Goal: Task Accomplishment & Management: Use online tool/utility

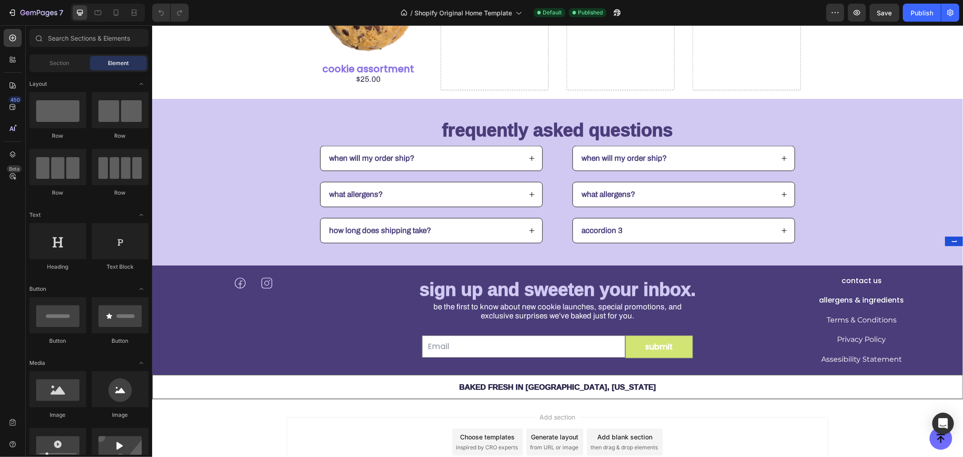
scroll to position [1007, 0]
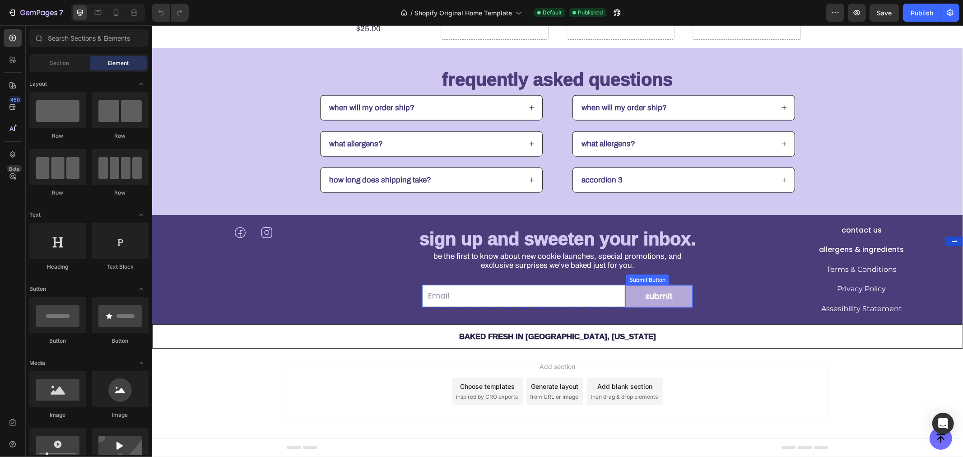
click at [685, 290] on button "Submit" at bounding box center [659, 296] width 67 height 22
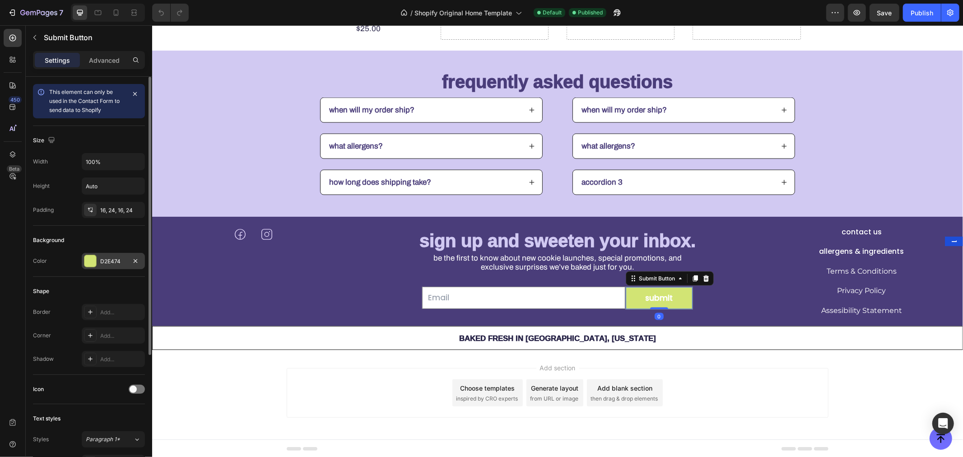
click at [111, 258] on div "D2E474" at bounding box center [113, 261] width 26 height 8
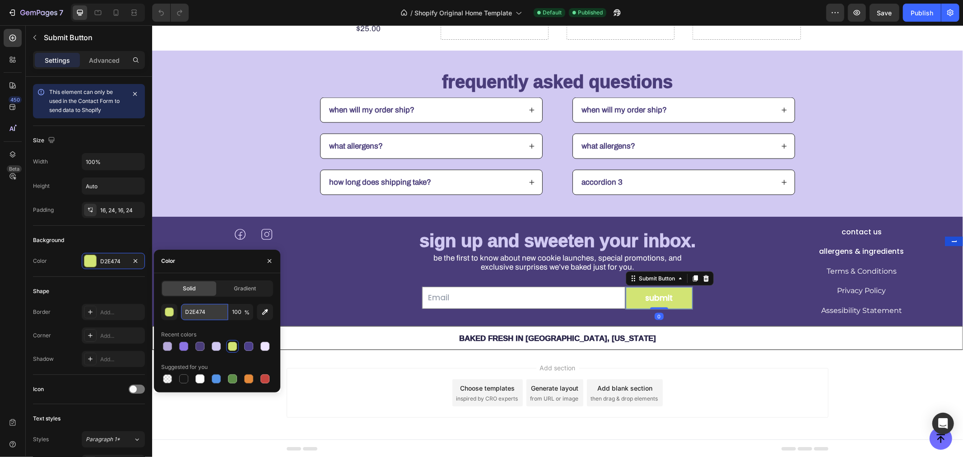
click at [192, 314] on input "D2E474" at bounding box center [204, 312] width 47 height 16
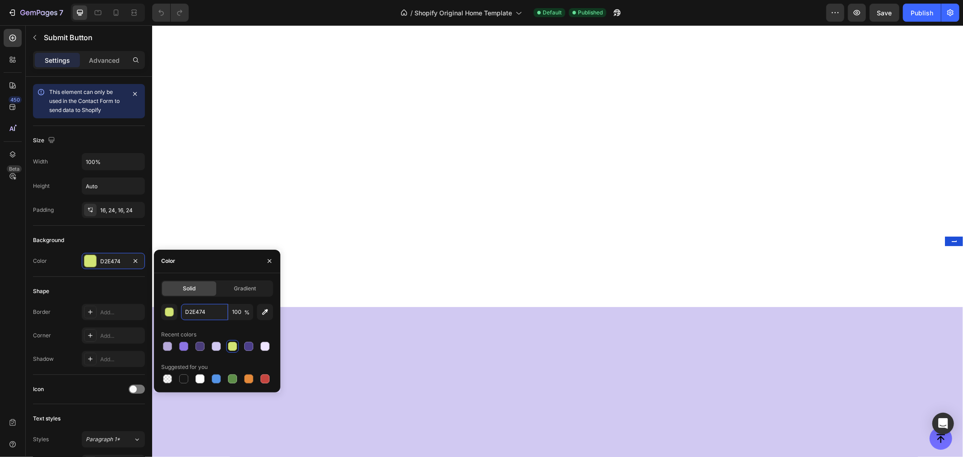
scroll to position [0, 0]
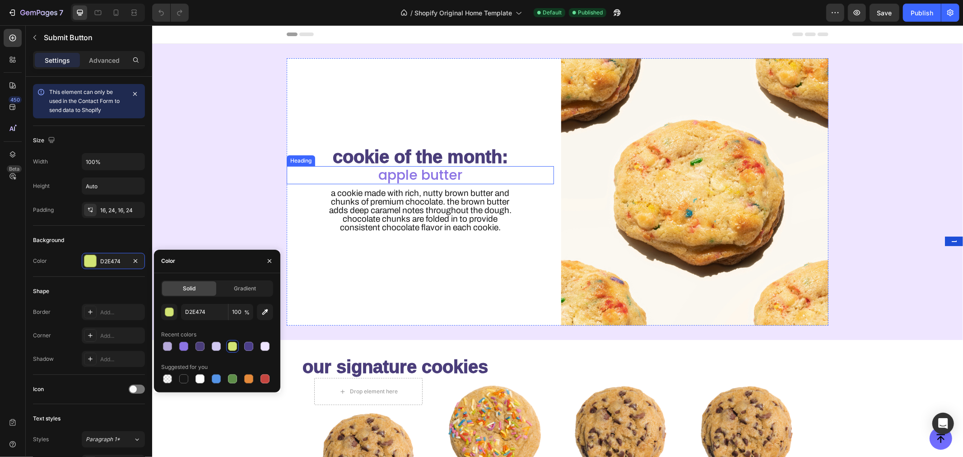
click at [412, 176] on h2 "apple butter" at bounding box center [419, 175] width 267 height 18
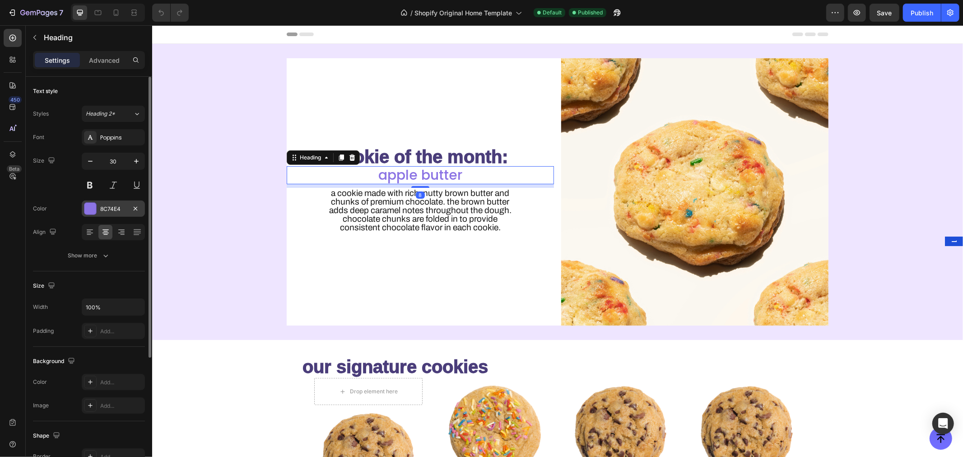
click at [114, 205] on div "8C74E4" at bounding box center [113, 209] width 26 height 8
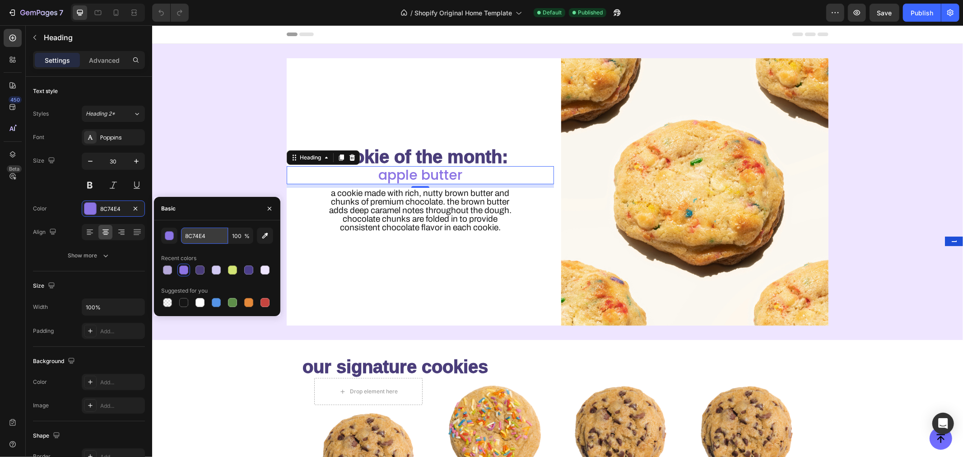
click at [191, 231] on input "8C74E4" at bounding box center [204, 236] width 47 height 16
click at [15, 42] on div at bounding box center [13, 38] width 18 height 18
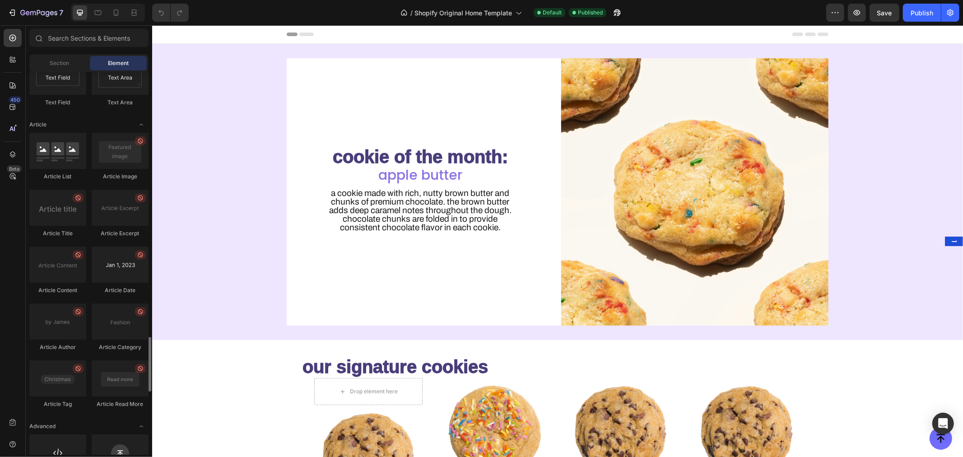
scroll to position [2293, 0]
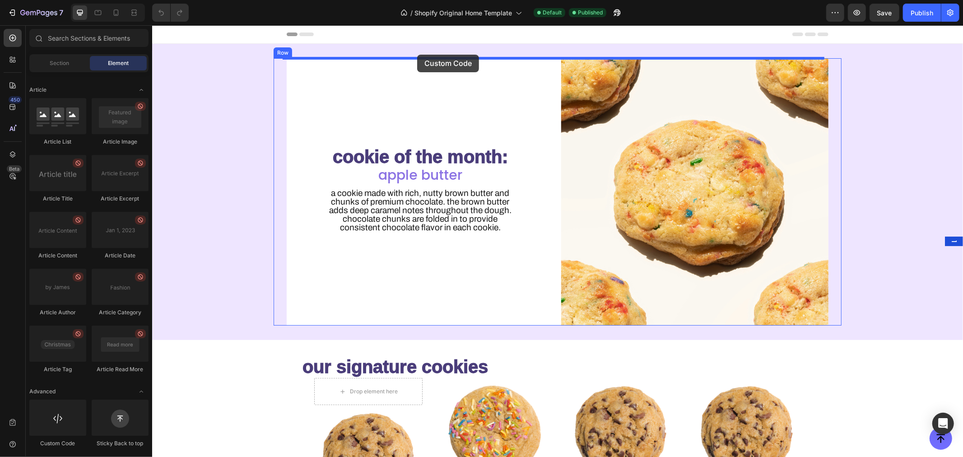
drag, startPoint x: 213, startPoint y: 454, endPoint x: 417, endPoint y: 54, distance: 448.7
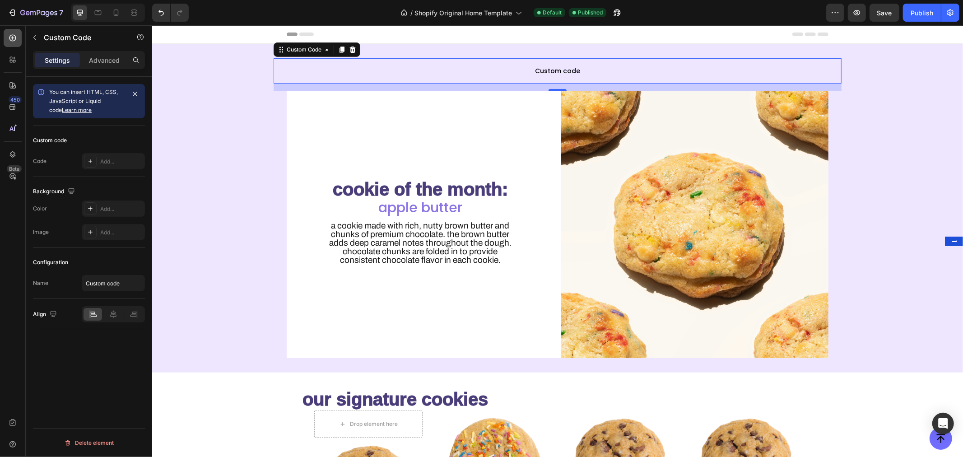
click at [11, 42] on div at bounding box center [13, 38] width 18 height 18
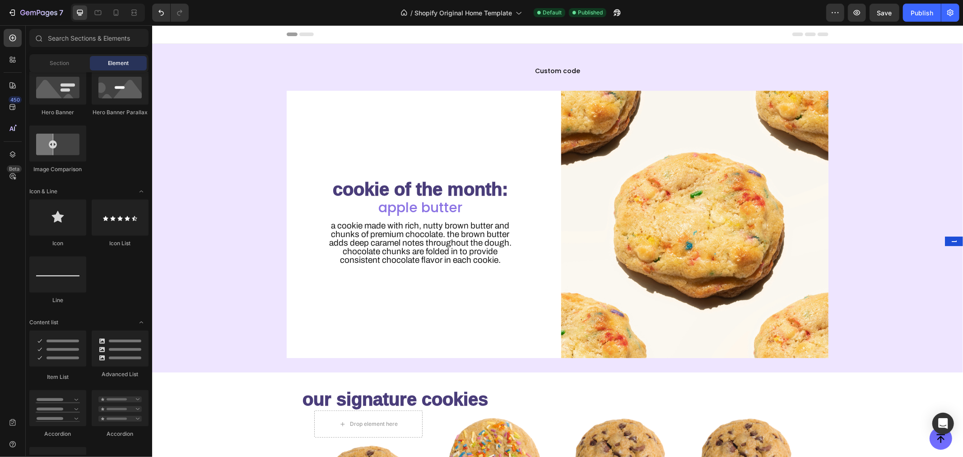
scroll to position [0, 0]
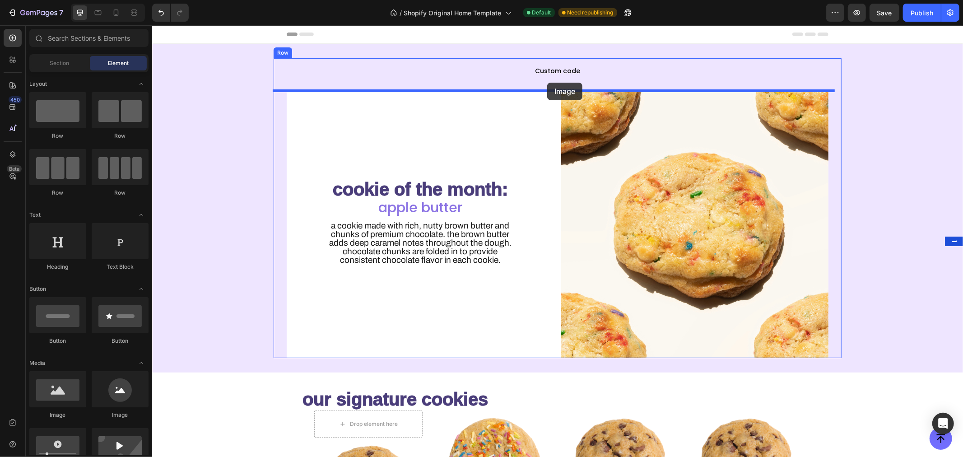
drag, startPoint x: 209, startPoint y: 424, endPoint x: 547, endPoint y: 82, distance: 480.4
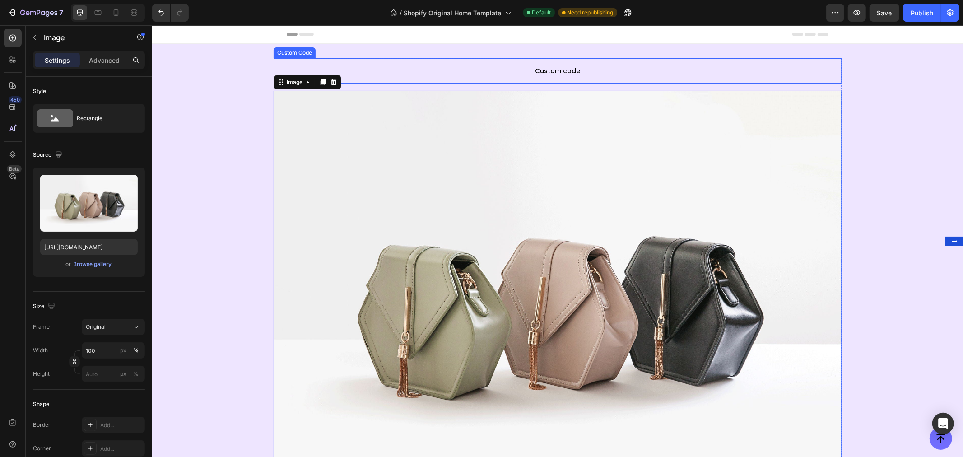
click at [519, 66] on span "Custom code" at bounding box center [557, 70] width 568 height 11
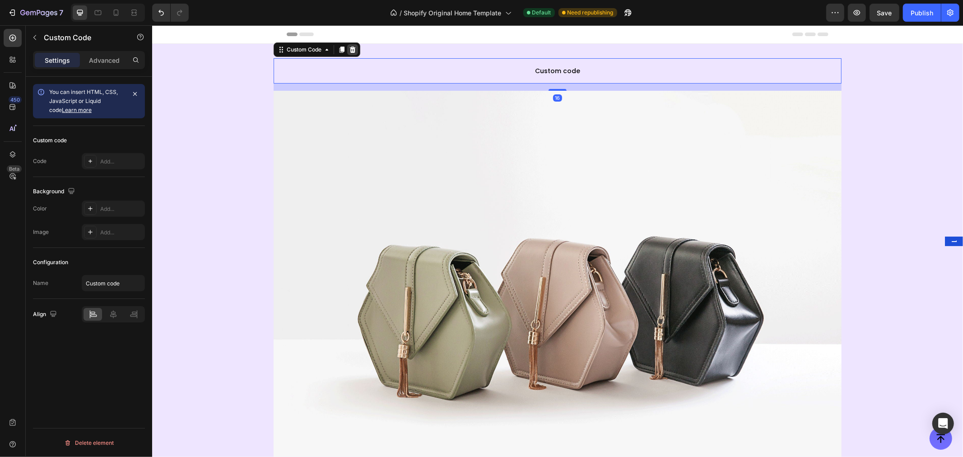
click at [353, 50] on icon at bounding box center [353, 49] width 6 height 6
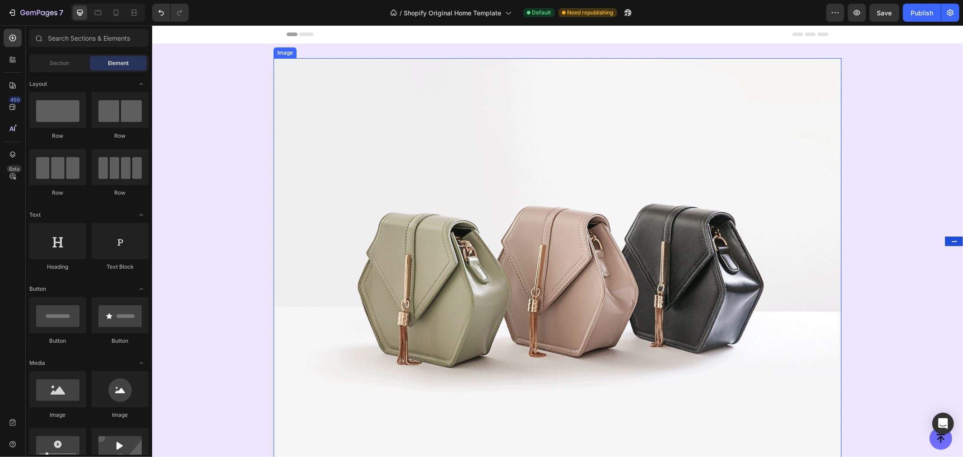
click at [404, 88] on img at bounding box center [557, 271] width 568 height 426
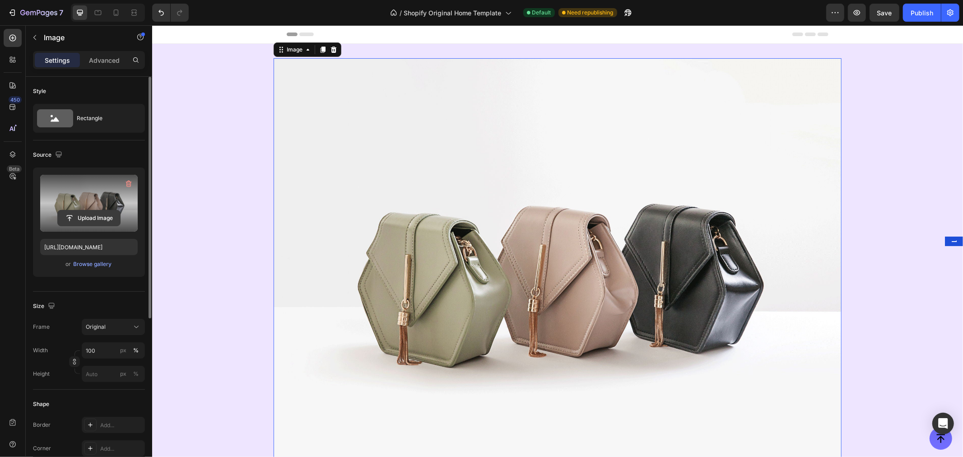
click at [96, 217] on input "file" at bounding box center [89, 217] width 62 height 15
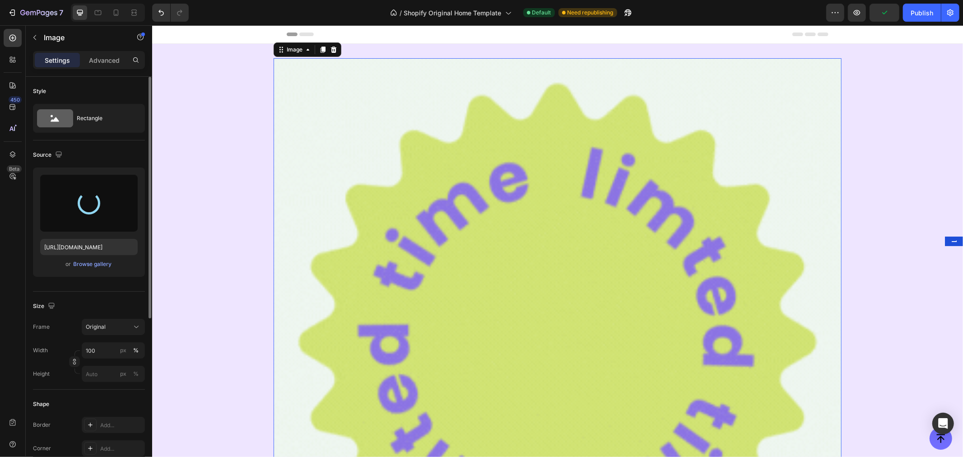
type input "[URL][DOMAIN_NAME]"
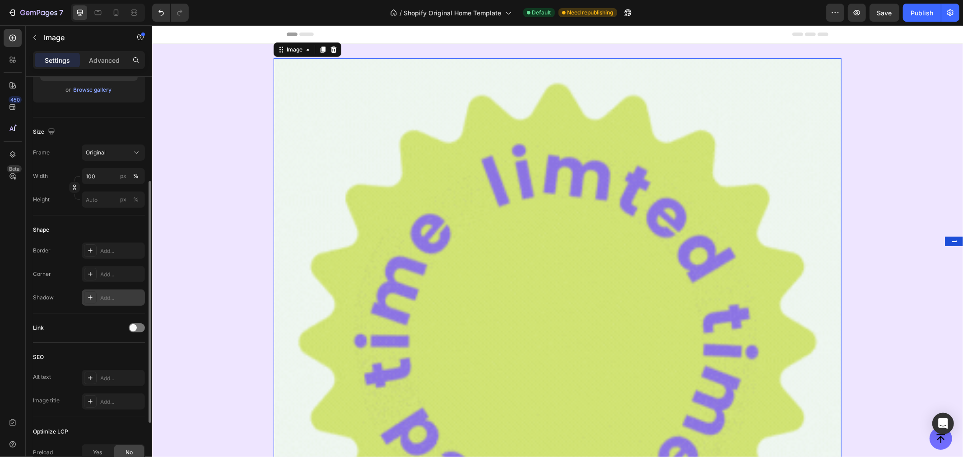
scroll to position [175, 0]
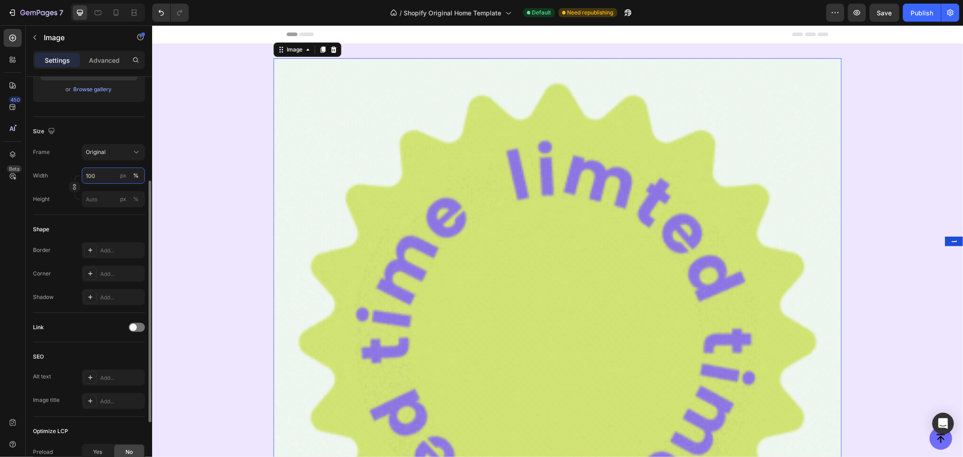
click at [101, 181] on input "100" at bounding box center [113, 176] width 63 height 16
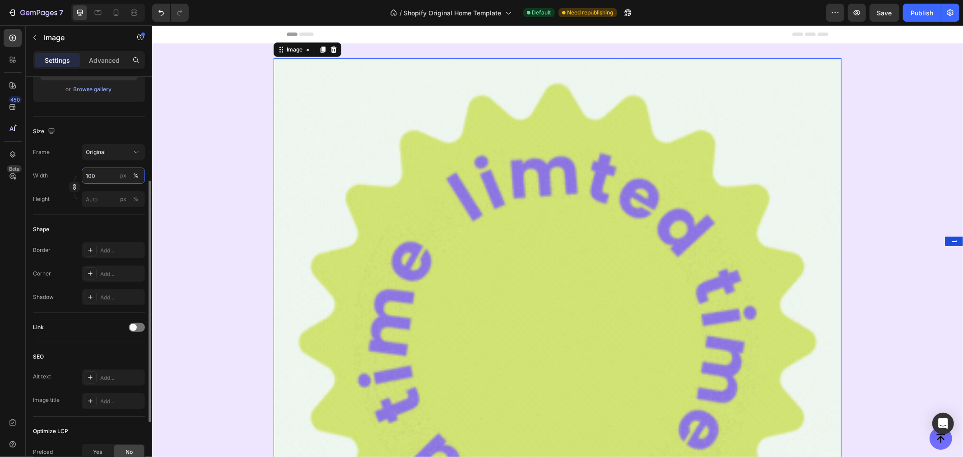
click at [100, 180] on input "100" at bounding box center [113, 176] width 63 height 16
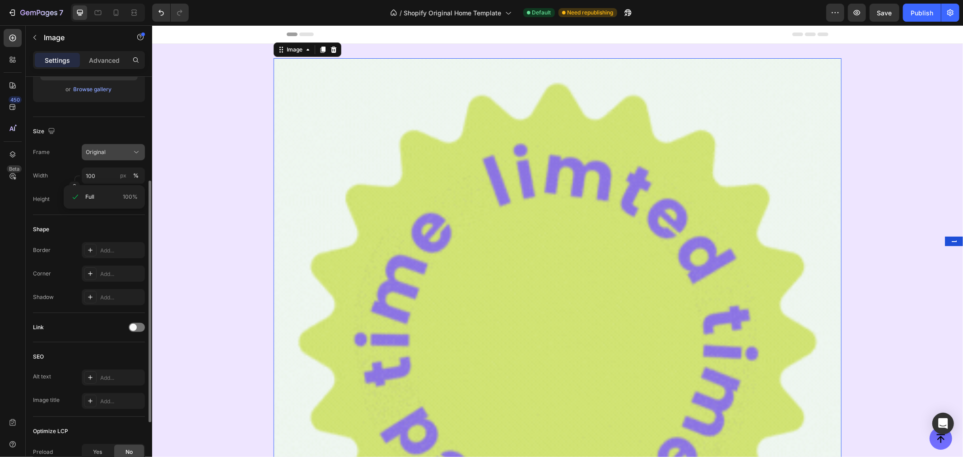
click at [132, 148] on icon at bounding box center [136, 152] width 9 height 9
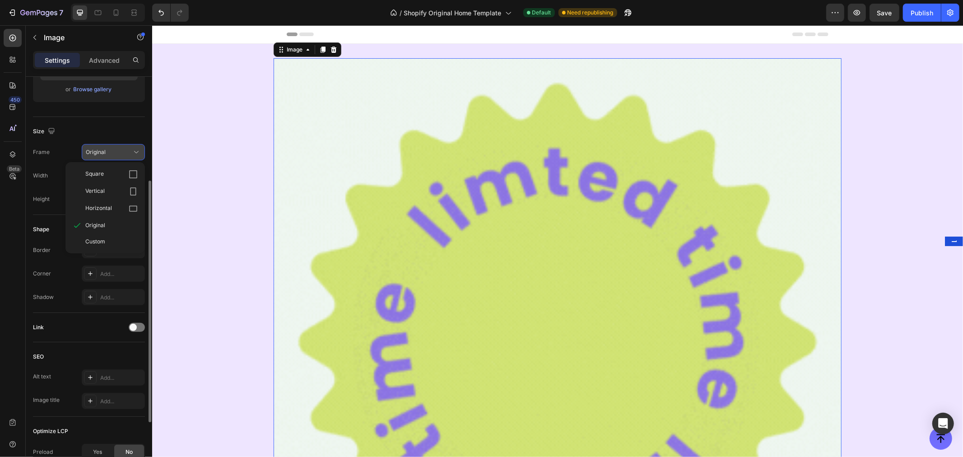
click at [132, 148] on icon at bounding box center [136, 152] width 9 height 9
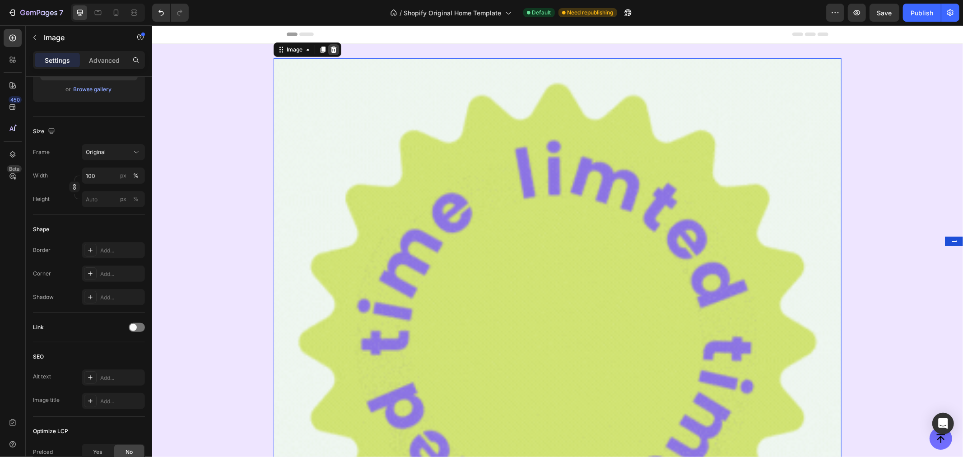
click at [330, 48] on icon at bounding box center [333, 49] width 7 height 7
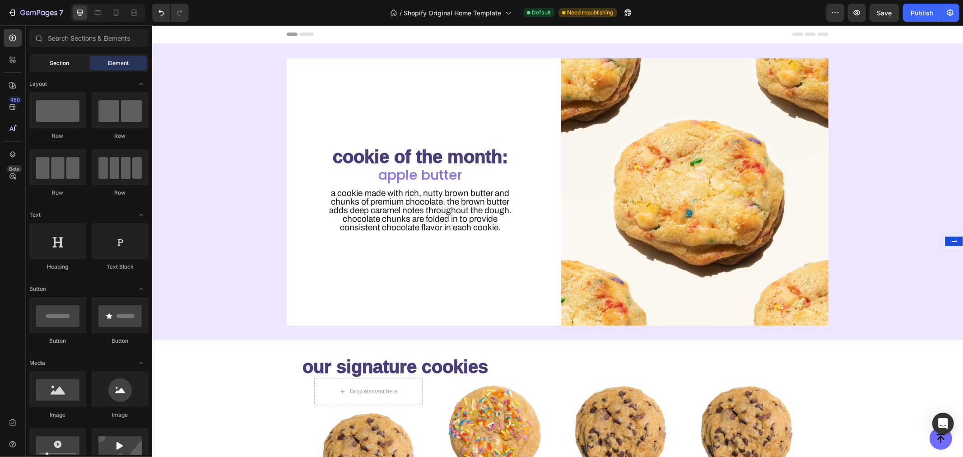
click at [52, 61] on span "Section" at bounding box center [59, 63] width 19 height 8
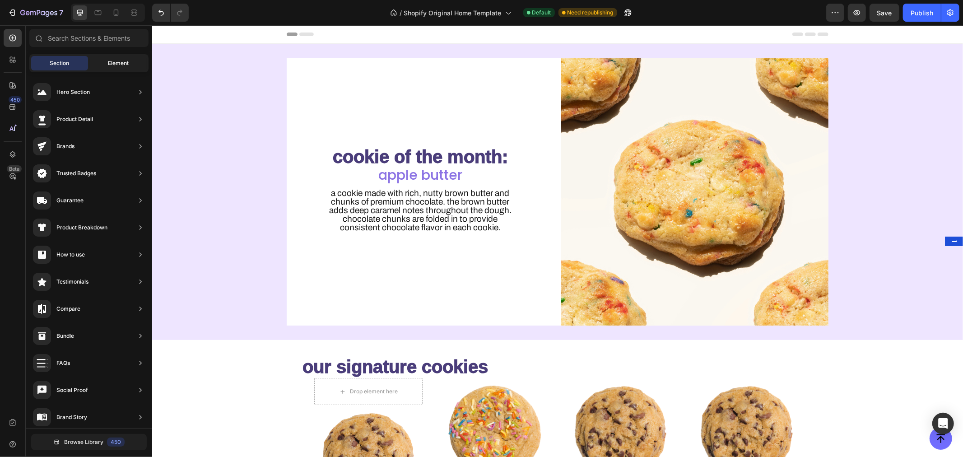
click at [105, 64] on div "Element" at bounding box center [118, 63] width 57 height 14
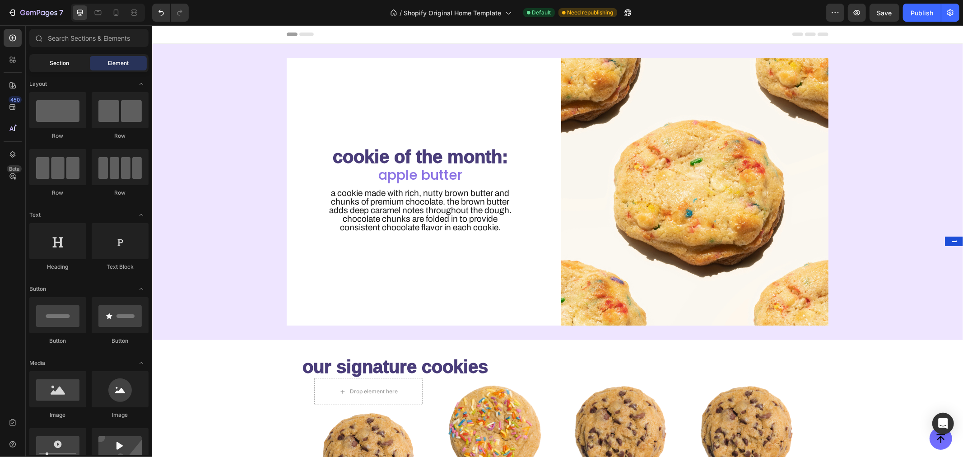
click at [72, 62] on div "Section" at bounding box center [59, 63] width 57 height 14
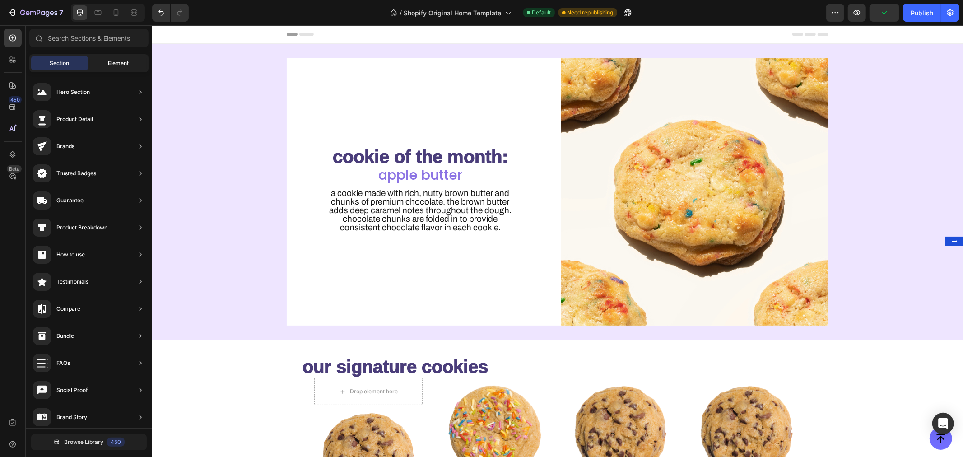
click at [109, 65] on span "Element" at bounding box center [118, 63] width 21 height 8
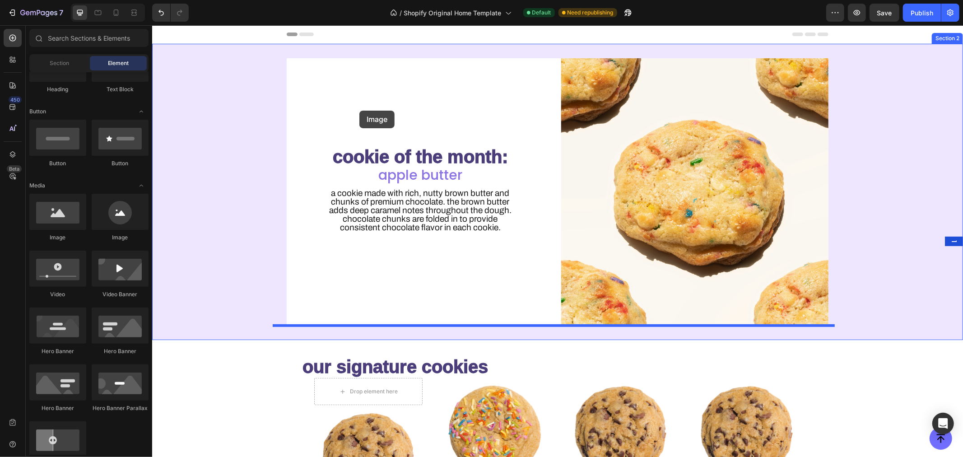
scroll to position [177, 0]
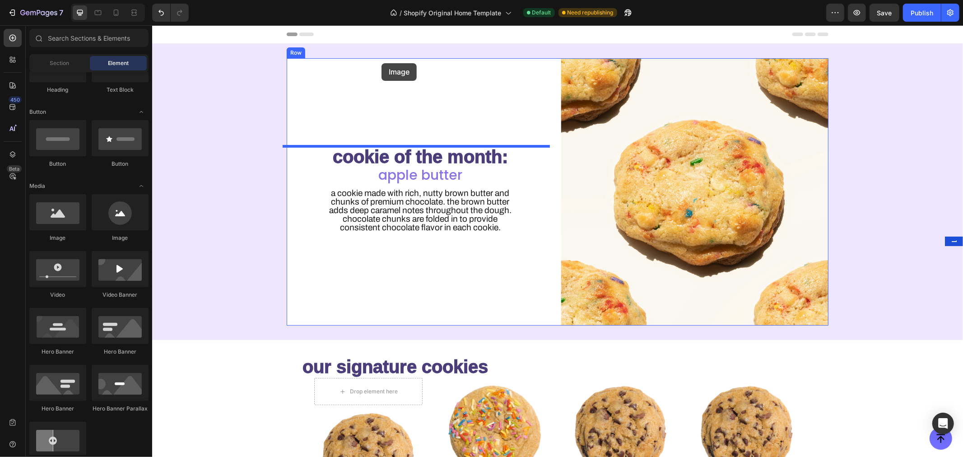
drag, startPoint x: 274, startPoint y: 239, endPoint x: 381, endPoint y: 63, distance: 206.1
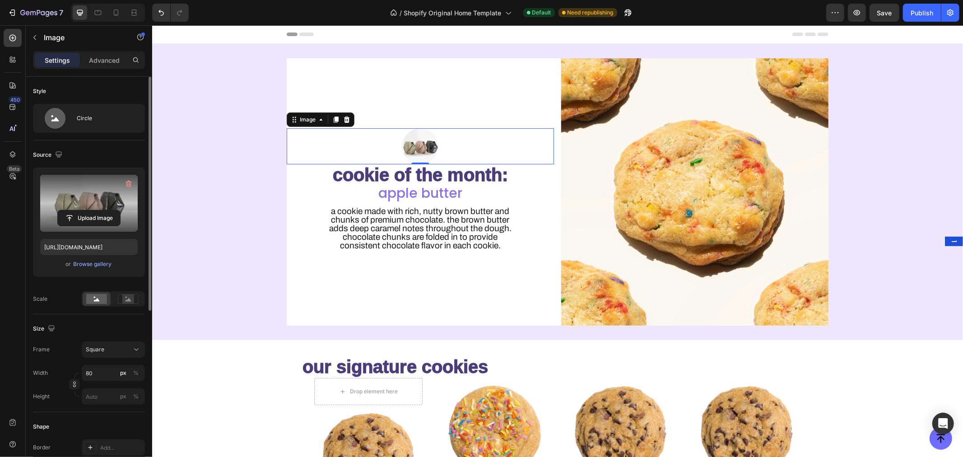
click at [91, 201] on label at bounding box center [89, 203] width 98 height 57
click at [91, 210] on input "file" at bounding box center [89, 217] width 62 height 15
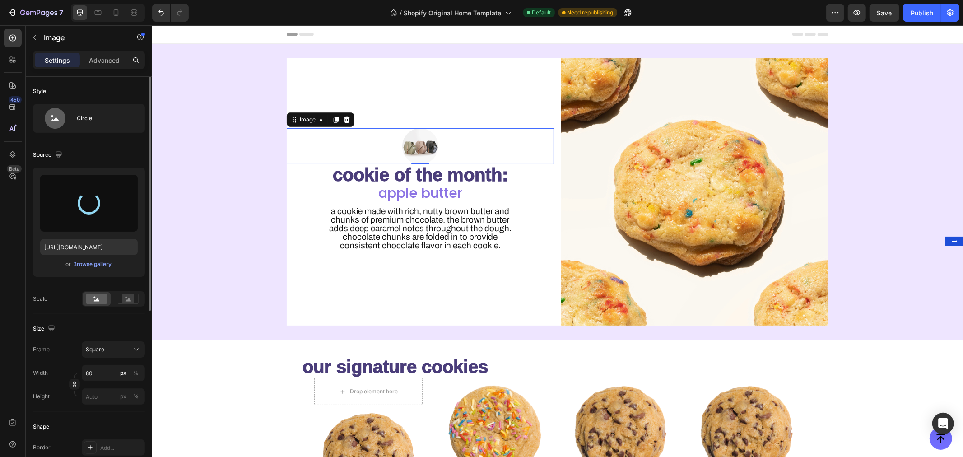
type input "[URL][DOMAIN_NAME]"
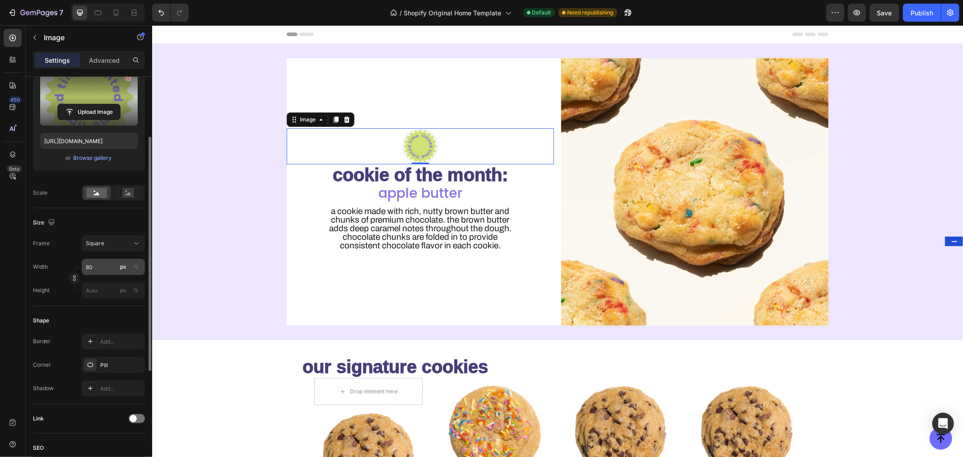
scroll to position [107, 0]
click at [138, 265] on div "%" at bounding box center [135, 266] width 5 height 8
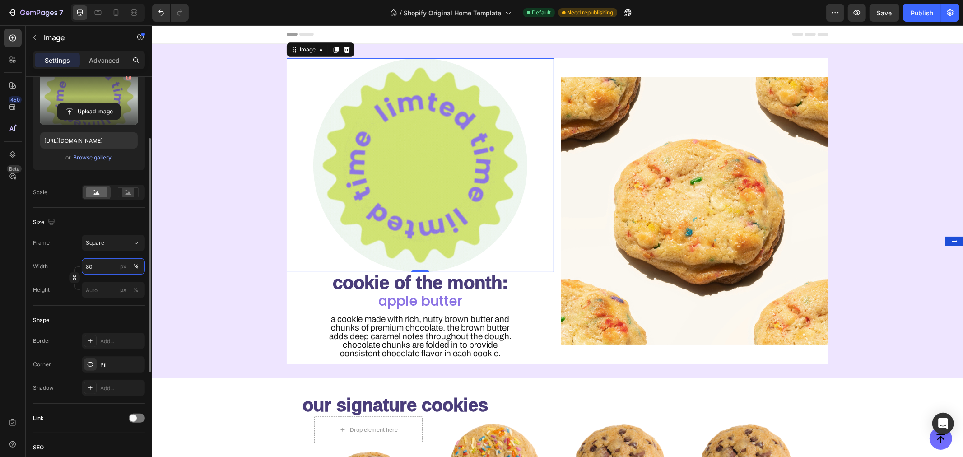
click at [98, 269] on input "80" at bounding box center [113, 266] width 63 height 16
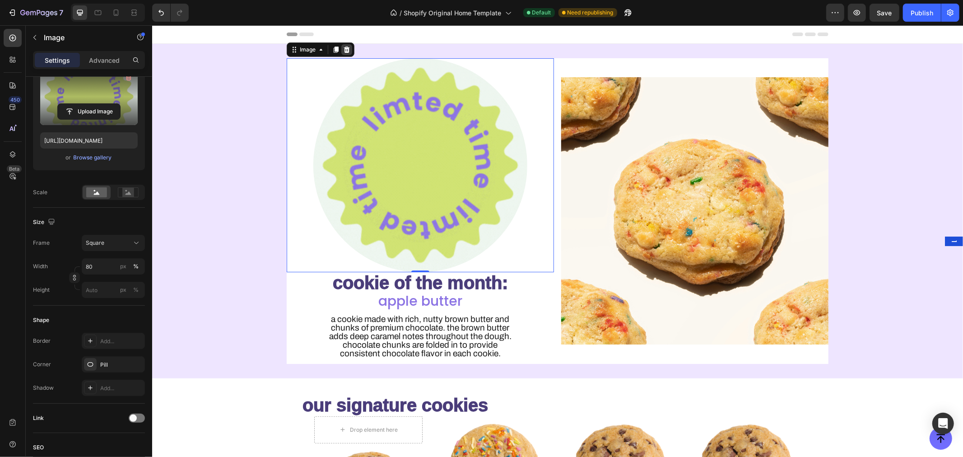
click at [344, 50] on icon at bounding box center [347, 49] width 6 height 6
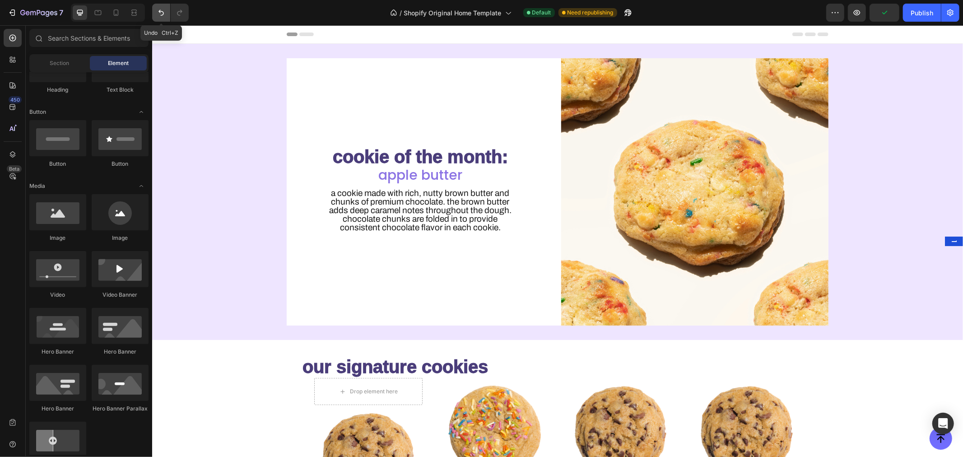
click at [165, 4] on button "Undo/Redo" at bounding box center [161, 13] width 18 height 18
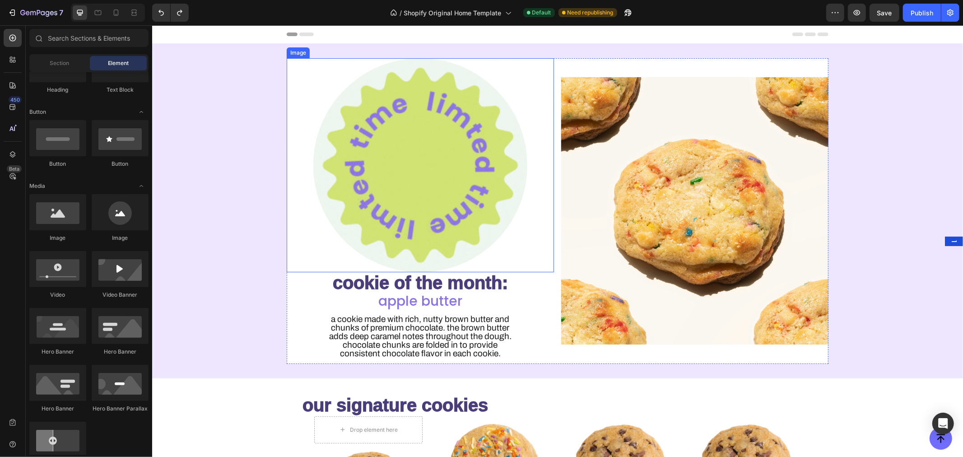
click at [311, 72] on div at bounding box center [419, 165] width 267 height 214
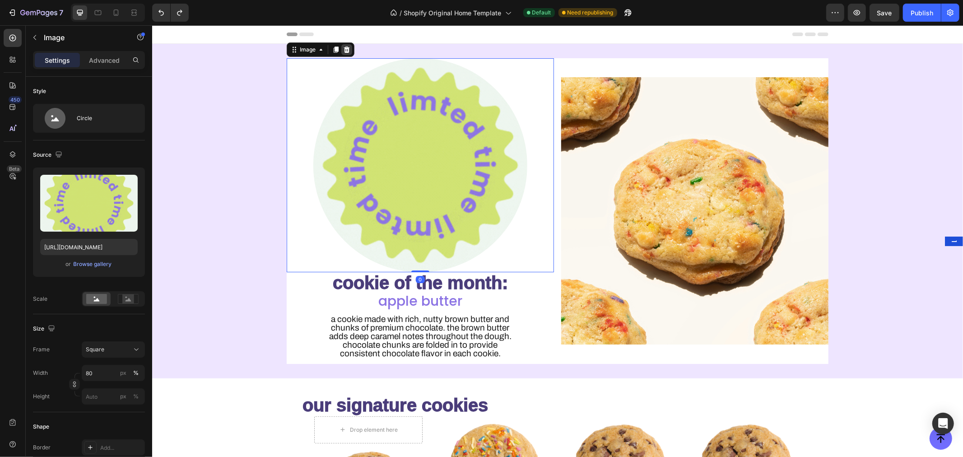
click at [343, 50] on icon at bounding box center [346, 49] width 7 height 7
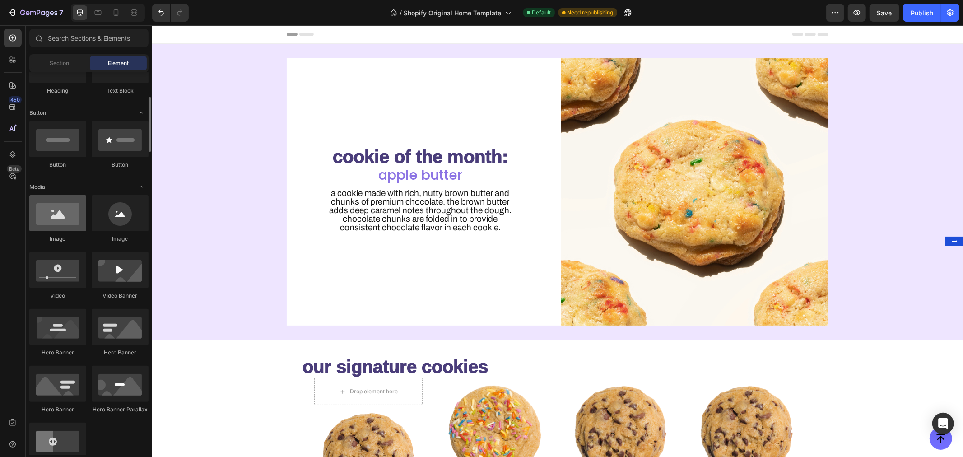
scroll to position [175, 0]
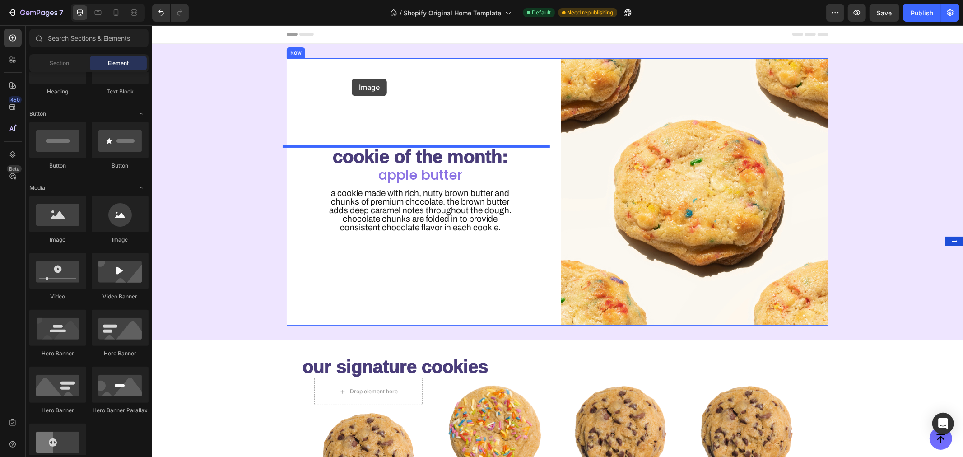
drag, startPoint x: 215, startPoint y: 252, endPoint x: 351, endPoint y: 78, distance: 220.7
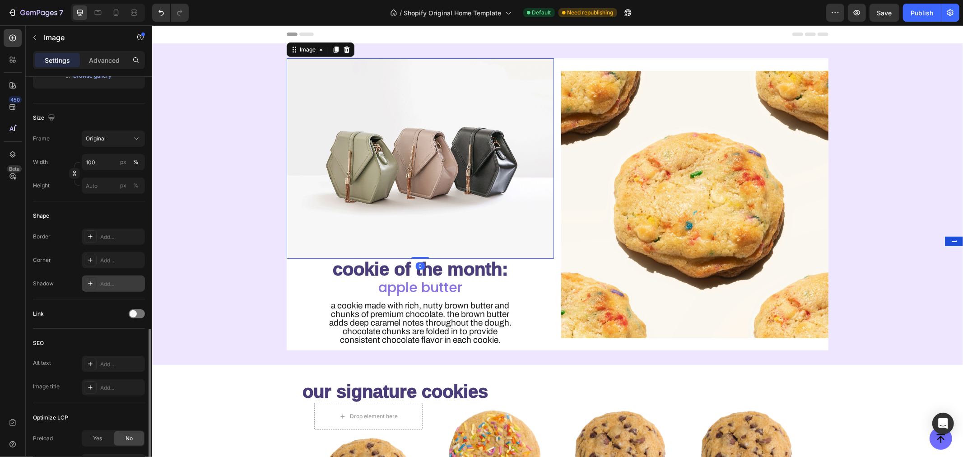
scroll to position [276, 0]
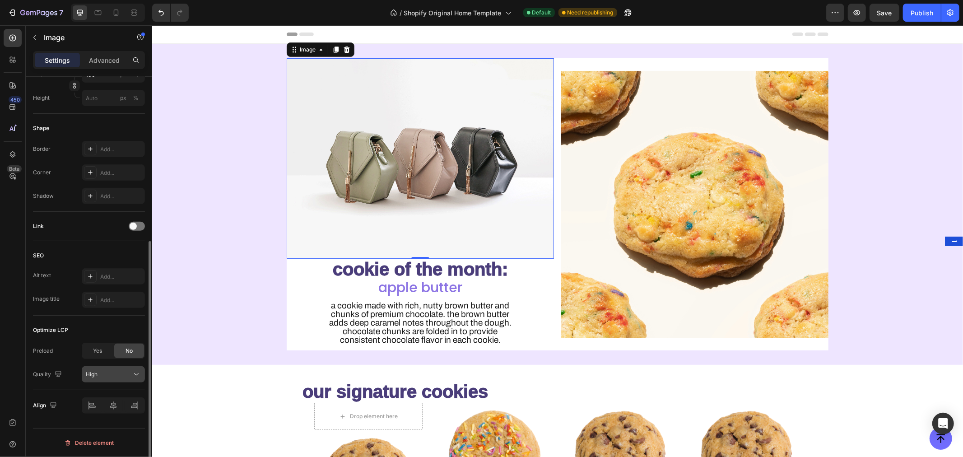
click at [111, 378] on div "High" at bounding box center [109, 374] width 46 height 8
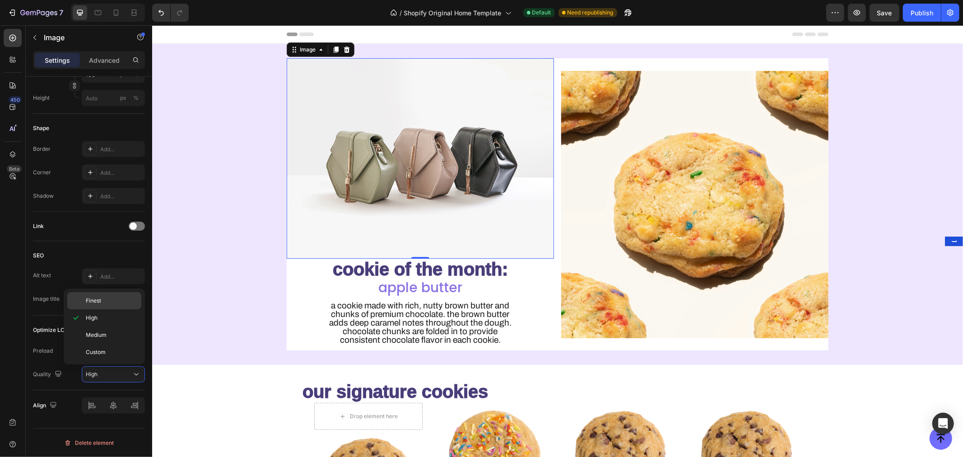
click at [102, 299] on p "Finest" at bounding box center [111, 301] width 51 height 8
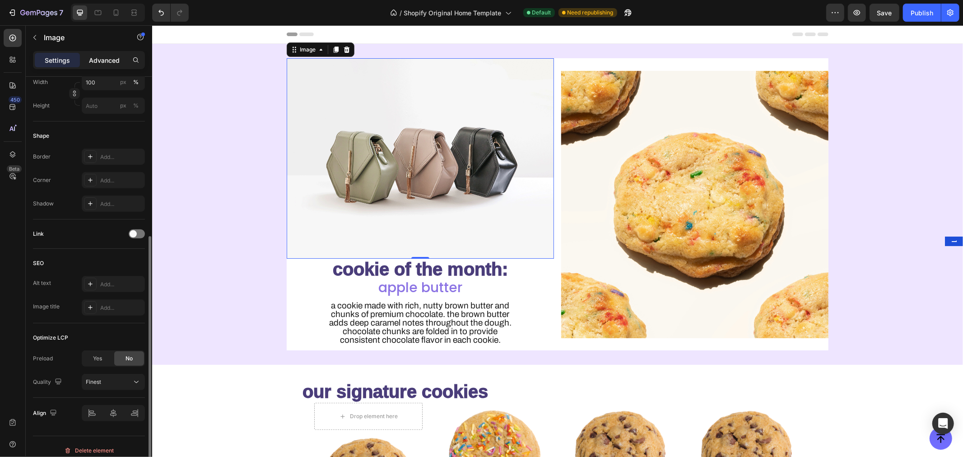
click at [111, 60] on p "Advanced" at bounding box center [104, 60] width 31 height 9
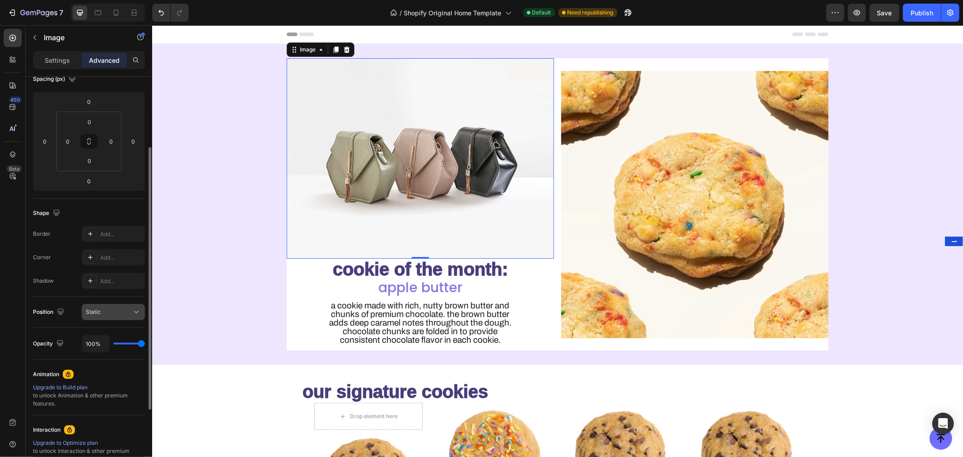
scroll to position [110, 0]
click at [115, 312] on div "Static" at bounding box center [109, 313] width 46 height 8
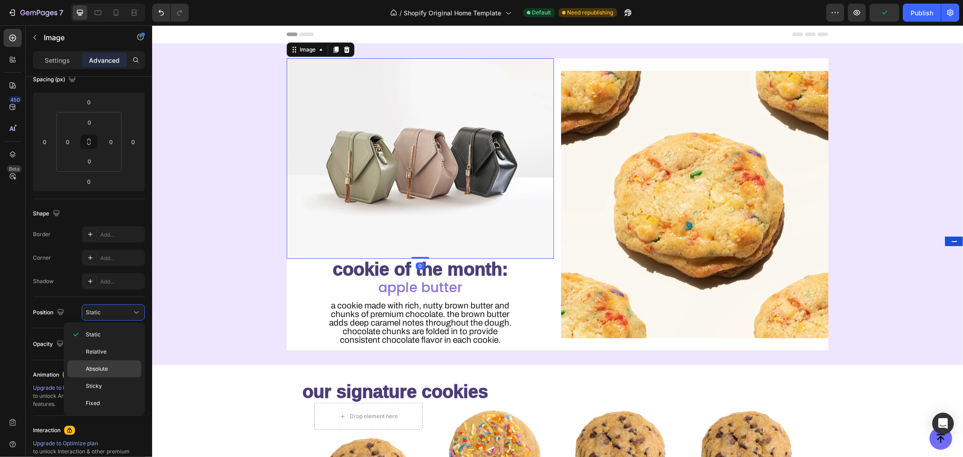
click at [110, 366] on p "Absolute" at bounding box center [111, 369] width 51 height 8
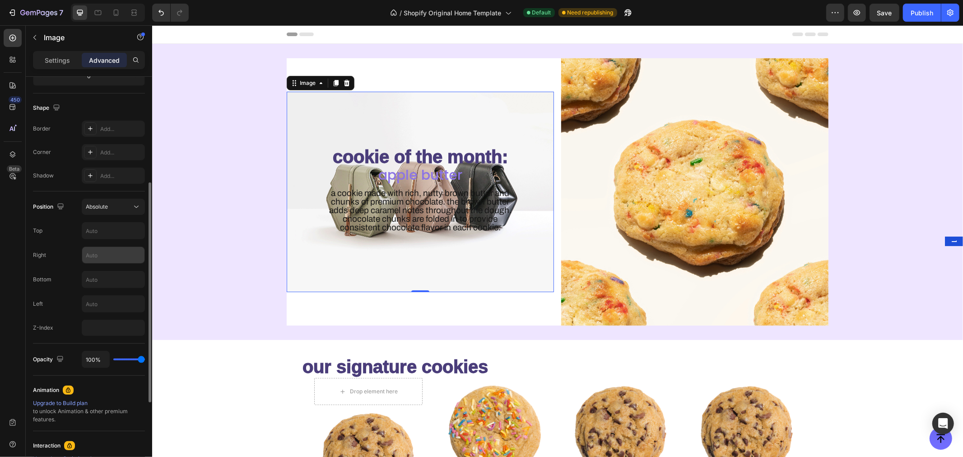
scroll to position [218, 0]
click at [101, 230] on input "text" at bounding box center [113, 228] width 62 height 16
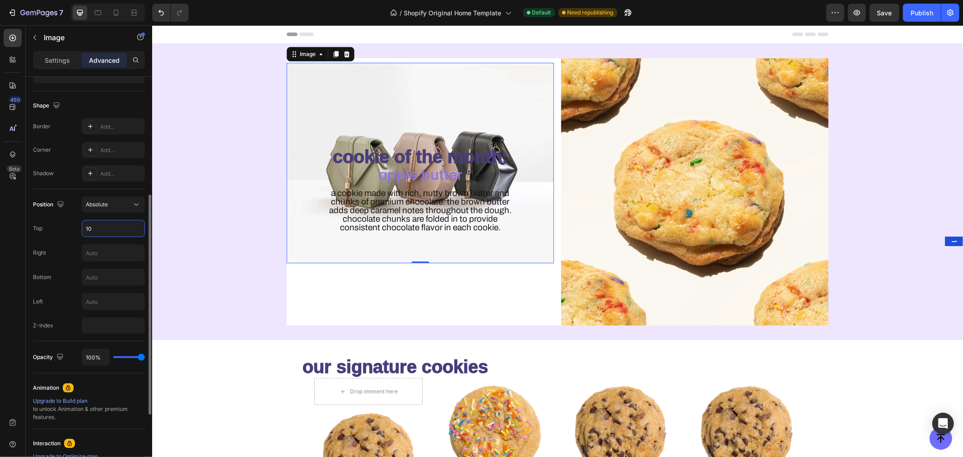
type input "1"
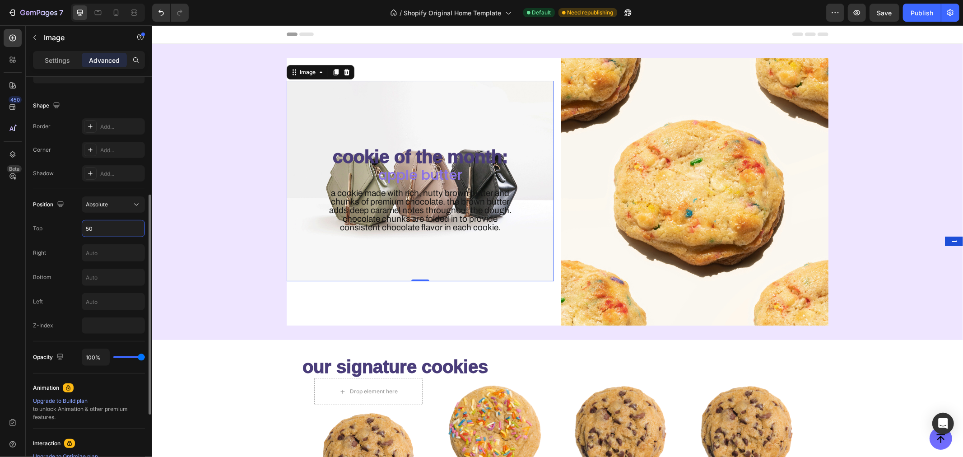
type input "5"
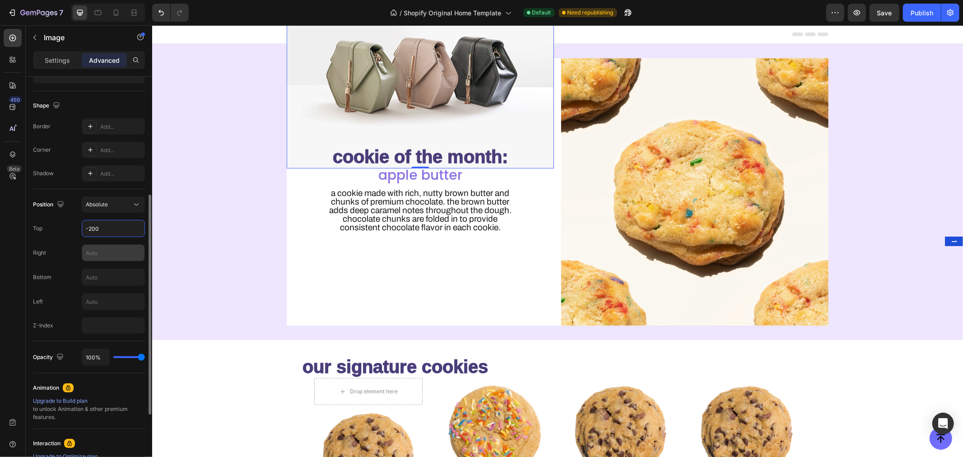
type input "-200"
click at [103, 257] on input "text" at bounding box center [113, 253] width 62 height 16
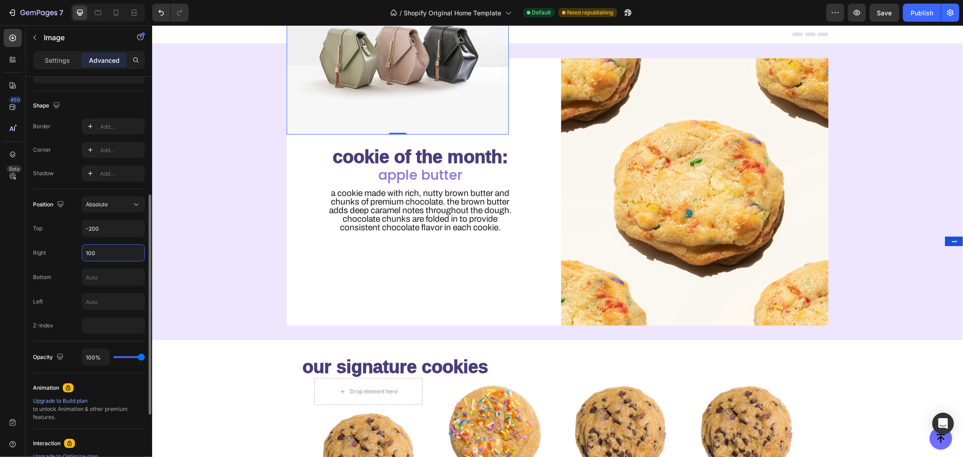
click at [103, 257] on input "100" at bounding box center [113, 253] width 62 height 16
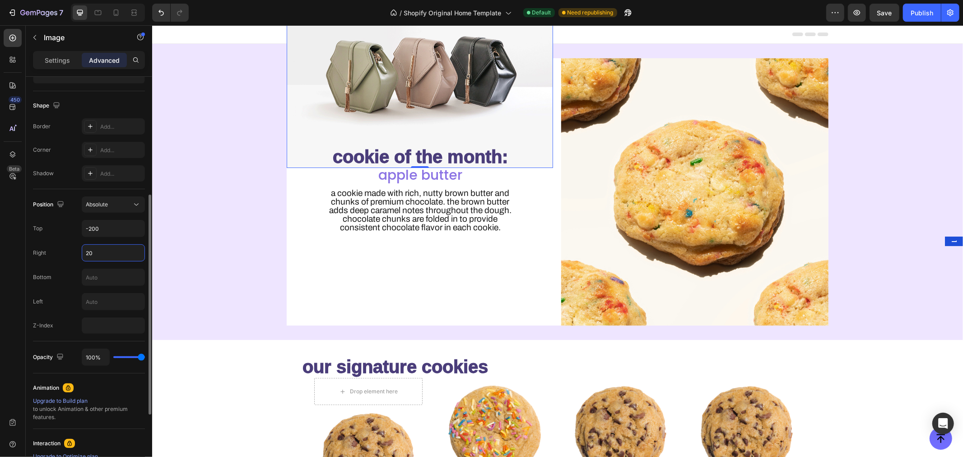
type input "200"
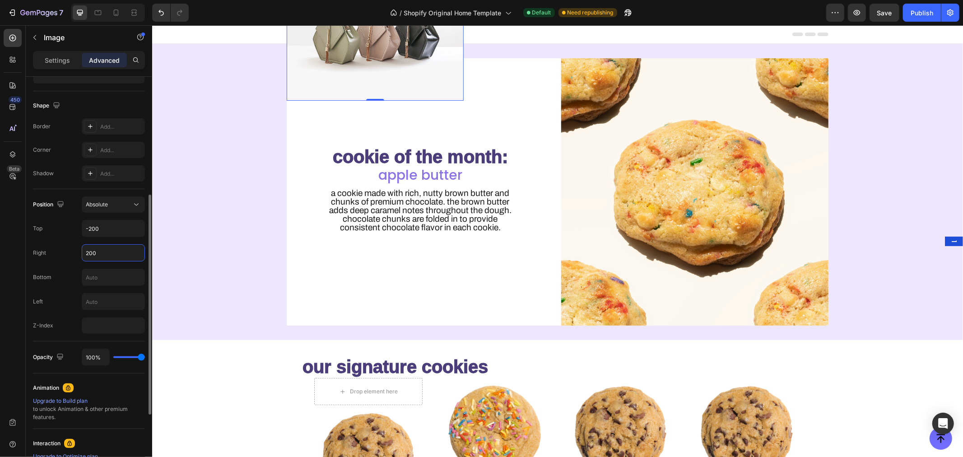
click at [103, 256] on input "200" at bounding box center [113, 253] width 62 height 16
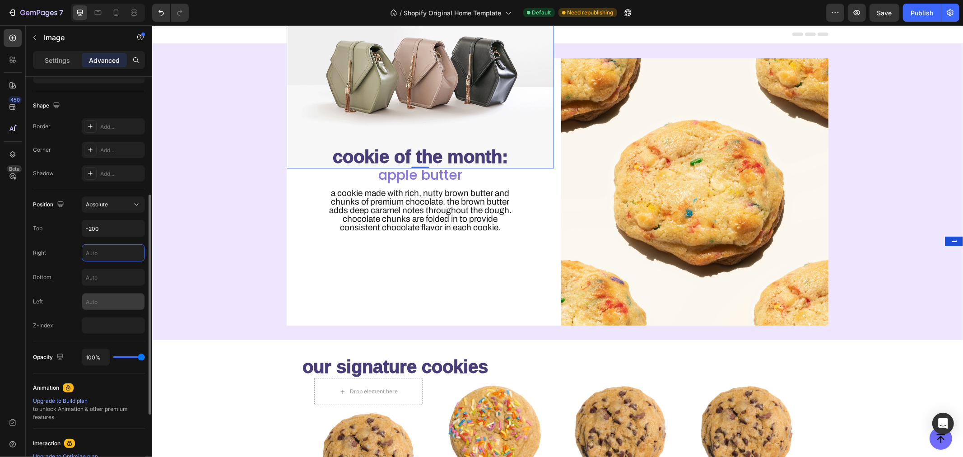
click at [104, 299] on input "text" at bounding box center [113, 302] width 62 height 16
type input "200"
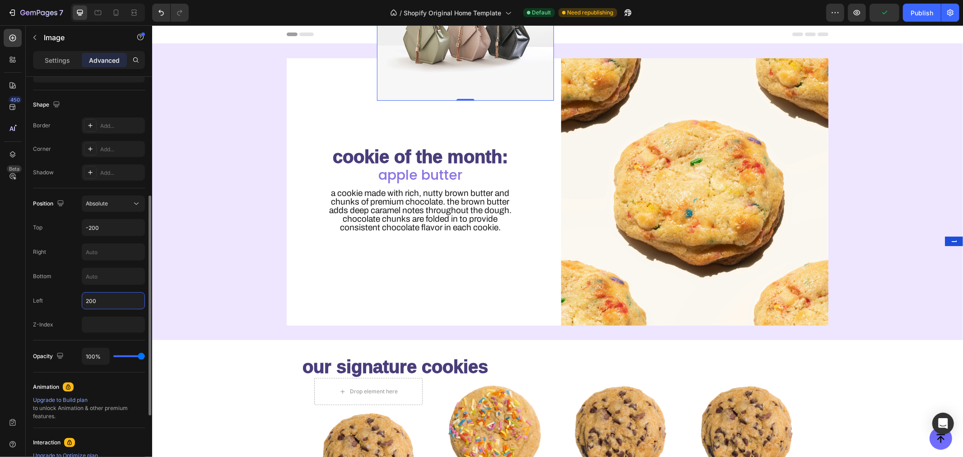
click at [104, 299] on input "200" at bounding box center [113, 301] width 62 height 16
click at [104, 299] on input "200" at bounding box center [113, 300] width 62 height 16
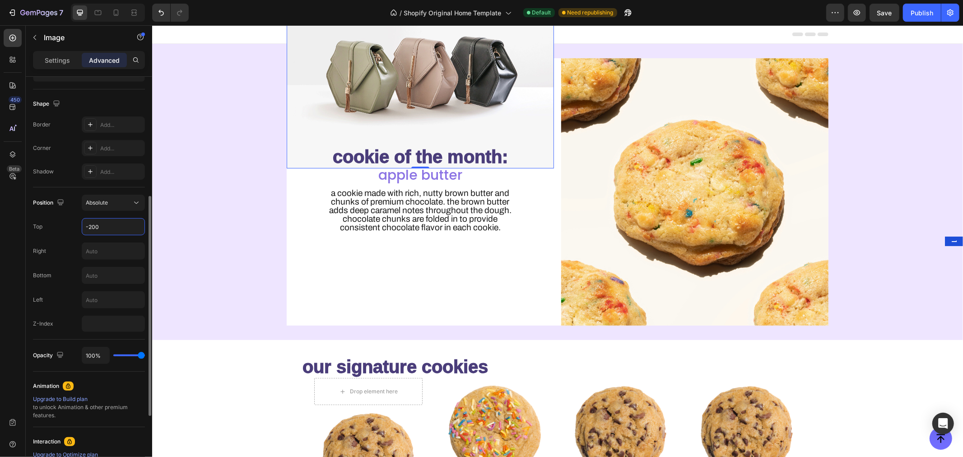
click at [104, 228] on input "-200" at bounding box center [113, 227] width 62 height 16
click at [100, 249] on input "text" at bounding box center [113, 251] width 62 height 16
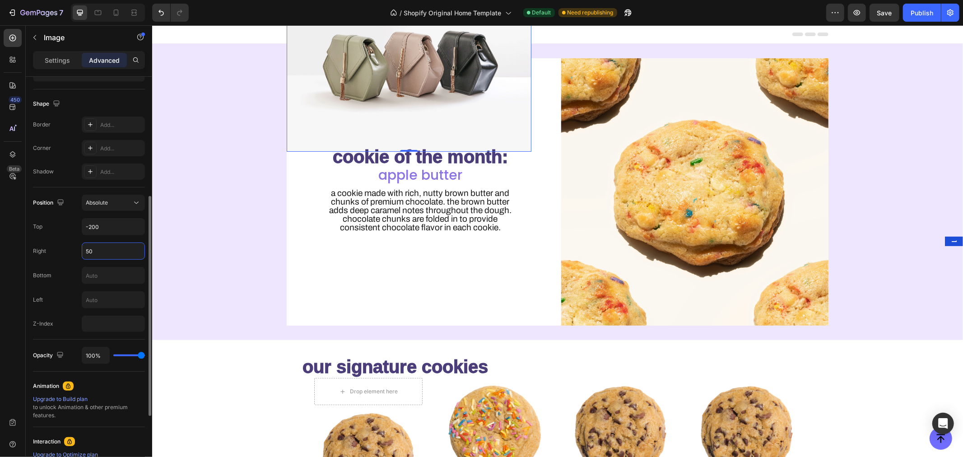
type input "5"
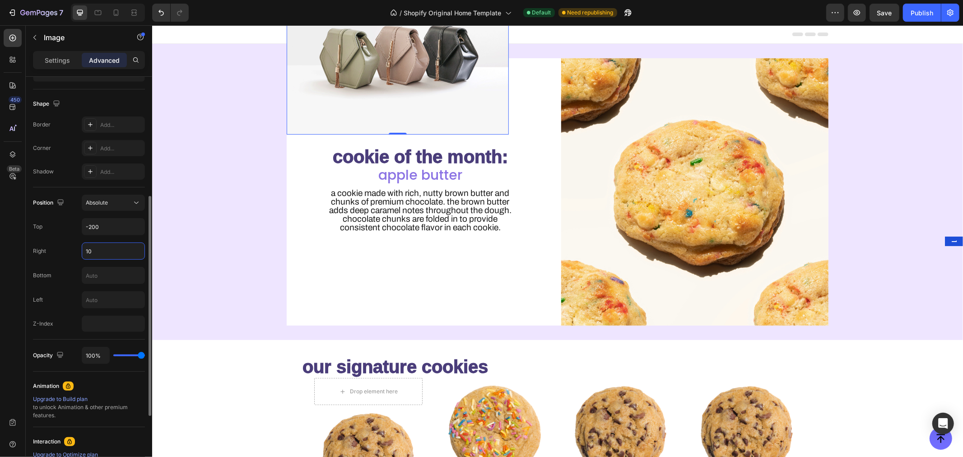
type input "1"
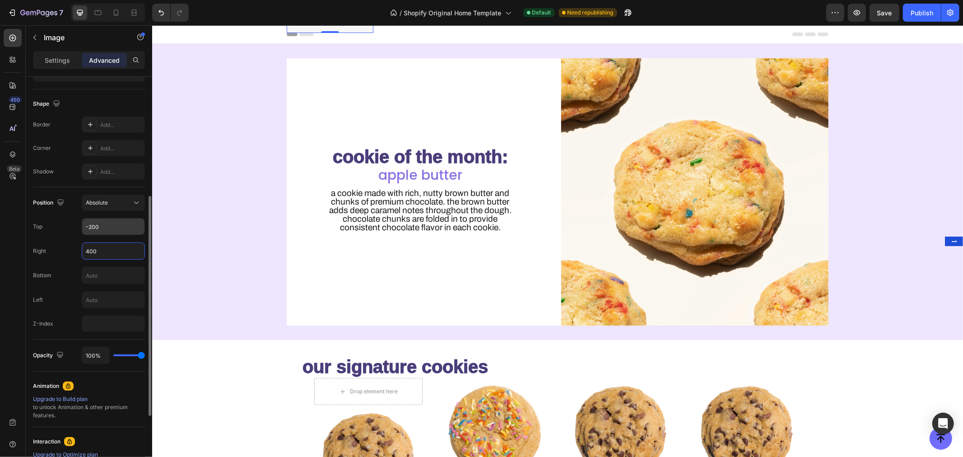
type input "400"
click at [115, 223] on input "-200" at bounding box center [113, 227] width 62 height 16
click at [112, 270] on input "text" at bounding box center [113, 277] width 62 height 16
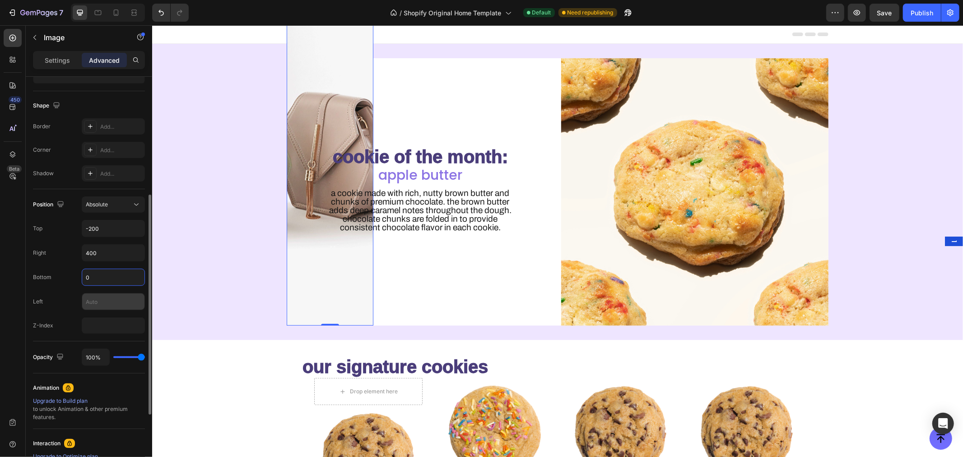
type input "0"
click at [114, 304] on input "text" at bounding box center [113, 302] width 62 height 16
type input "0"
click at [124, 281] on input "0" at bounding box center [113, 277] width 62 height 16
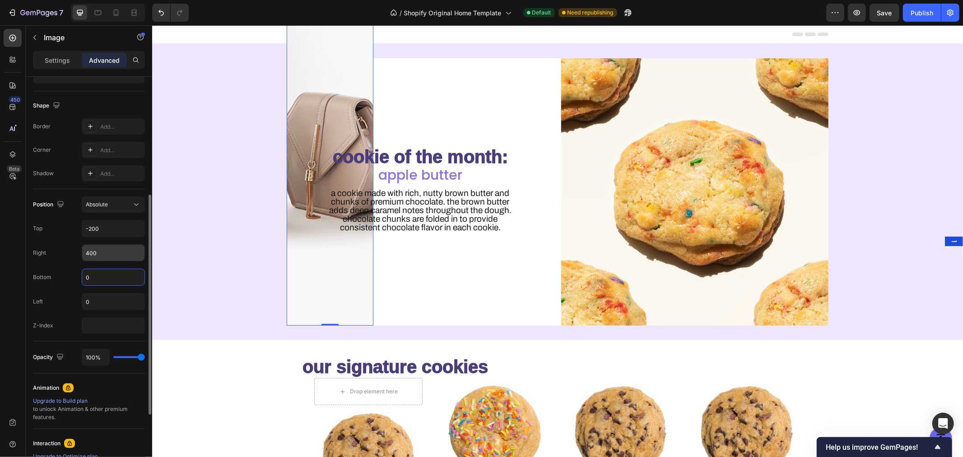
click at [123, 250] on input "400" at bounding box center [113, 253] width 62 height 16
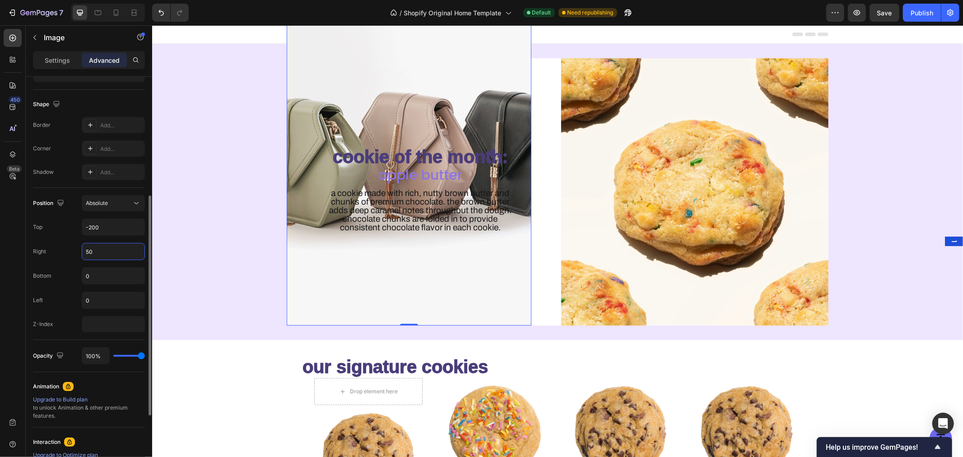
type input "5"
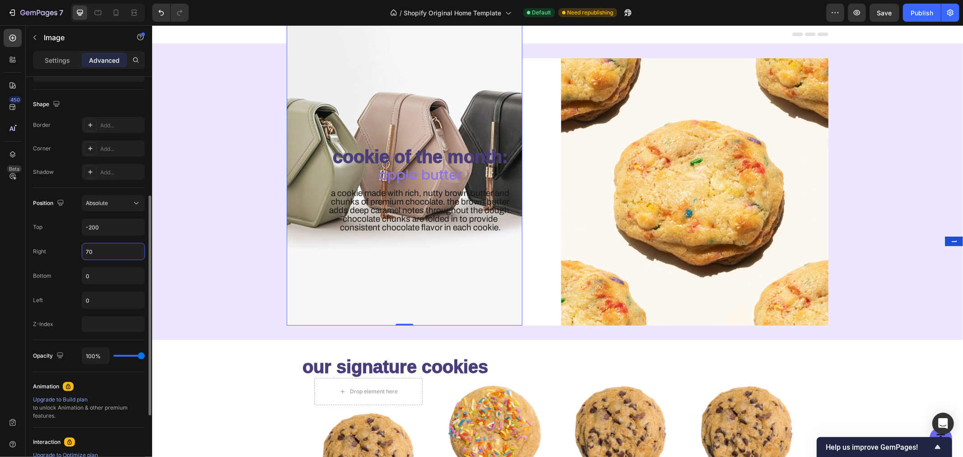
type input "7"
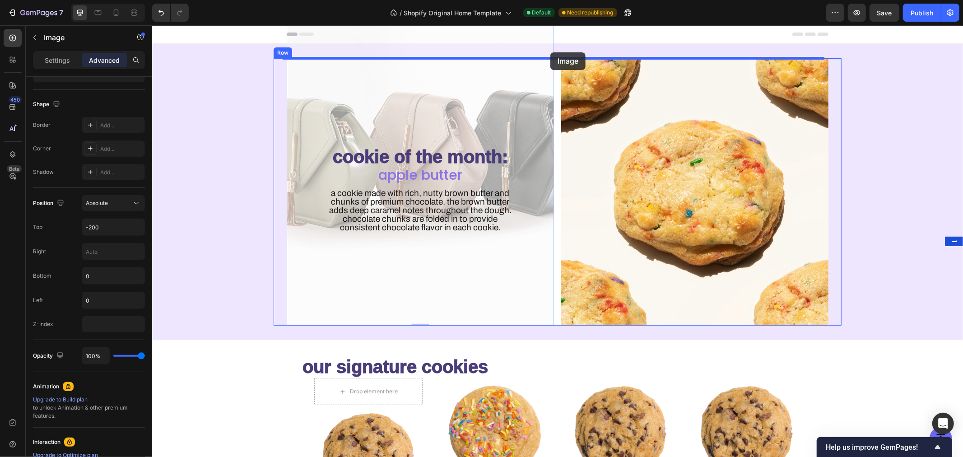
drag, startPoint x: 514, startPoint y: 56, endPoint x: 550, endPoint y: 52, distance: 35.9
type input "16"
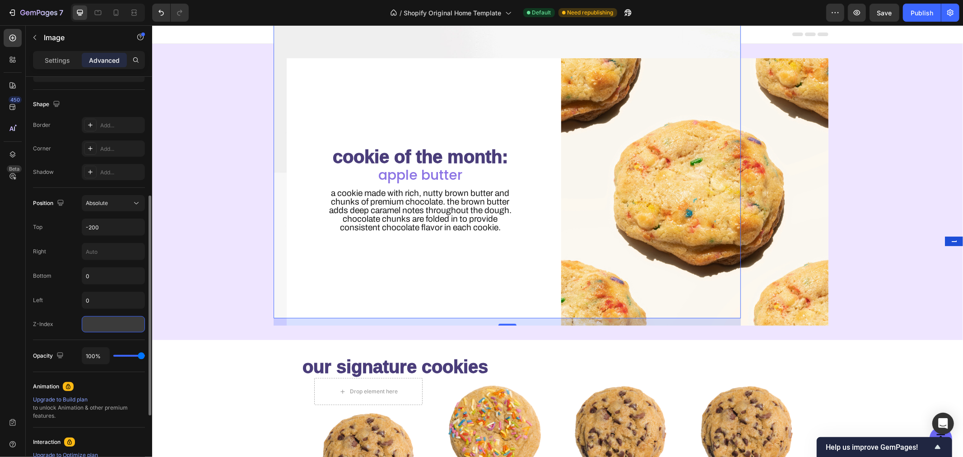
click at [99, 326] on input "number" at bounding box center [113, 324] width 63 height 16
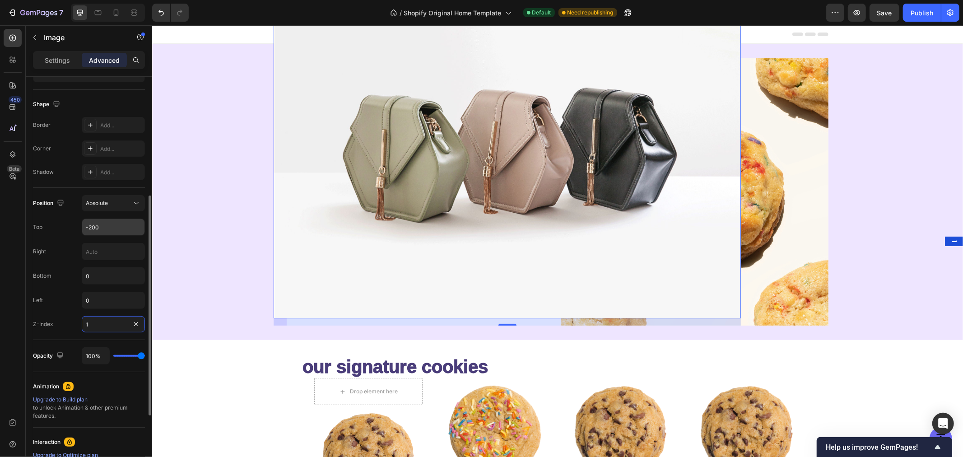
type input "1"
click at [112, 228] on input "-200" at bounding box center [113, 227] width 62 height 16
click at [105, 246] on input "text" at bounding box center [113, 251] width 62 height 16
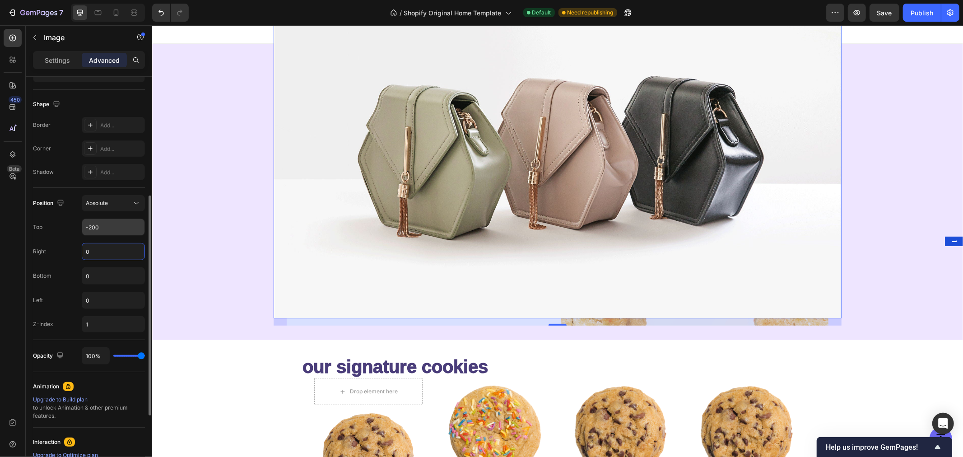
type input "0"
click at [109, 229] on input "-200" at bounding box center [113, 227] width 62 height 16
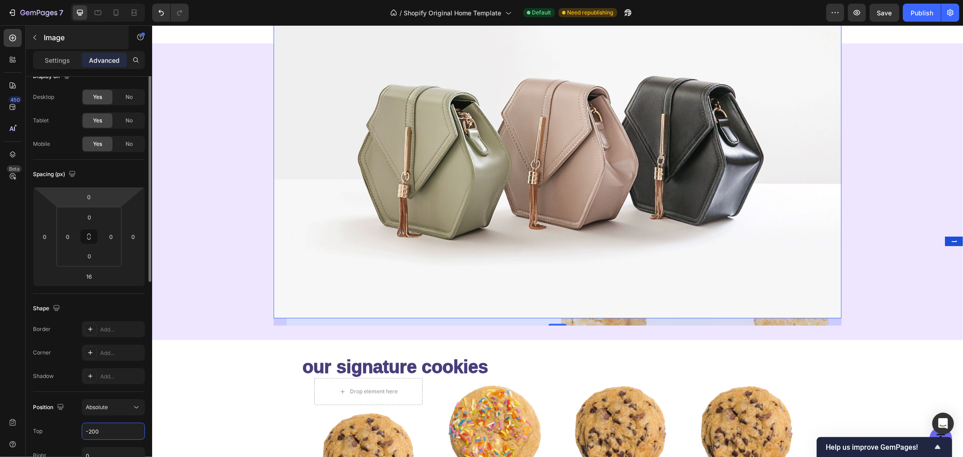
scroll to position [0, 0]
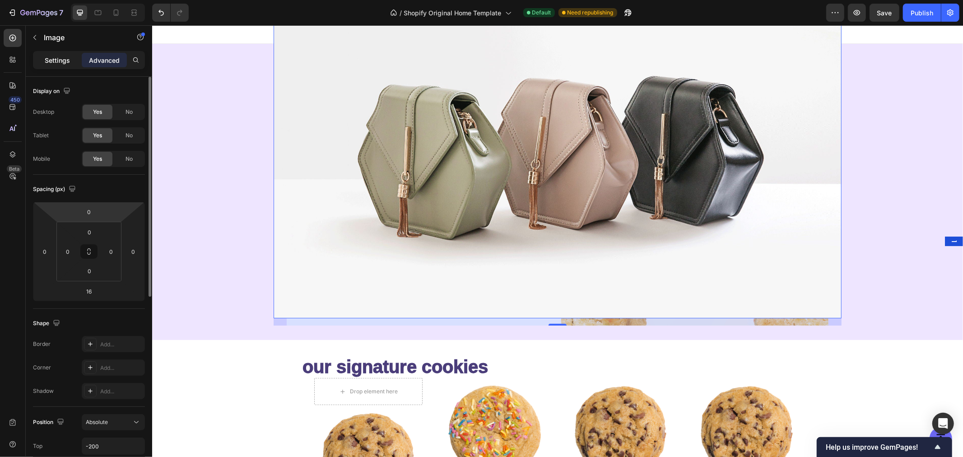
click at [59, 58] on p "Settings" at bounding box center [57, 60] width 25 height 9
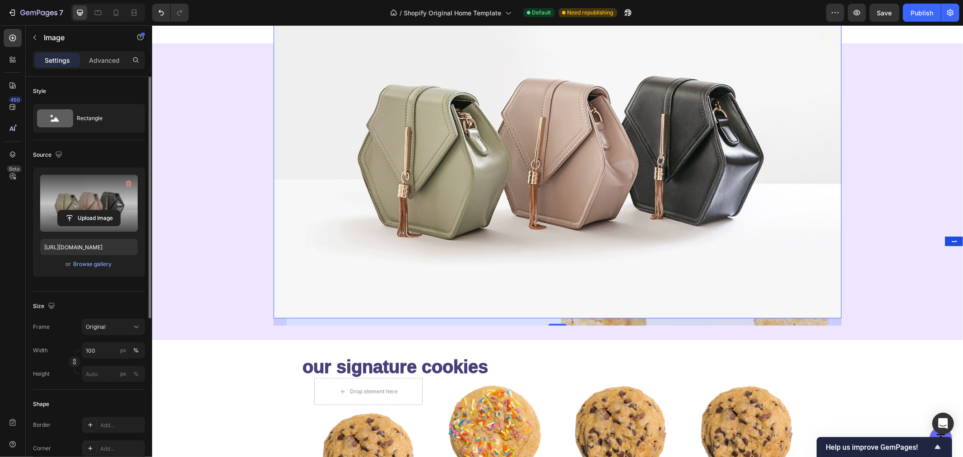
click at [89, 199] on label at bounding box center [89, 203] width 98 height 57
click at [89, 210] on input "file" at bounding box center [89, 217] width 62 height 15
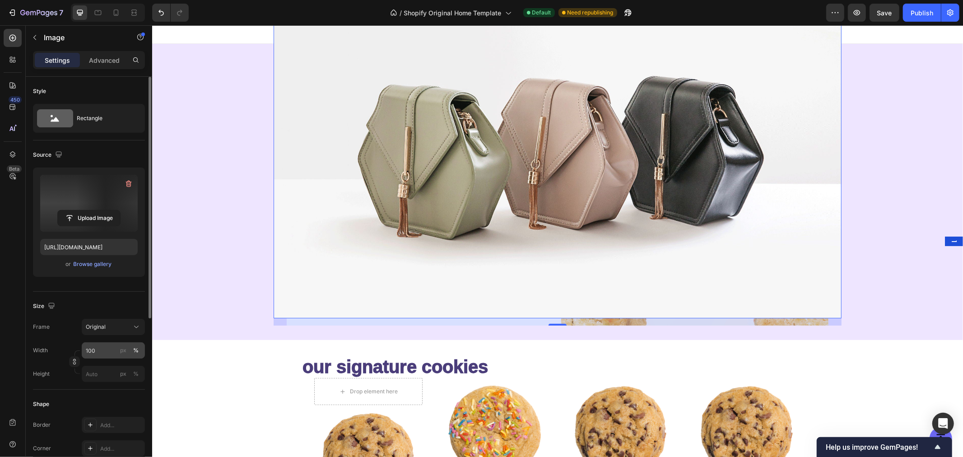
type input "[URL][DOMAIN_NAME]"
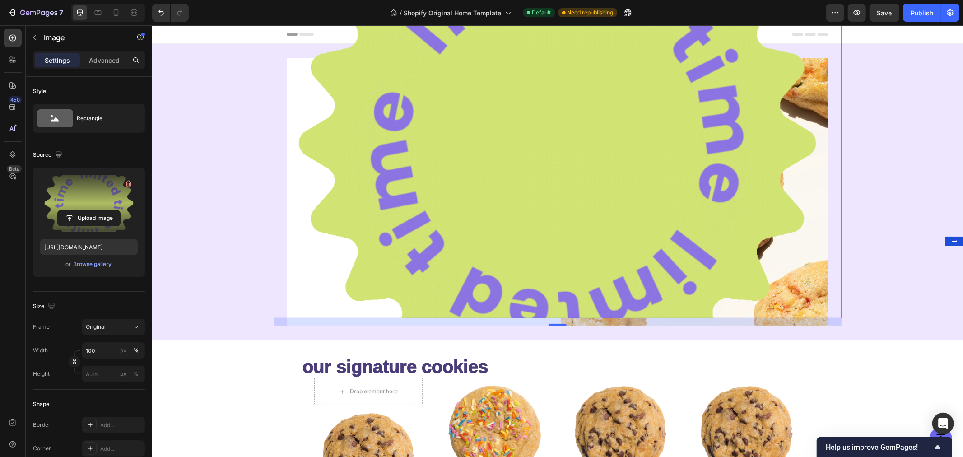
click at [493, 104] on img at bounding box center [557, 142] width 568 height 351
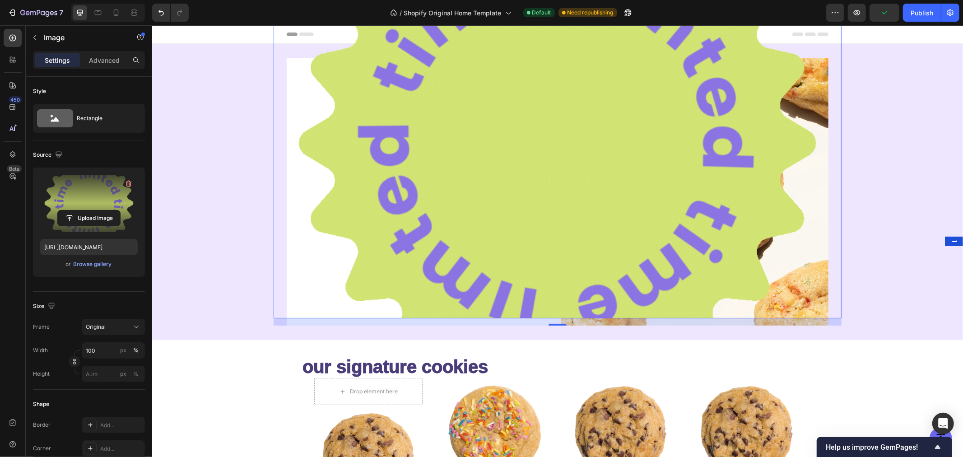
click at [799, 80] on img at bounding box center [557, 142] width 568 height 351
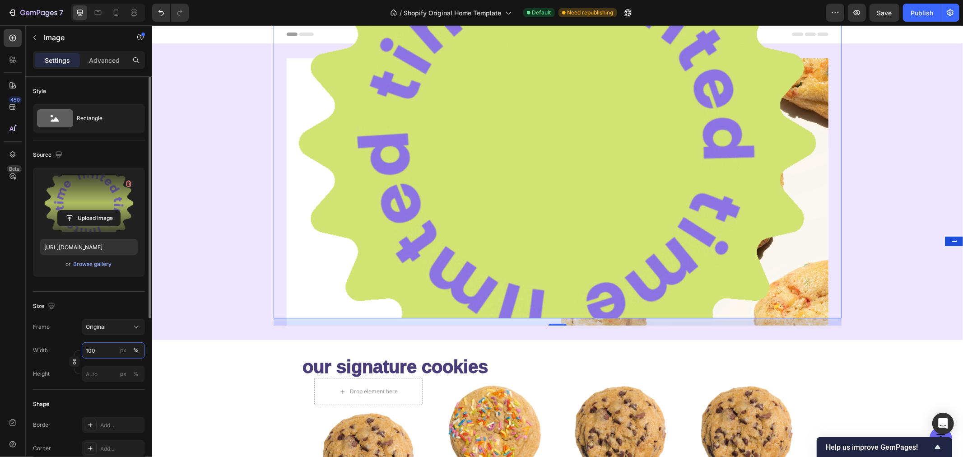
click at [105, 348] on input "100" at bounding box center [113, 350] width 63 height 16
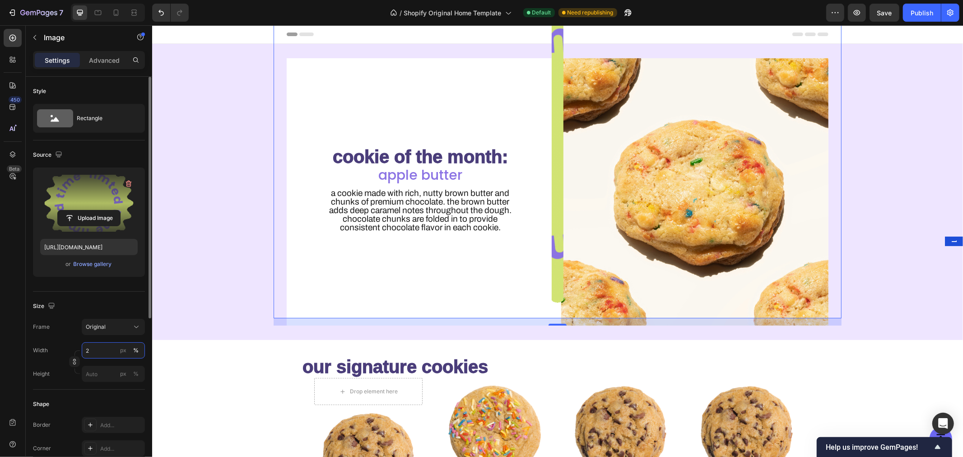
type input "20"
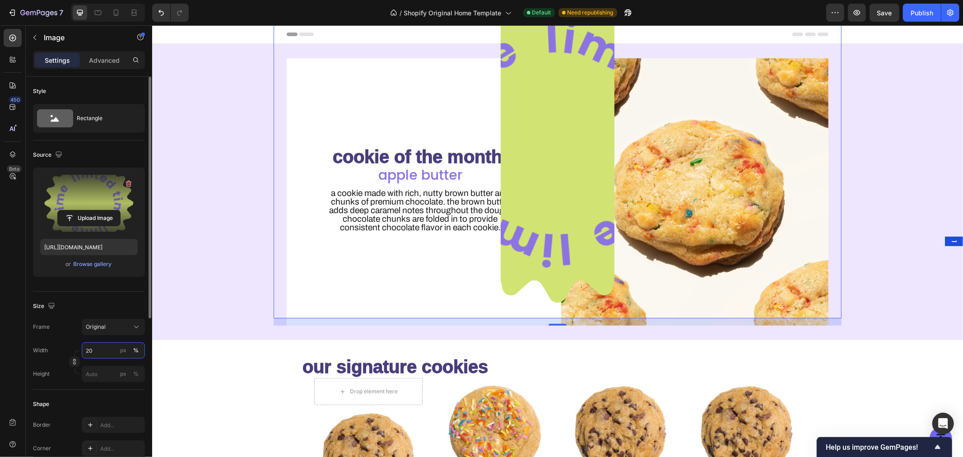
click at [107, 348] on input "20" at bounding box center [113, 350] width 63 height 16
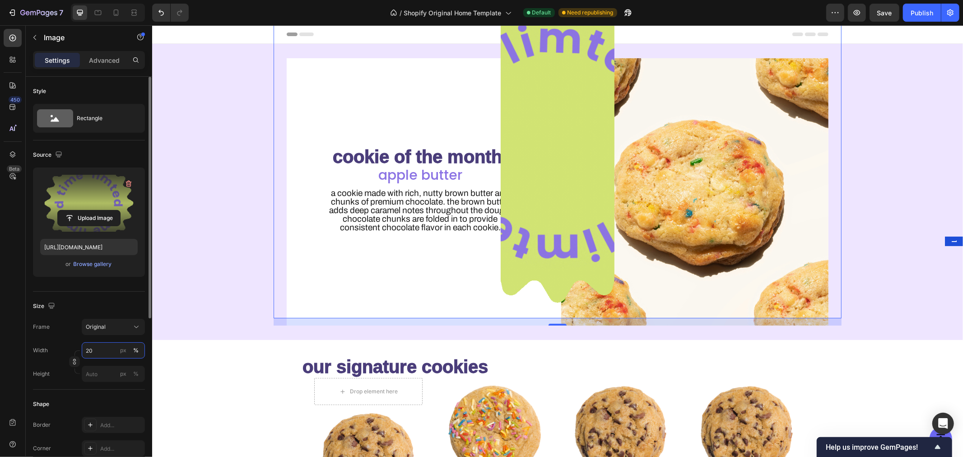
click at [107, 348] on input "20" at bounding box center [113, 350] width 63 height 16
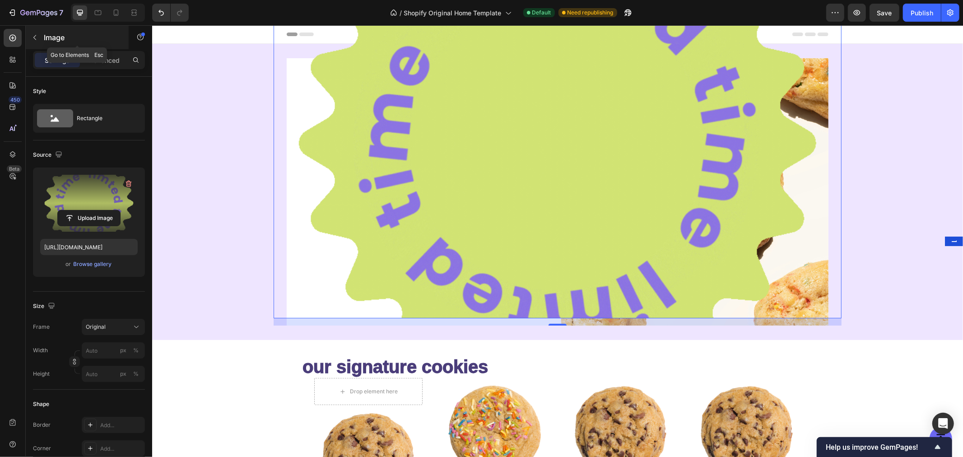
click at [44, 37] on p "Image" at bounding box center [82, 37] width 77 height 11
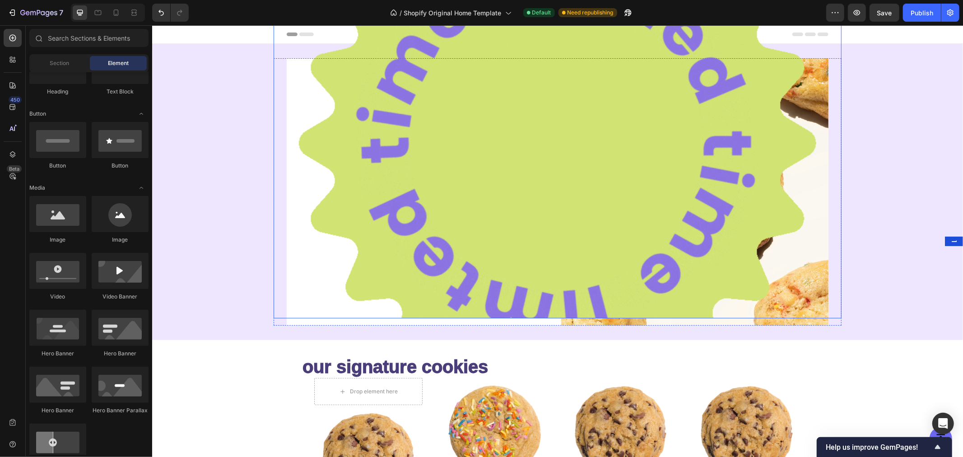
click at [397, 91] on img at bounding box center [557, 142] width 568 height 351
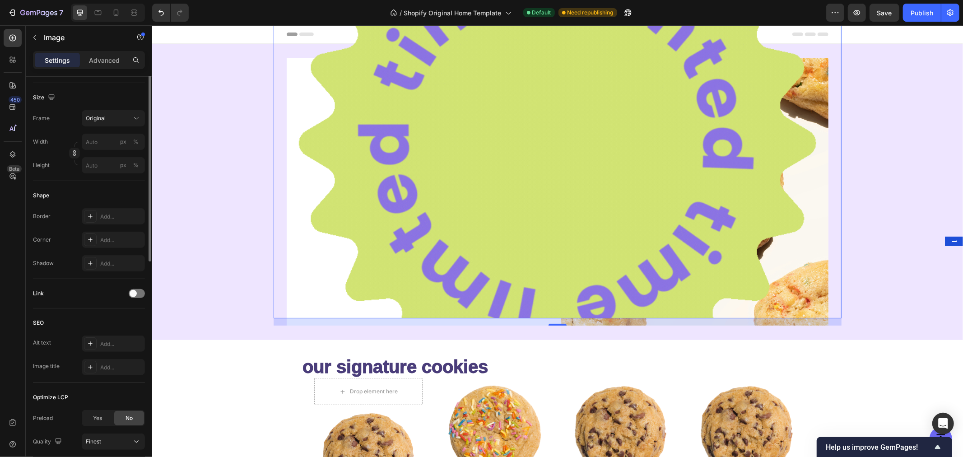
scroll to position [95, 0]
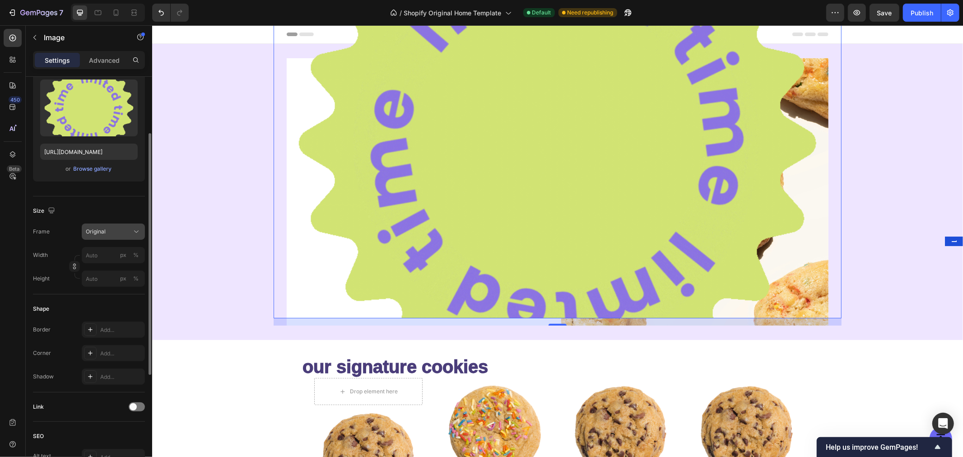
click at [115, 235] on div "Original" at bounding box center [108, 232] width 44 height 8
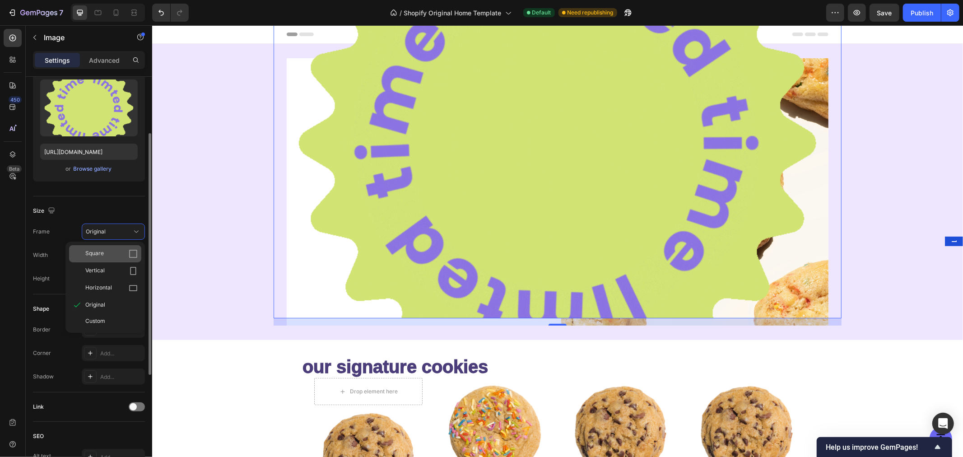
click at [114, 251] on div "Square" at bounding box center [111, 253] width 52 height 9
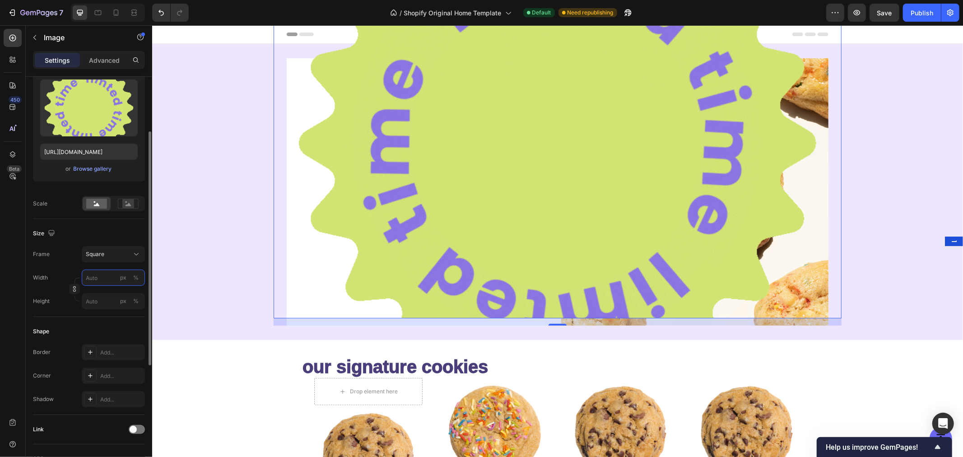
click at [111, 276] on input "px %" at bounding box center [113, 278] width 63 height 16
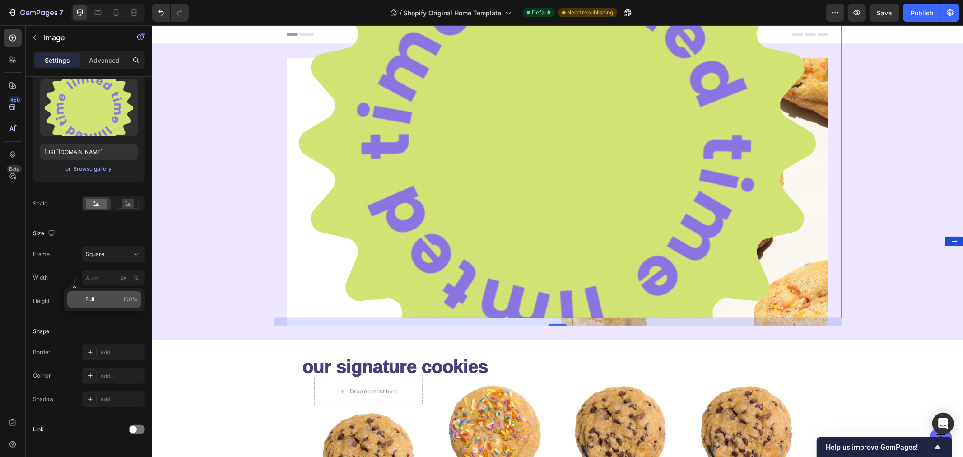
click at [131, 296] on span "100%" at bounding box center [130, 299] width 15 height 8
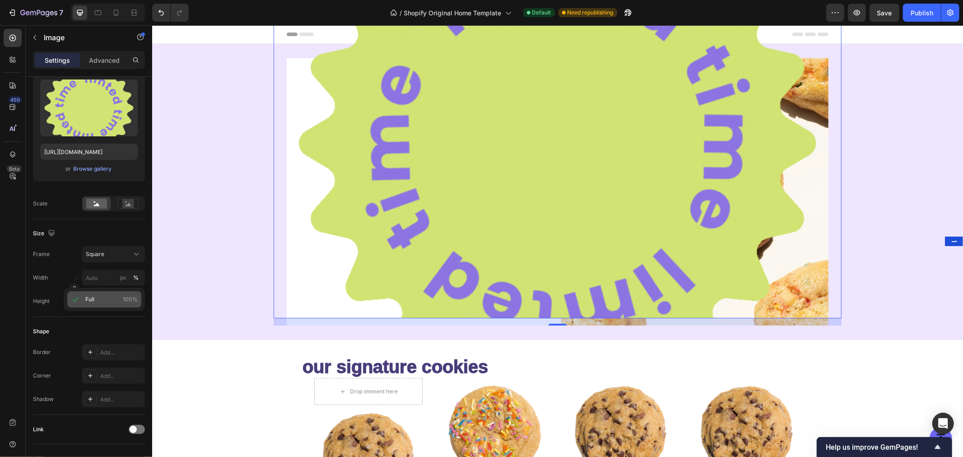
type input "100"
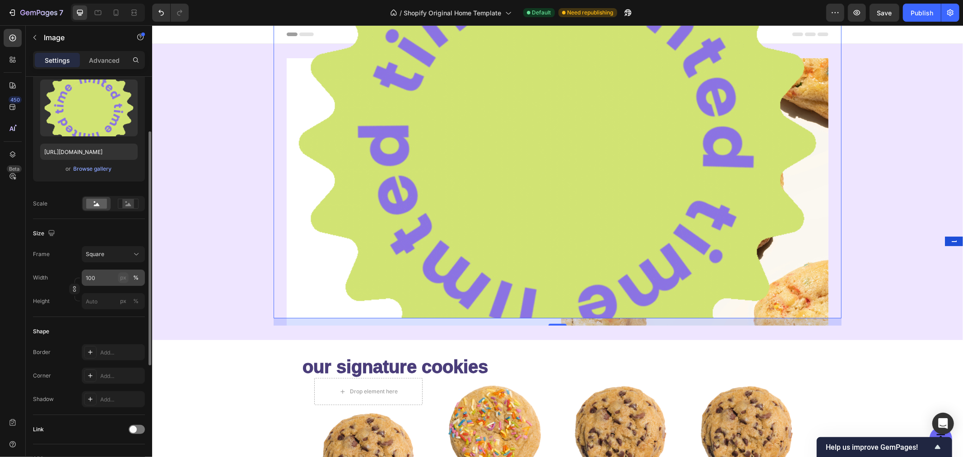
click at [126, 277] on div "px" at bounding box center [123, 278] width 6 height 8
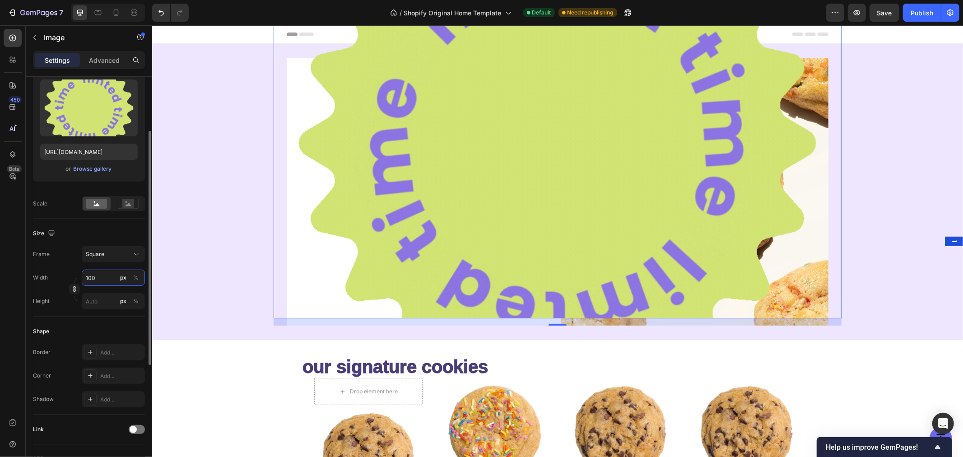
type input "100"
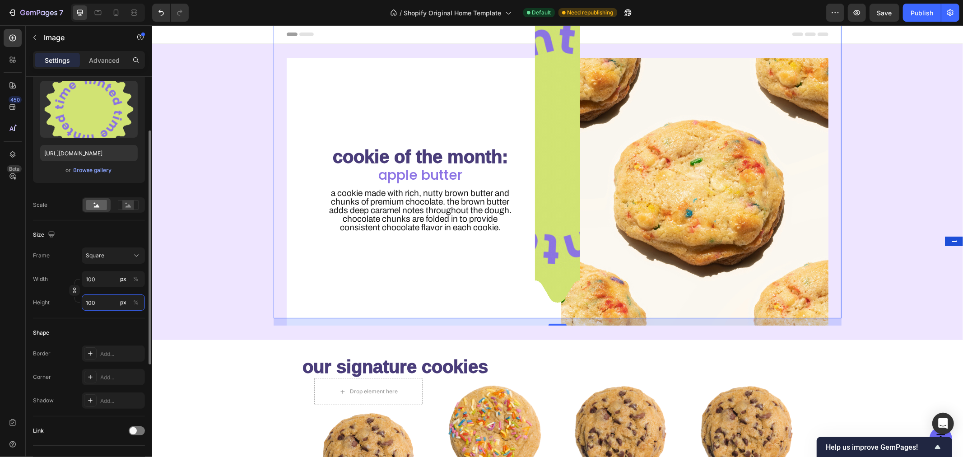
click at [110, 301] on input "100" at bounding box center [113, 303] width 63 height 16
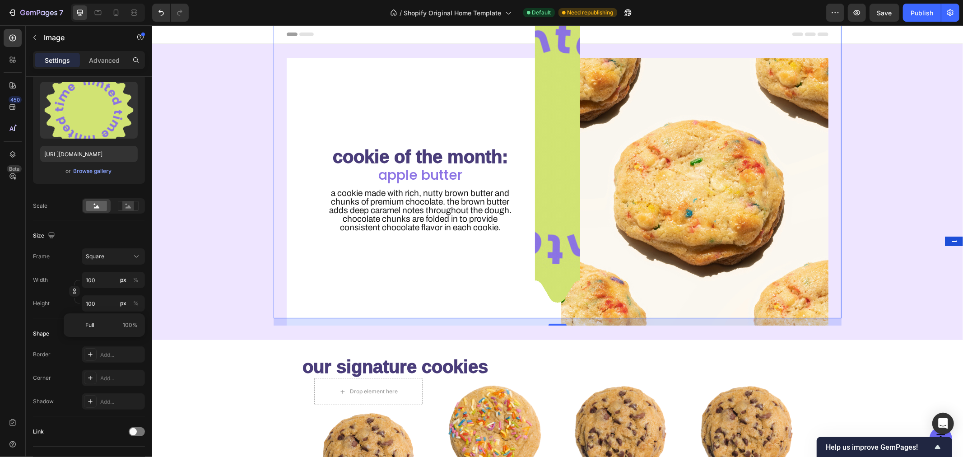
click at [552, 101] on img at bounding box center [557, 142] width 45 height 351
click at [541, 101] on img at bounding box center [557, 142] width 45 height 351
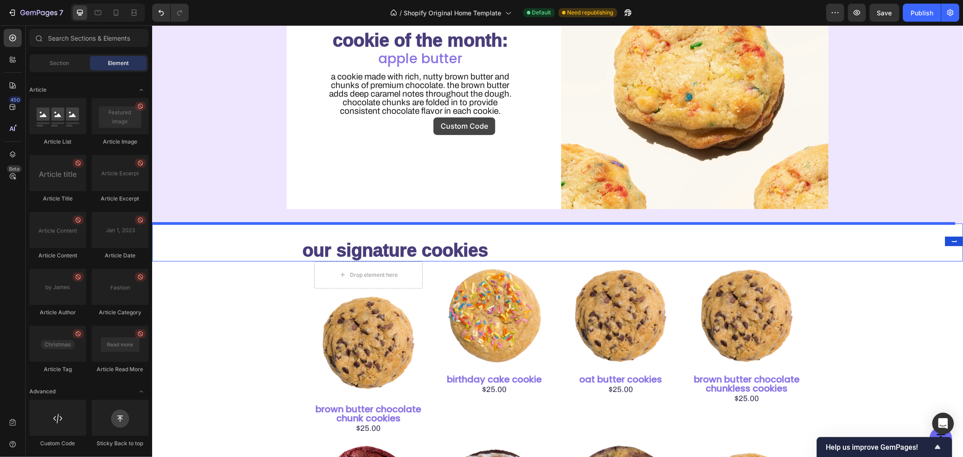
scroll to position [0, 0]
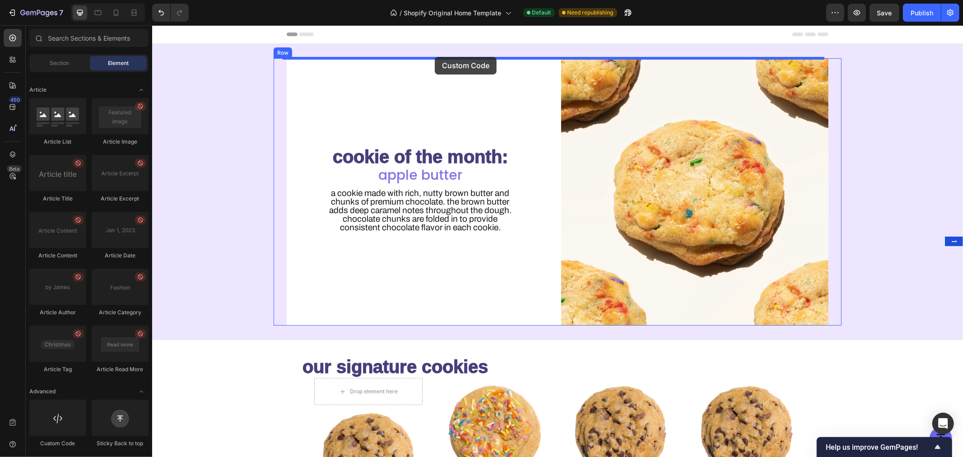
drag, startPoint x: 211, startPoint y: 441, endPoint x: 433, endPoint y: 56, distance: 444.6
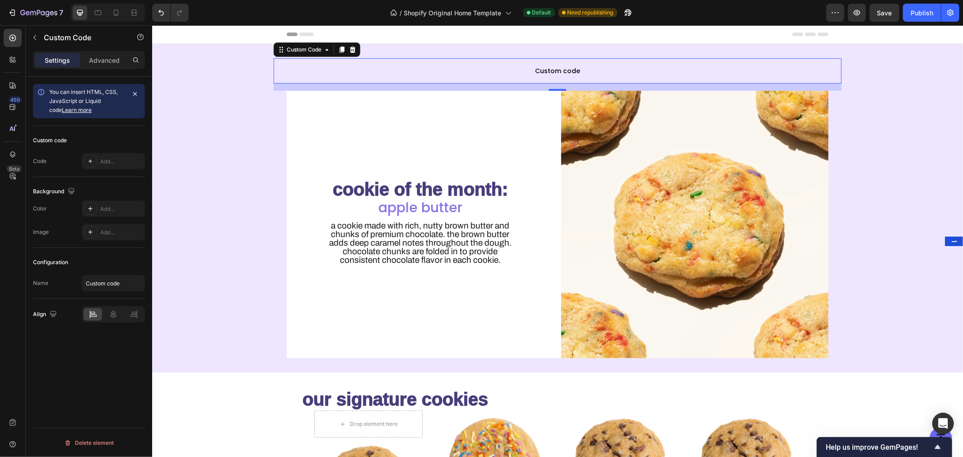
scroll to position [0, 0]
click at [108, 163] on div "Add..." at bounding box center [121, 162] width 42 height 8
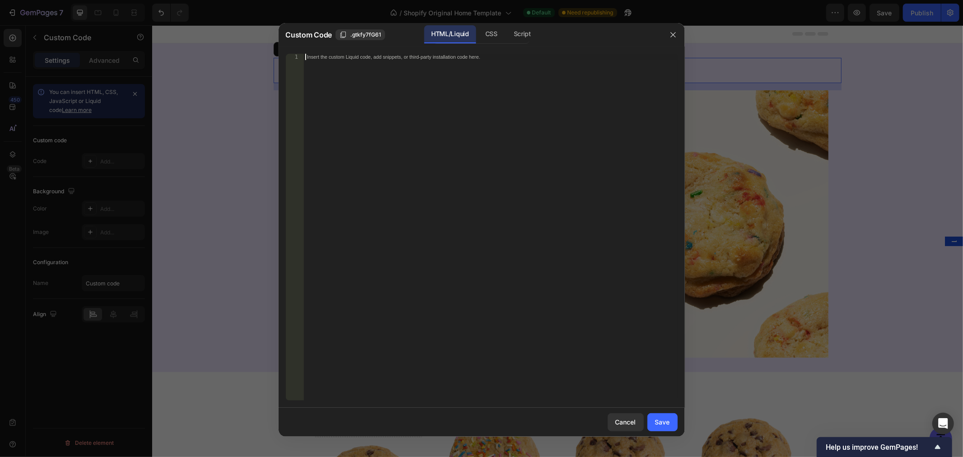
click at [438, 117] on div "Insert the custom Liquid code, add snippets, or third-party installation code h…" at bounding box center [491, 234] width 374 height 360
paste textarea "</style>"
type textarea "</style>"
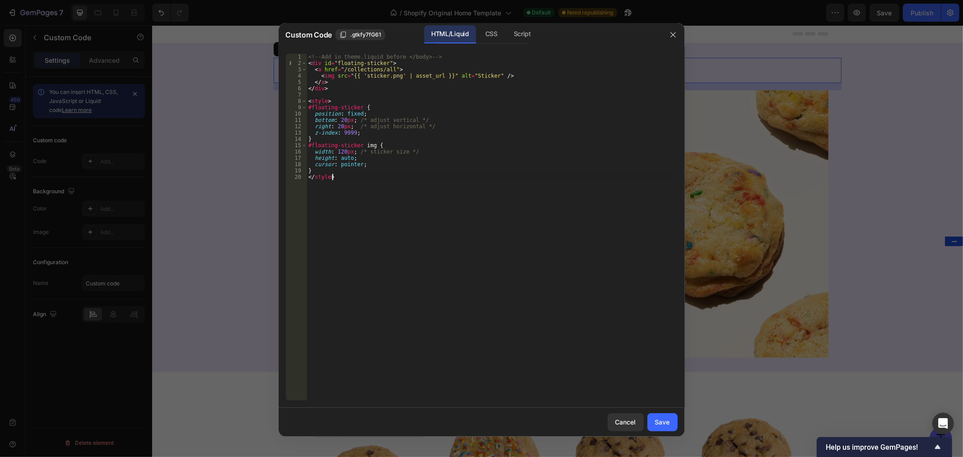
drag, startPoint x: 522, startPoint y: 181, endPoint x: 525, endPoint y: 185, distance: 4.9
click at [523, 182] on div "<!-- Add in theme.liquid before </body> --> < div id = "floating-sticker" > < a…" at bounding box center [492, 234] width 371 height 360
click at [539, 242] on div "<!-- Add in theme.liquid before </body> --> < div id = "floating-sticker" > < a…" at bounding box center [492, 234] width 371 height 360
click at [665, 423] on div "Save" at bounding box center [662, 421] width 15 height 9
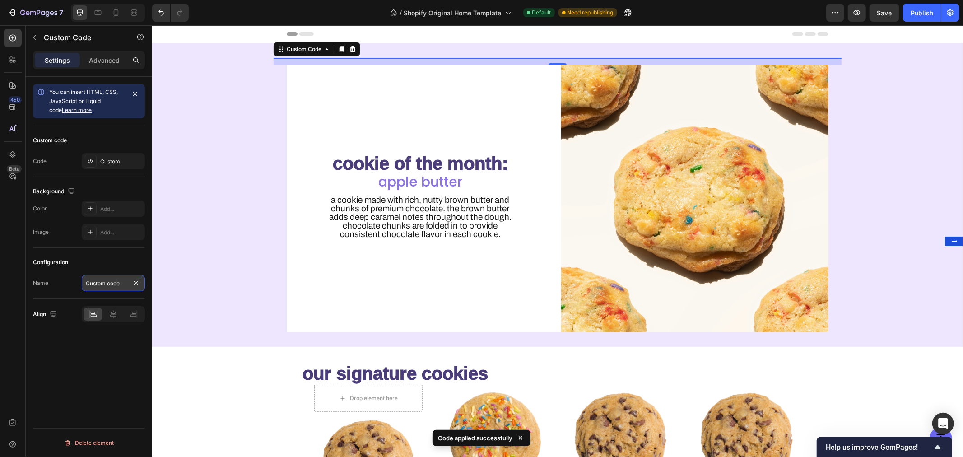
click at [103, 285] on input "Custom code" at bounding box center [113, 283] width 63 height 16
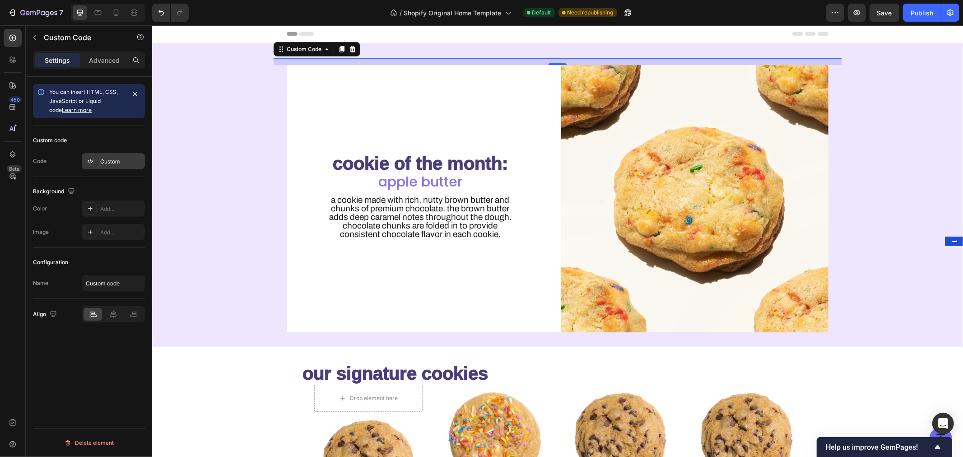
click at [91, 158] on icon at bounding box center [90, 161] width 7 height 7
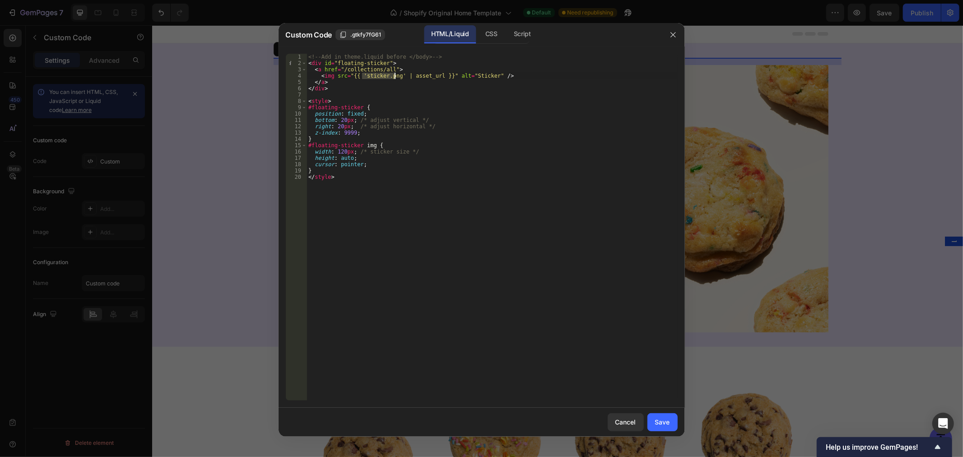
drag, startPoint x: 362, startPoint y: 77, endPoint x: 399, endPoint y: 84, distance: 38.1
click at [395, 78] on div "<!-- Add in theme.liquid before </body> --> < div id = "floating-sticker" > < a…" at bounding box center [492, 234] width 371 height 360
paste textarea "<a href="[URL][DOMAIN_NAME]"><img src="[URL][DOMAIN_NAME]" alt="vjhn" border="0…"
drag, startPoint x: 491, startPoint y: 75, endPoint x: 364, endPoint y: 75, distance: 126.9
click at [364, 75] on div "<!-- Add in theme.liquid before </body> --> < div id = "floating-sticker" > < a…" at bounding box center [492, 234] width 371 height 360
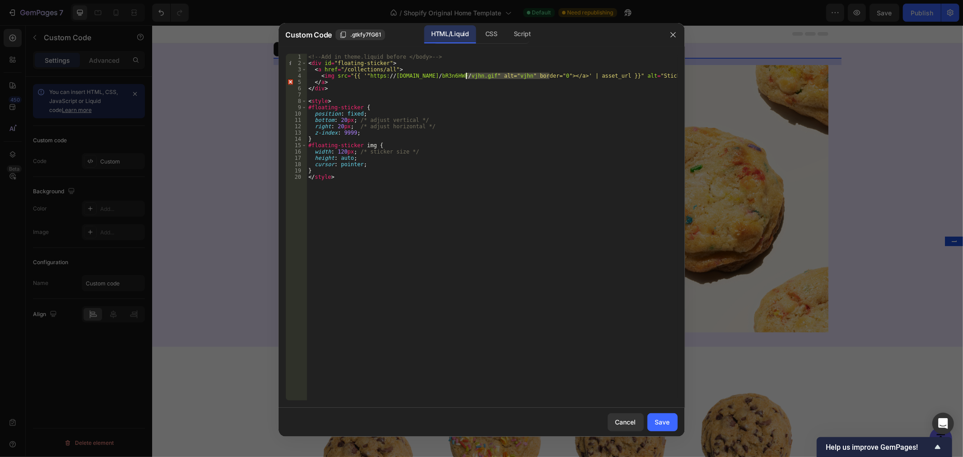
drag, startPoint x: 550, startPoint y: 76, endPoint x: 467, endPoint y: 77, distance: 83.1
click at [467, 77] on div "<!-- Add in theme.liquid before </body> --> < div id = "floating-sticker" > < a…" at bounding box center [492, 234] width 371 height 360
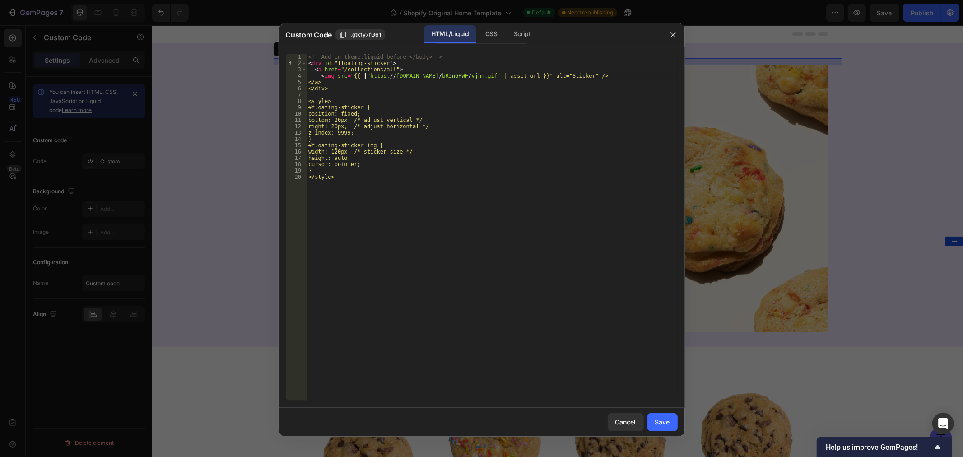
click at [365, 75] on div "<!-- Add in theme.liquid before </body> --> < div id = "floating-sticker" > < a…" at bounding box center [492, 234] width 371 height 360
type textarea "<img src="{{ '[URL][DOMAIN_NAME]' | asset_url }}" alt="Sticker" />"
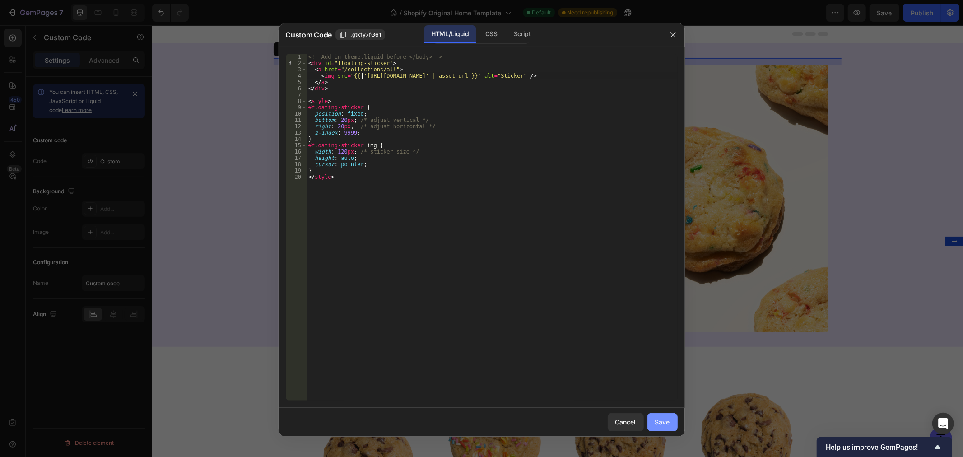
drag, startPoint x: 662, startPoint y: 418, endPoint x: 652, endPoint y: 425, distance: 12.0
click at [662, 419] on div "Save" at bounding box center [662, 421] width 15 height 9
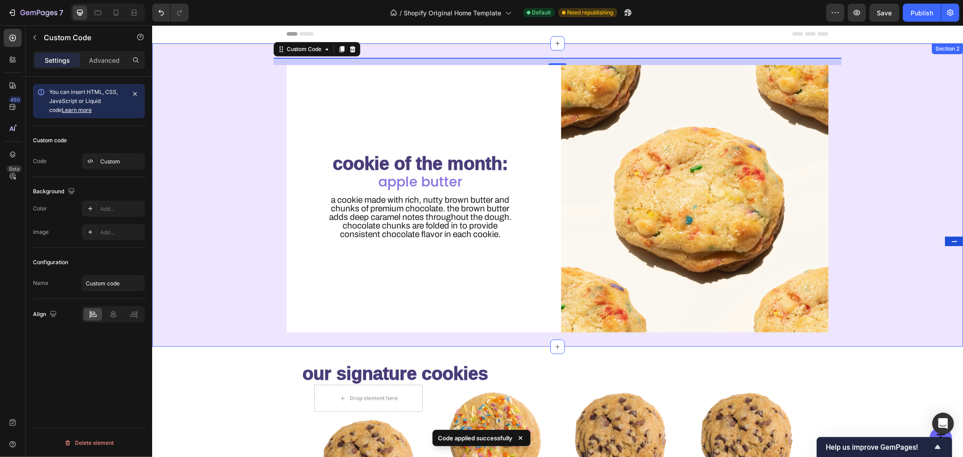
scroll to position [0, 0]
click at [926, 11] on div "Publish" at bounding box center [922, 12] width 23 height 9
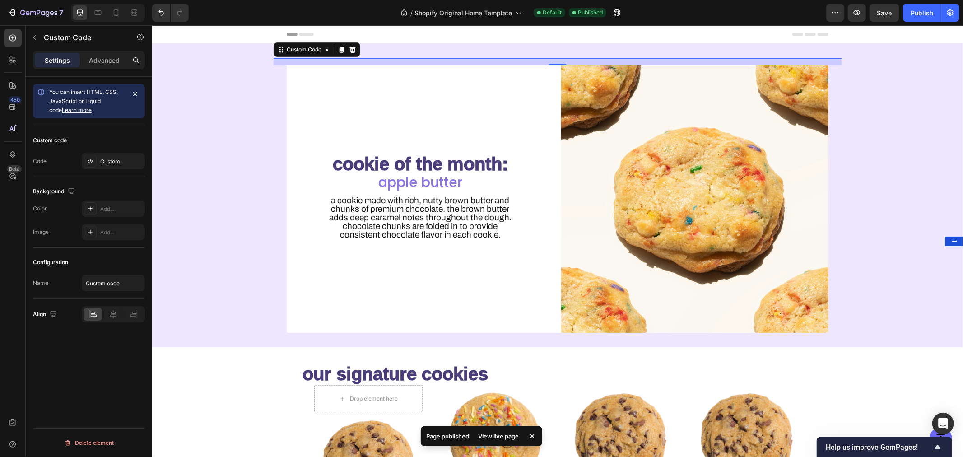
click at [381, 61] on div "16" at bounding box center [557, 61] width 568 height 7
click at [110, 159] on div "Custom" at bounding box center [121, 162] width 42 height 8
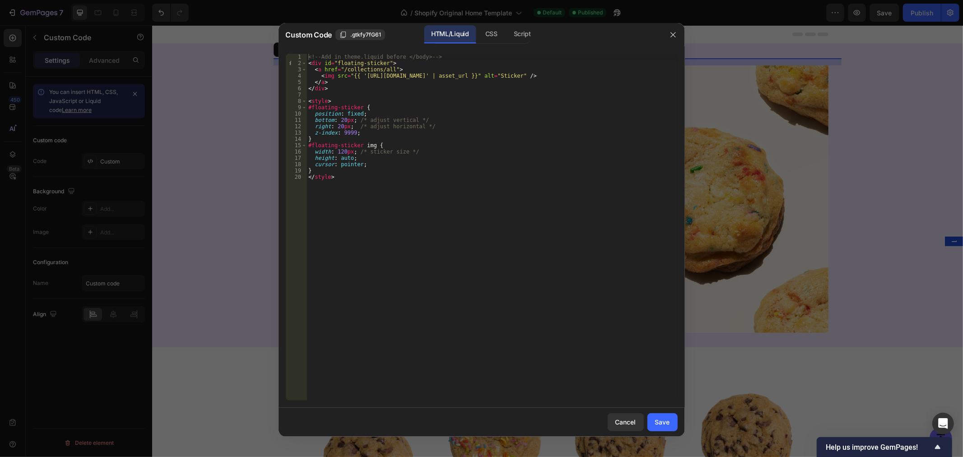
click at [414, 180] on div "<!-- Add in theme.liquid before </body> --> < div id = "floating-sticker" > < a…" at bounding box center [492, 234] width 371 height 360
type textarea "} </style>"
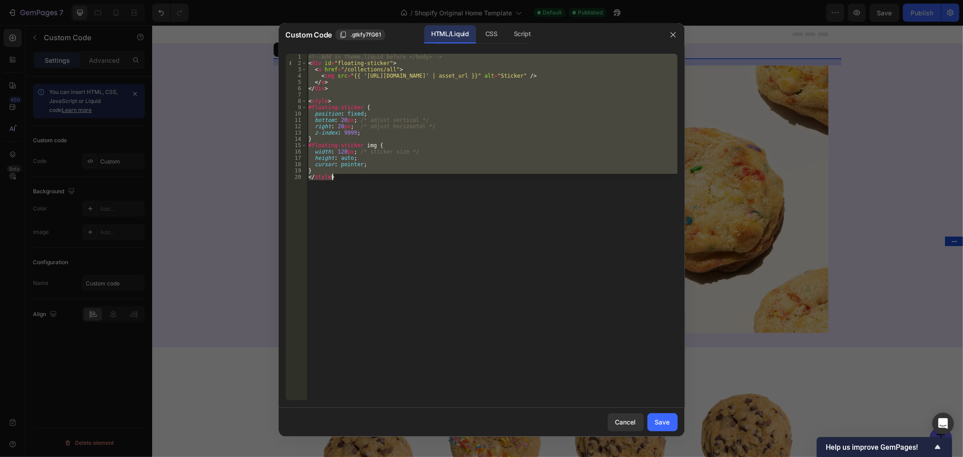
paste textarea
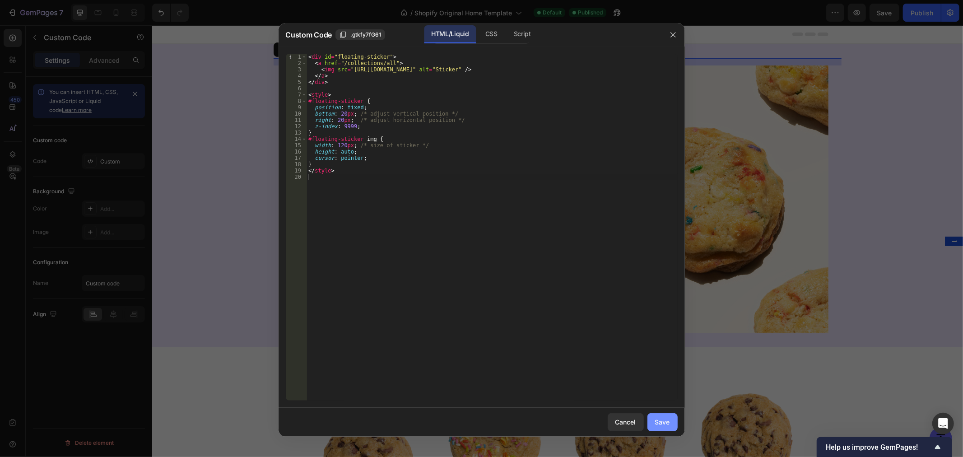
click at [658, 426] on div "Save" at bounding box center [662, 421] width 15 height 9
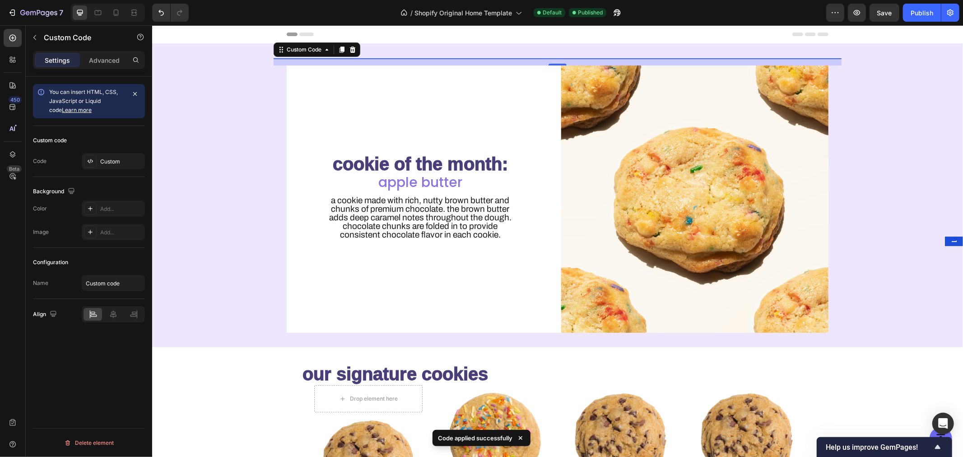
click at [483, 59] on div "16" at bounding box center [557, 61] width 568 height 7
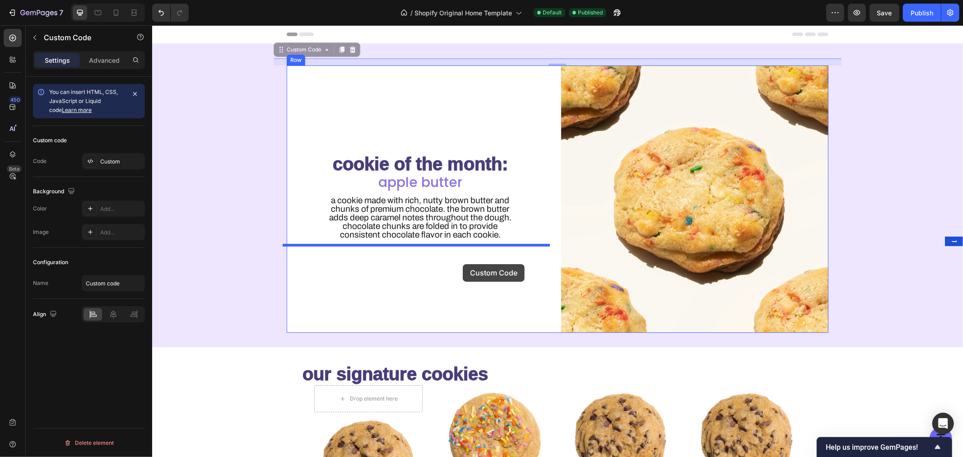
drag, startPoint x: 302, startPoint y: 49, endPoint x: 462, endPoint y: 259, distance: 263.9
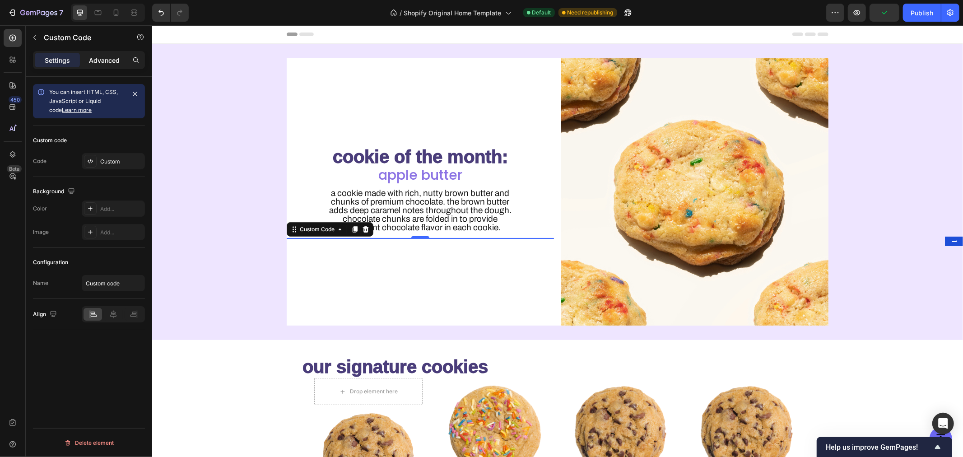
click at [97, 59] on p "Advanced" at bounding box center [104, 60] width 31 height 9
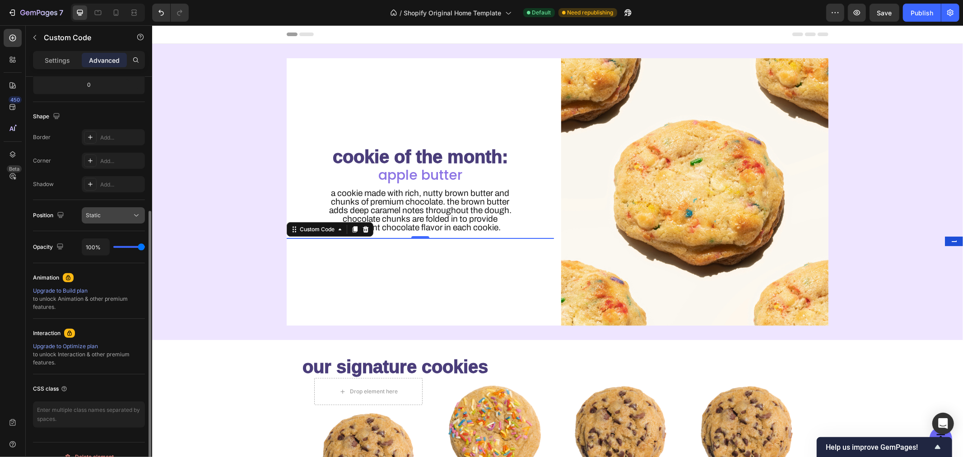
scroll to position [208, 0]
click at [96, 216] on span "Static" at bounding box center [93, 214] width 15 height 7
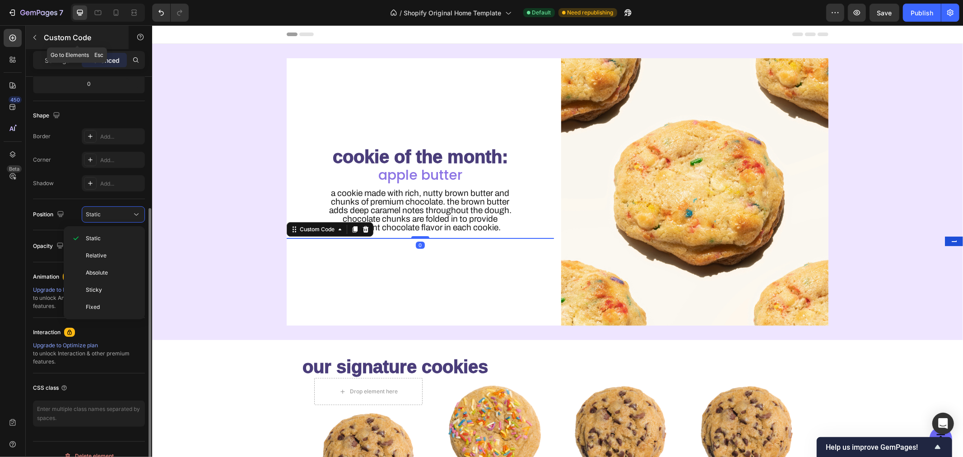
scroll to position [206, 0]
click at [57, 60] on p "Settings" at bounding box center [57, 60] width 25 height 9
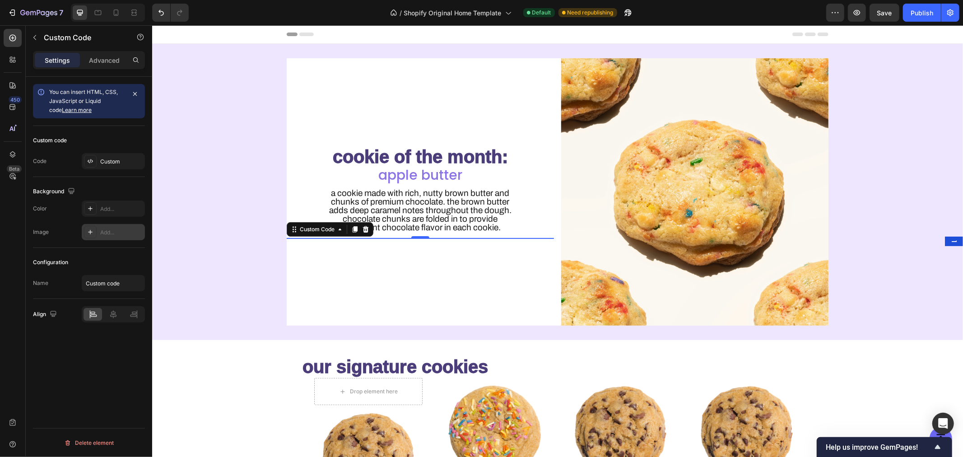
click at [105, 231] on div "Add..." at bounding box center [121, 233] width 42 height 8
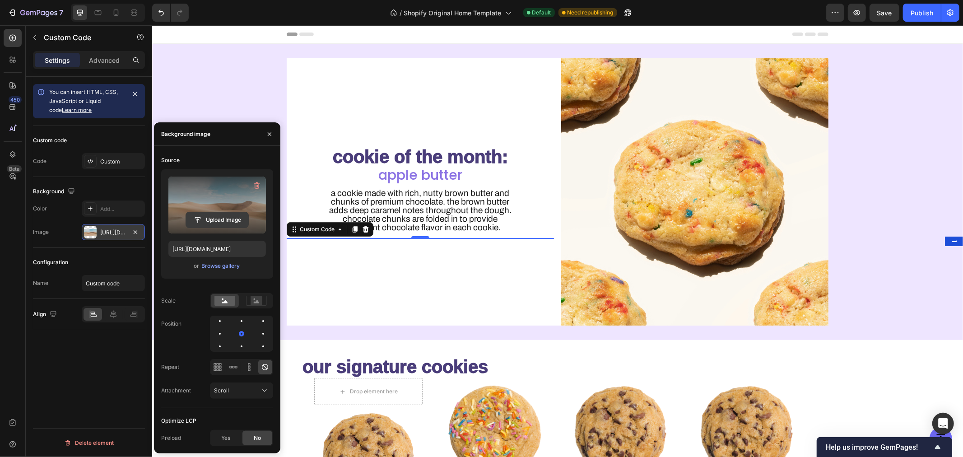
click at [209, 215] on input "file" at bounding box center [217, 219] width 62 height 15
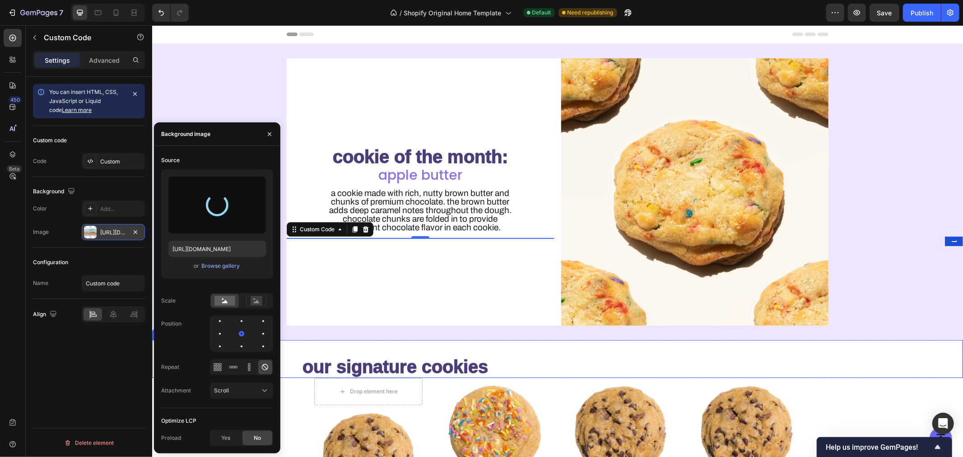
type input "[URL][DOMAIN_NAME]"
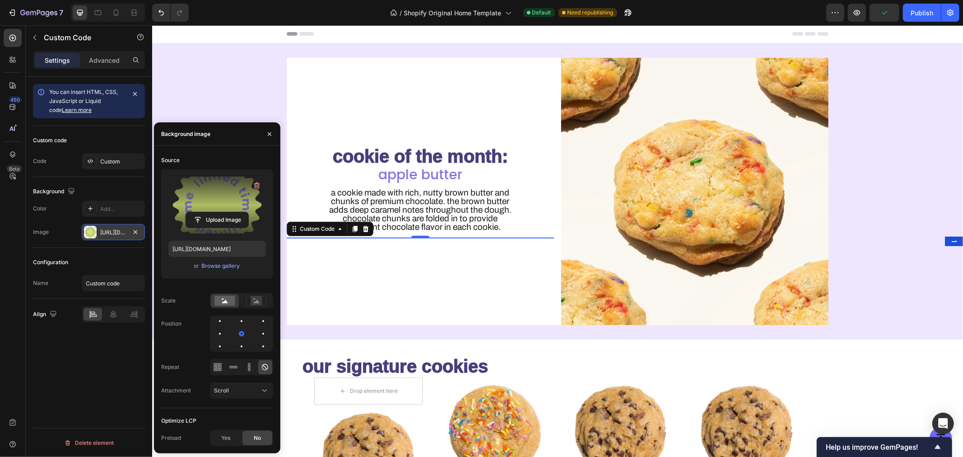
click at [229, 146] on div "Background image Source Upload Image [URL][DOMAIN_NAME] or Browse gallery Scale…" at bounding box center [217, 287] width 126 height 331
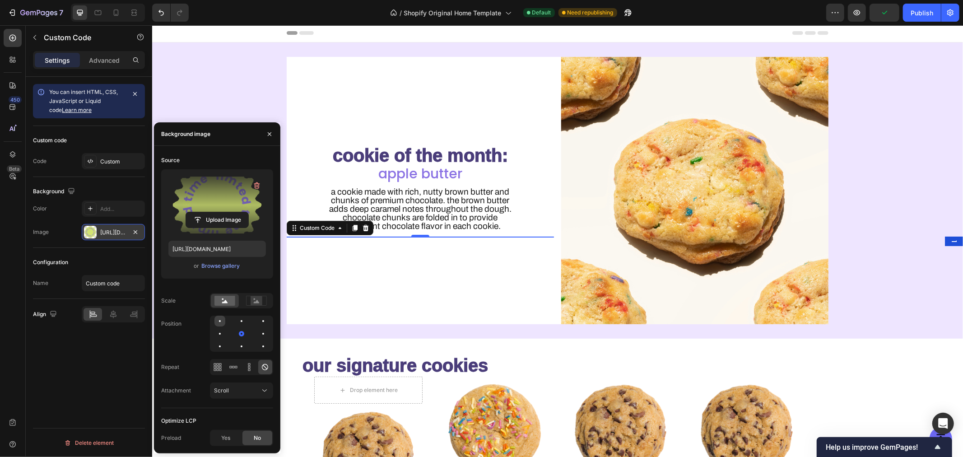
click at [219, 323] on div at bounding box center [220, 321] width 11 height 11
click at [256, 184] on icon "button" at bounding box center [257, 185] width 9 height 9
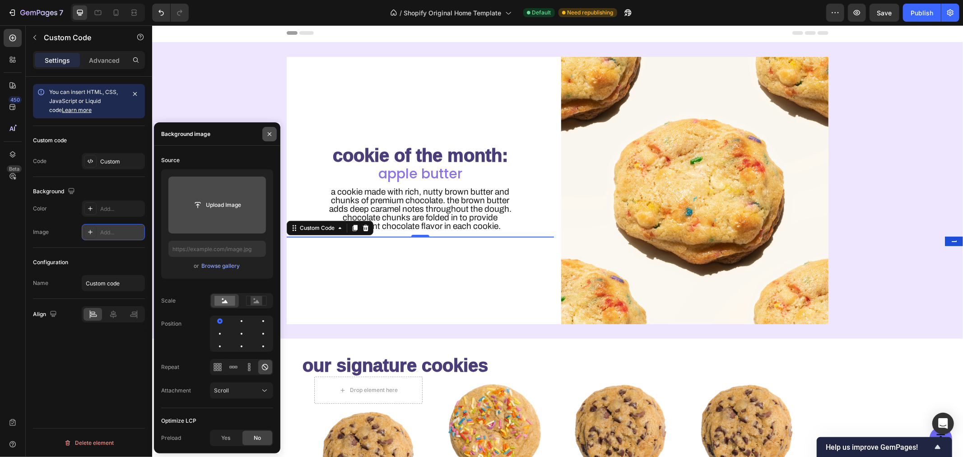
click at [267, 136] on icon "button" at bounding box center [269, 134] width 7 height 7
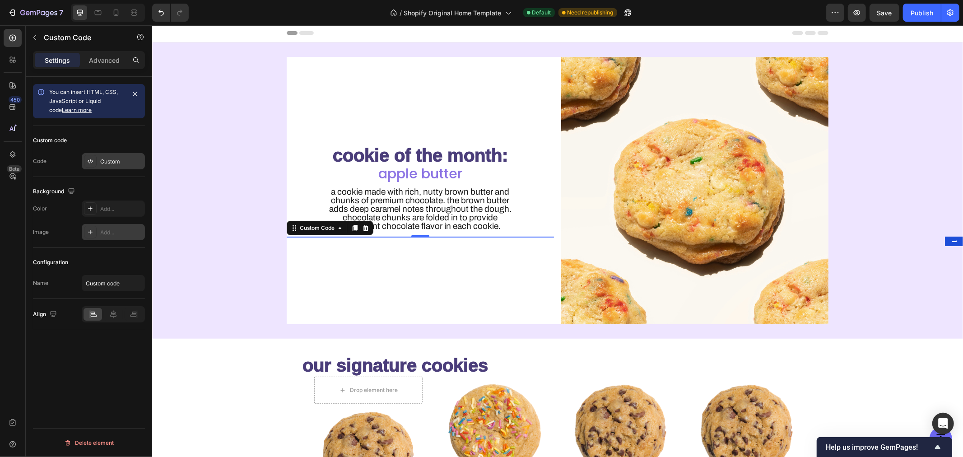
click at [101, 156] on div "Custom" at bounding box center [113, 161] width 63 height 16
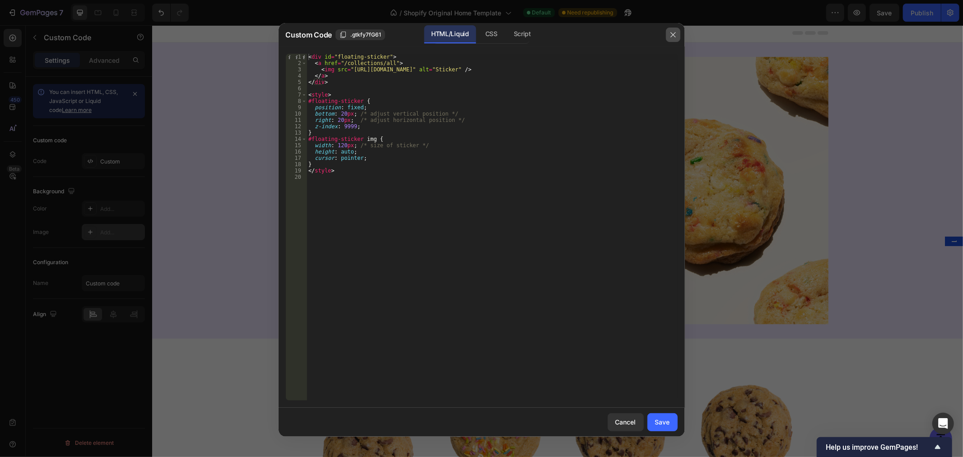
click at [674, 33] on icon "button" at bounding box center [673, 34] width 7 height 7
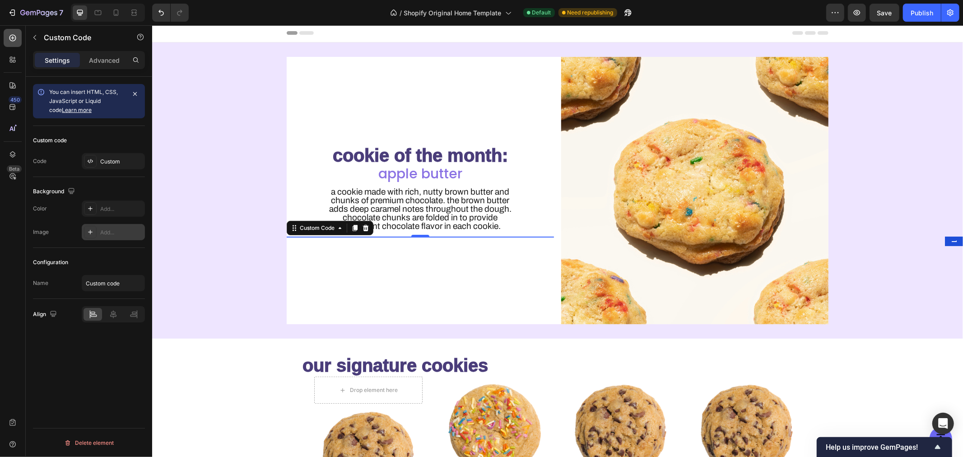
click at [12, 39] on icon at bounding box center [13, 38] width 4 height 4
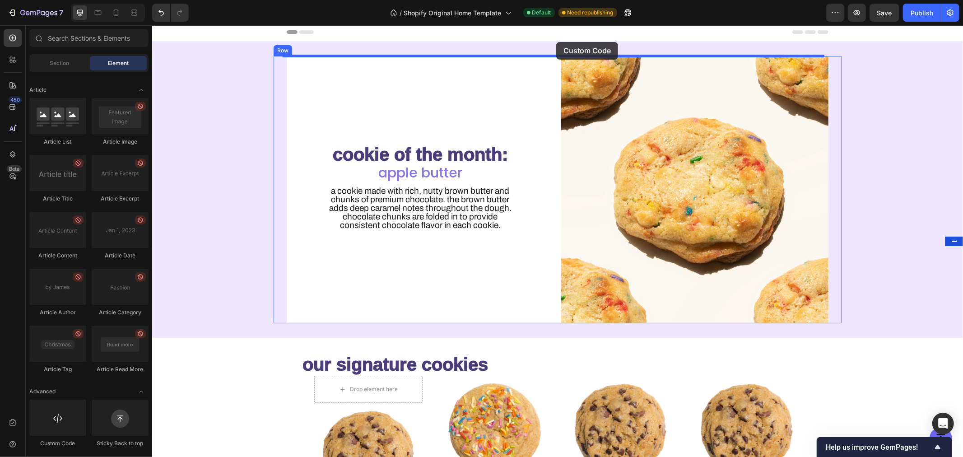
scroll to position [0, 0]
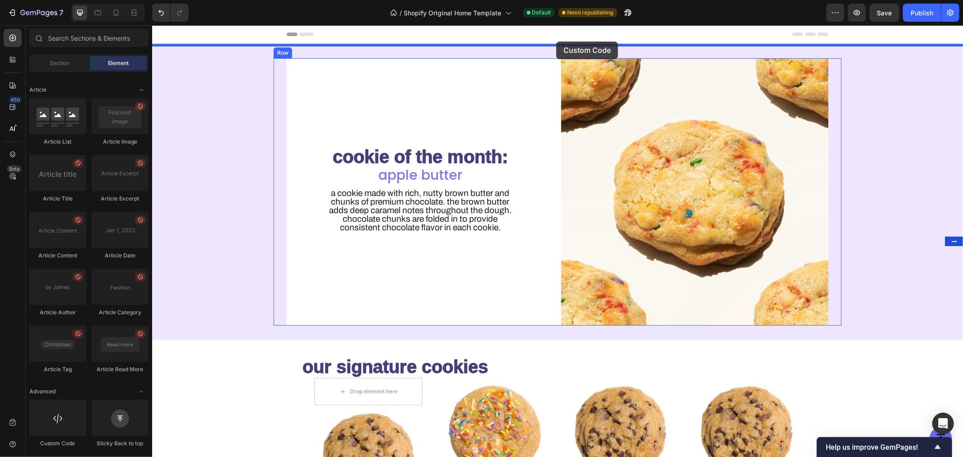
drag, startPoint x: 213, startPoint y: 443, endPoint x: 556, endPoint y: 41, distance: 528.3
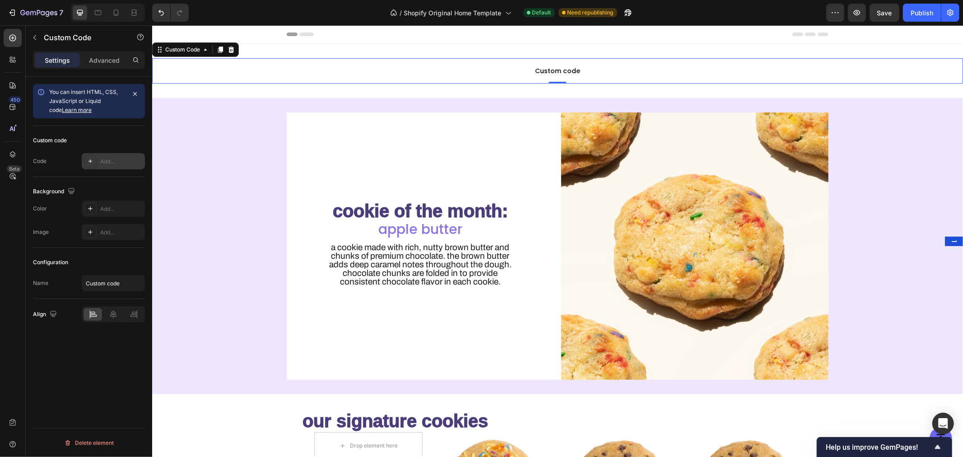
click at [94, 165] on div at bounding box center [90, 161] width 13 height 13
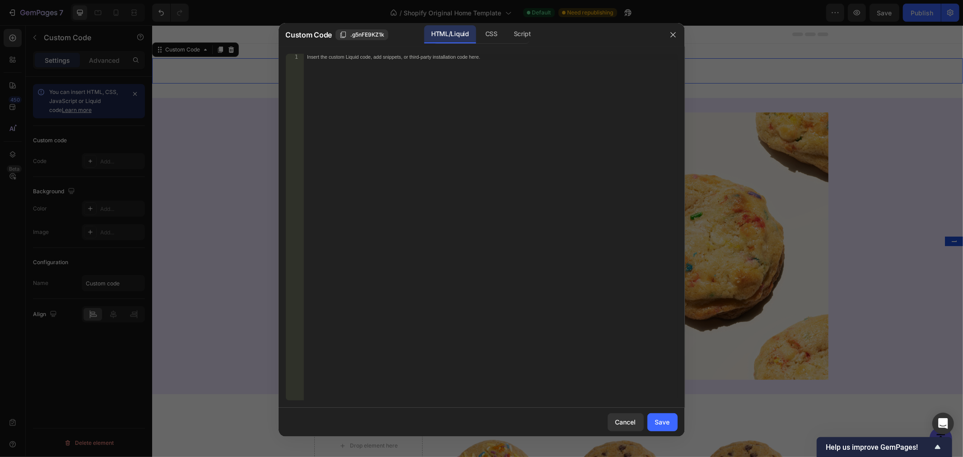
click at [385, 117] on div "Insert the custom Liquid code, add snippets, or third-party installation code h…" at bounding box center [491, 234] width 374 height 360
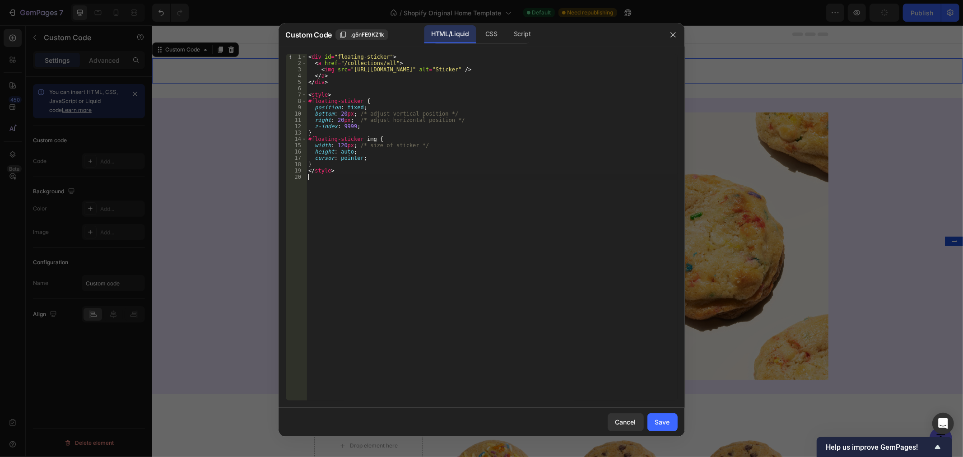
click at [512, 212] on div "< div id = "floating-sticker" > < a href = "/collections/all" > < img src = "[U…" at bounding box center [492, 234] width 371 height 360
click at [667, 423] on div "Save" at bounding box center [662, 421] width 15 height 9
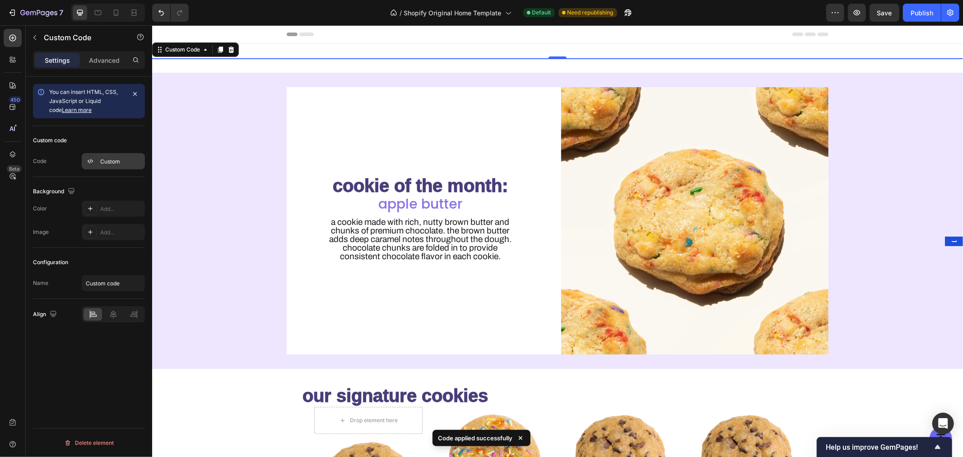
click at [105, 165] on div "Custom" at bounding box center [121, 162] width 42 height 8
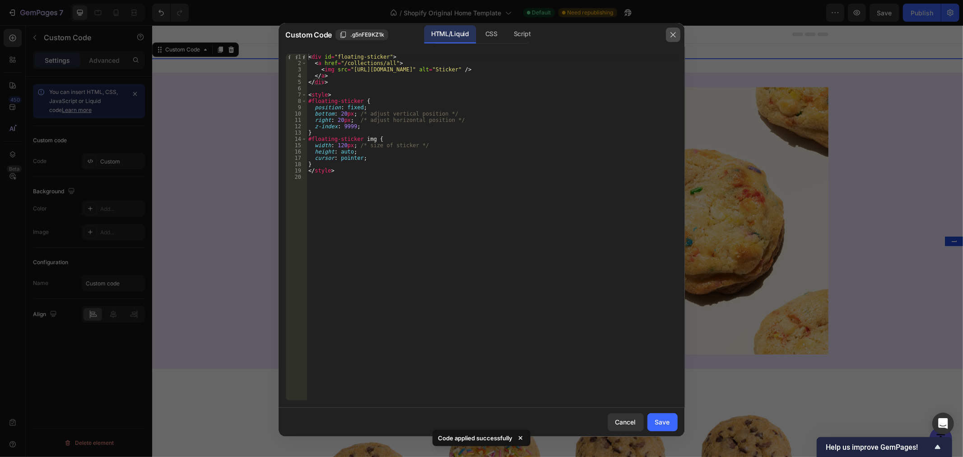
click at [670, 34] on icon "button" at bounding box center [673, 34] width 7 height 7
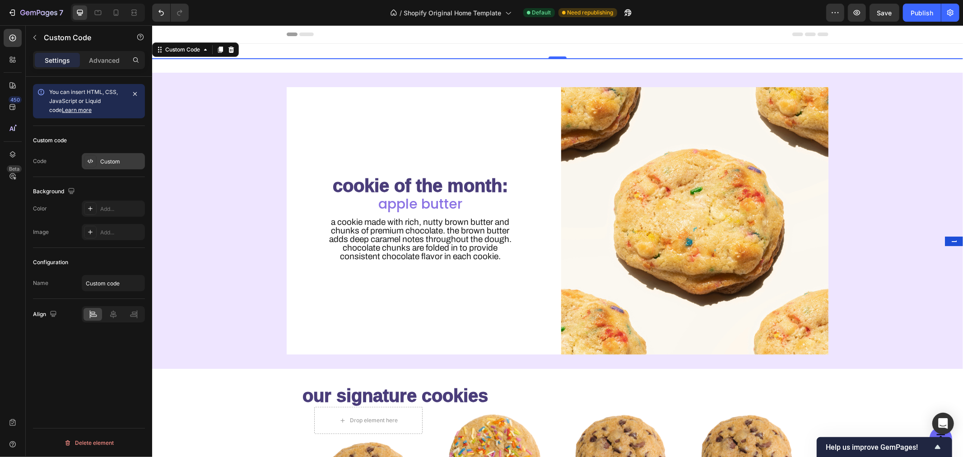
click at [111, 159] on div "Custom" at bounding box center [121, 162] width 42 height 8
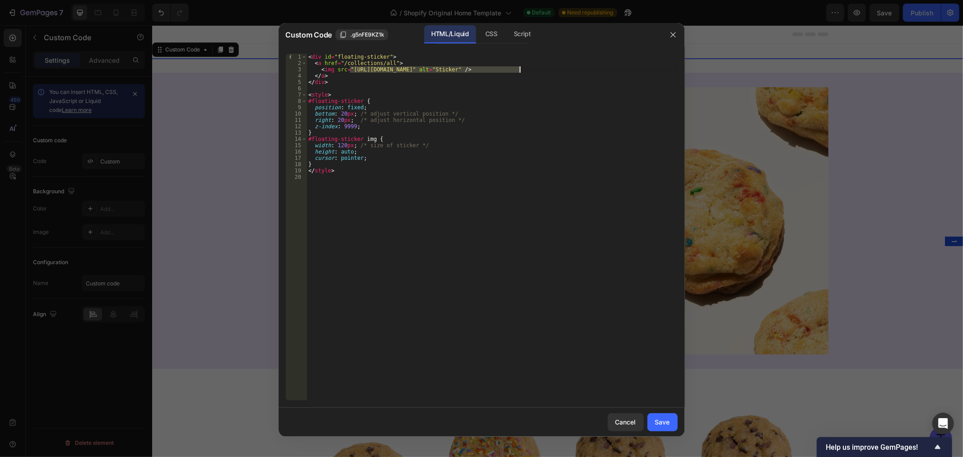
drag, startPoint x: 351, startPoint y: 70, endPoint x: 520, endPoint y: 73, distance: 169.4
click at [519, 71] on div "< div id = "floating-sticker" > < a href = "/collections/all" > < img src = "[U…" at bounding box center [492, 234] width 371 height 360
paste textarea "[DOMAIN_NAME][URL]"
type textarea "<img src="[URL][DOMAIN_NAME]" alt="Sticker" />"
click at [581, 267] on div "< div id = "floating-sticker" > < a href = "/collections/all" > < img src = "[U…" at bounding box center [492, 234] width 371 height 360
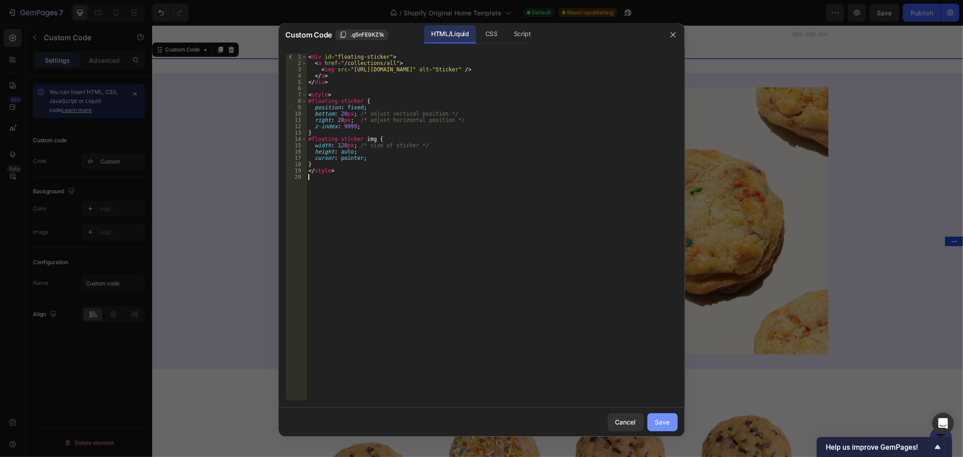
click at [656, 419] on div "Save" at bounding box center [662, 421] width 15 height 9
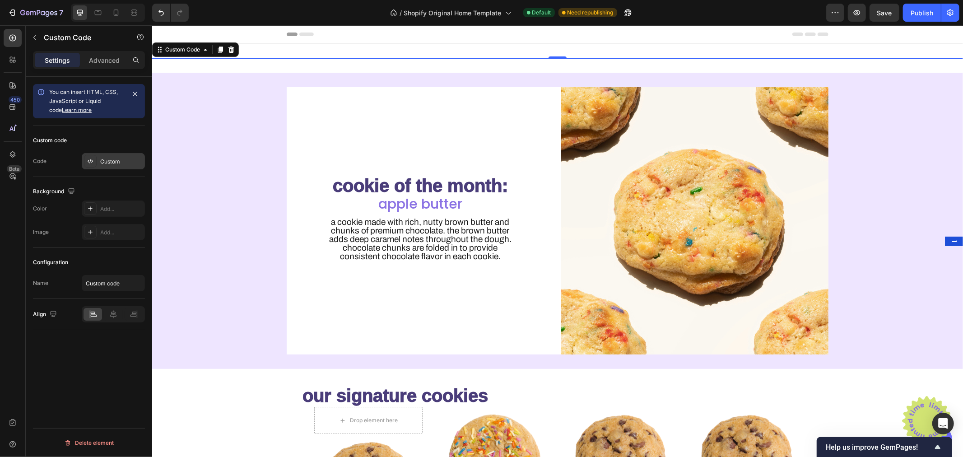
click at [102, 158] on div "Custom" at bounding box center [121, 162] width 42 height 8
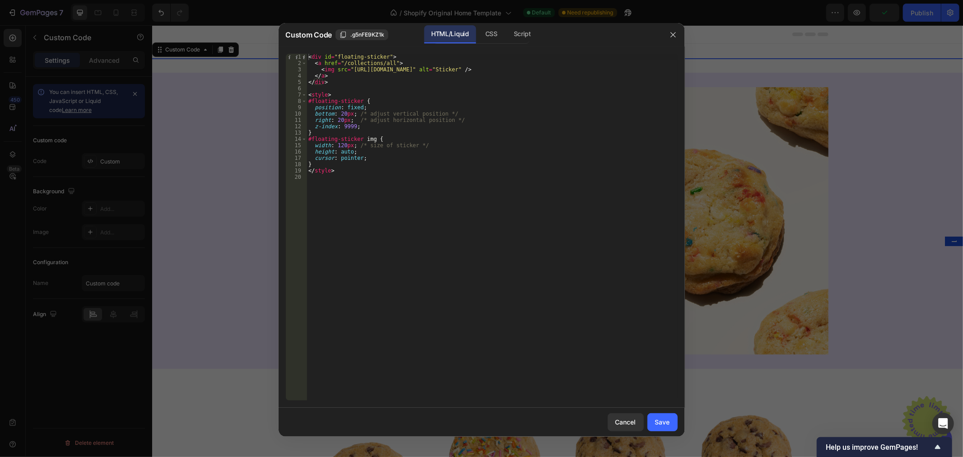
click at [105, 57] on div at bounding box center [481, 228] width 963 height 457
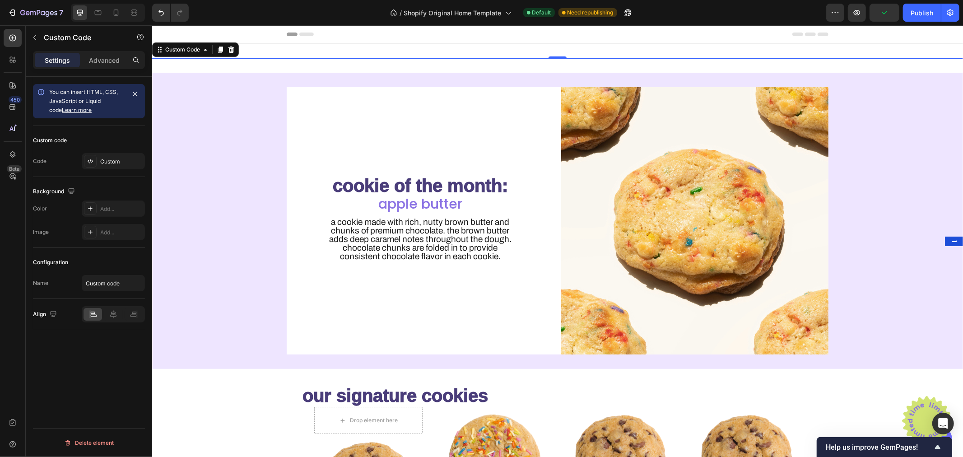
click at [111, 66] on div "Advanced" at bounding box center [104, 60] width 45 height 14
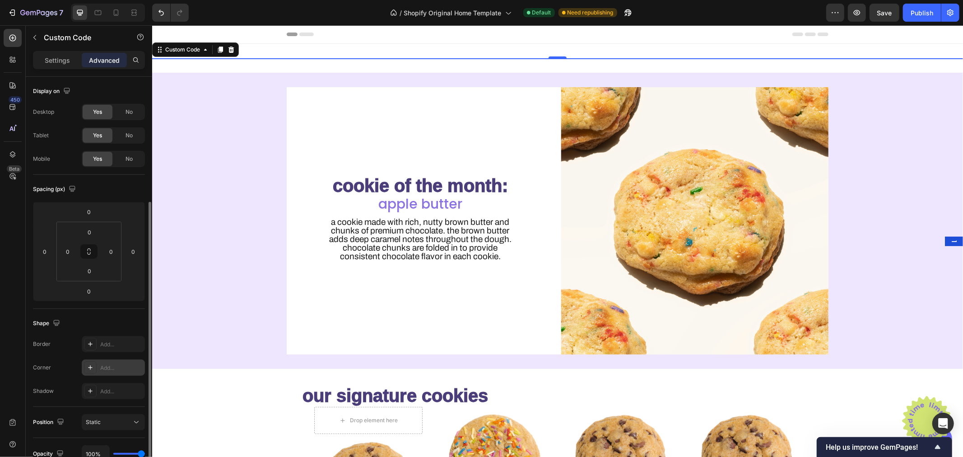
scroll to position [88, 0]
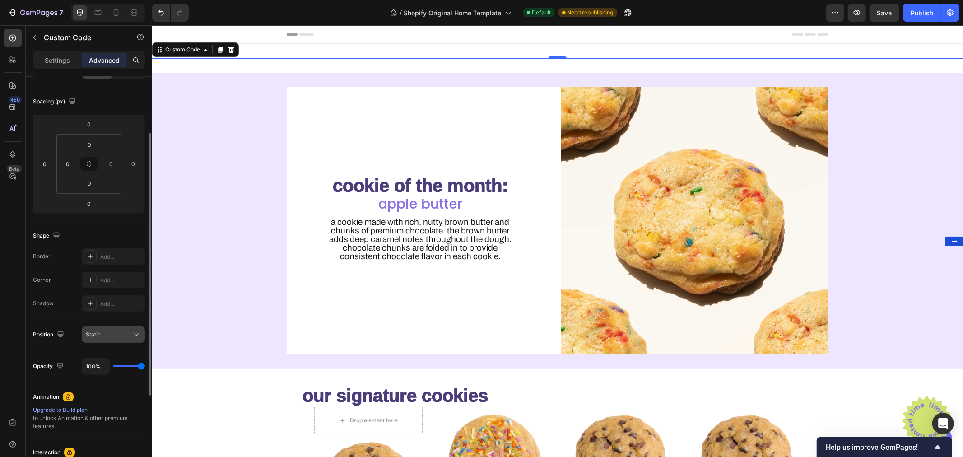
click at [118, 331] on div "Static" at bounding box center [109, 335] width 46 height 8
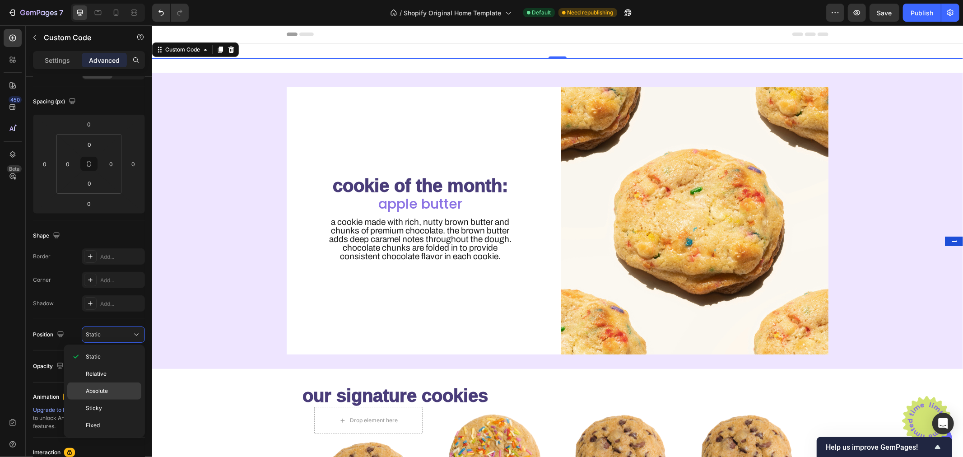
click at [108, 392] on p "Absolute" at bounding box center [111, 391] width 51 height 8
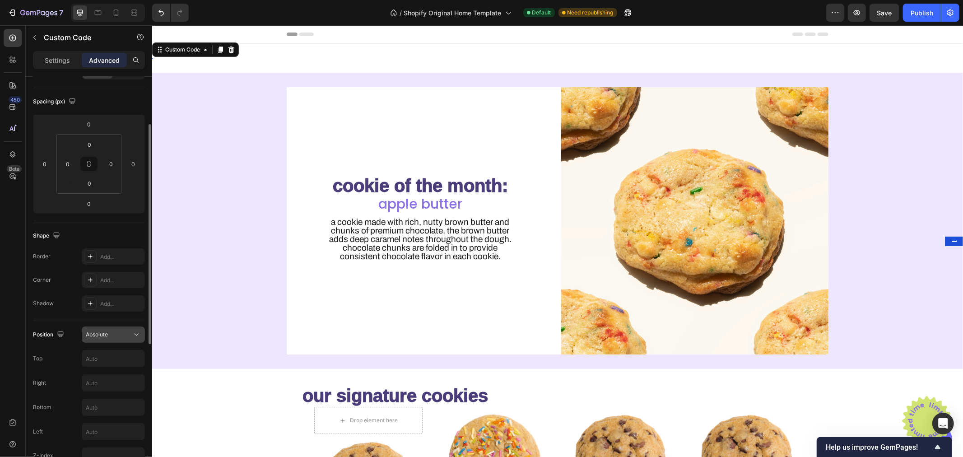
click at [109, 337] on div "Absolute" at bounding box center [109, 335] width 46 height 8
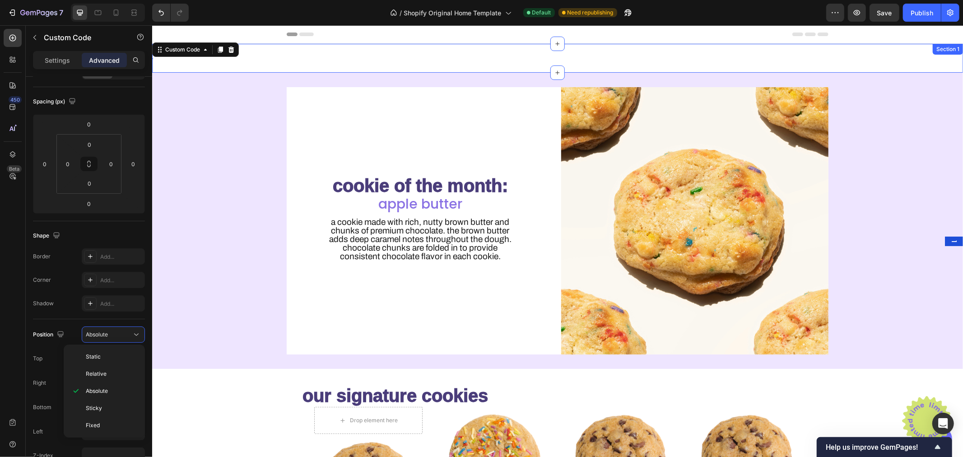
click at [435, 73] on div "cookie of the month: Heading apple butter Heading A cookie made with rich, nutt…" at bounding box center [557, 220] width 811 height 296
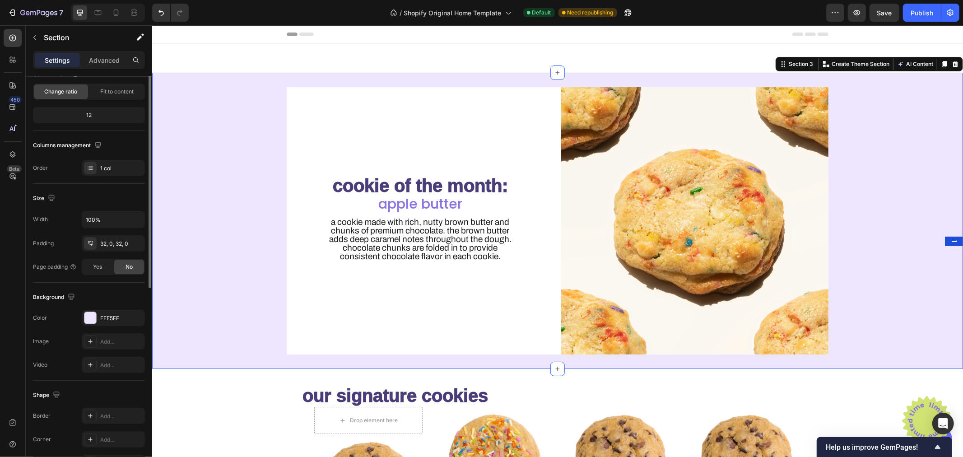
scroll to position [0, 0]
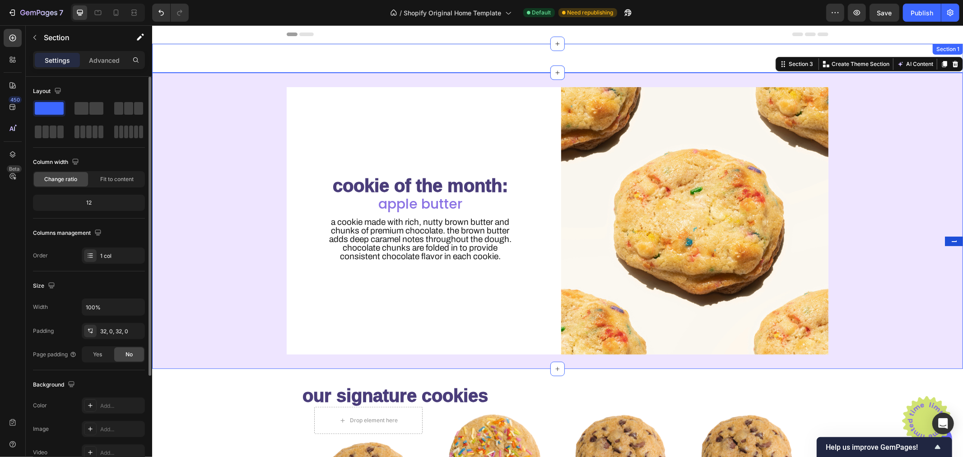
click at [440, 61] on div "Custom Code Section 1" at bounding box center [557, 57] width 811 height 29
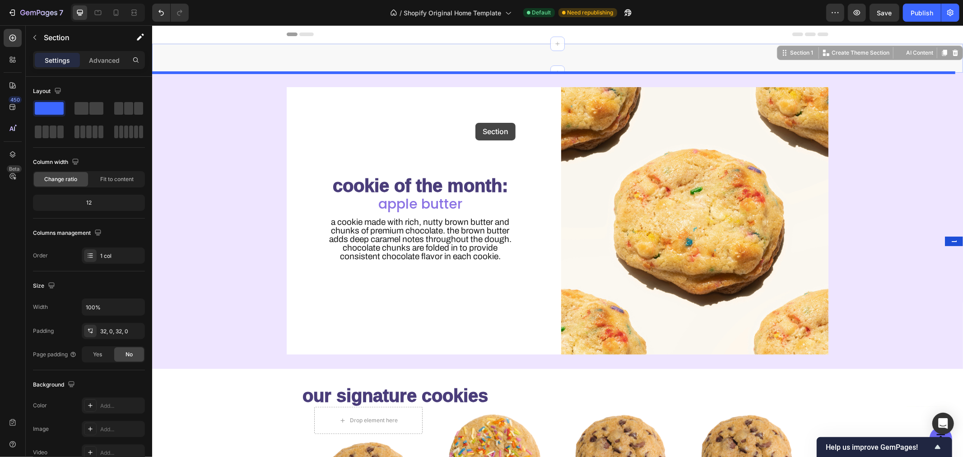
drag, startPoint x: 440, startPoint y: 61, endPoint x: 476, endPoint y: 122, distance: 70.4
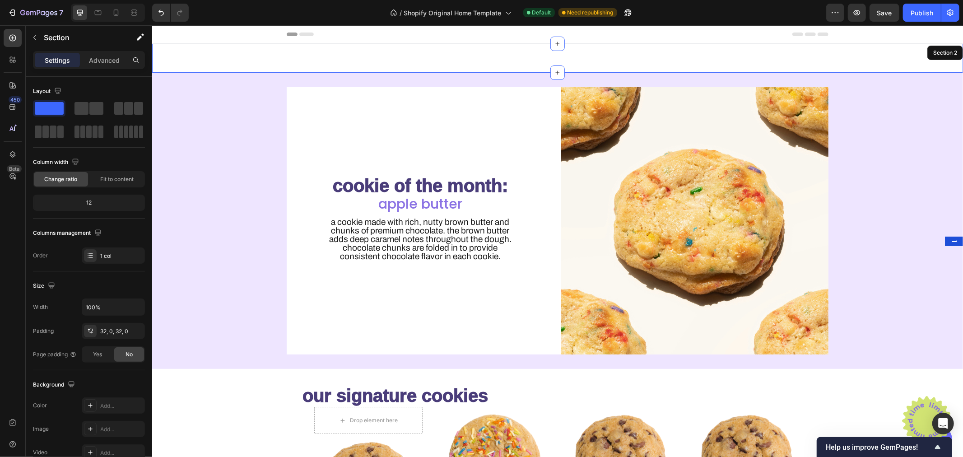
click at [397, 52] on div "Custom Code Section 2" at bounding box center [557, 57] width 811 height 29
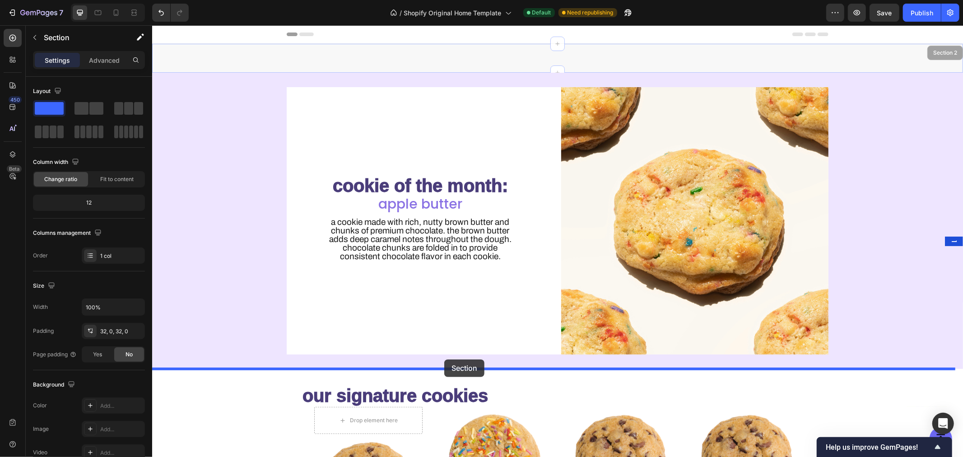
drag, startPoint x: 397, startPoint y: 52, endPoint x: 444, endPoint y: 360, distance: 310.7
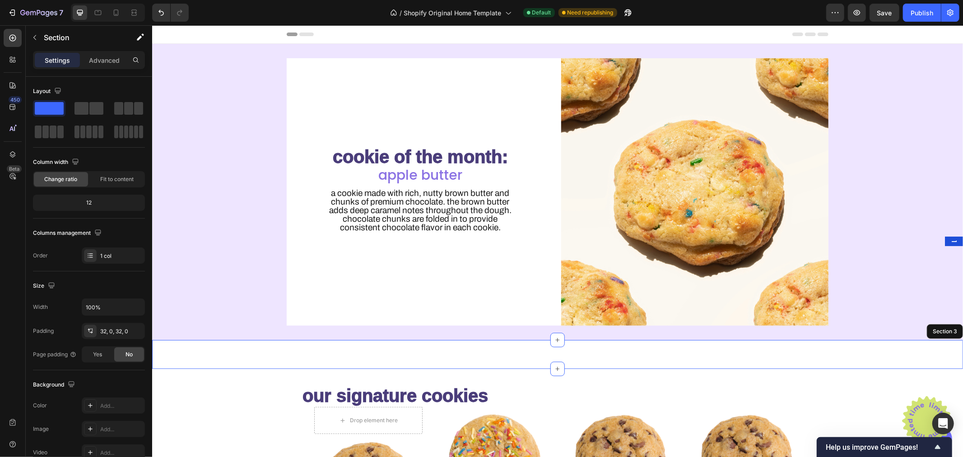
click at [436, 353] on div "Custom Code Section 3" at bounding box center [557, 354] width 811 height 29
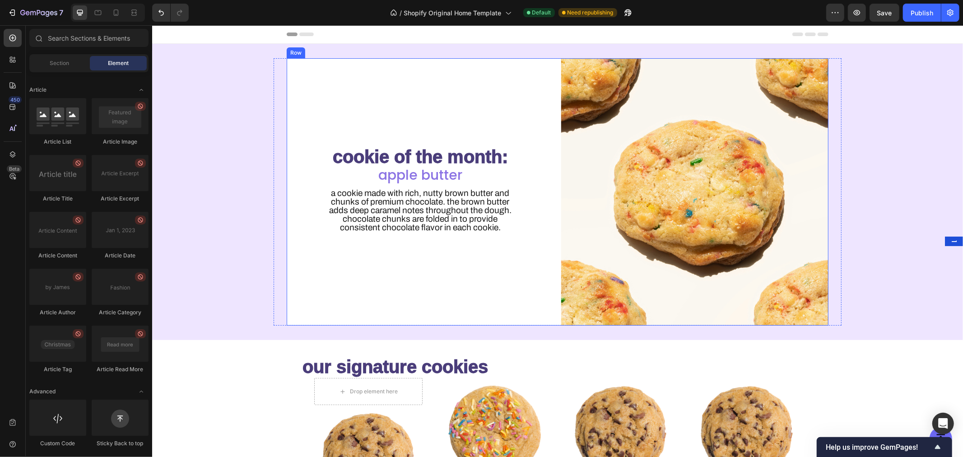
click at [388, 110] on div "cookie of the month: Heading apple butter Heading A cookie made with rich, nutt…" at bounding box center [419, 191] width 267 height 267
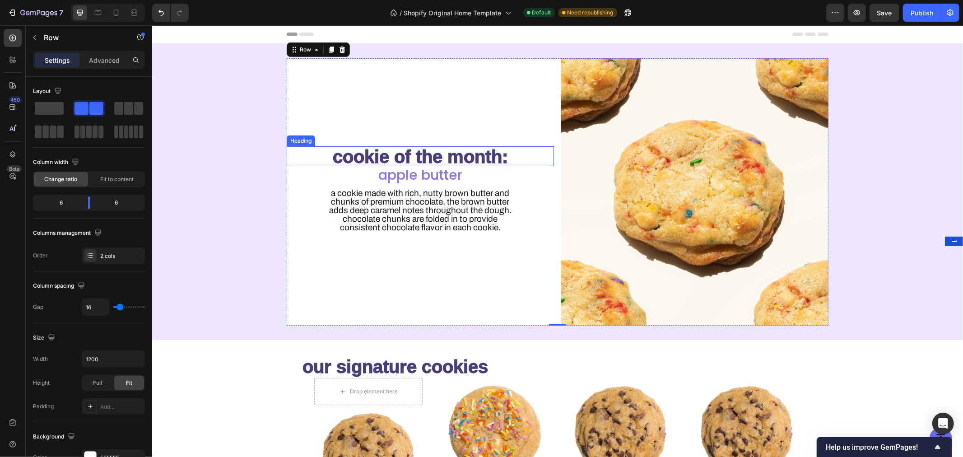
click at [393, 153] on h2 "cookie of the month:" at bounding box center [419, 156] width 267 height 20
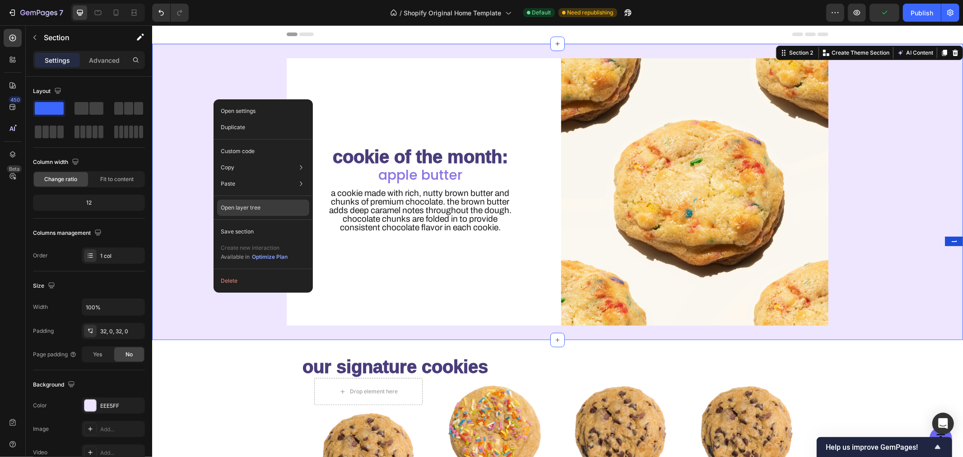
click at [267, 206] on div "Open layer tree" at bounding box center [263, 208] width 92 height 16
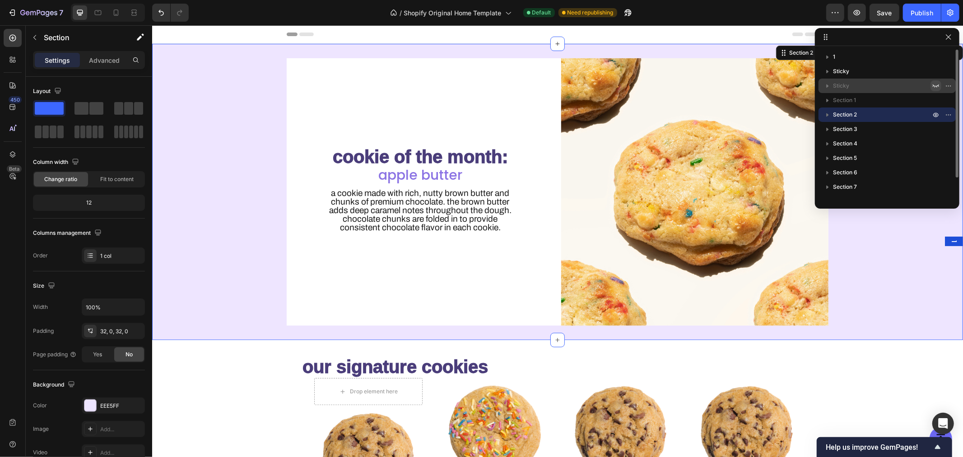
click at [936, 84] on icon "button" at bounding box center [936, 85] width 7 height 7
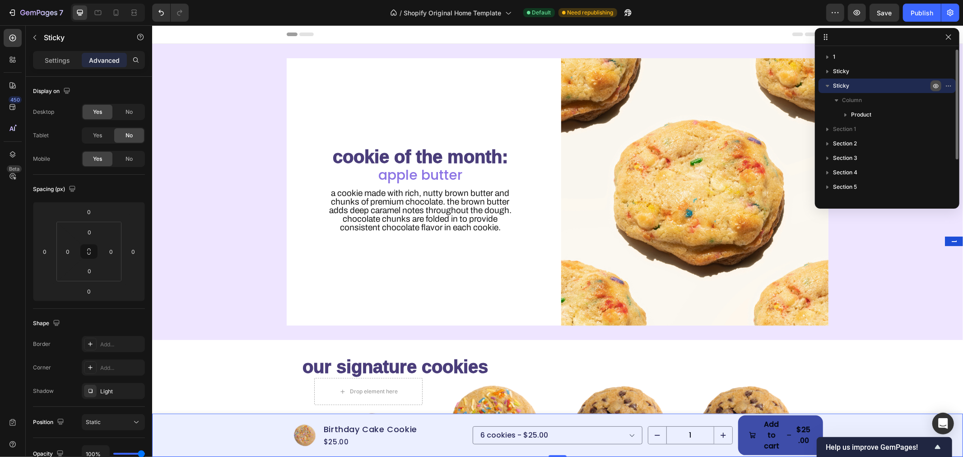
click at [936, 84] on icon "button" at bounding box center [936, 86] width 5 height 5
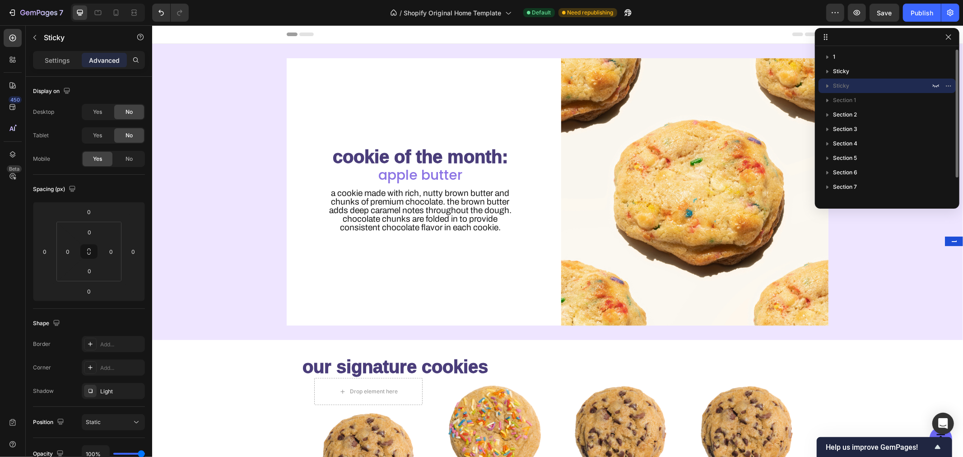
click at [904, 85] on p "Sticky" at bounding box center [882, 85] width 99 height 9
click at [949, 84] on icon "button" at bounding box center [948, 85] width 7 height 7
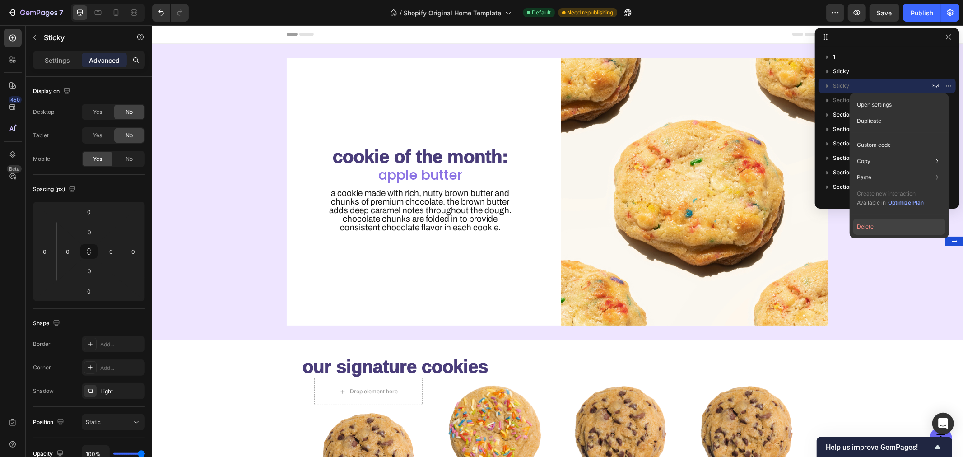
drag, startPoint x: 882, startPoint y: 234, endPoint x: 730, endPoint y: 201, distance: 155.2
click at [882, 234] on button "Delete" at bounding box center [900, 227] width 92 height 16
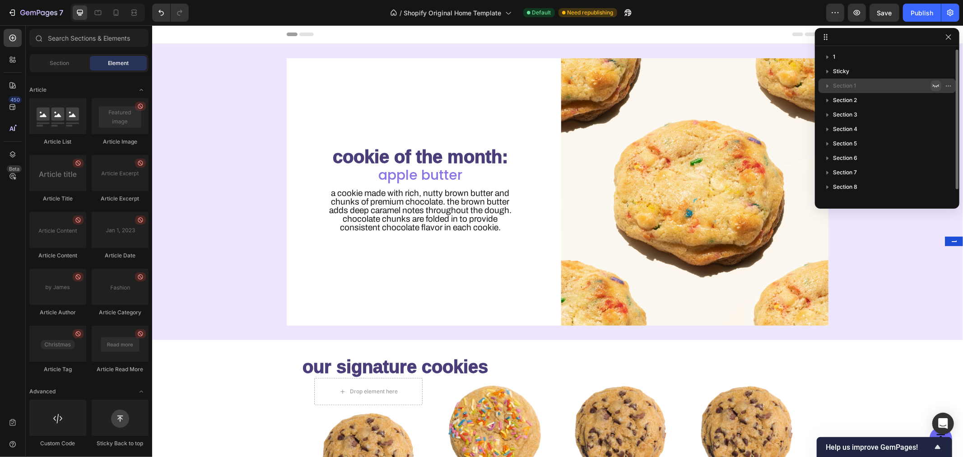
click at [937, 82] on icon "button" at bounding box center [936, 85] width 7 height 7
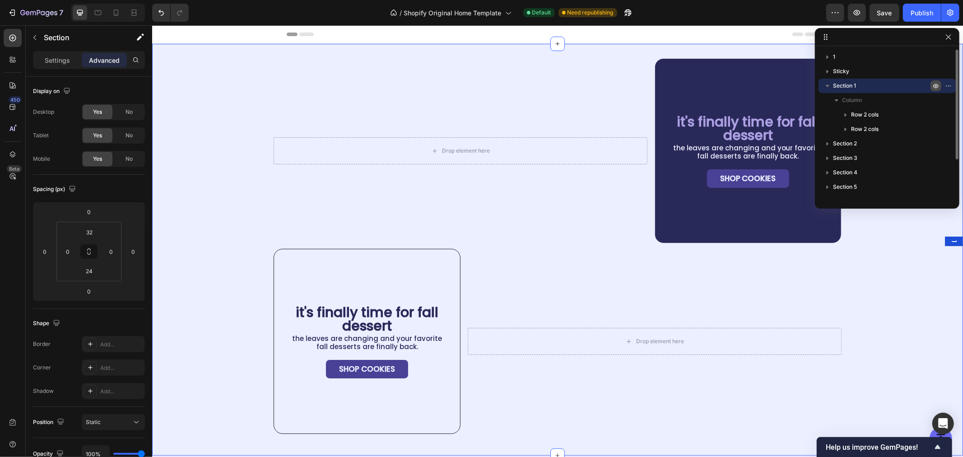
click at [935, 84] on icon "button" at bounding box center [936, 86] width 5 height 5
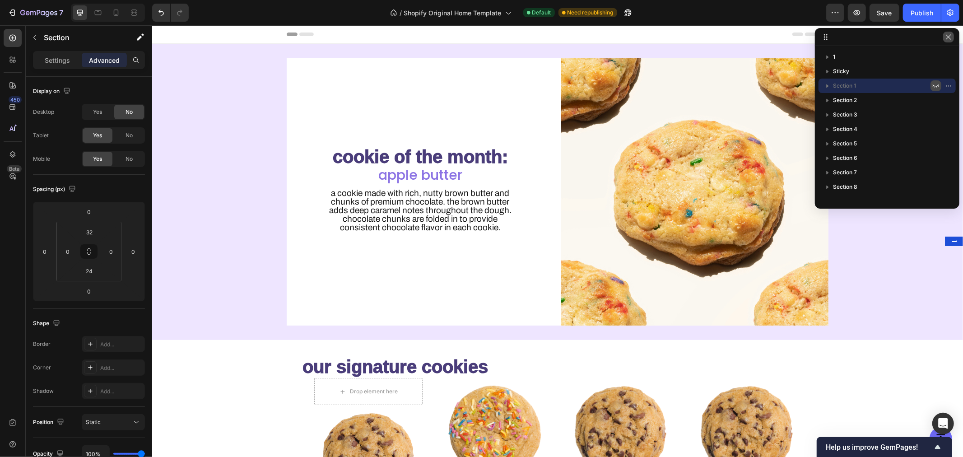
click at [948, 38] on icon "button" at bounding box center [948, 36] width 5 height 5
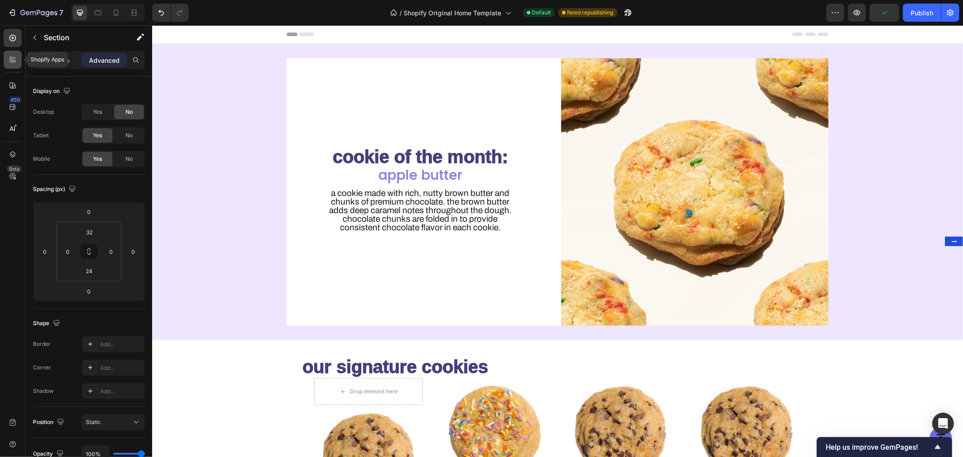
click at [9, 60] on icon at bounding box center [12, 59] width 9 height 9
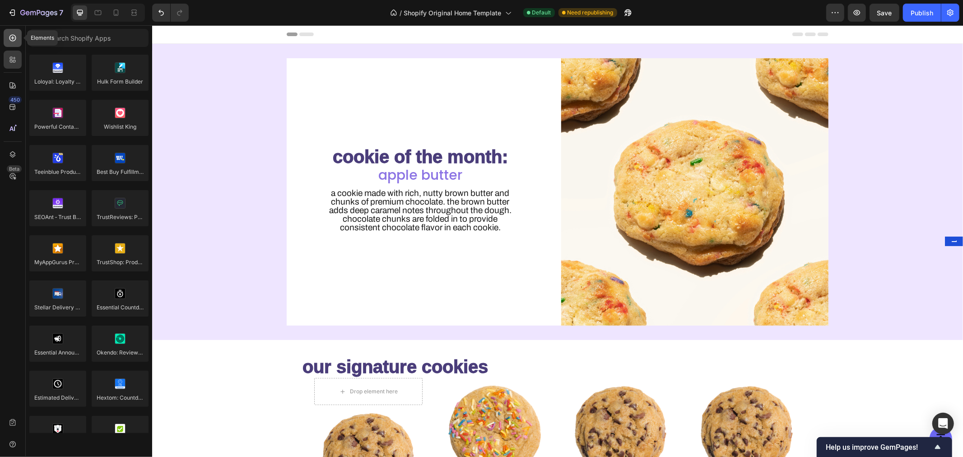
click at [10, 41] on icon at bounding box center [12, 37] width 9 height 9
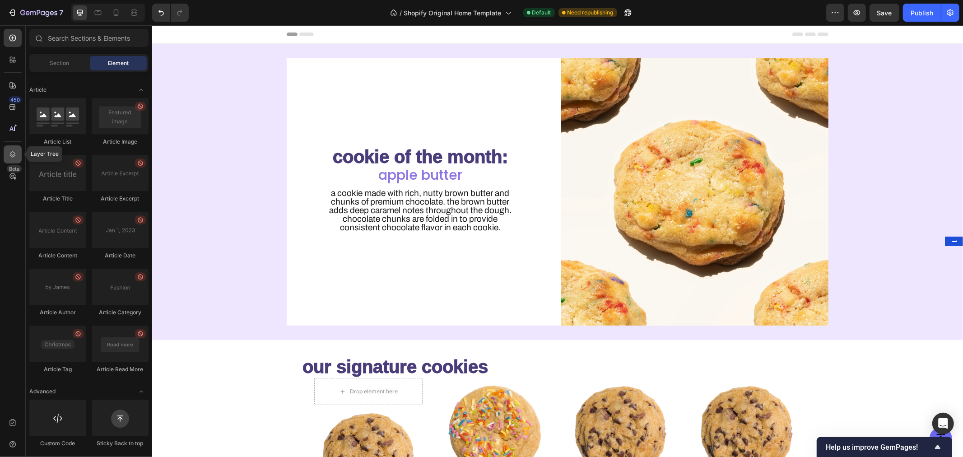
click at [17, 149] on div at bounding box center [13, 154] width 18 height 18
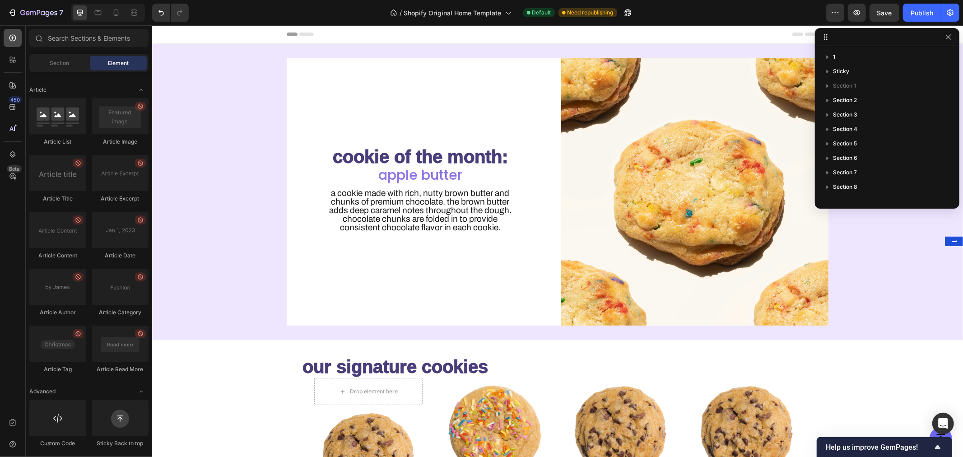
click at [16, 40] on icon at bounding box center [12, 37] width 9 height 9
click at [951, 39] on icon "button" at bounding box center [948, 36] width 7 height 7
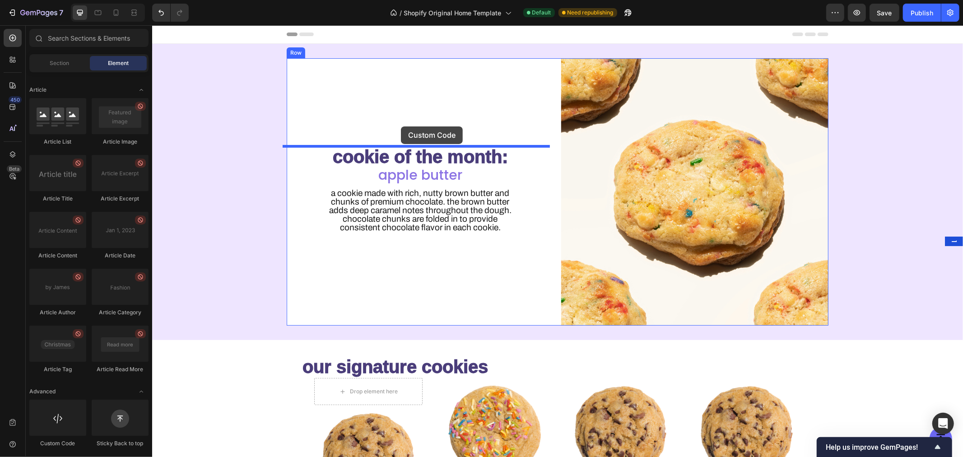
drag, startPoint x: 216, startPoint y: 435, endPoint x: 401, endPoint y: 126, distance: 359.4
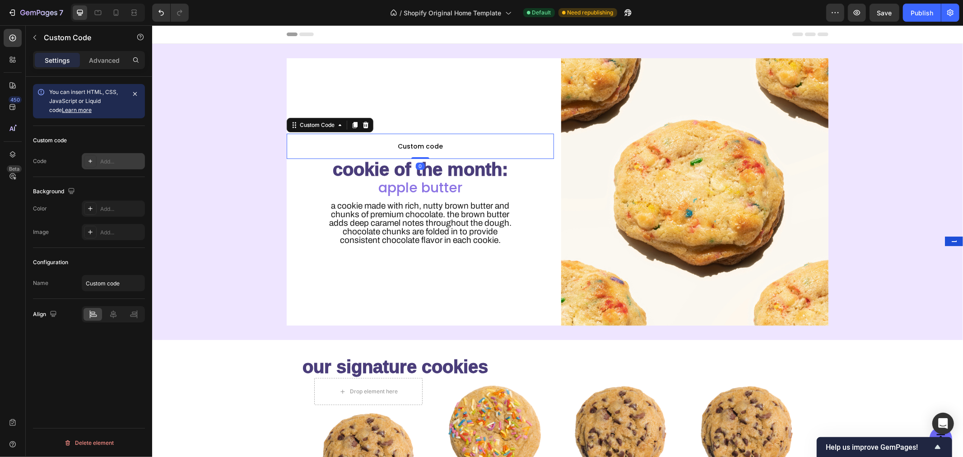
click at [119, 159] on div "Add..." at bounding box center [121, 162] width 42 height 8
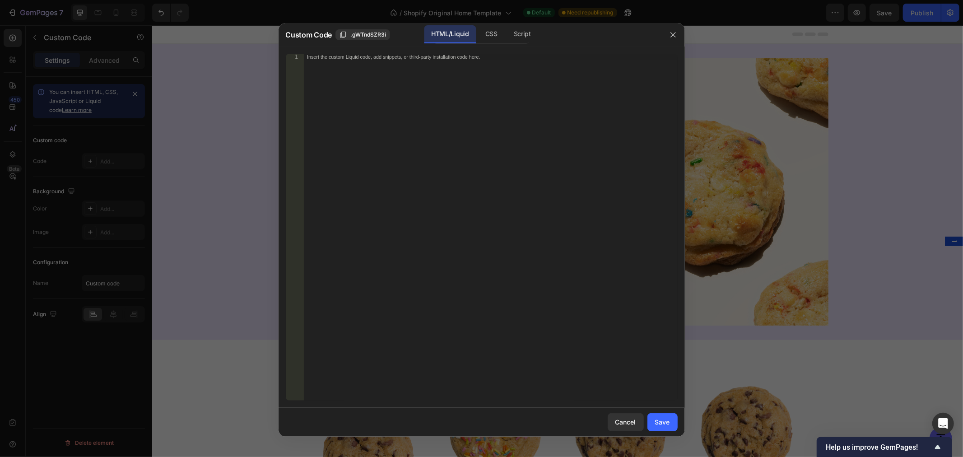
click at [464, 97] on div "Insert the custom Liquid code, add snippets, or third-party installation code h…" at bounding box center [491, 234] width 374 height 360
paste textarea "[URL][DOMAIN_NAME]"
type textarea "[URL][DOMAIN_NAME]"
paste textarea "[URL][DOMAIN_NAME]"
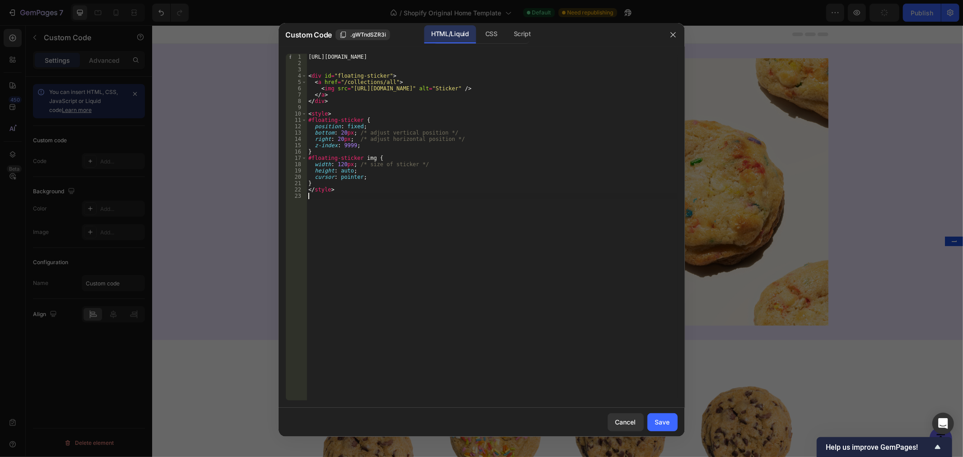
click at [392, 58] on div "[URL][DOMAIN_NAME] < div id = "floating-sticker" > < a href = "/collections/all…" at bounding box center [492, 234] width 371 height 360
type textarea "[URL][DOMAIN_NAME]"
drag, startPoint x: 351, startPoint y: 80, endPoint x: 519, endPoint y: 83, distance: 168.1
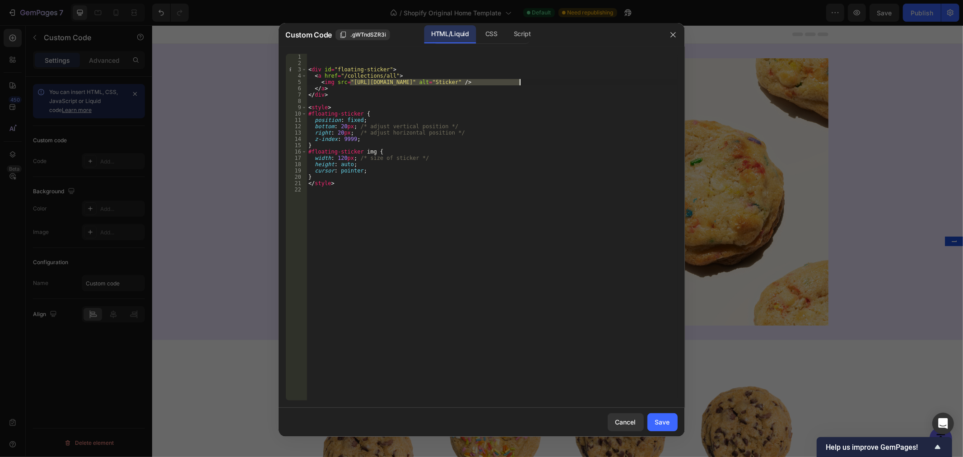
click at [519, 83] on div "< div id = "floating-sticker" > < a href = "/collections/all" > < img src = "[U…" at bounding box center [492, 234] width 371 height 360
paste textarea
type textarea "<img src="[URL][DOMAIN_NAME]" alt="Sticker" />"
drag, startPoint x: 667, startPoint y: 419, endPoint x: 661, endPoint y: 414, distance: 7.7
click at [667, 419] on div "Save" at bounding box center [662, 421] width 15 height 9
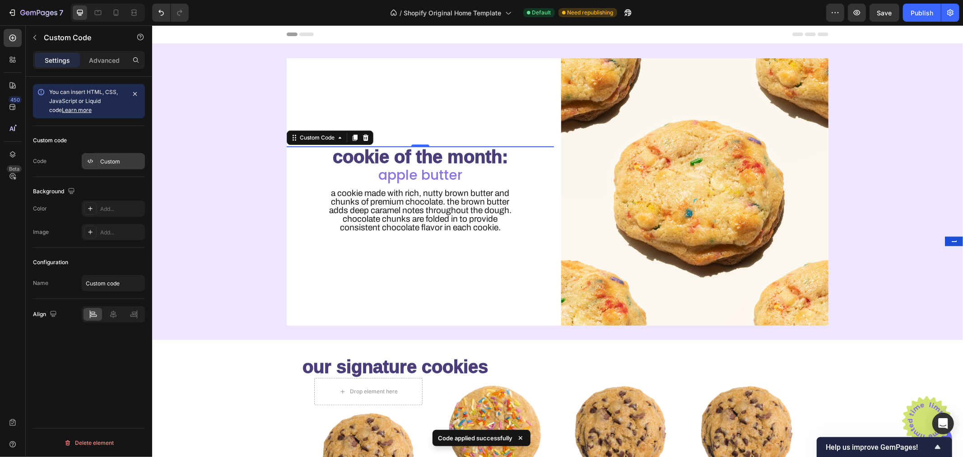
click at [105, 163] on div "Custom" at bounding box center [121, 162] width 42 height 8
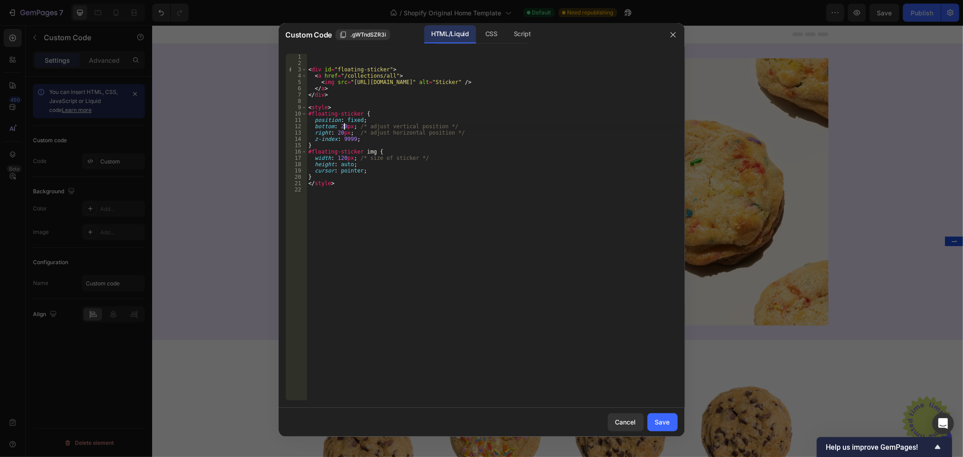
click at [344, 125] on div "< div id = "floating-sticker" > < a href = "/collections/all" > < img src = "[U…" at bounding box center [492, 234] width 371 height 360
click at [340, 133] on div "< div id = "floating-sticker" > < a href = "/collections/all" > < img src = "[U…" at bounding box center [492, 234] width 371 height 360
type textarea "right: px; /* adjust horizontal position */"
click at [666, 422] on div "Save" at bounding box center [662, 421] width 15 height 9
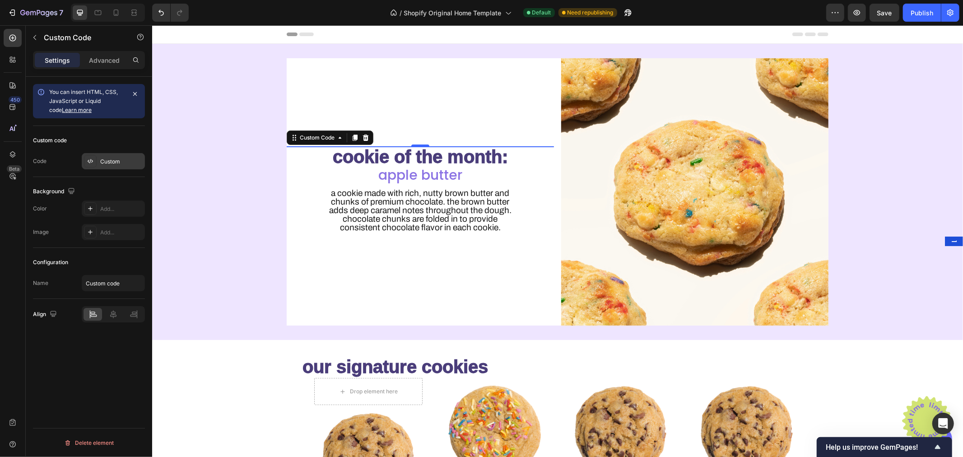
click at [106, 164] on div "Custom" at bounding box center [121, 162] width 42 height 8
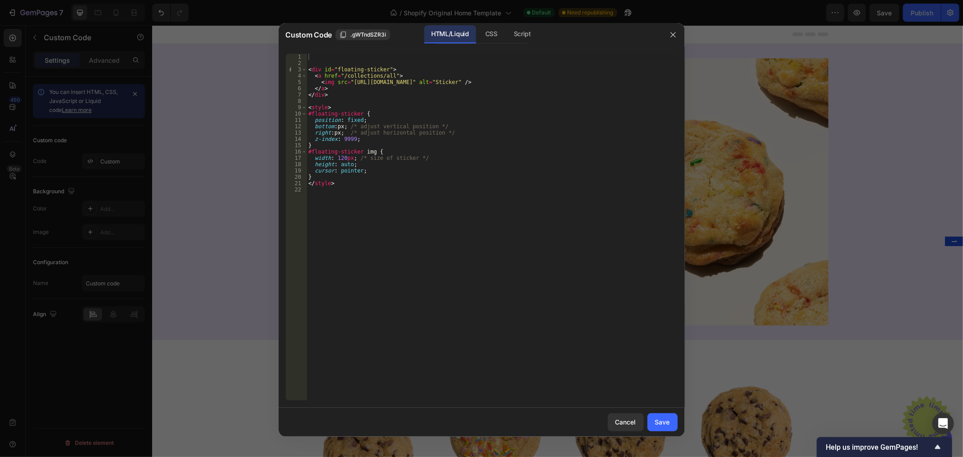
click at [416, 220] on div "< div id = "floating-sticker" > < a href = "/collections/all" > < img src = "[U…" at bounding box center [492, 234] width 371 height 360
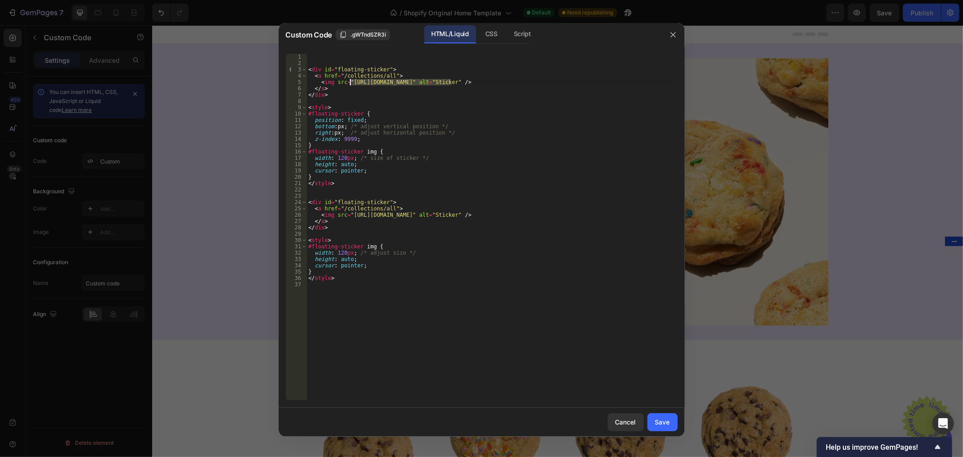
drag, startPoint x: 451, startPoint y: 81, endPoint x: 351, endPoint y: 82, distance: 99.4
click at [351, 82] on div "< div id = "floating-sticker" > < a href = "/collections/all" > < img src = "[U…" at bounding box center [492, 234] width 371 height 360
drag, startPoint x: 350, startPoint y: 215, endPoint x: 520, endPoint y: 215, distance: 170.3
click at [520, 215] on div "< div id = "floating-sticker" > < a href = "/collections/all" > < img src = "" …" at bounding box center [492, 234] width 371 height 360
paste textarea "[DOMAIN_NAME][URL]"
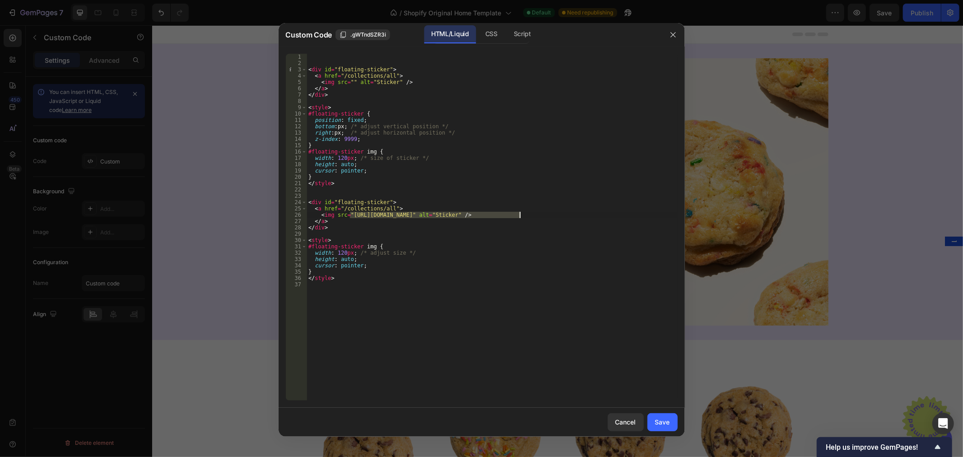
type textarea "<img src="[URL][DOMAIN_NAME]" alt="Sticker" />"
click at [337, 188] on div "< div id = "floating-sticker" > < a href = "/collections/all" > < img src = "" …" at bounding box center [492, 234] width 371 height 360
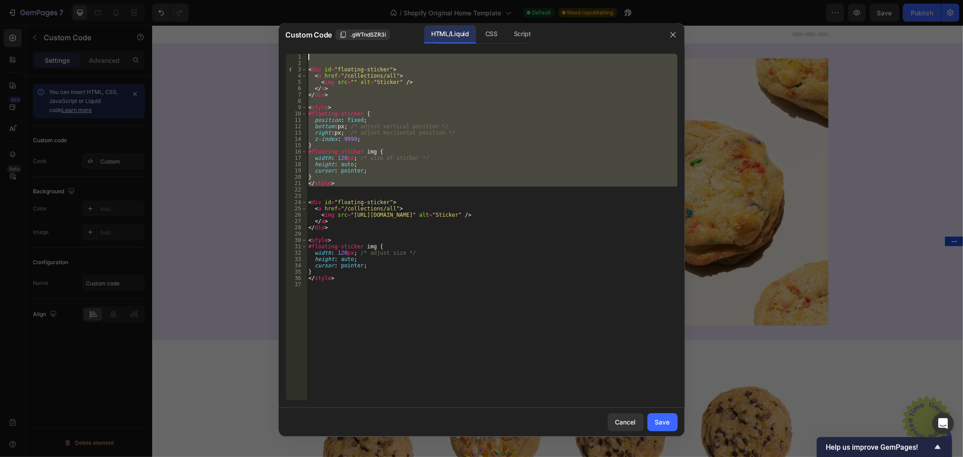
drag, startPoint x: 327, startPoint y: 190, endPoint x: 290, endPoint y: 35, distance: 159.3
click at [290, 35] on div "Custom Code .gWTndSZR3i HTML/Liquid CSS Script 1 2 3 4 5 6 7 8 9 10 11 12 13 14…" at bounding box center [482, 230] width 407 height 414
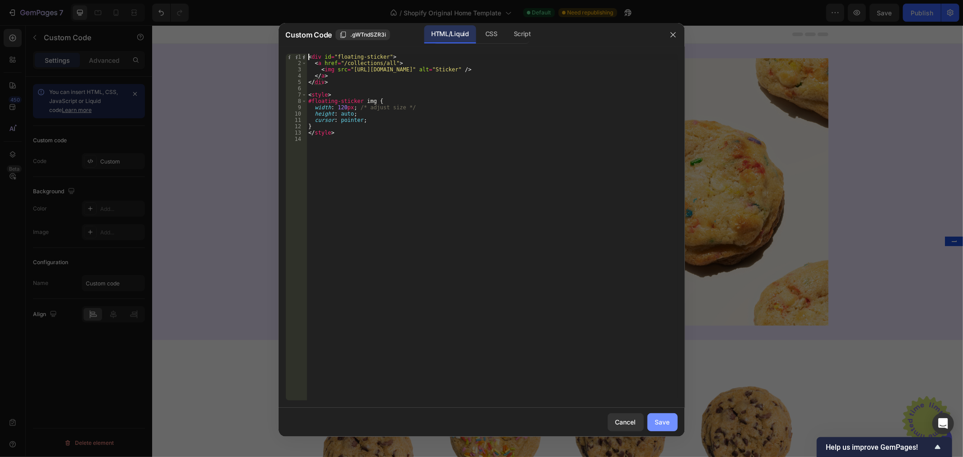
type textarea "<div id="floating-sticker">"
click at [656, 421] on div "Save" at bounding box center [662, 421] width 15 height 9
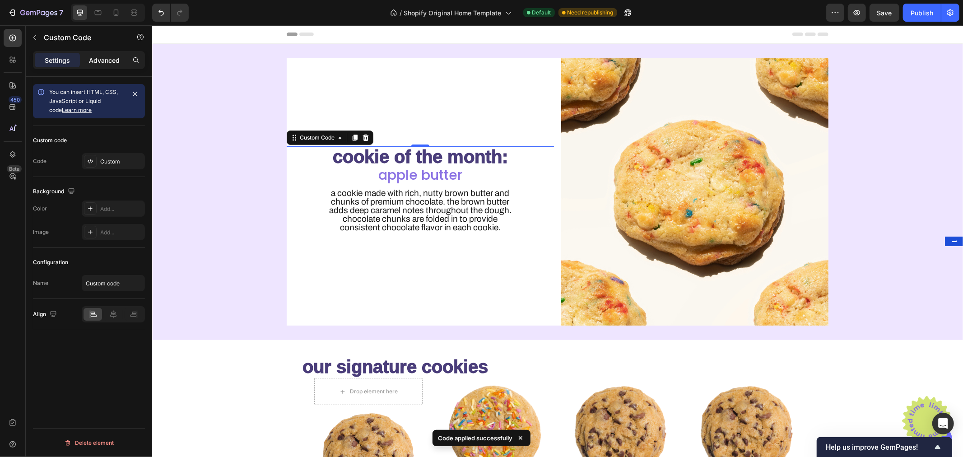
click at [98, 62] on p "Advanced" at bounding box center [104, 60] width 31 height 9
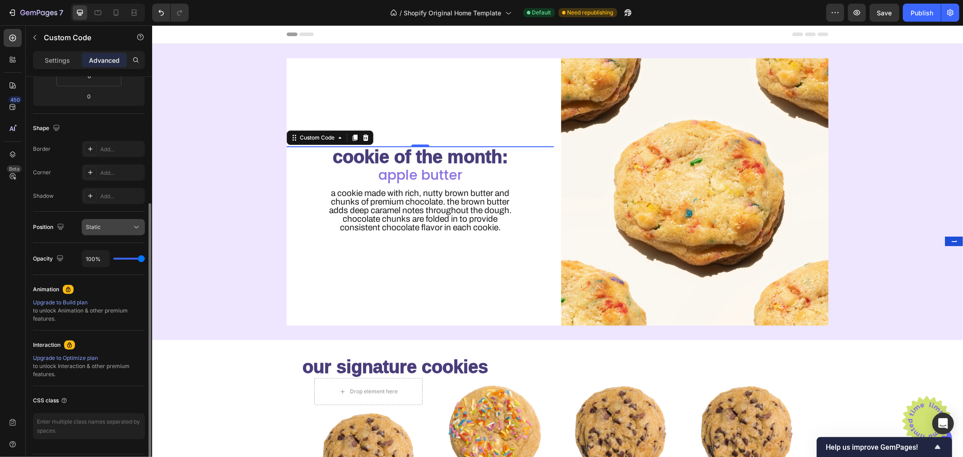
scroll to position [196, 0]
click at [108, 227] on div "Static" at bounding box center [109, 227] width 46 height 8
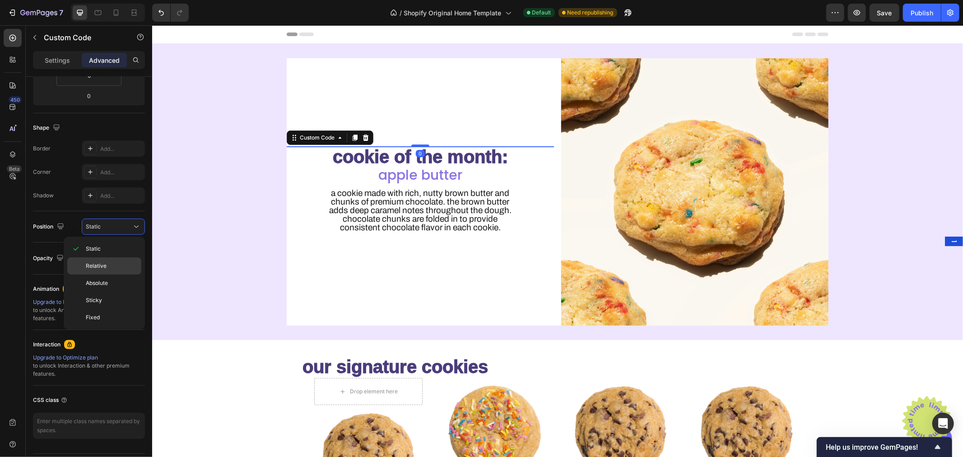
click at [106, 260] on div "Relative" at bounding box center [104, 265] width 74 height 17
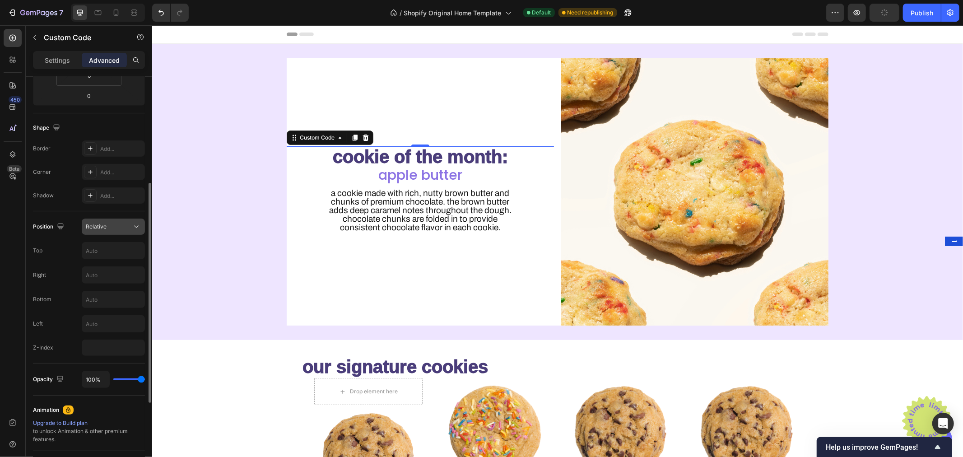
click at [111, 228] on div "Relative" at bounding box center [109, 227] width 46 height 8
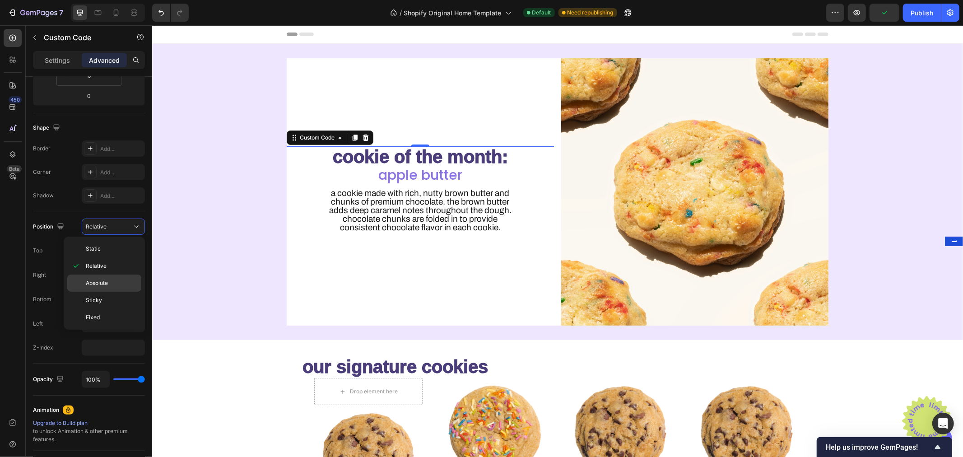
click at [107, 285] on span "Absolute" at bounding box center [97, 283] width 22 height 8
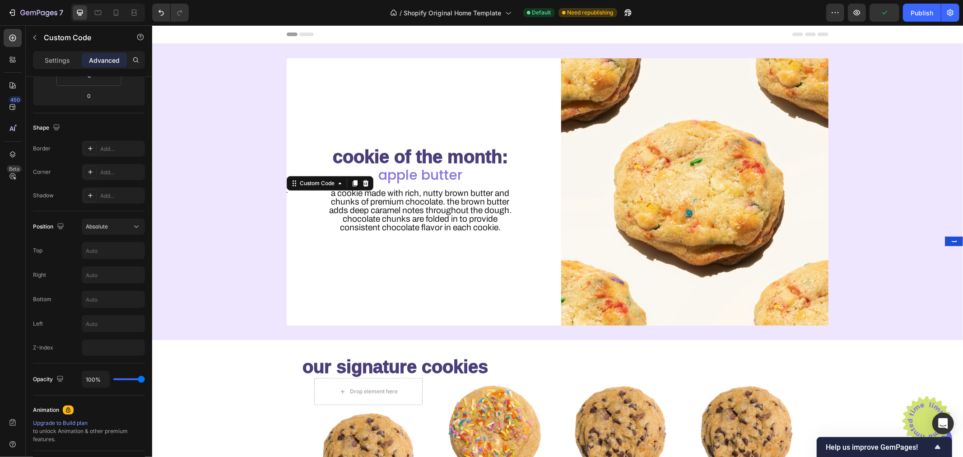
click at [108, 244] on input "text" at bounding box center [113, 251] width 62 height 16
type input "100"
click at [911, 414] on img at bounding box center [927, 420] width 54 height 54
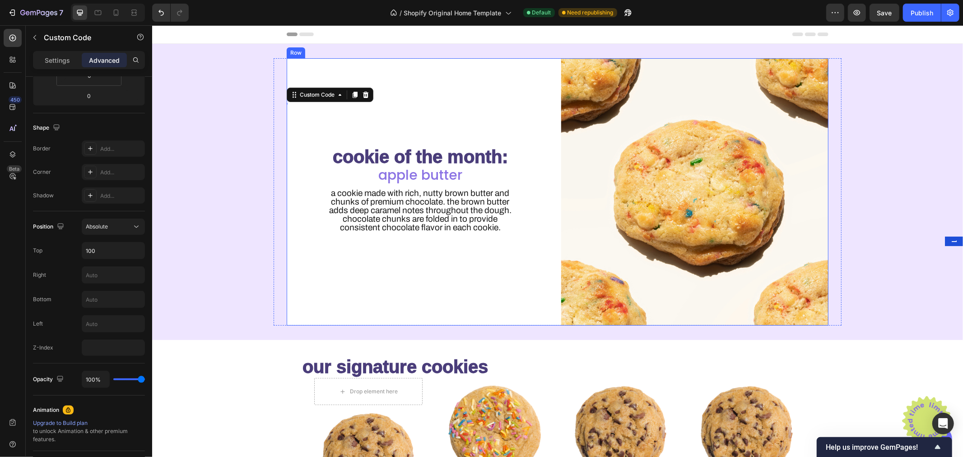
click at [348, 126] on div "Custom Code 0 cookie of the month: Heading apple butter Heading A cookie made w…" at bounding box center [419, 191] width 267 height 267
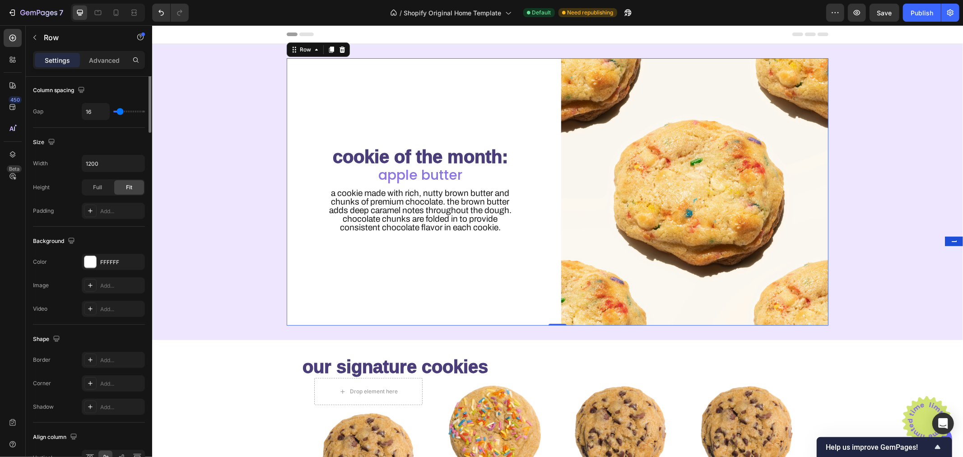
scroll to position [0, 0]
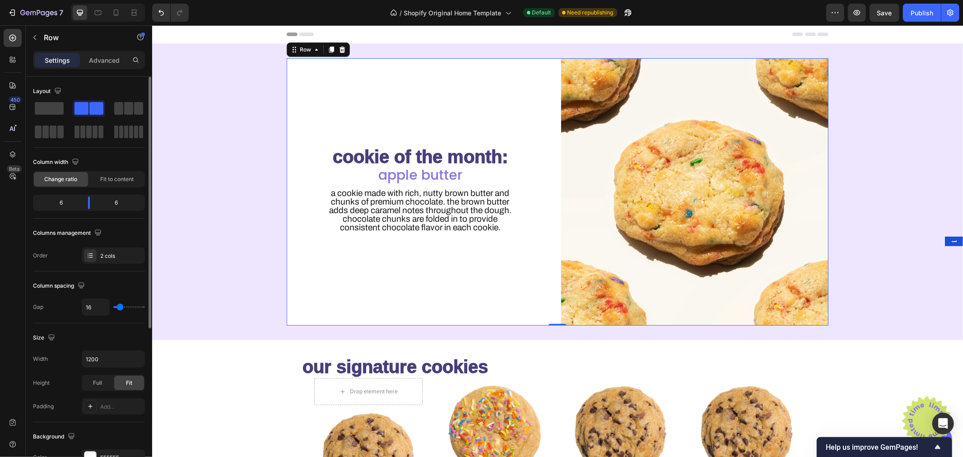
click at [338, 138] on div "Custom Code cookie of the month: Heading apple butter Heading A cookie made wit…" at bounding box center [419, 191] width 267 height 267
click at [922, 412] on img at bounding box center [927, 420] width 54 height 54
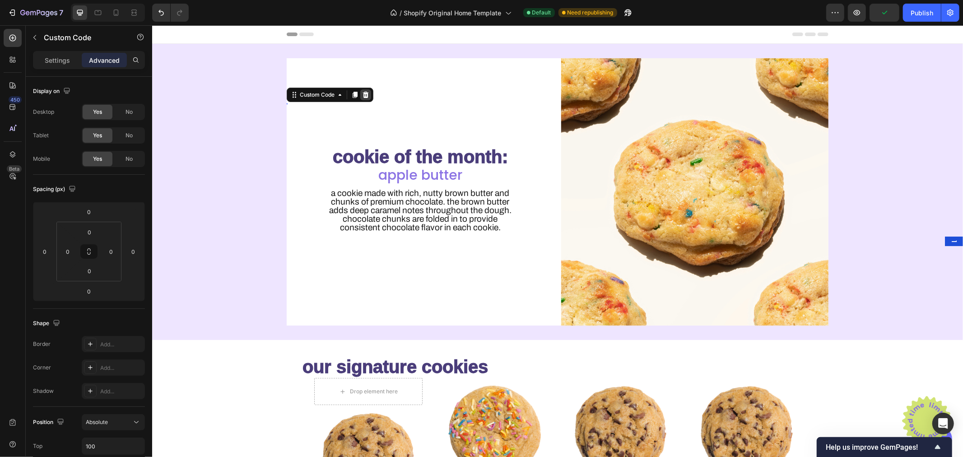
click at [363, 92] on icon at bounding box center [365, 94] width 7 height 7
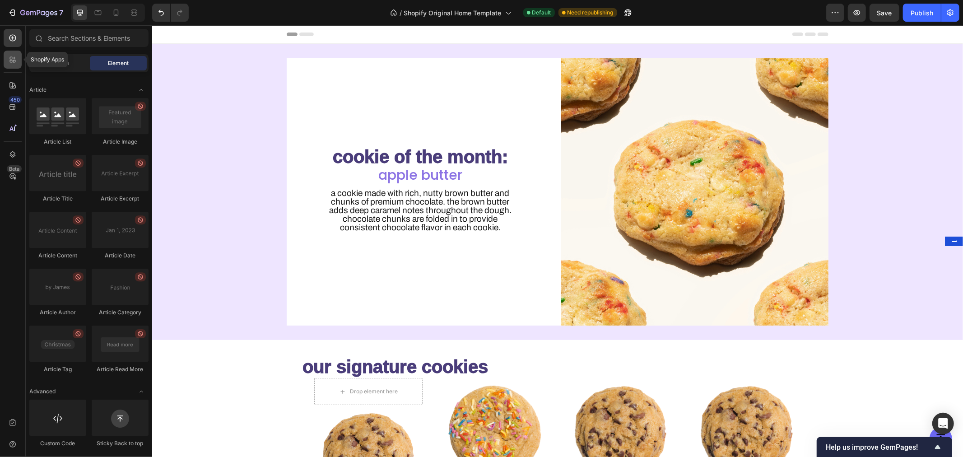
click at [10, 62] on icon at bounding box center [12, 59] width 9 height 9
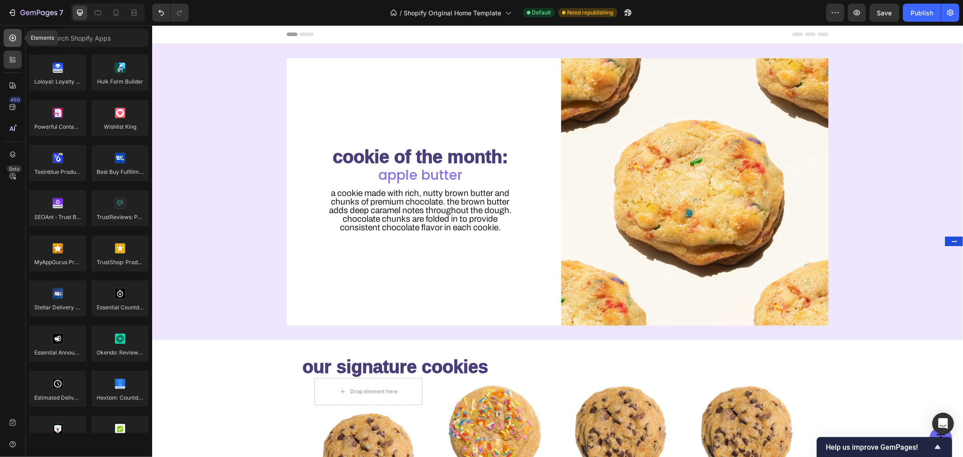
click at [12, 43] on div at bounding box center [13, 38] width 18 height 18
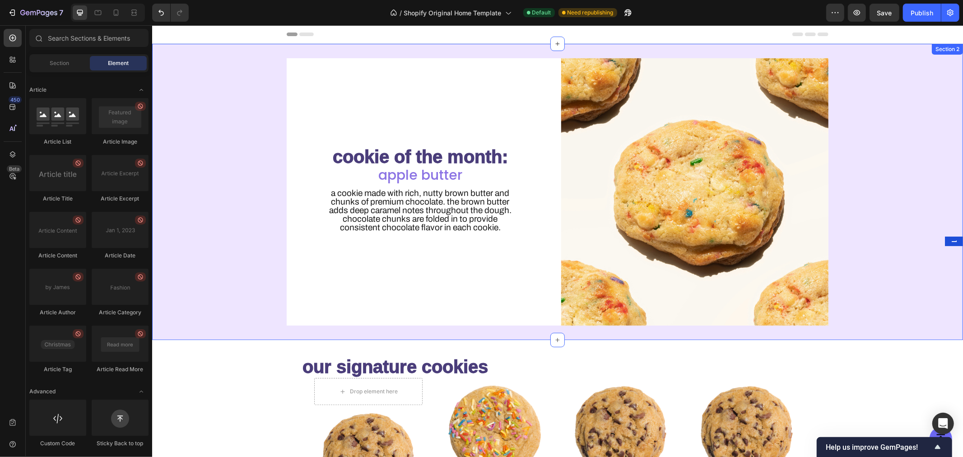
click at [586, 46] on div "cookie of the month: Heading apple butter Heading A cookie made with rich, nutt…" at bounding box center [557, 191] width 811 height 296
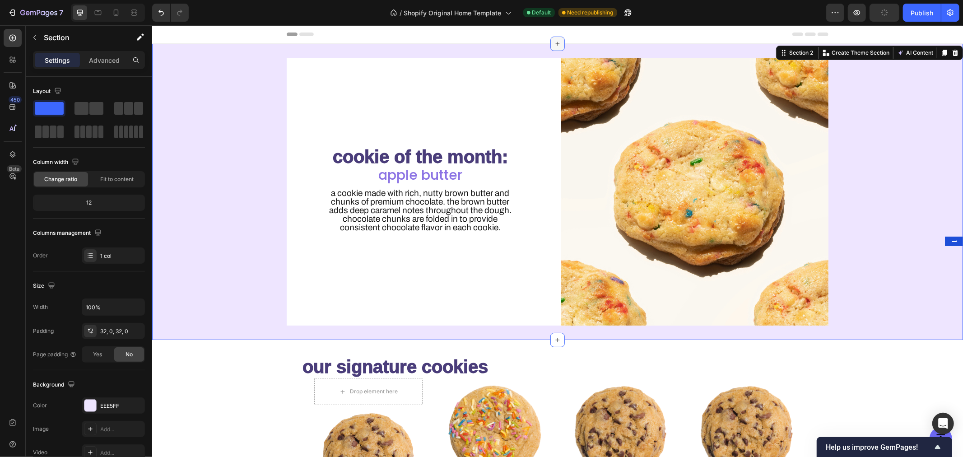
click at [555, 42] on icon at bounding box center [557, 43] width 7 height 7
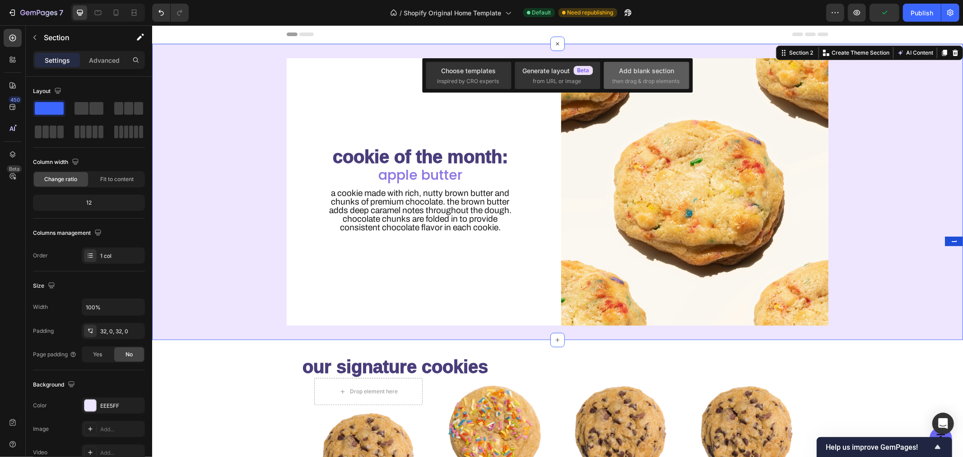
click at [637, 72] on div "Add blank section" at bounding box center [646, 70] width 55 height 9
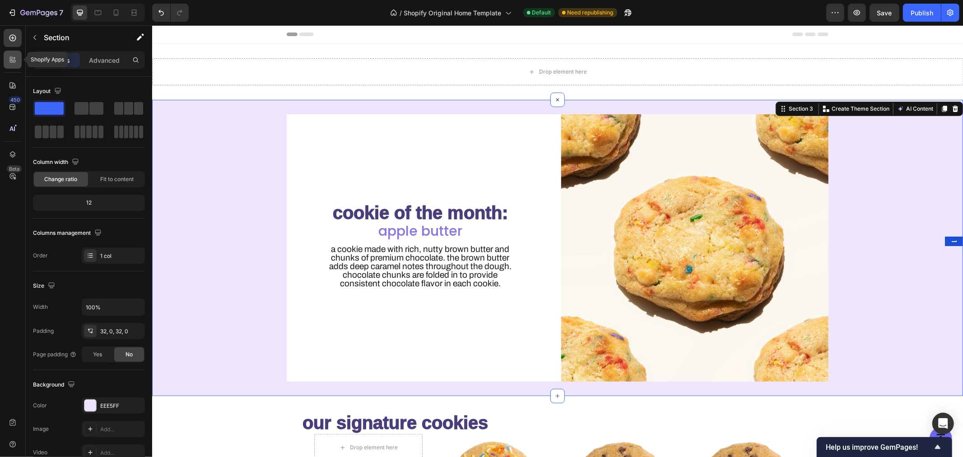
click at [12, 61] on icon at bounding box center [12, 59] width 9 height 9
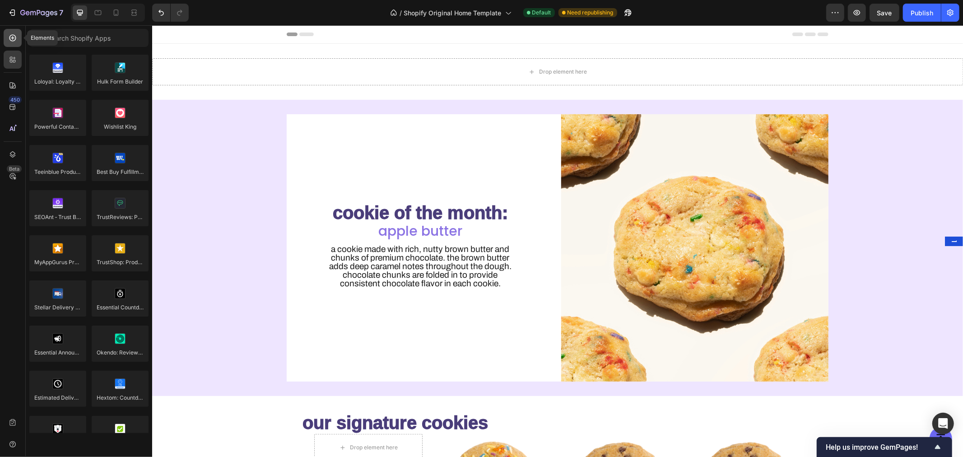
click at [11, 39] on icon at bounding box center [12, 37] width 9 height 9
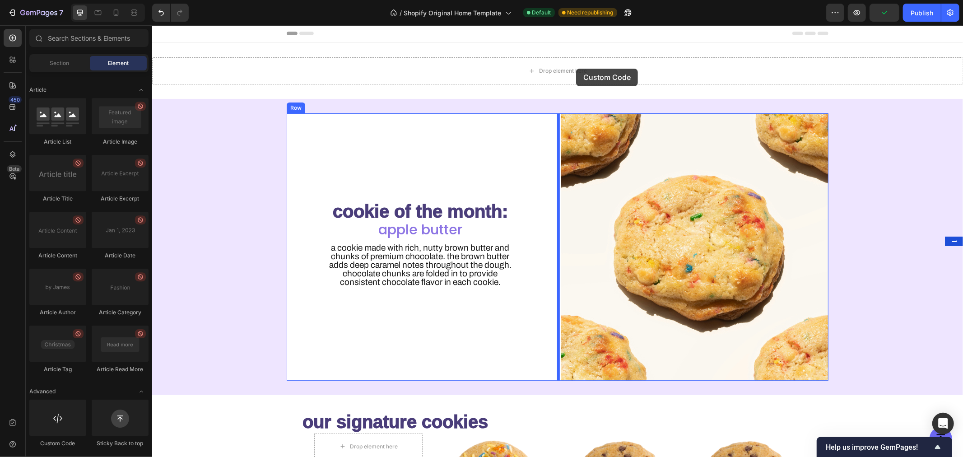
scroll to position [0, 0]
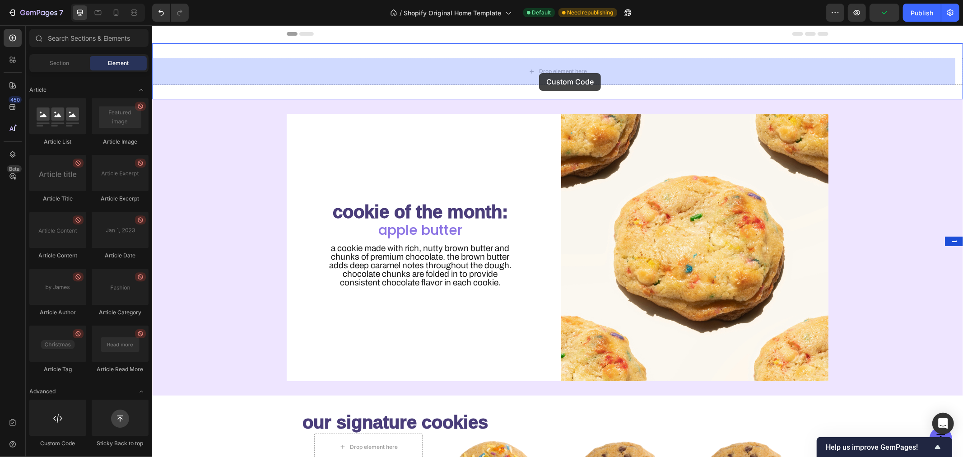
drag, startPoint x: 204, startPoint y: 444, endPoint x: 539, endPoint y: 73, distance: 499.6
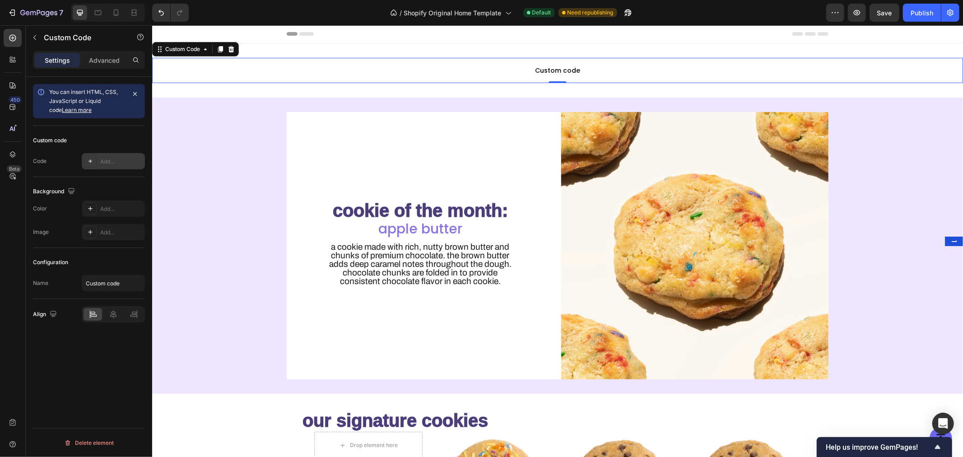
click at [98, 159] on div "Add..." at bounding box center [113, 161] width 63 height 16
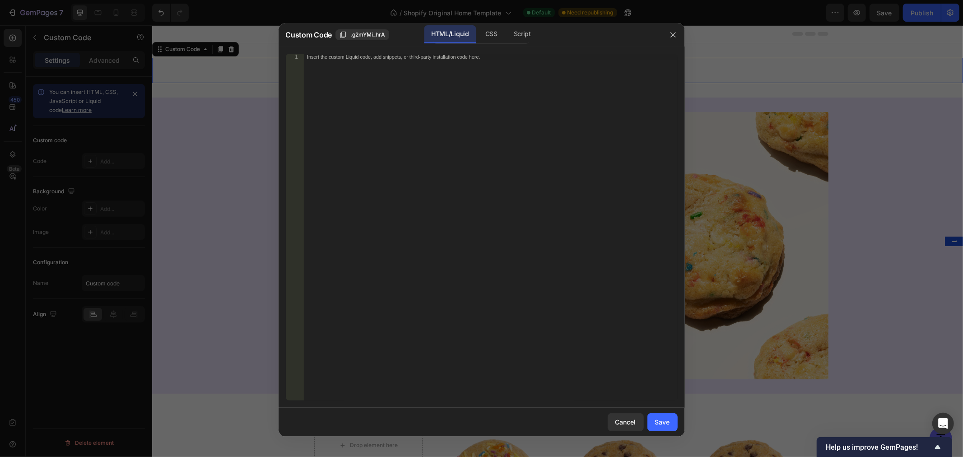
click at [528, 92] on div "Insert the custom Liquid code, add snippets, or third-party installation code h…" at bounding box center [491, 234] width 374 height 360
paste textarea "[URL][DOMAIN_NAME]"
type textarea "[URL][DOMAIN_NAME]"
paste textarea "[URL][DOMAIN_NAME]"
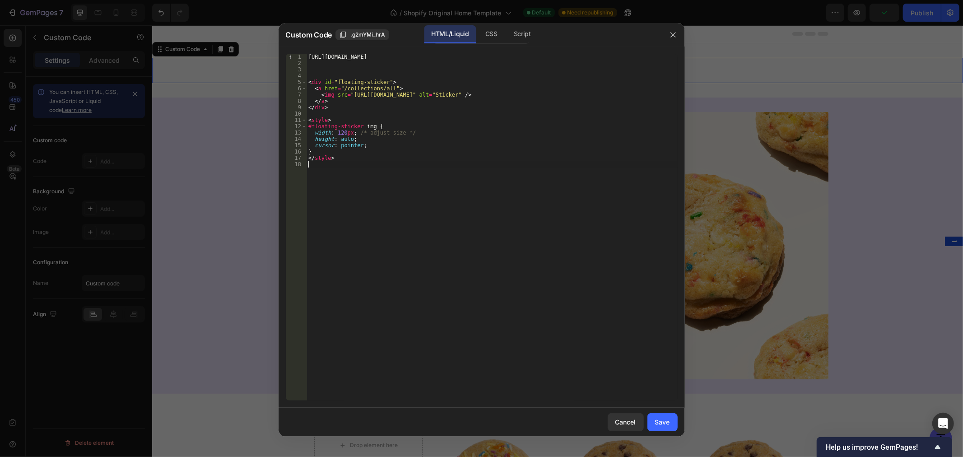
click at [368, 56] on div "[URL][DOMAIN_NAME] < div id = "floating-sticker" > < a href = "/collections/all…" at bounding box center [492, 234] width 371 height 360
click at [369, 56] on div "[URL][DOMAIN_NAME] < div id = "floating-sticker" > < a href = "/collections/all…" at bounding box center [492, 234] width 371 height 360
type textarea "[URL][DOMAIN_NAME]"
drag, startPoint x: 349, startPoint y: 88, endPoint x: 520, endPoint y: 90, distance: 170.8
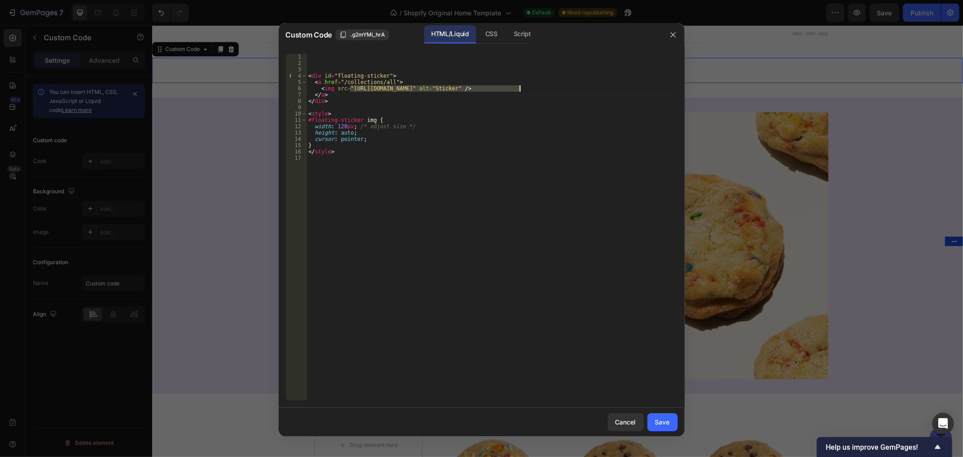
click at [520, 90] on div "< div id = "floating-sticker" > < a href = "/collections/all" > < img src = "[U…" at bounding box center [492, 234] width 371 height 360
paste textarea
click at [541, 159] on div "< div id = "floating-sticker" > < a href = "/collections/all" > < img src = "[U…" at bounding box center [492, 234] width 371 height 360
click at [309, 96] on div "< div id = "floating-sticker" > < a href = "/collections/all" > < img src = "[U…" at bounding box center [492, 234] width 371 height 360
click at [309, 77] on div "< div id = "floating-sticker" > < a href = "/collections/all" > < img src = "[U…" at bounding box center [492, 234] width 371 height 360
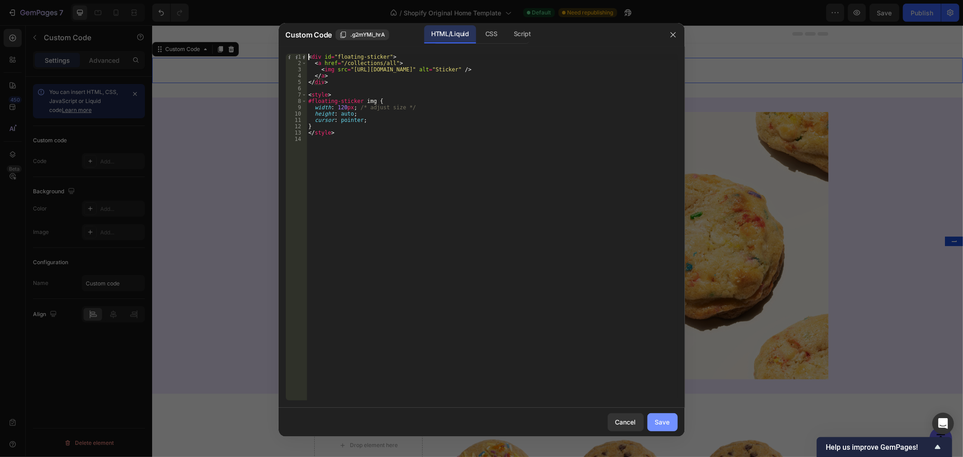
type textarea "<div id="floating-sticker">"
click at [670, 423] on button "Save" at bounding box center [663, 422] width 30 height 18
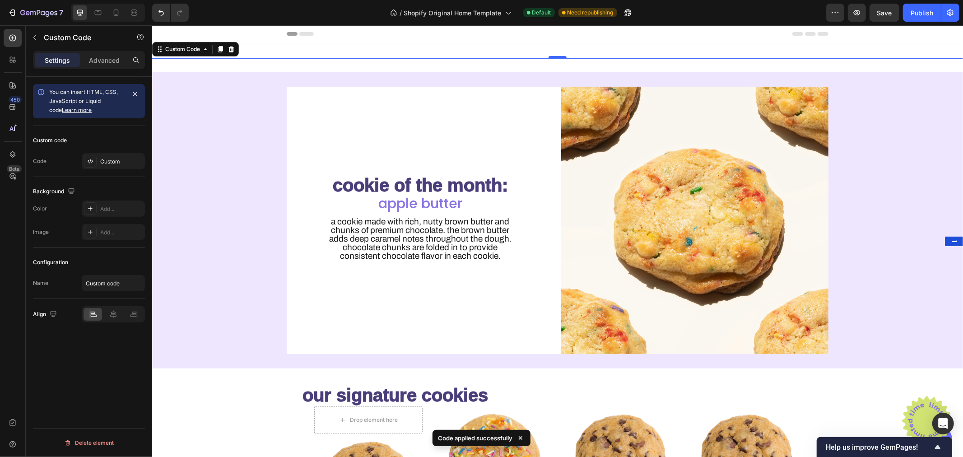
drag, startPoint x: 925, startPoint y: 9, endPoint x: 903, endPoint y: 12, distance: 22.3
click at [925, 10] on div "Publish" at bounding box center [922, 12] width 23 height 9
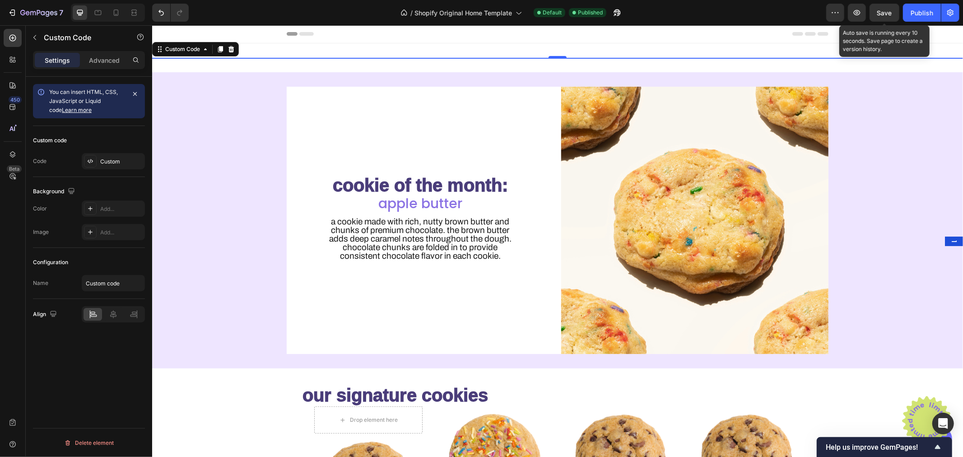
click at [901, 414] on img at bounding box center [927, 420] width 54 height 54
click at [106, 59] on p "Advanced" at bounding box center [104, 60] width 31 height 9
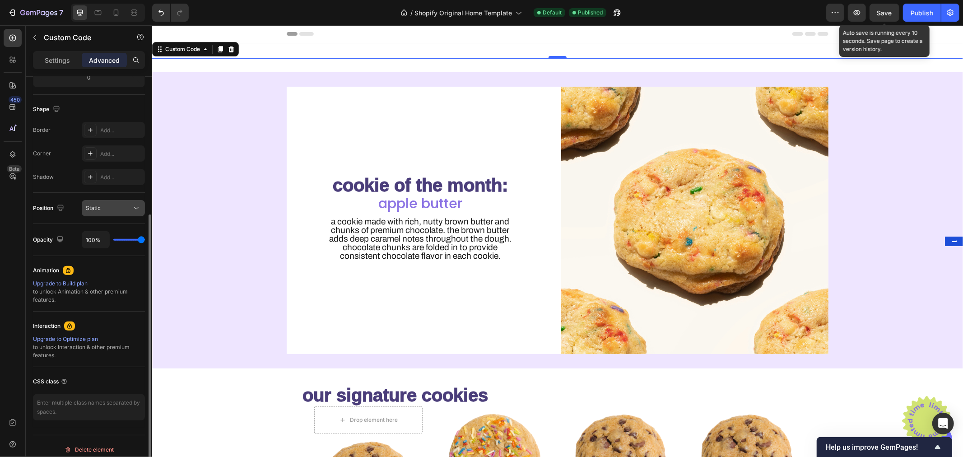
click at [107, 208] on div "Static" at bounding box center [109, 208] width 46 height 8
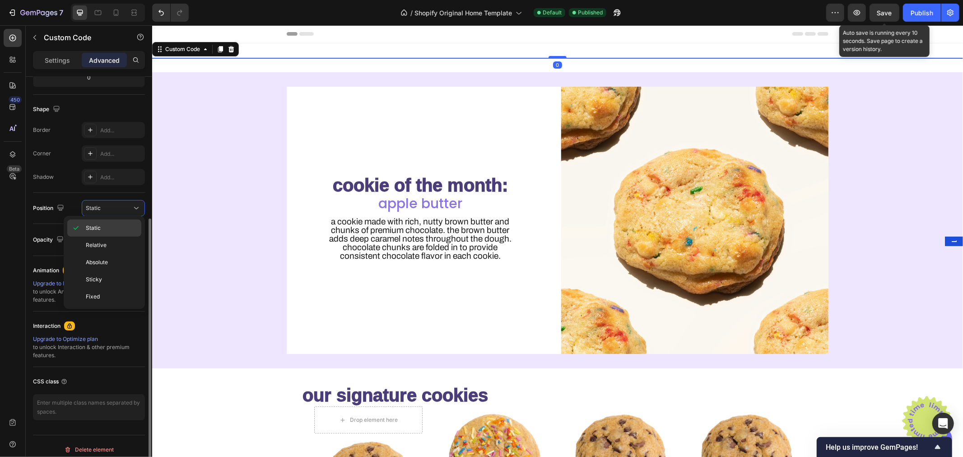
scroll to position [216, 0]
click at [104, 302] on div "Fixed" at bounding box center [104, 296] width 74 height 17
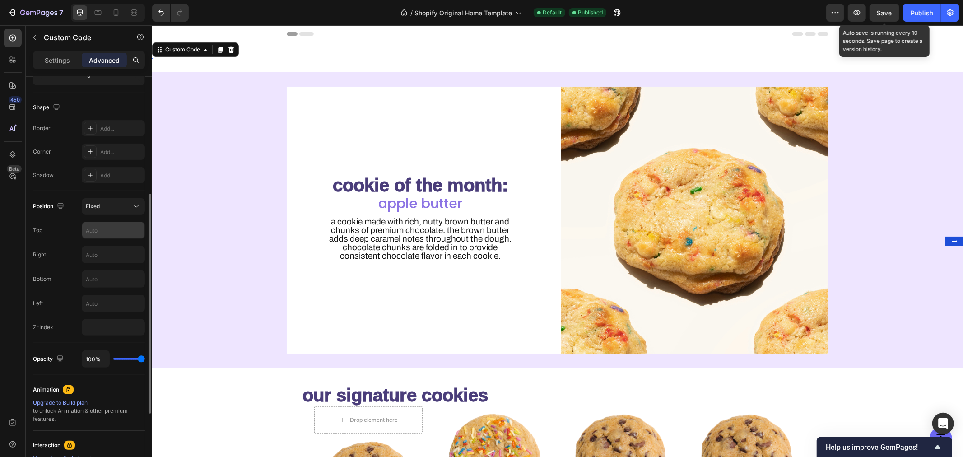
click at [111, 226] on input "text" at bounding box center [113, 230] width 62 height 16
click at [122, 230] on input "100" at bounding box center [113, 230] width 62 height 16
click at [122, 229] on input "100" at bounding box center [113, 230] width 62 height 16
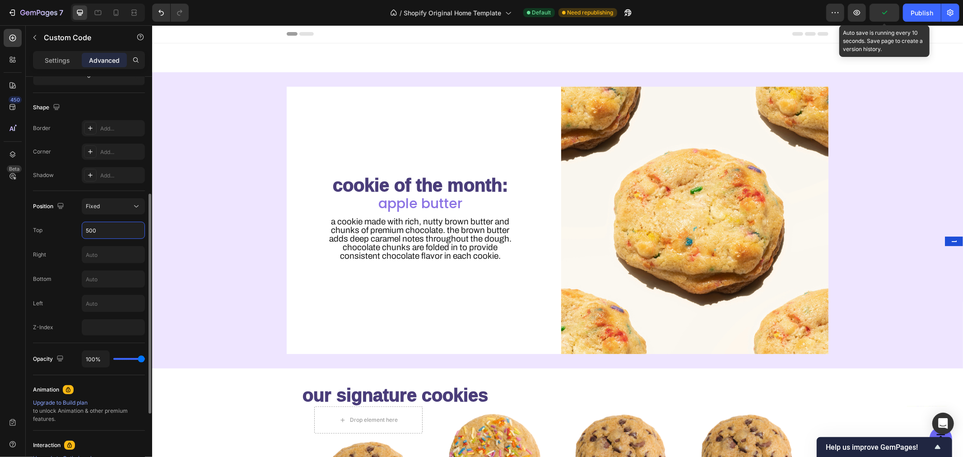
click at [122, 229] on input "500" at bounding box center [113, 230] width 62 height 16
click at [124, 210] on button "Fixed" at bounding box center [113, 206] width 63 height 16
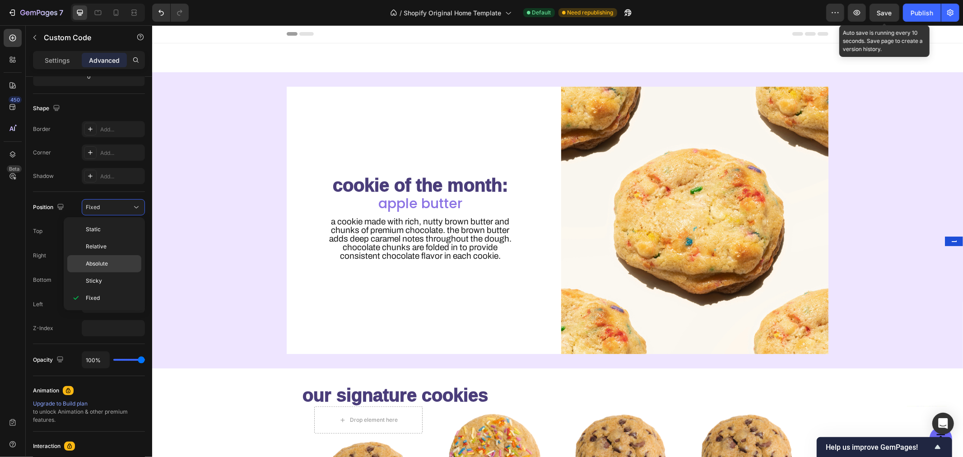
click at [107, 262] on span "Absolute" at bounding box center [97, 264] width 22 height 8
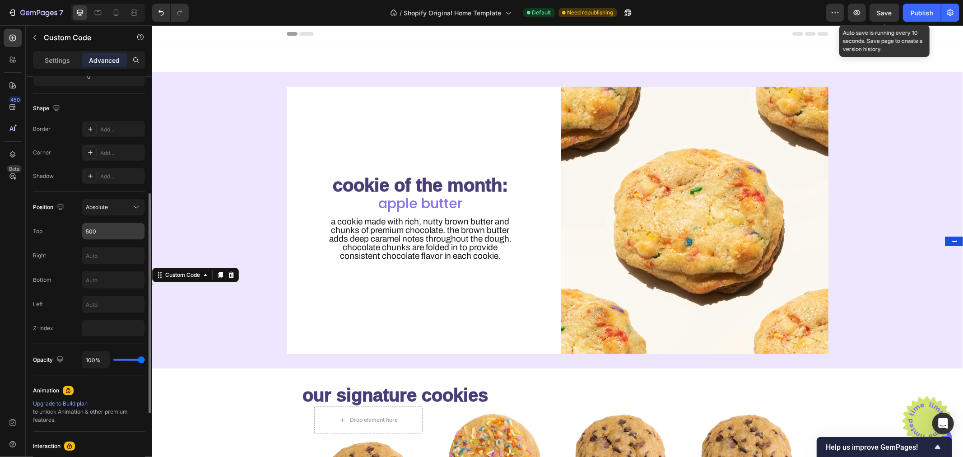
scroll to position [215, 0]
click at [108, 230] on input "500" at bounding box center [113, 232] width 62 height 16
type input "-500"
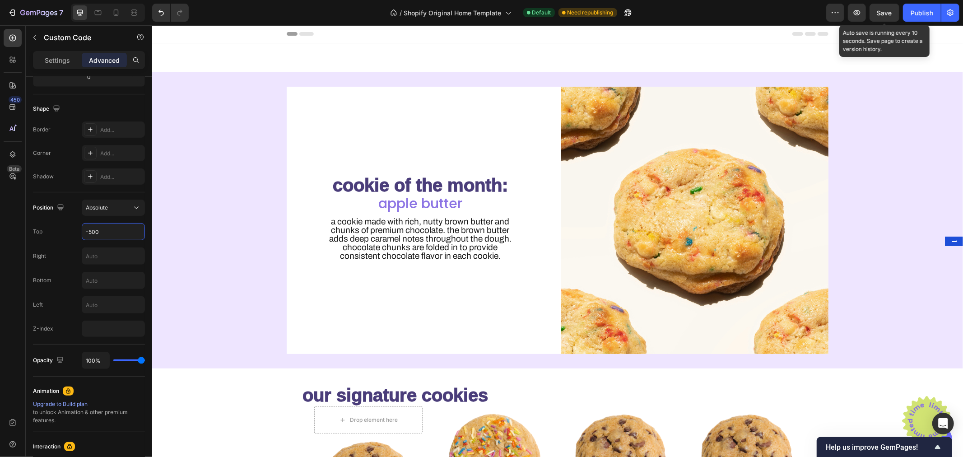
click at [368, 65] on div "Custom Code 0 Section 2" at bounding box center [557, 57] width 811 height 29
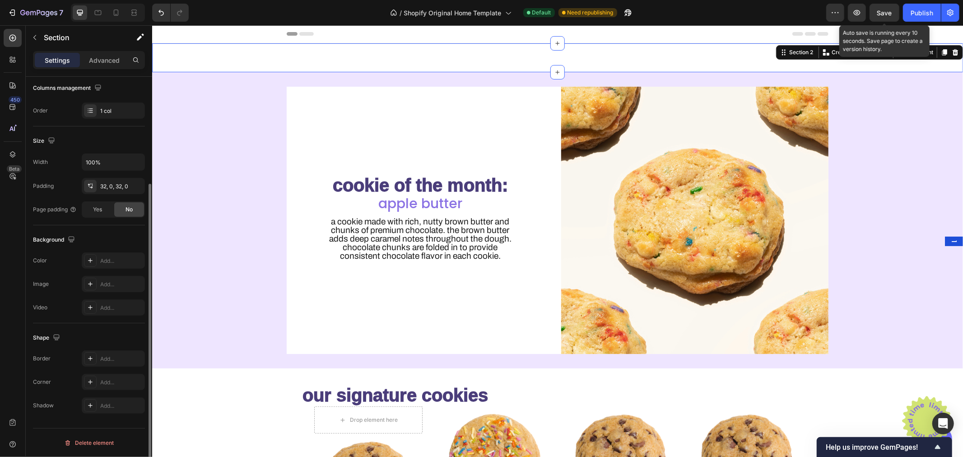
scroll to position [0, 0]
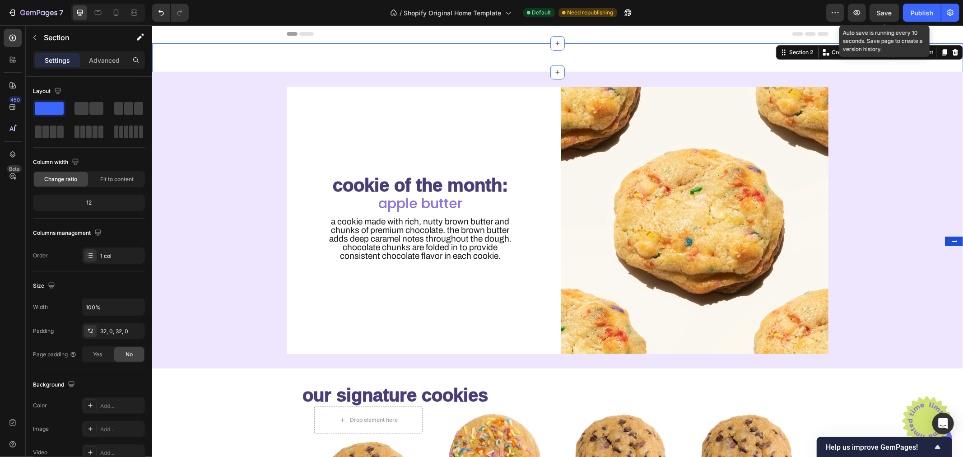
click at [544, 56] on div "Custom Code Section 2 You can create reusable sections Create Theme Section AI …" at bounding box center [557, 57] width 811 height 29
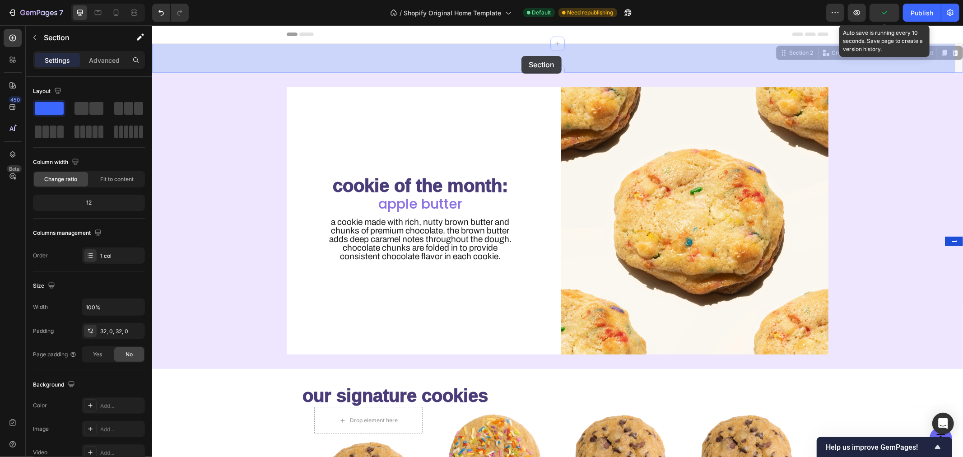
drag, startPoint x: 531, startPoint y: 56, endPoint x: 521, endPoint y: 56, distance: 9.5
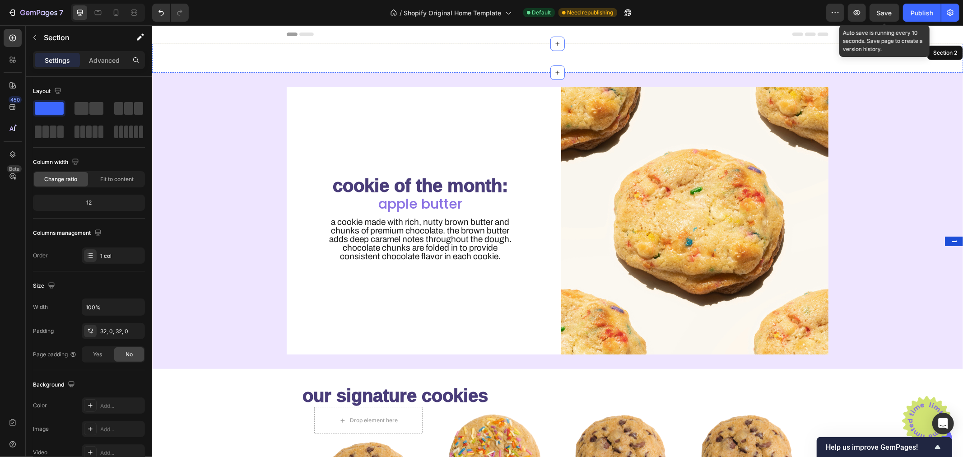
click at [910, 411] on img at bounding box center [927, 420] width 54 height 54
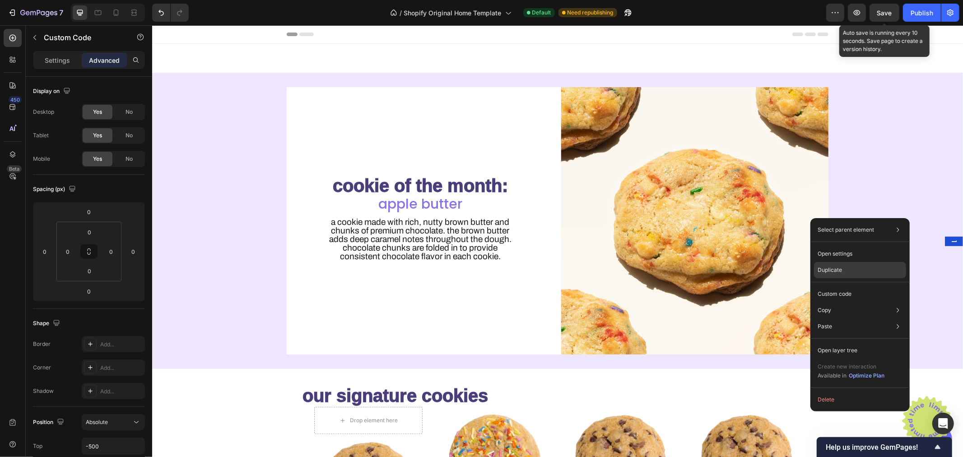
drag, startPoint x: 859, startPoint y: 270, endPoint x: 706, endPoint y: 246, distance: 155.1
click at [859, 270] on div "Duplicate" at bounding box center [860, 270] width 92 height 16
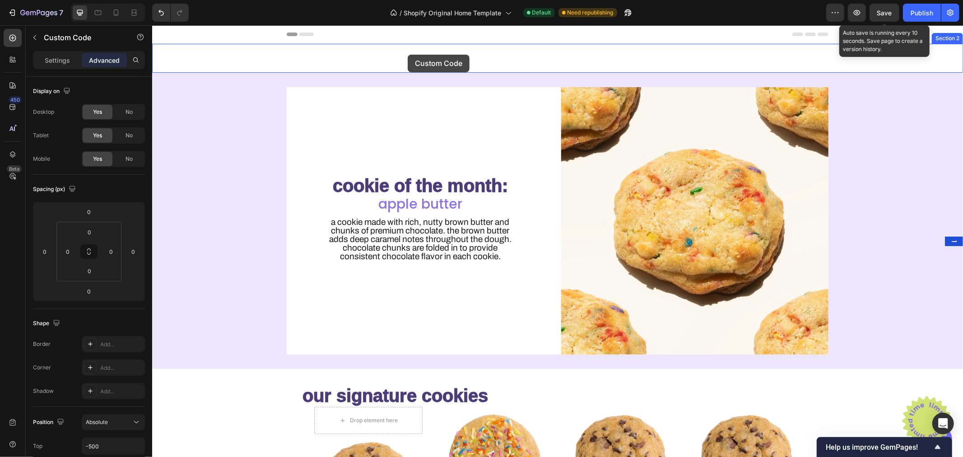
click at [417, 52] on div "Custom Code 0 Custom Code Section 2" at bounding box center [557, 57] width 811 height 29
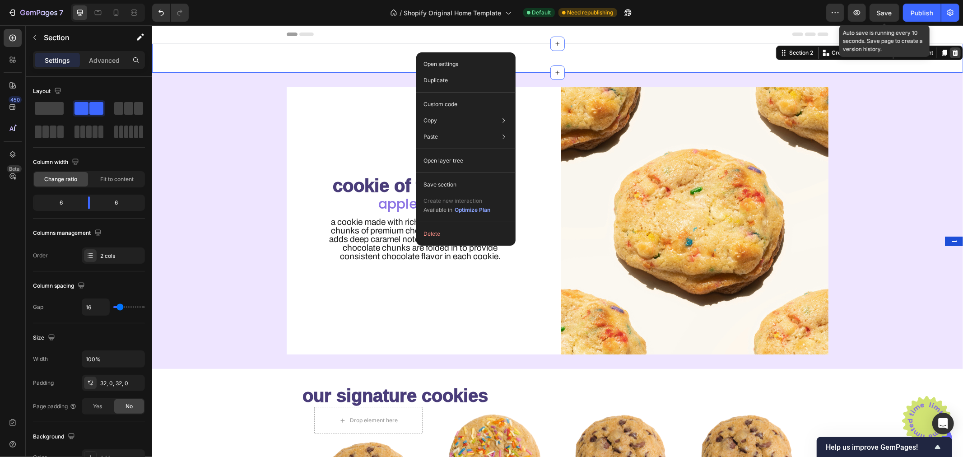
click at [953, 55] on icon at bounding box center [956, 52] width 6 height 6
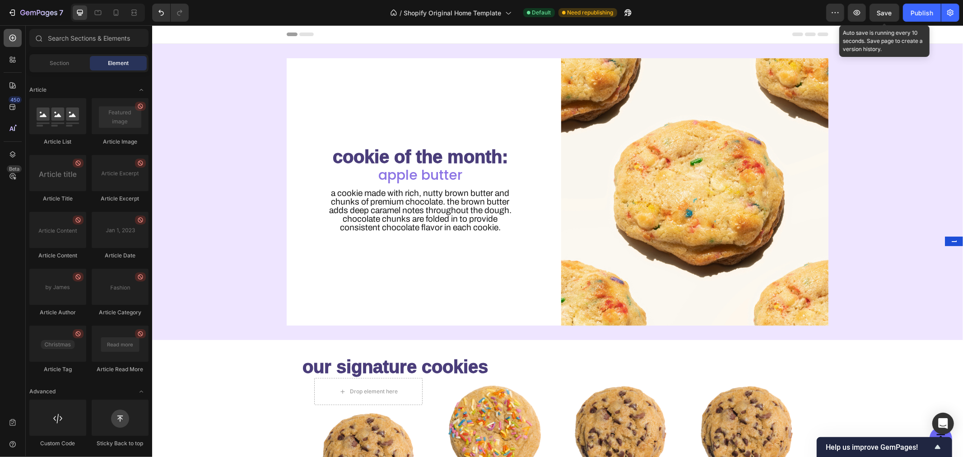
click at [13, 41] on icon at bounding box center [12, 38] width 7 height 7
click at [11, 37] on icon at bounding box center [13, 38] width 4 height 4
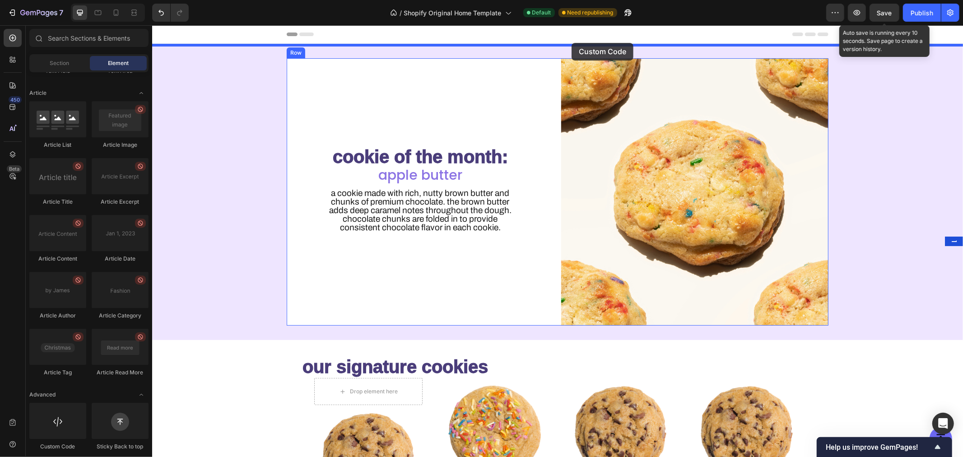
drag, startPoint x: 222, startPoint y: 436, endPoint x: 571, endPoint y: 42, distance: 526.4
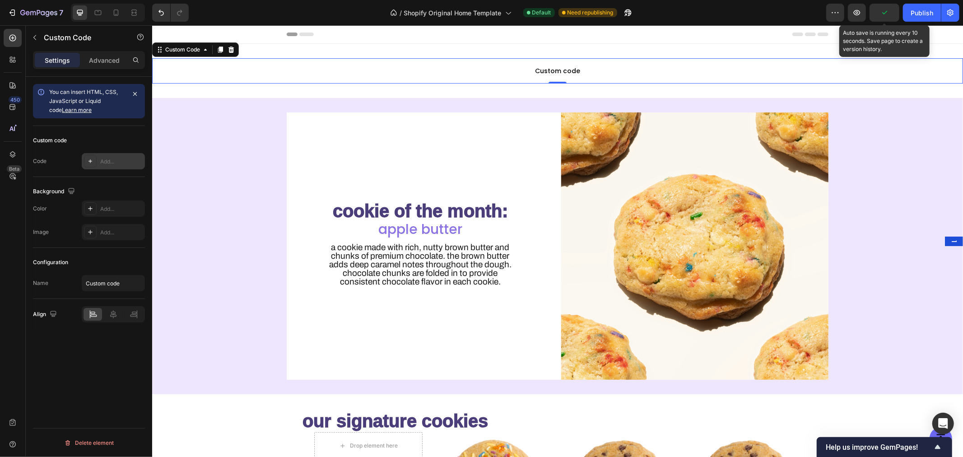
click at [106, 160] on div "Add..." at bounding box center [121, 162] width 42 height 8
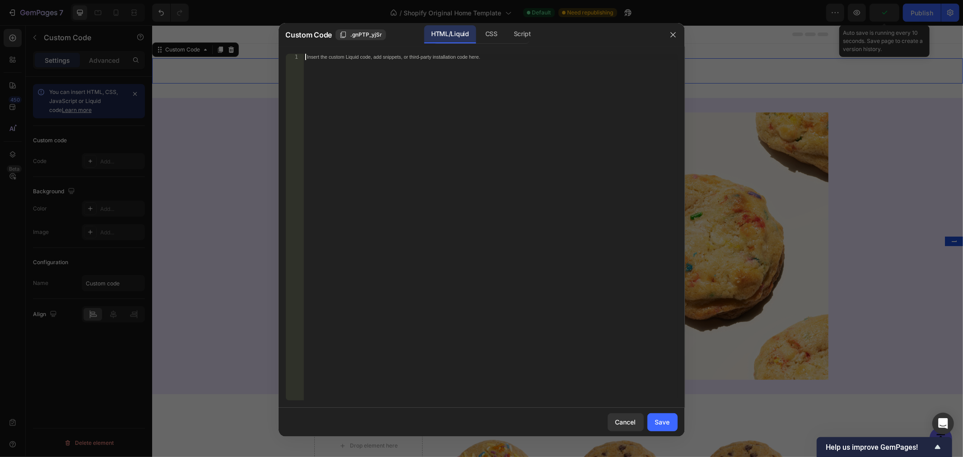
click at [496, 74] on div "Insert the custom Liquid code, add snippets, or third-party installation code h…" at bounding box center [491, 234] width 374 height 360
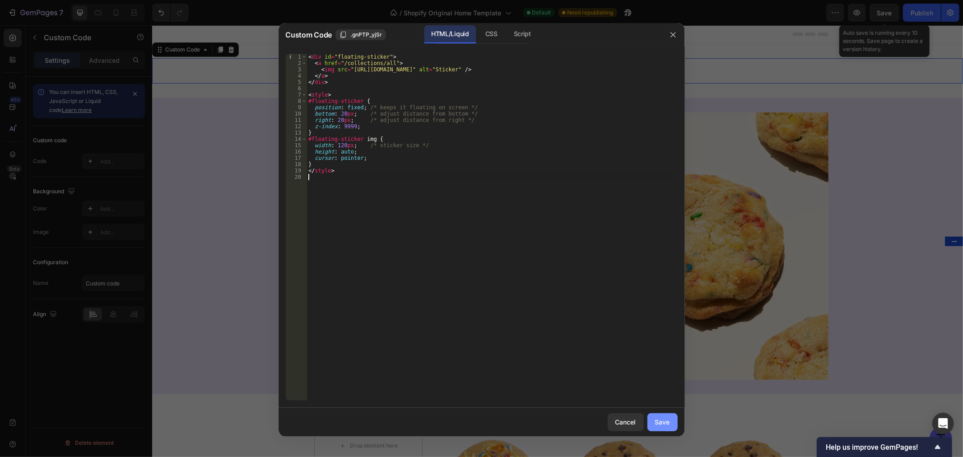
click at [658, 418] on div "Save" at bounding box center [662, 421] width 15 height 9
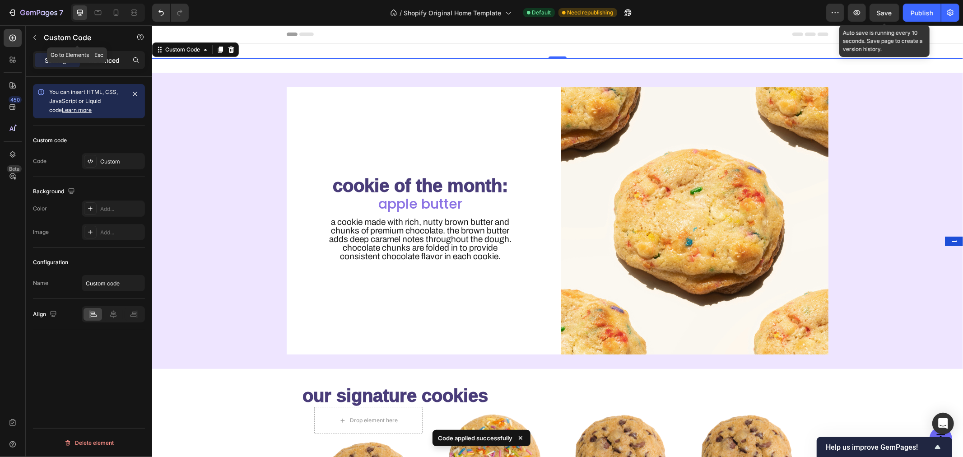
click at [107, 52] on div "Settings Advanced" at bounding box center [89, 60] width 112 height 18
click at [109, 59] on p "Advanced" at bounding box center [104, 60] width 31 height 9
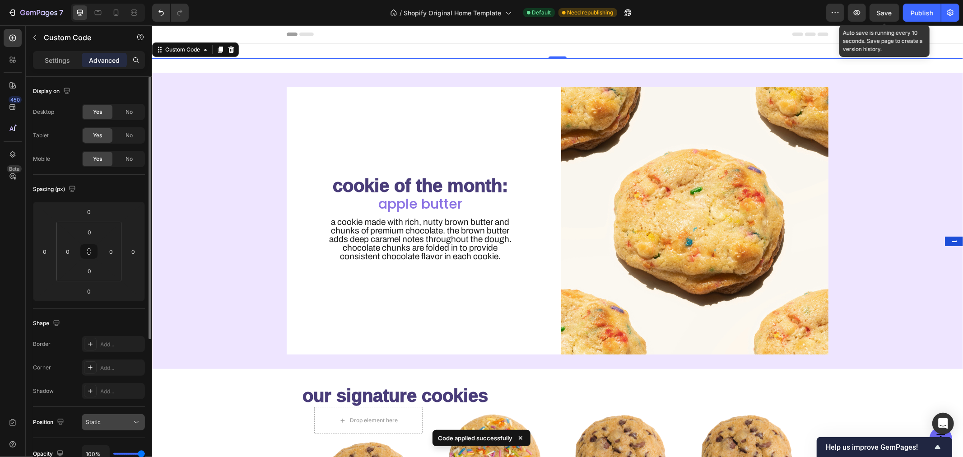
click at [110, 422] on div "Static" at bounding box center [109, 422] width 46 height 8
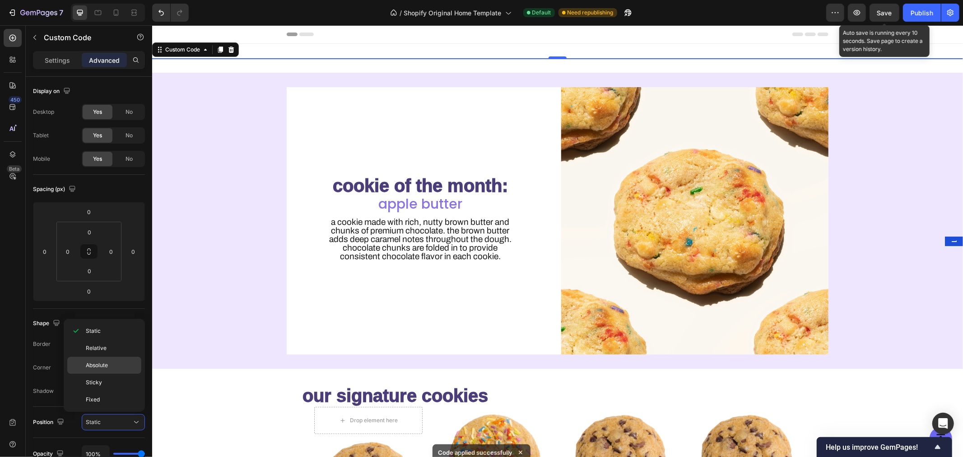
click at [101, 367] on span "Absolute" at bounding box center [97, 365] width 22 height 8
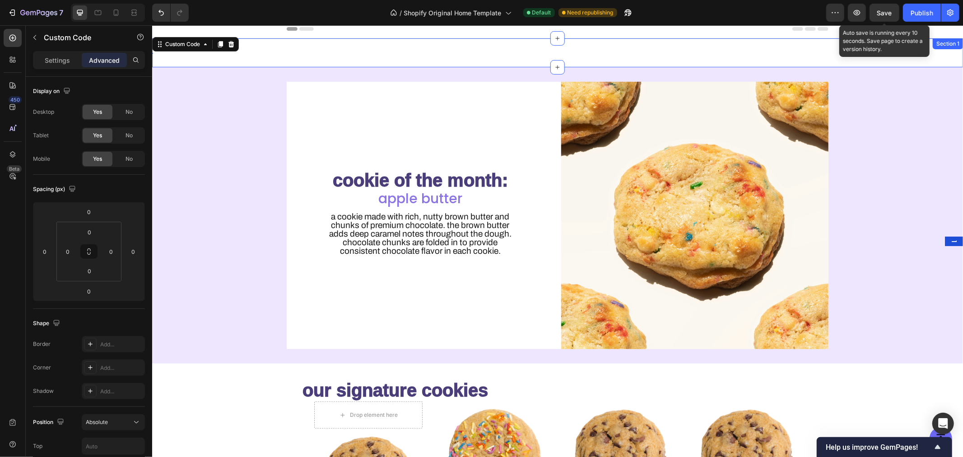
click at [302, 58] on div "Custom Code 0 Section 1" at bounding box center [557, 52] width 811 height 29
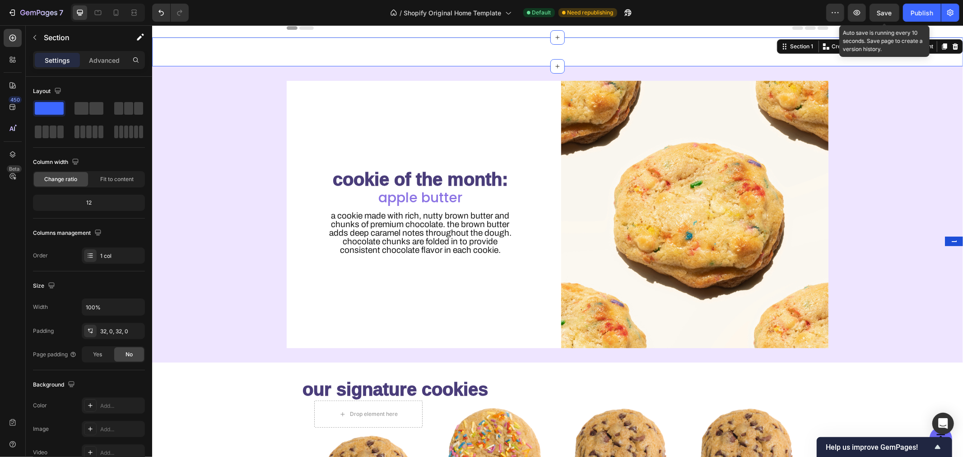
scroll to position [7, 0]
click at [953, 45] on icon at bounding box center [956, 45] width 6 height 6
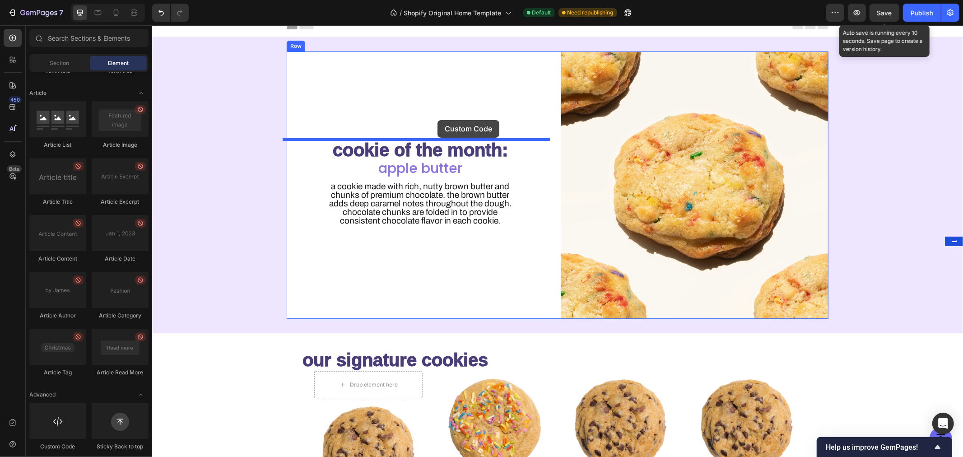
drag, startPoint x: 274, startPoint y: 419, endPoint x: 437, endPoint y: 120, distance: 340.8
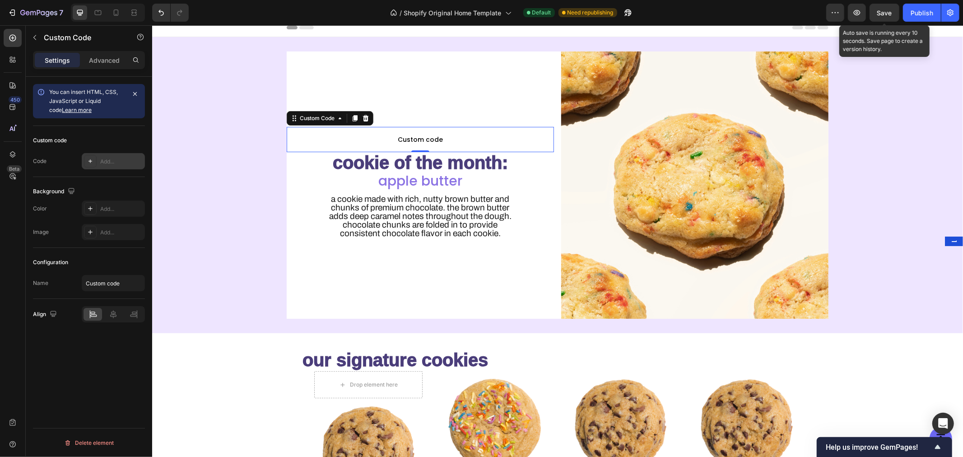
click at [98, 160] on div "Add..." at bounding box center [113, 161] width 63 height 16
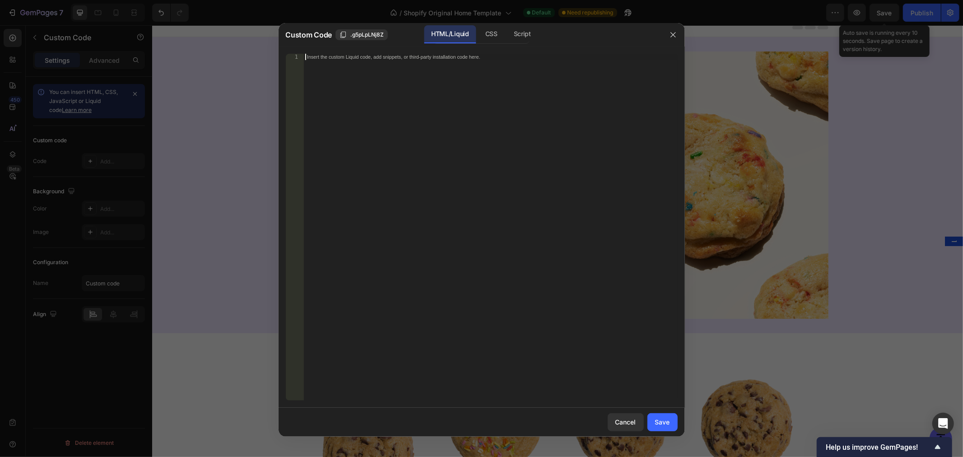
click at [404, 70] on div "Insert the custom Liquid code, add snippets, or third-party installation code h…" at bounding box center [491, 234] width 374 height 360
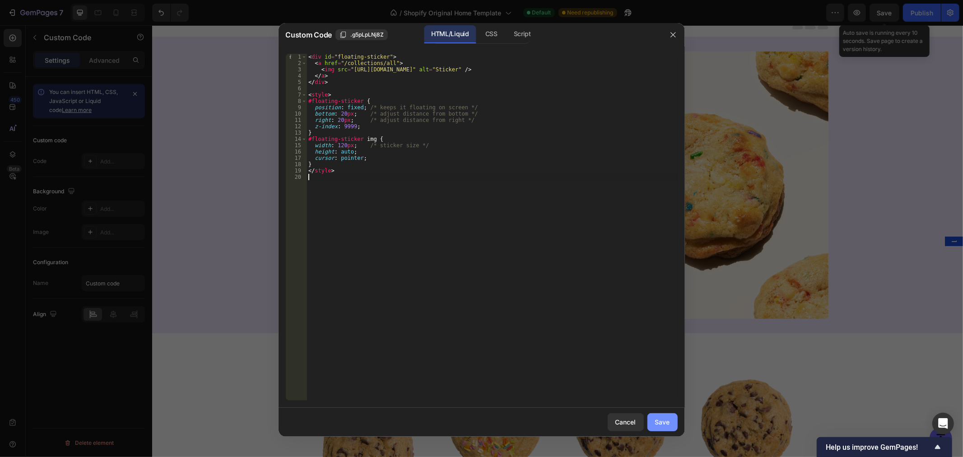
click at [660, 430] on button "Save" at bounding box center [663, 422] width 30 height 18
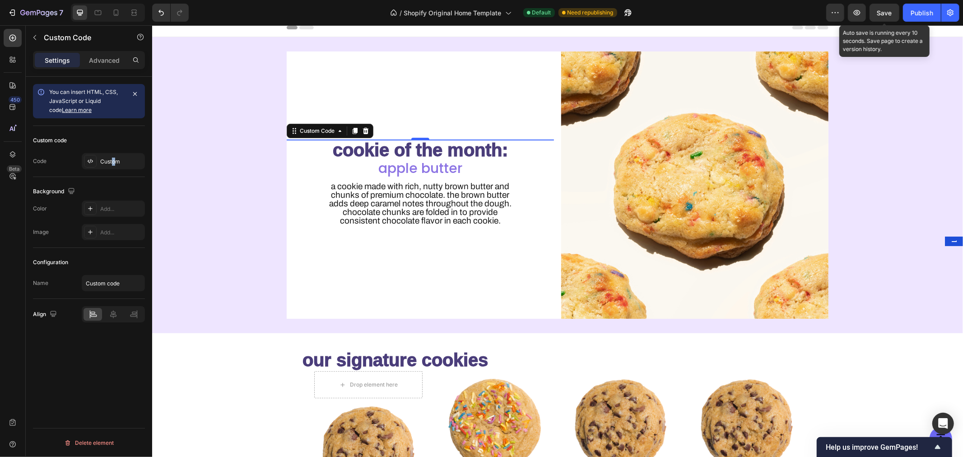
click at [113, 151] on div "Custom code Code Custom" at bounding box center [89, 151] width 112 height 51
click at [110, 166] on div "Custom" at bounding box center [113, 161] width 63 height 16
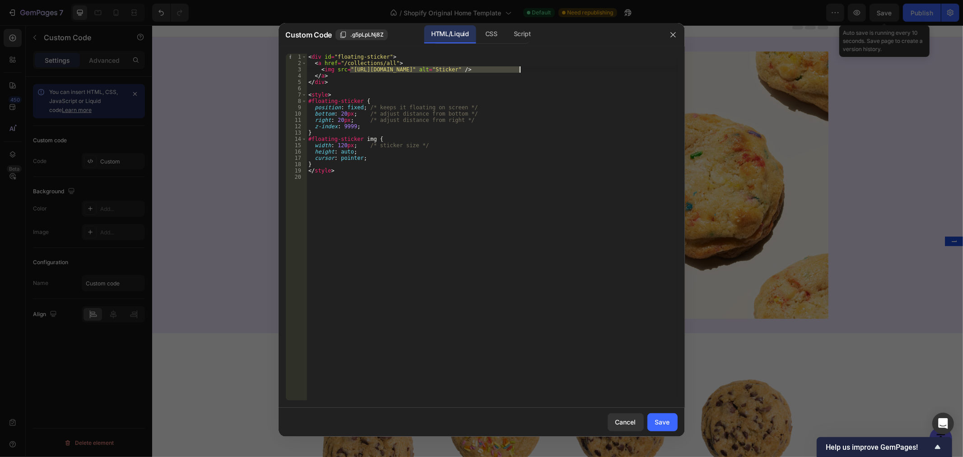
drag, startPoint x: 351, startPoint y: 69, endPoint x: 520, endPoint y: 70, distance: 168.9
click at [520, 70] on div "< div id = "floating-sticker" > < a href = "/collections/all" > < img src = "[U…" at bounding box center [492, 234] width 371 height 360
paste textarea "[DOMAIN_NAME][URL]"
click at [432, 152] on div "< div id = "floating-sticker" > < a href = "/collections/all" > < img src = "[U…" at bounding box center [492, 234] width 371 height 360
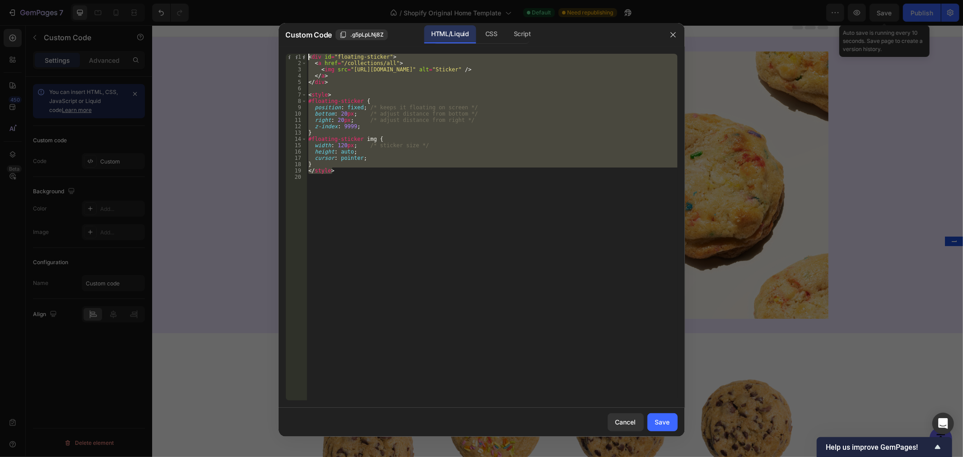
drag, startPoint x: 358, startPoint y: 170, endPoint x: 281, endPoint y: 30, distance: 159.7
click at [281, 30] on div "Custom Code .g5pLpLNj8Z HTML/Liquid CSS Script height: auto; 1 2 3 4 5 6 7 8 9 …" at bounding box center [482, 230] width 407 height 414
type textarea "<div id="floating-sticker"> <a href="/collections/all">"
click at [672, 420] on button "Save" at bounding box center [663, 422] width 30 height 18
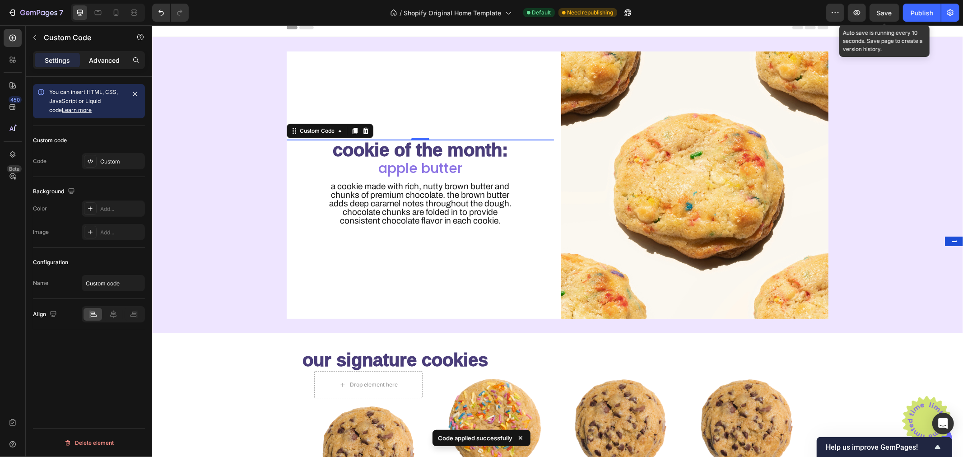
click at [105, 56] on p "Advanced" at bounding box center [104, 60] width 31 height 9
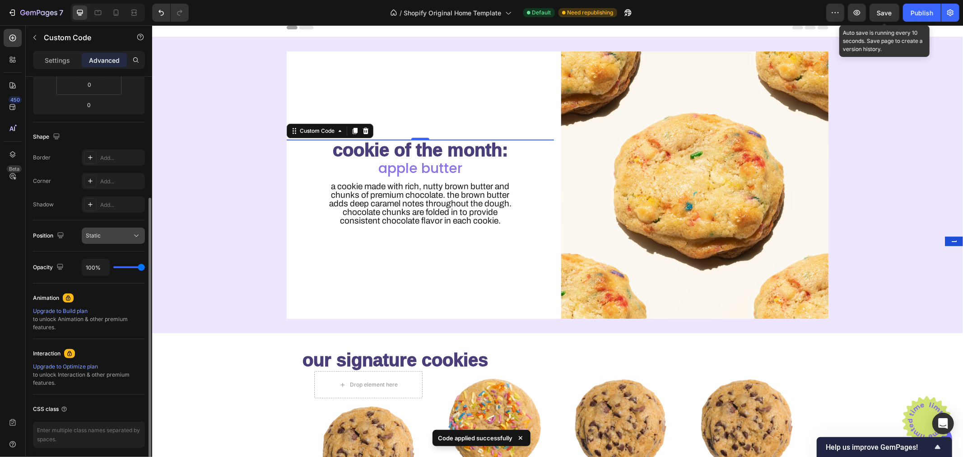
click at [118, 236] on div "Static" at bounding box center [109, 236] width 46 height 8
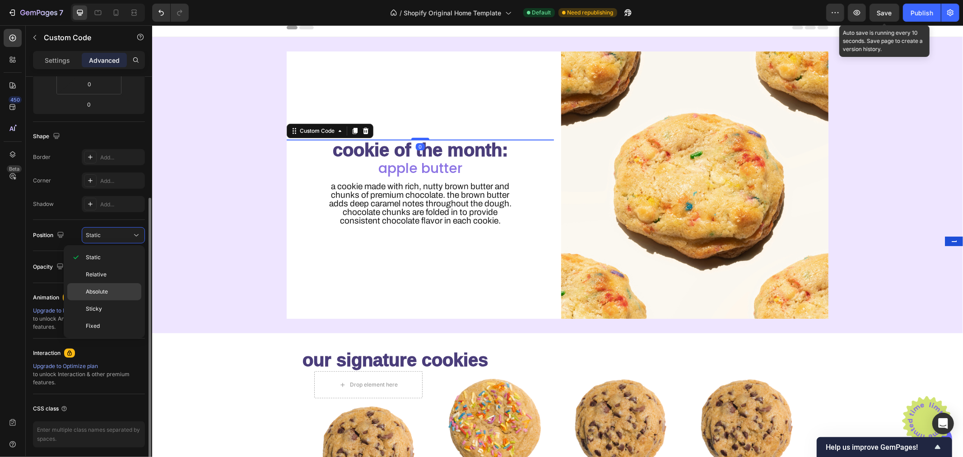
click at [114, 290] on p "Absolute" at bounding box center [111, 292] width 51 height 8
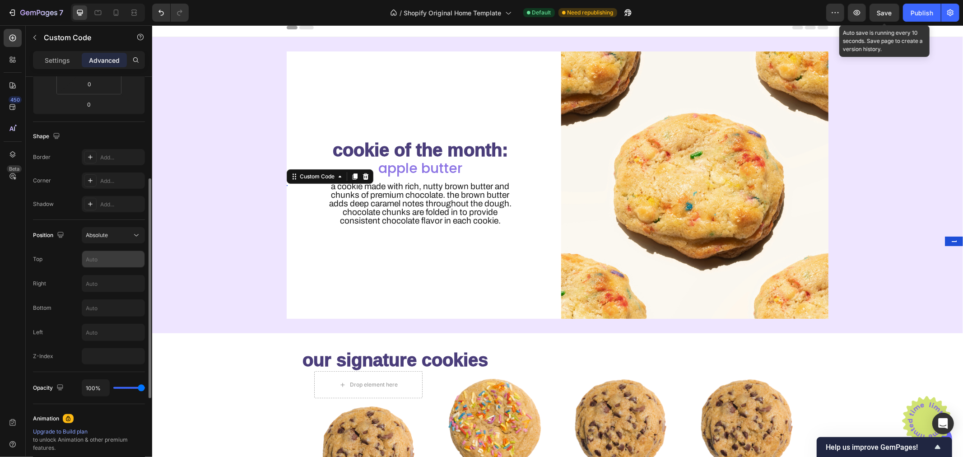
click at [108, 252] on input "text" at bounding box center [113, 259] width 62 height 16
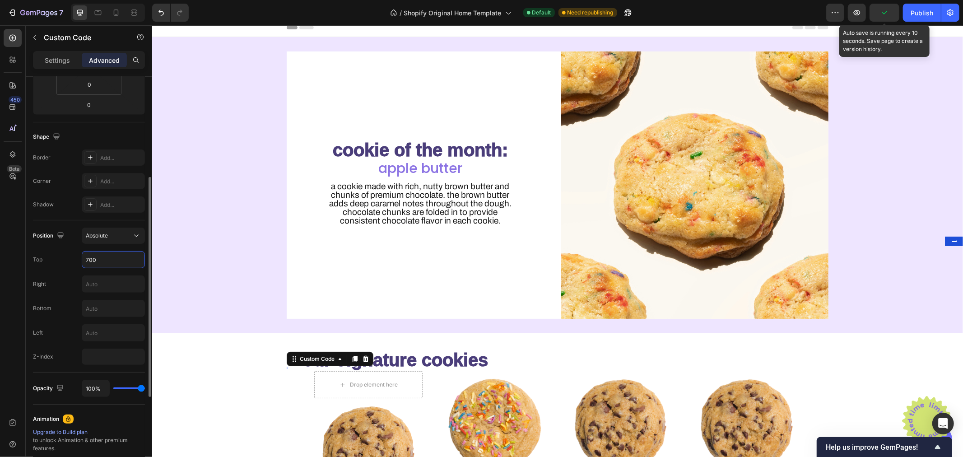
scroll to position [186, 0]
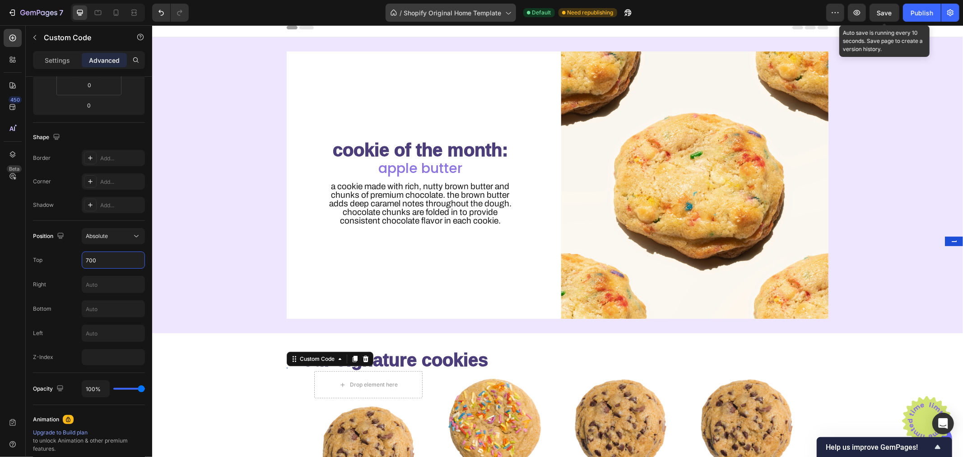
type input "700"
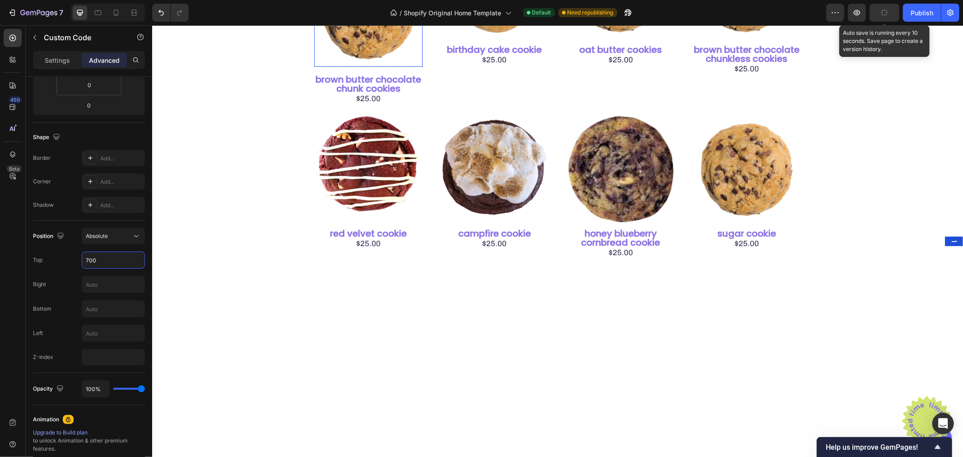
scroll to position [0, 0]
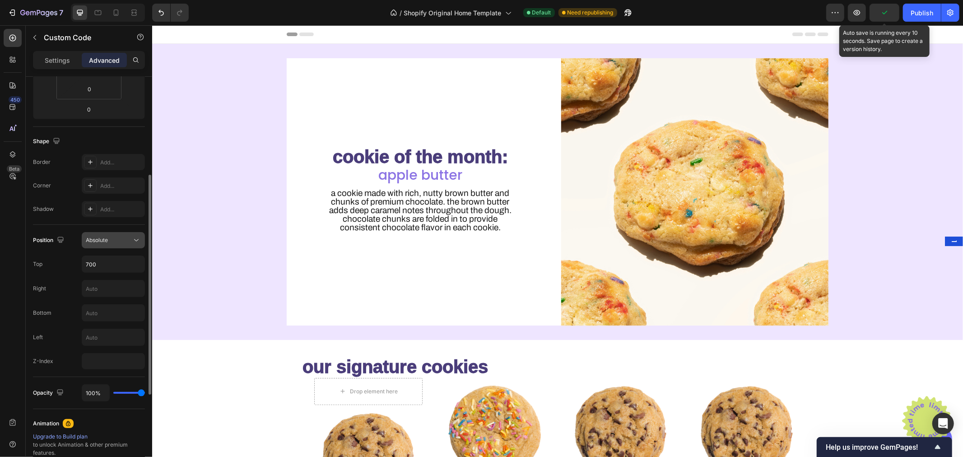
click at [113, 234] on button "Absolute" at bounding box center [113, 240] width 63 height 16
drag, startPoint x: 115, startPoint y: 333, endPoint x: 70, endPoint y: 272, distance: 75.9
click at [115, 333] on p "Fixed" at bounding box center [111, 333] width 51 height 8
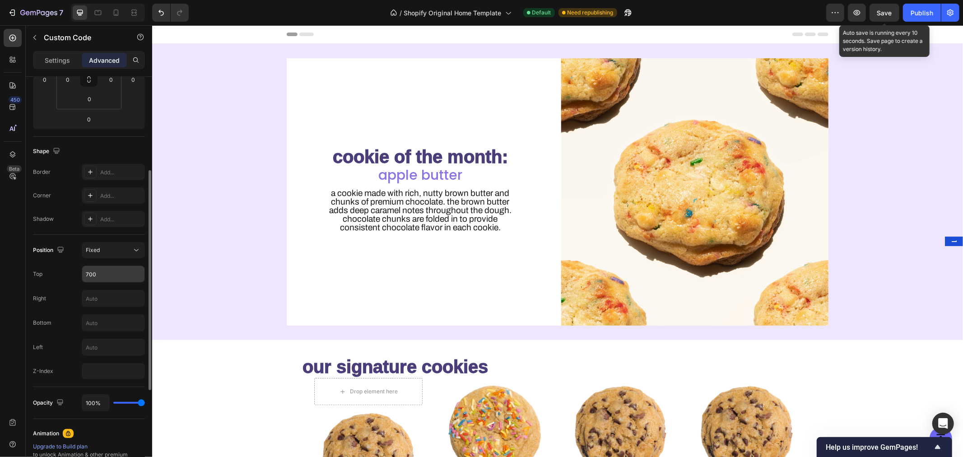
click at [105, 273] on input "700" at bounding box center [113, 274] width 62 height 16
click at [105, 273] on input "700" at bounding box center [113, 275] width 62 height 16
type input "7"
type input "1"
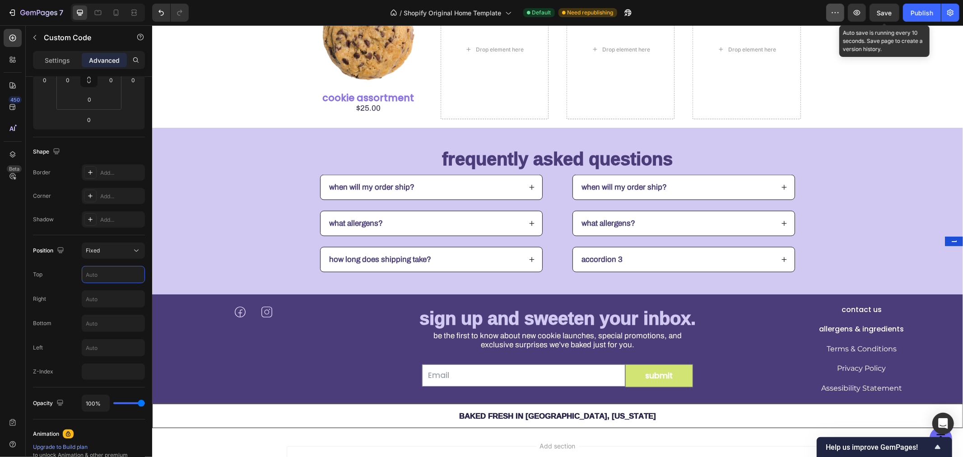
scroll to position [933, 0]
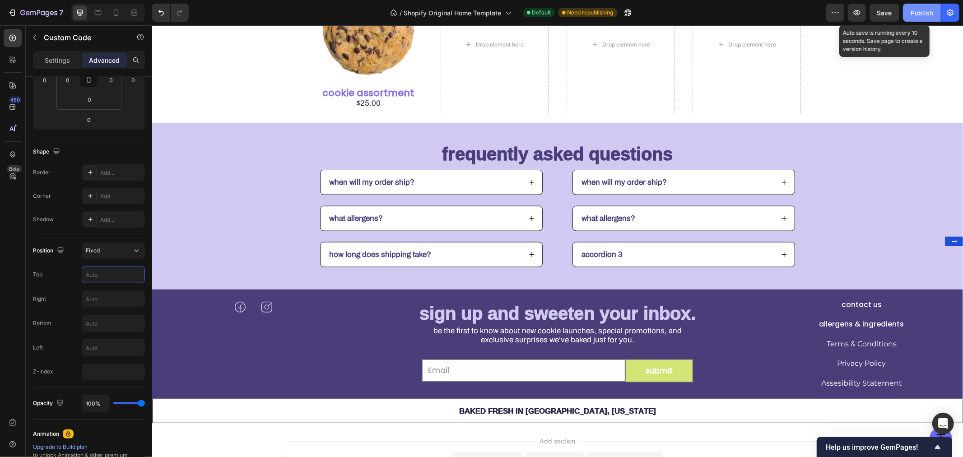
drag, startPoint x: 922, startPoint y: 16, endPoint x: 818, endPoint y: 4, distance: 105.1
click at [922, 16] on div "Publish" at bounding box center [922, 12] width 23 height 9
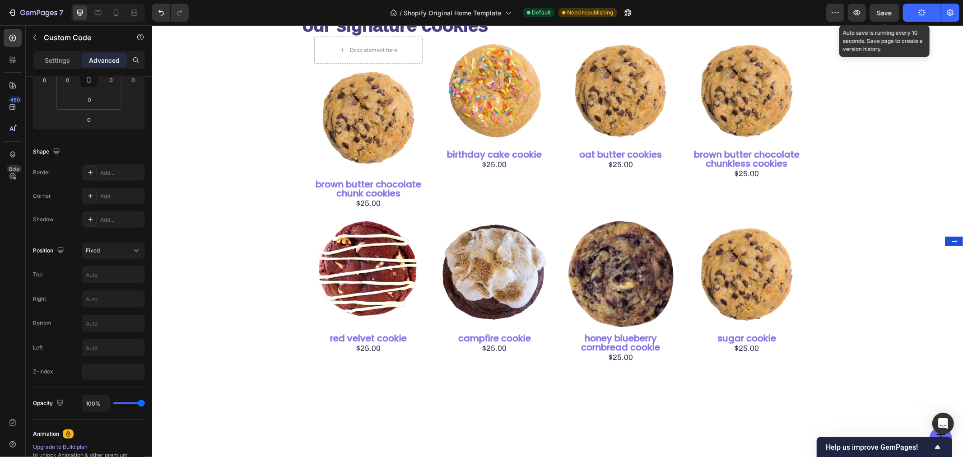
scroll to position [0, 0]
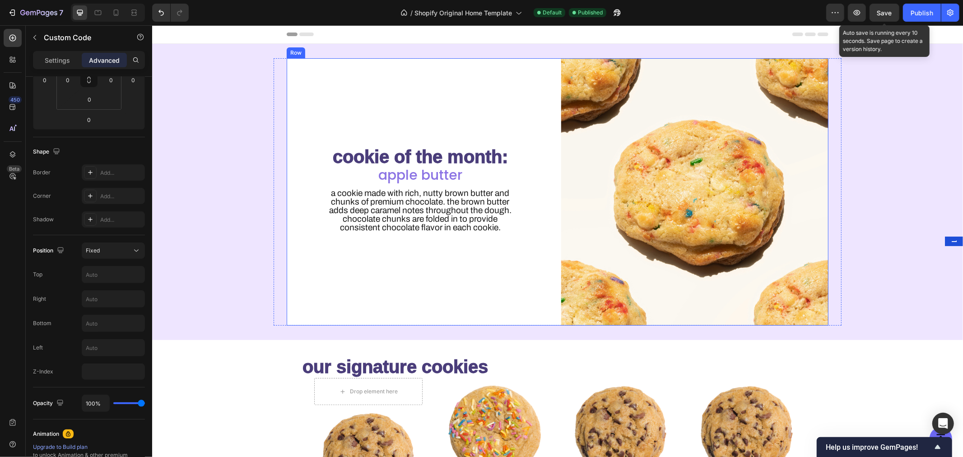
click at [394, 146] on h2 "cookie of the month:" at bounding box center [419, 156] width 267 height 20
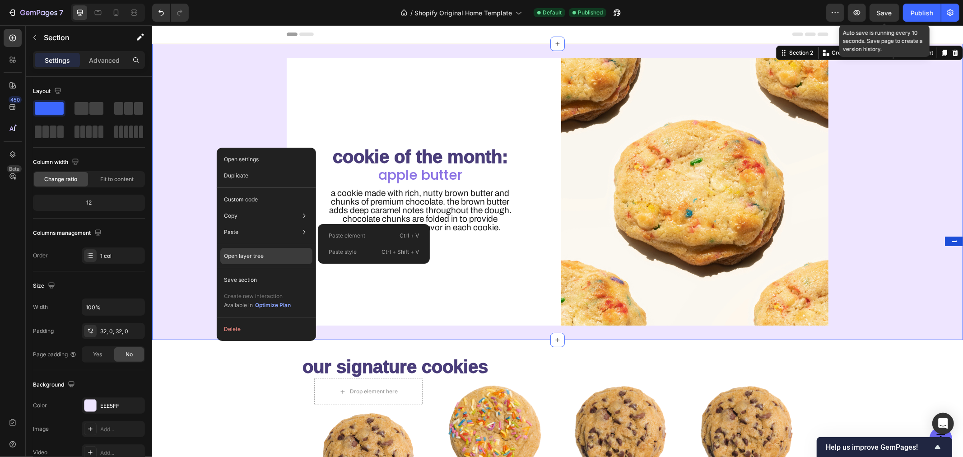
click at [270, 255] on div "Open layer tree" at bounding box center [266, 256] width 92 height 16
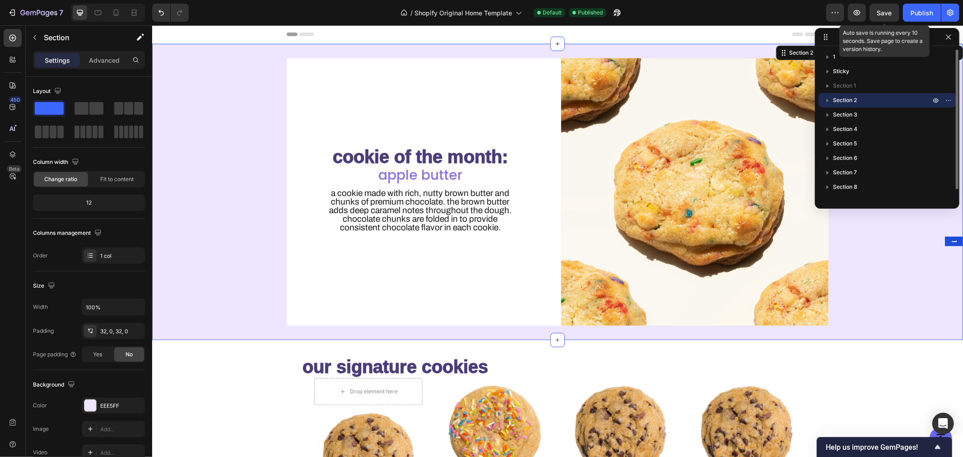
click at [912, 101] on p "Section 2" at bounding box center [882, 100] width 99 height 9
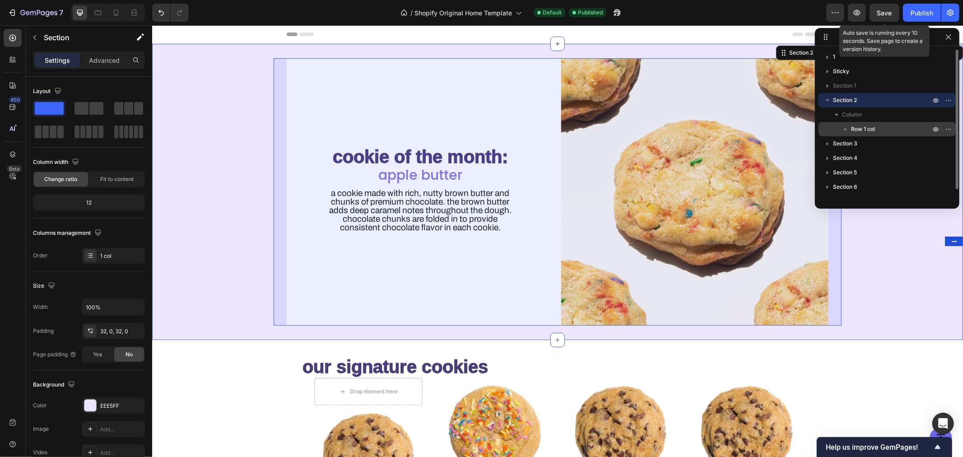
click at [898, 123] on div "Row 1 col" at bounding box center [888, 129] width 130 height 14
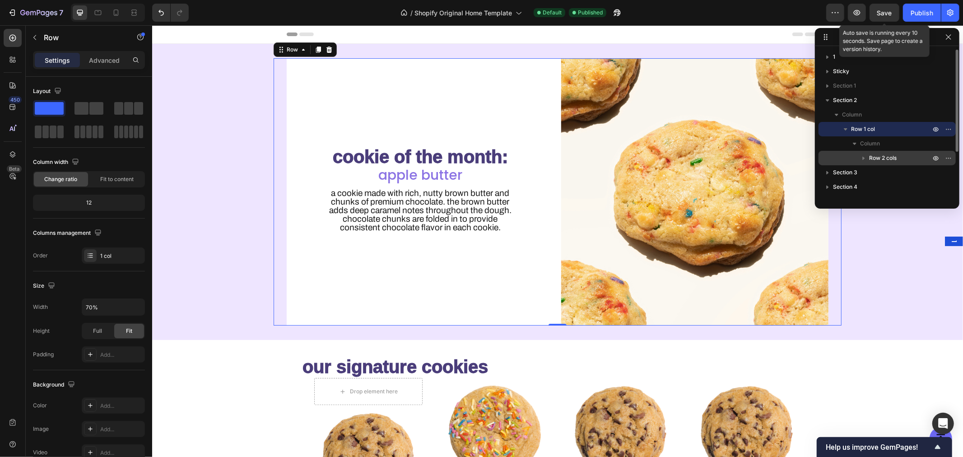
click at [900, 150] on div "Column Row 2 cols" at bounding box center [887, 150] width 137 height 29
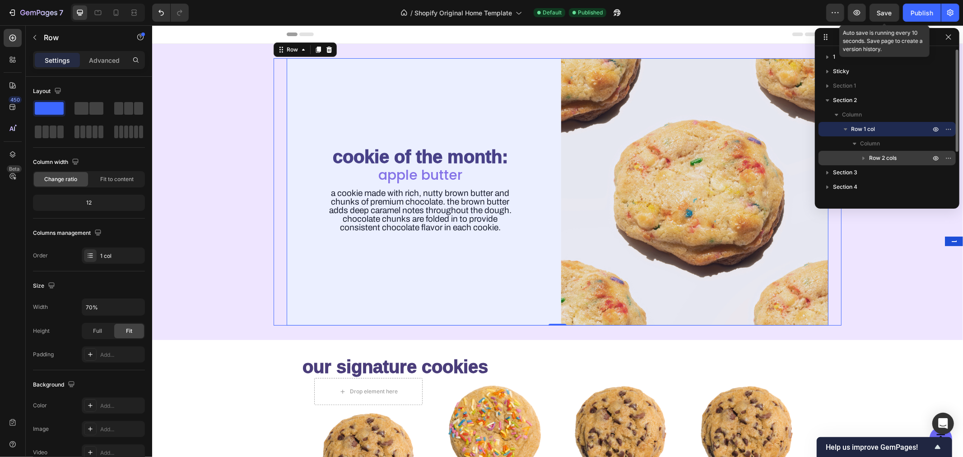
click at [901, 157] on p "Row 2 cols" at bounding box center [901, 158] width 63 height 9
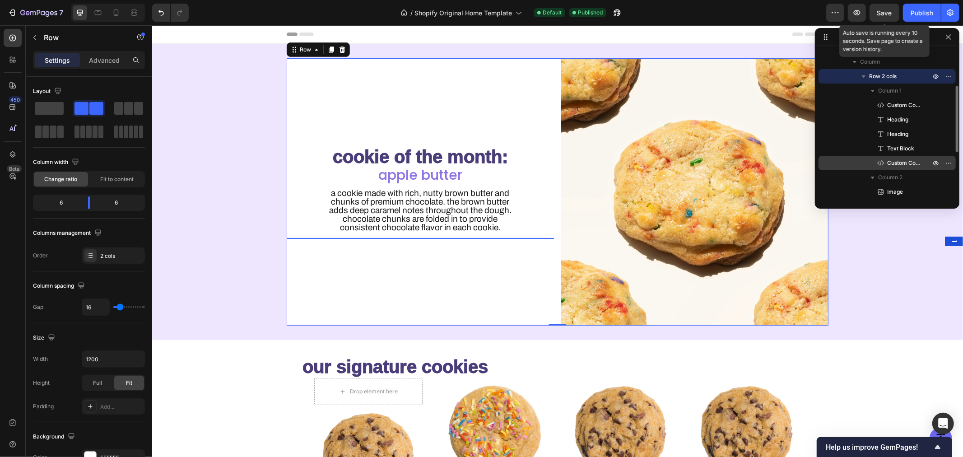
scroll to position [83, 0]
click at [915, 162] on span "Custom Code" at bounding box center [905, 161] width 34 height 9
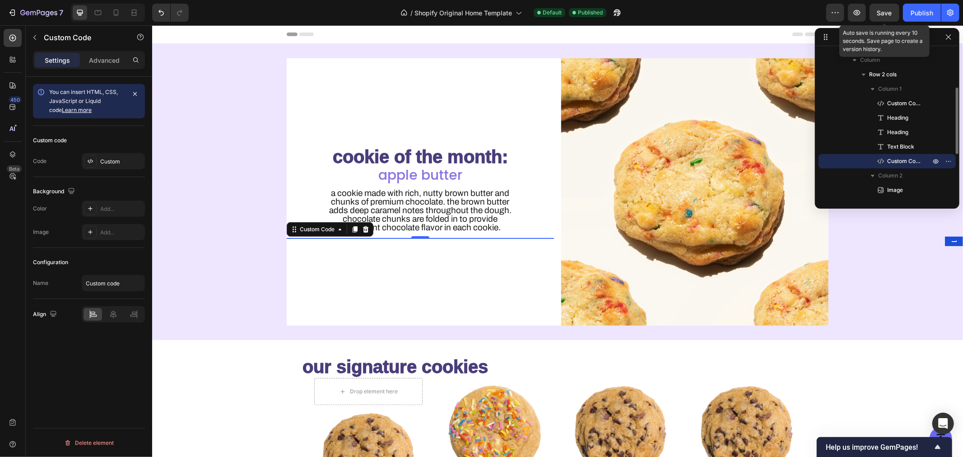
scroll to position [84, 0]
drag, startPoint x: 360, startPoint y: 230, endPoint x: 482, endPoint y: 217, distance: 122.3
click at [363, 230] on icon at bounding box center [366, 228] width 6 height 6
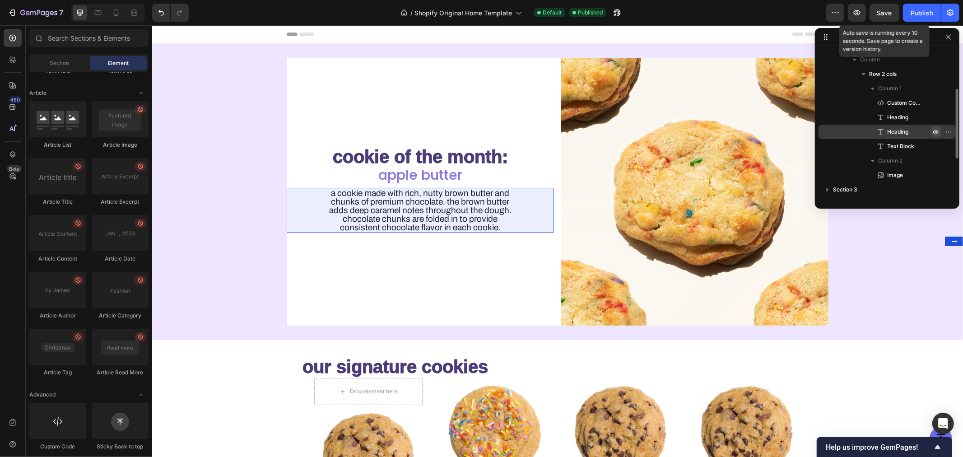
scroll to position [0, 0]
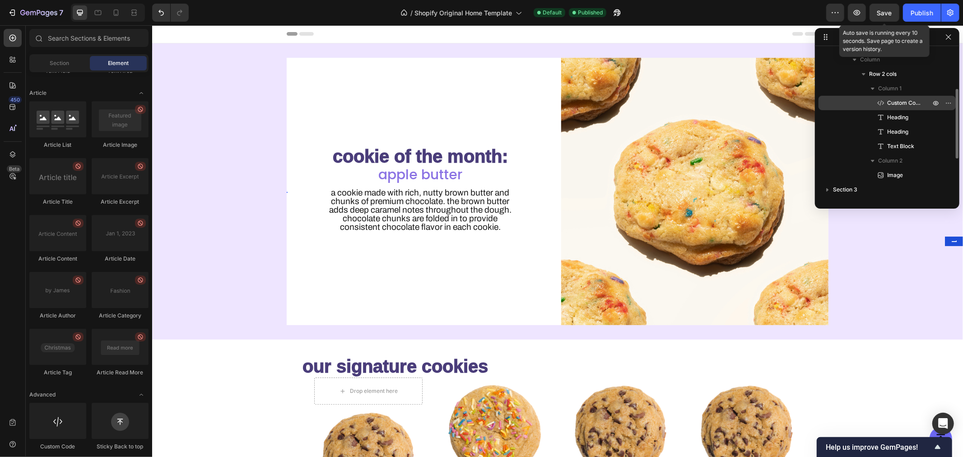
click at [908, 102] on span "Custom Code" at bounding box center [905, 102] width 34 height 9
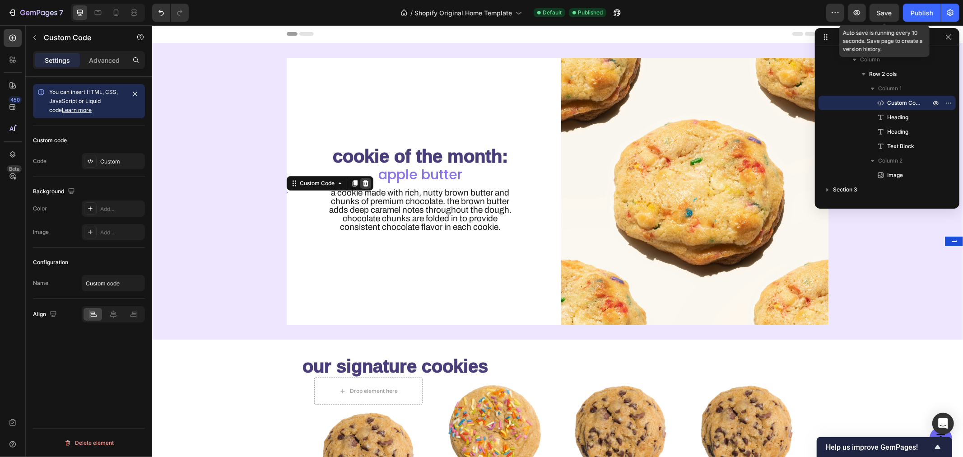
click at [363, 183] on icon at bounding box center [366, 183] width 6 height 6
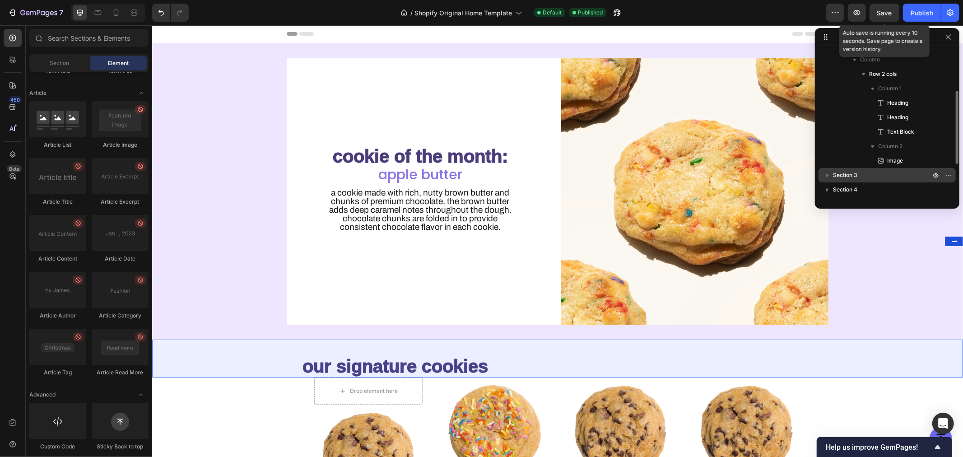
click at [830, 175] on icon "button" at bounding box center [827, 175] width 9 height 9
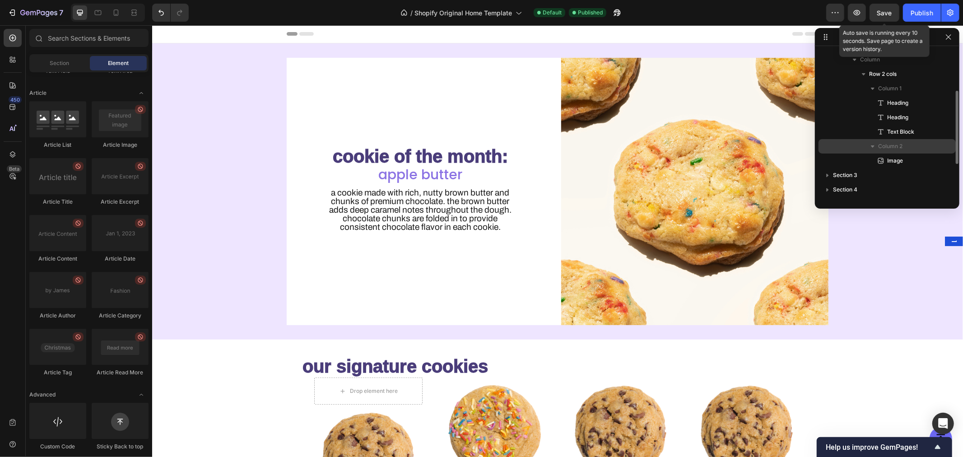
click at [875, 148] on icon "button" at bounding box center [873, 146] width 9 height 9
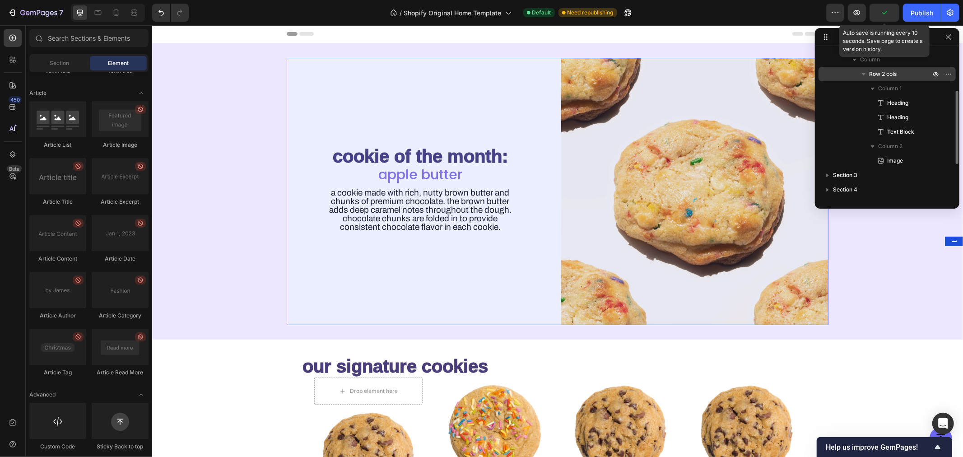
click at [865, 74] on icon "button" at bounding box center [864, 74] width 4 height 2
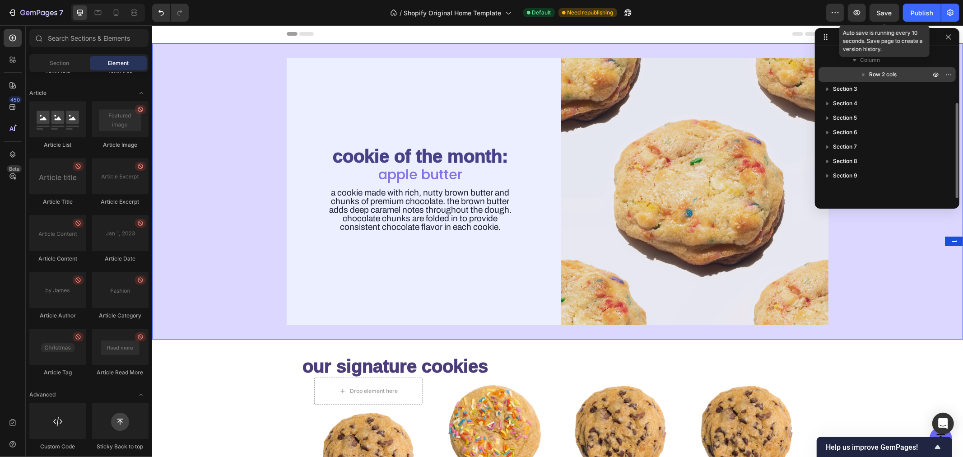
scroll to position [0, 0]
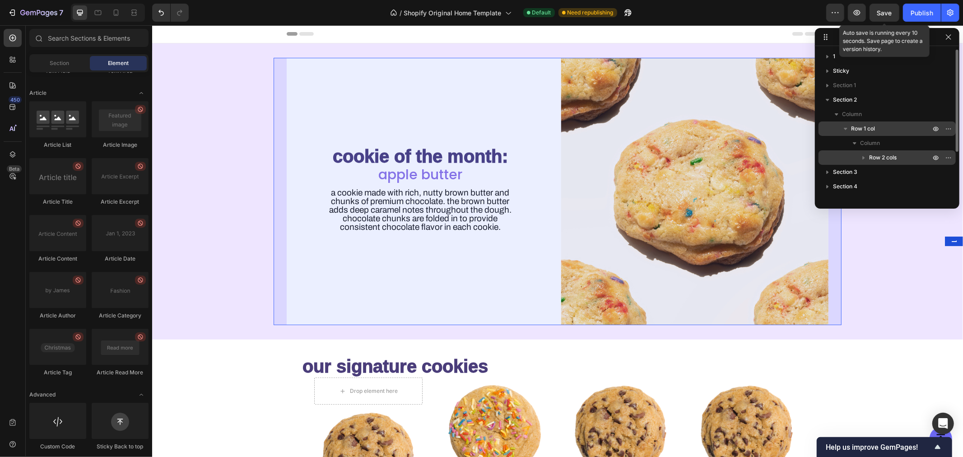
click at [848, 129] on icon "button" at bounding box center [846, 128] width 9 height 9
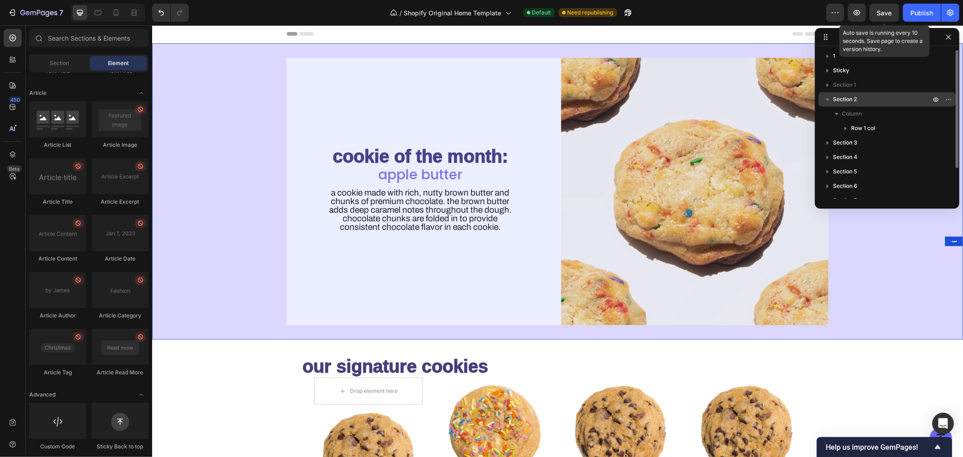
click at [829, 100] on icon "button" at bounding box center [827, 99] width 9 height 9
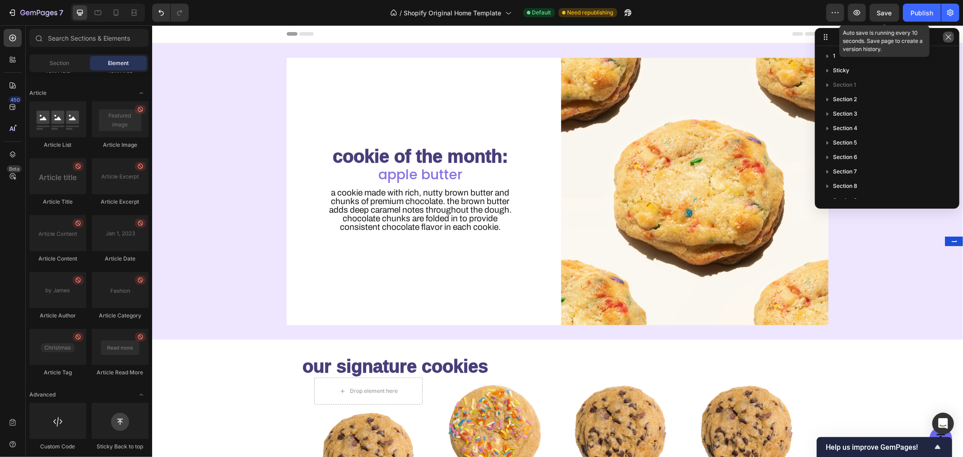
drag, startPoint x: 947, startPoint y: 35, endPoint x: 793, endPoint y: 11, distance: 155.8
click at [947, 35] on icon "button" at bounding box center [948, 36] width 7 height 7
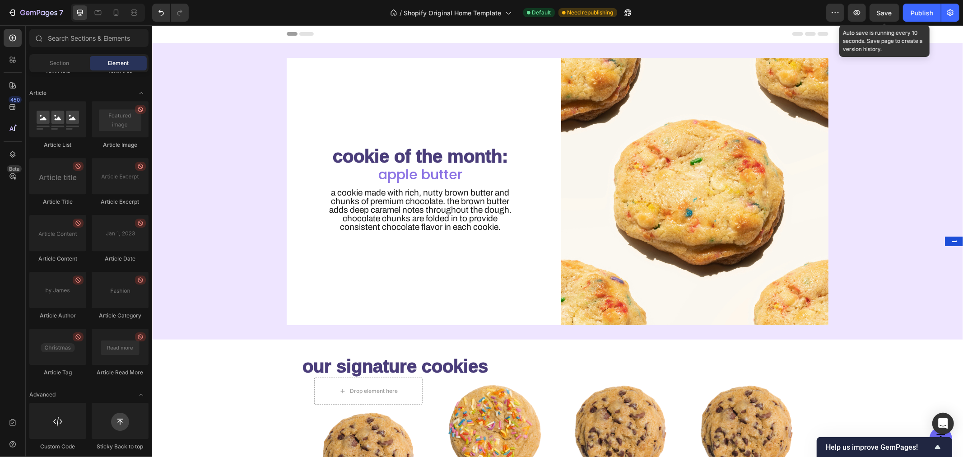
click at [548, 38] on div at bounding box center [557, 33] width 542 height 18
click at [554, 46] on icon at bounding box center [557, 42] width 7 height 7
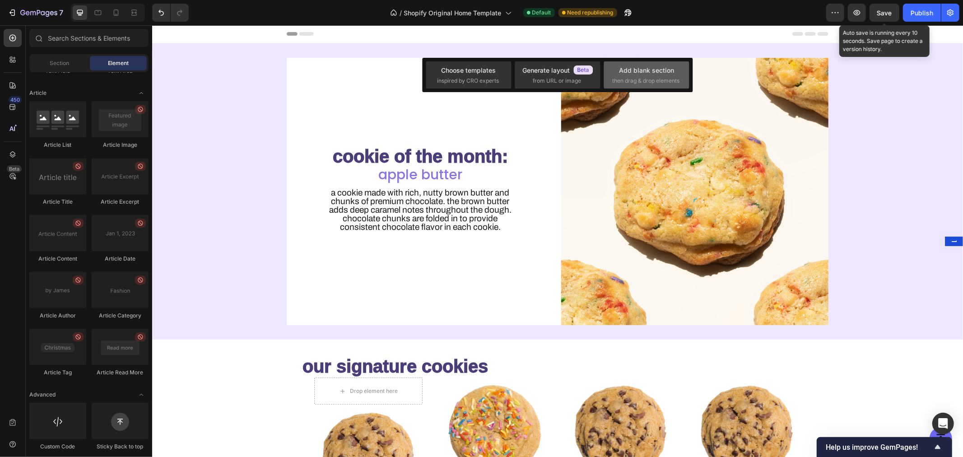
click at [652, 77] on span "then drag & drop elements" at bounding box center [646, 81] width 67 height 8
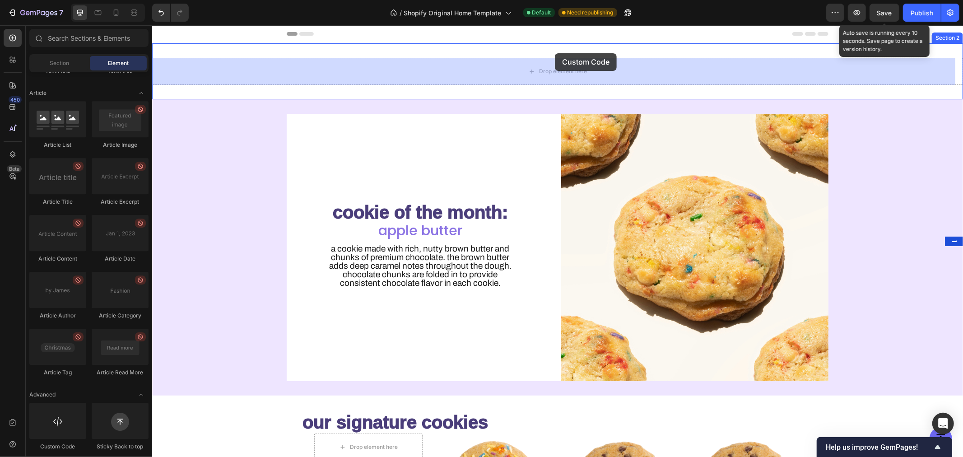
scroll to position [0, 0]
drag, startPoint x: 218, startPoint y: 454, endPoint x: 556, endPoint y: 70, distance: 511.8
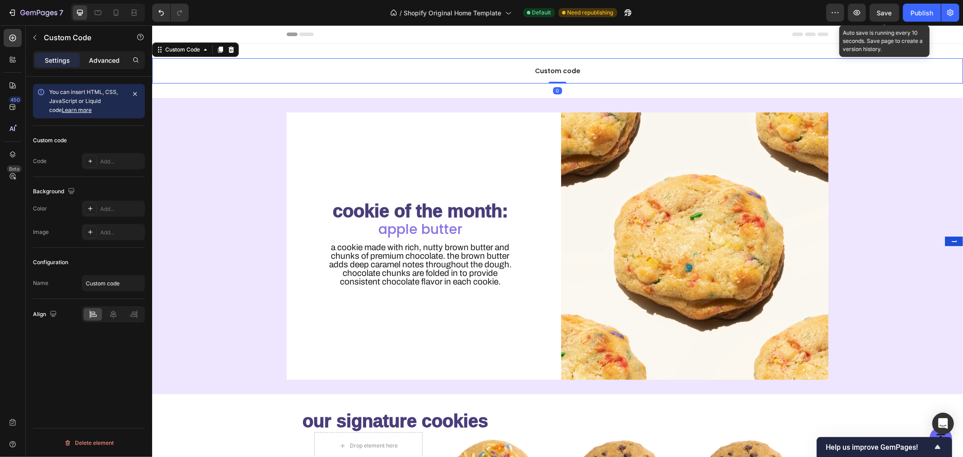
click at [108, 60] on p "Advanced" at bounding box center [104, 60] width 31 height 9
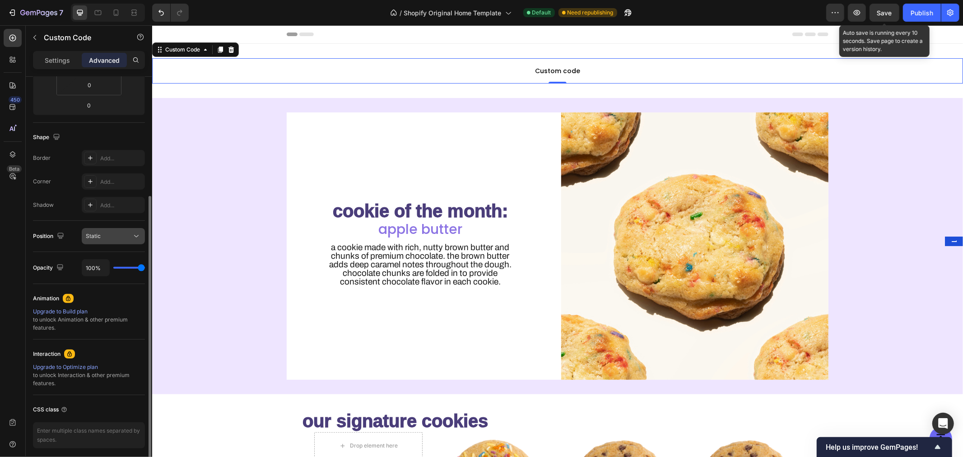
click at [103, 243] on button "Static" at bounding box center [113, 236] width 63 height 16
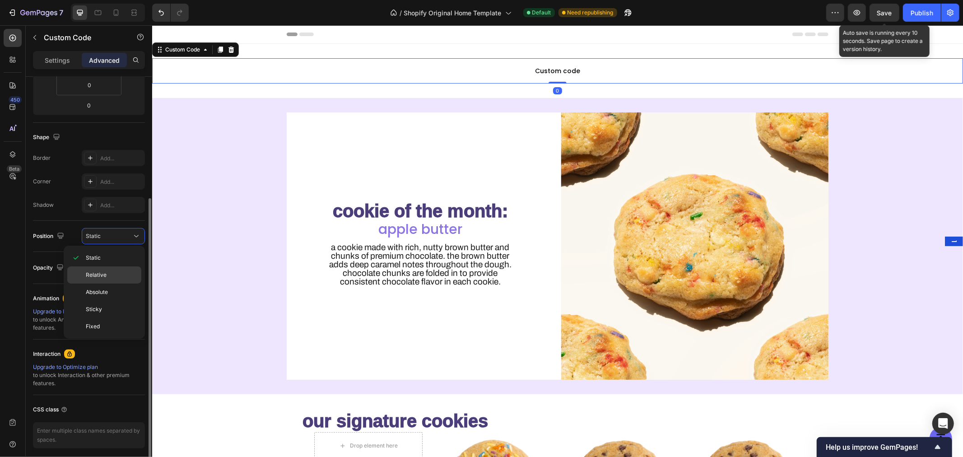
scroll to position [187, 0]
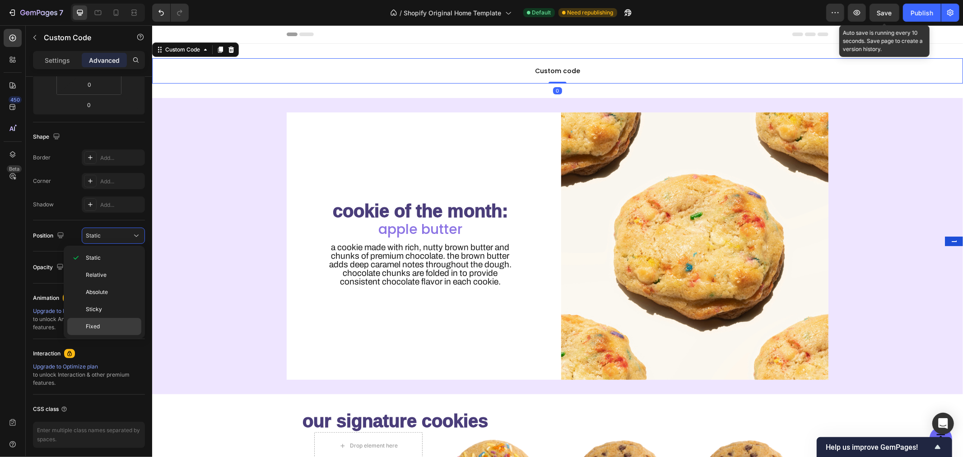
drag, startPoint x: 103, startPoint y: 328, endPoint x: 104, endPoint y: 333, distance: 4.6
click at [103, 329] on p "Fixed" at bounding box center [111, 327] width 51 height 8
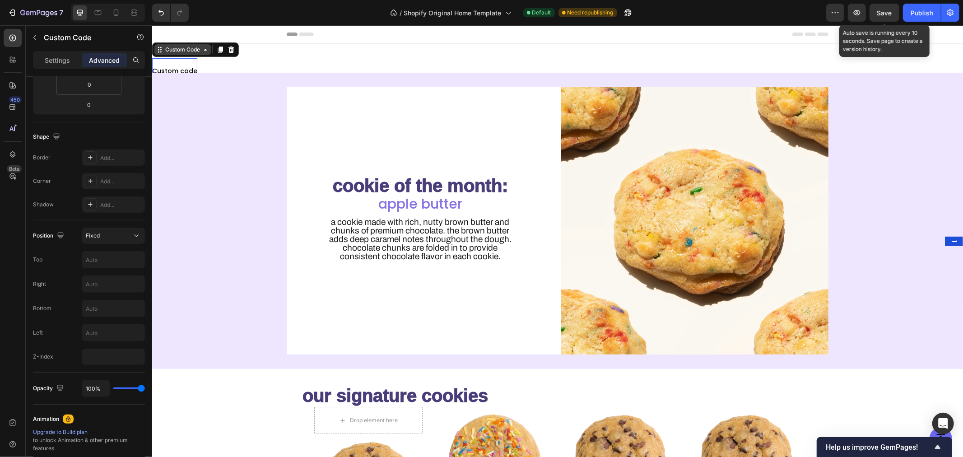
click at [201, 50] on div "Custom Code" at bounding box center [182, 49] width 38 height 8
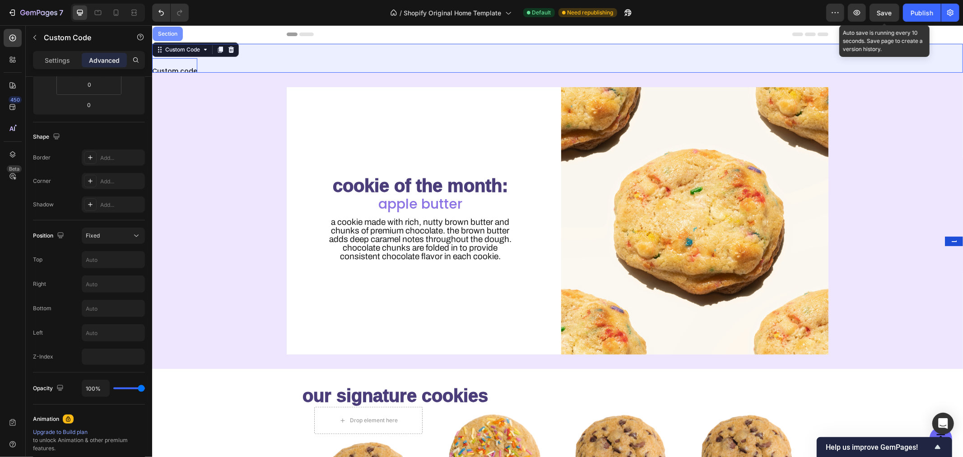
click at [172, 30] on div "Section" at bounding box center [167, 33] width 30 height 14
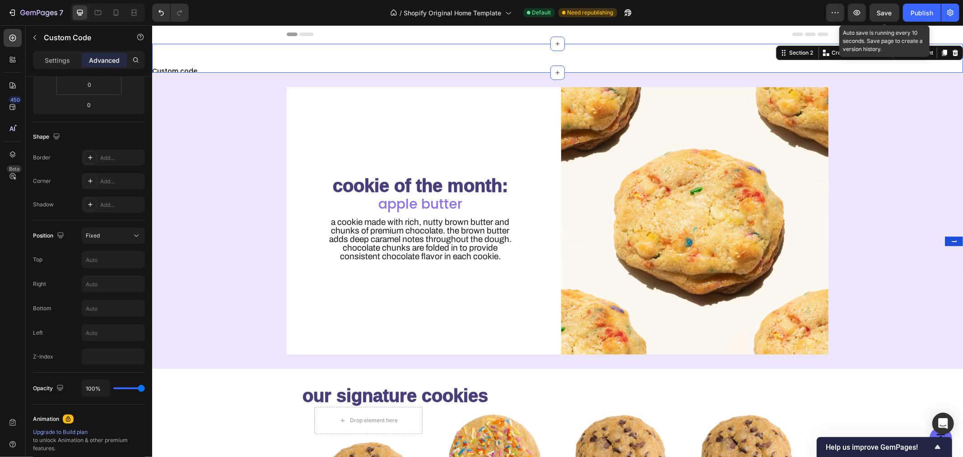
scroll to position [0, 0]
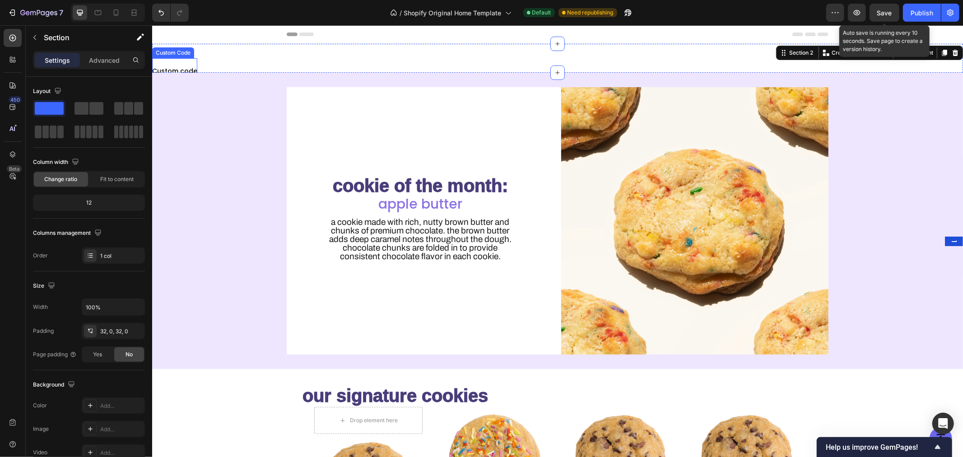
click at [182, 65] on span "Custom code" at bounding box center [174, 70] width 45 height 11
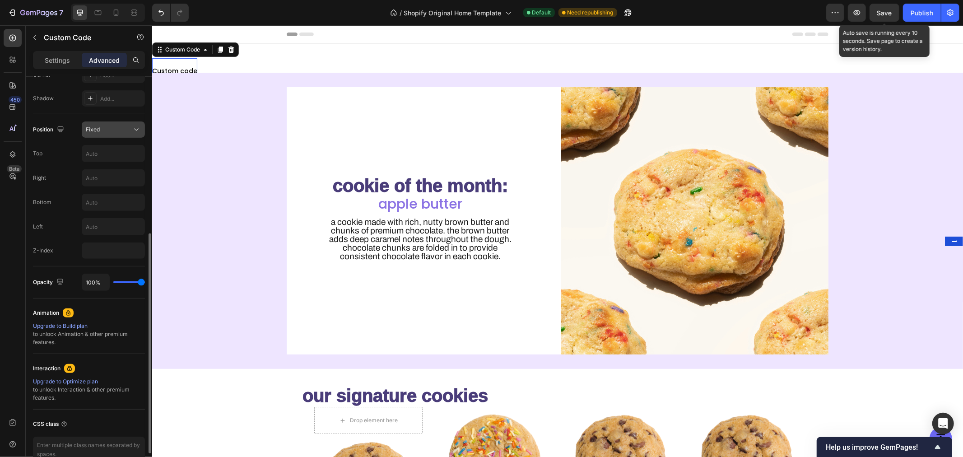
click at [131, 128] on div "Fixed" at bounding box center [109, 130] width 46 height 8
click at [118, 155] on p "Static" at bounding box center [111, 154] width 51 height 8
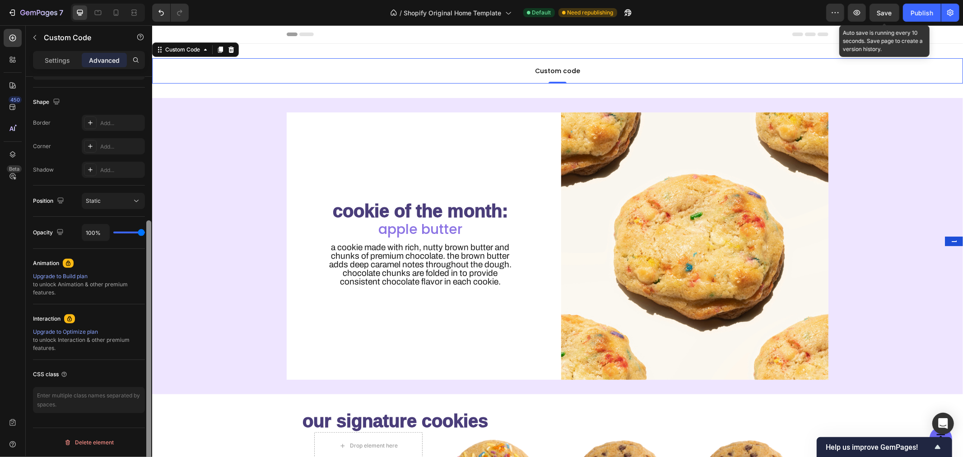
scroll to position [221, 0]
click at [401, 50] on div "Custom code Custom Code 0 Section 2" at bounding box center [557, 70] width 811 height 54
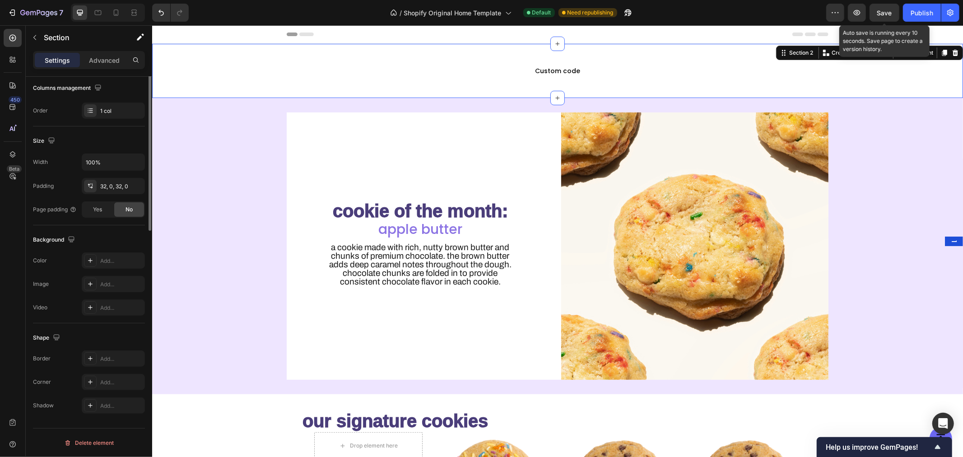
scroll to position [0, 0]
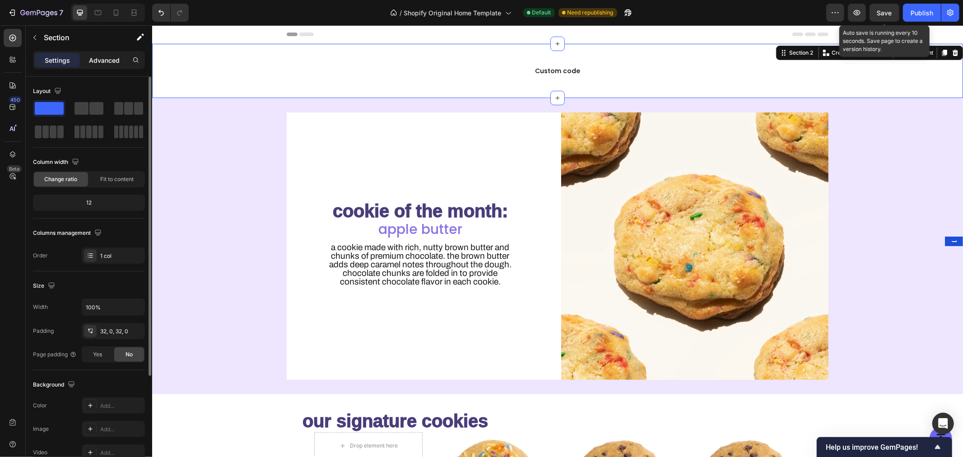
click at [100, 62] on p "Advanced" at bounding box center [104, 60] width 31 height 9
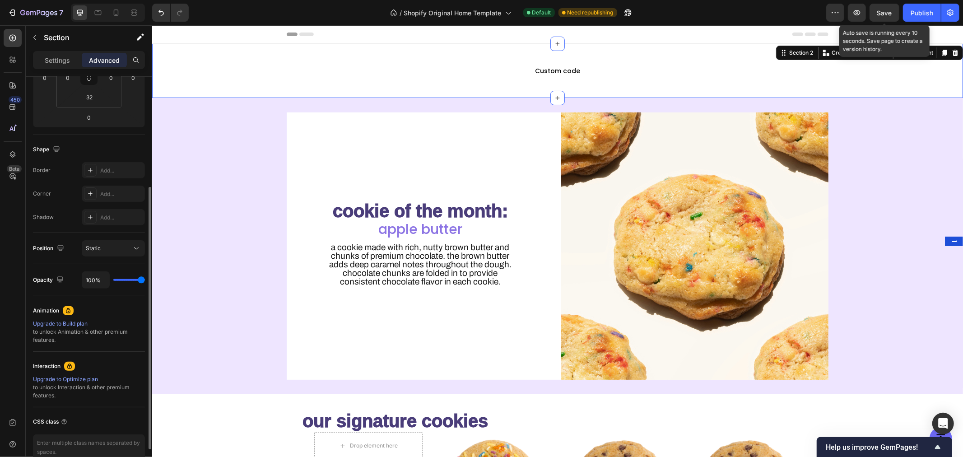
scroll to position [175, 0]
click at [118, 241] on button "Static" at bounding box center [113, 247] width 63 height 16
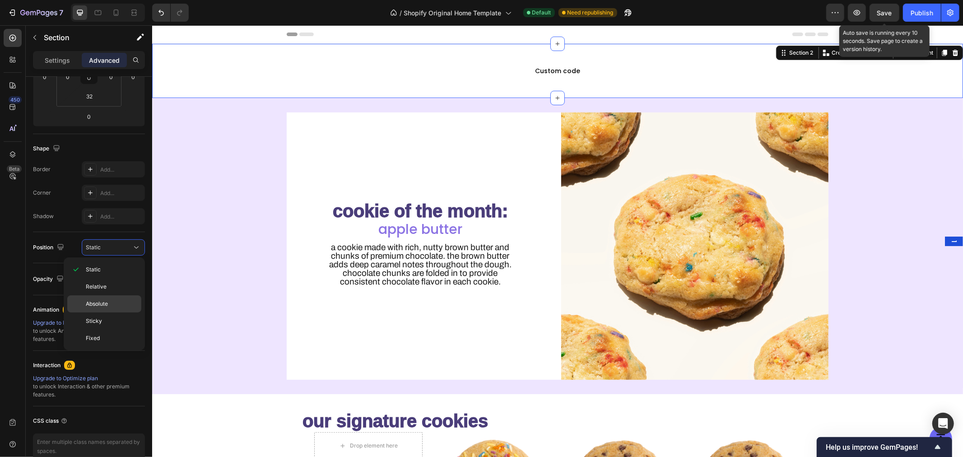
click at [116, 304] on p "Absolute" at bounding box center [111, 304] width 51 height 8
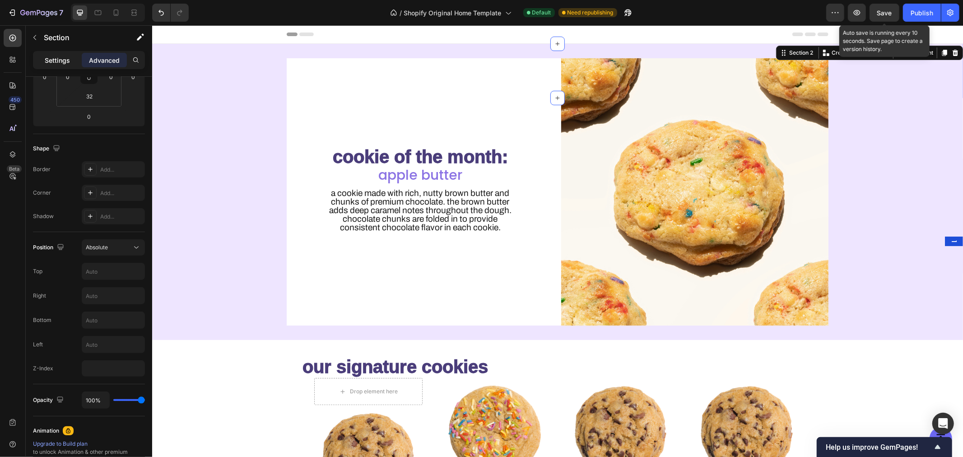
click at [65, 60] on p "Settings" at bounding box center [57, 60] width 25 height 9
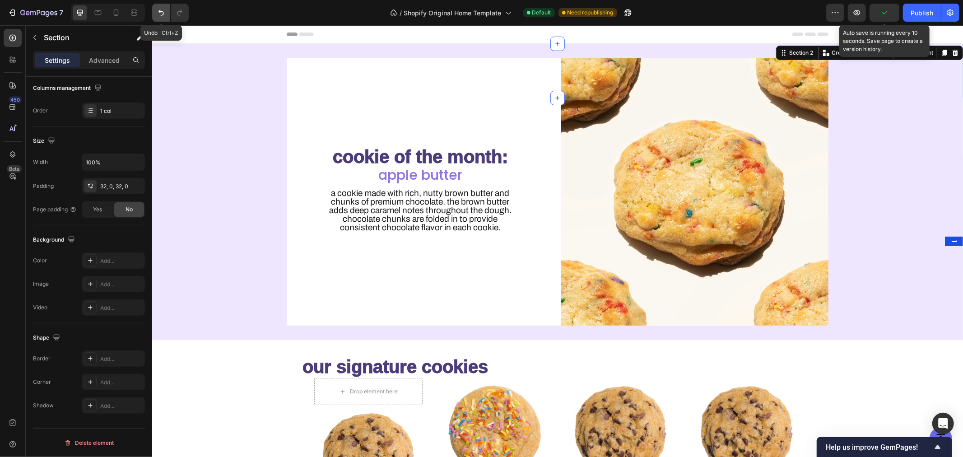
click at [160, 6] on button "Undo/Redo" at bounding box center [161, 13] width 18 height 18
click at [157, 10] on icon "Undo/Redo" at bounding box center [161, 12] width 9 height 9
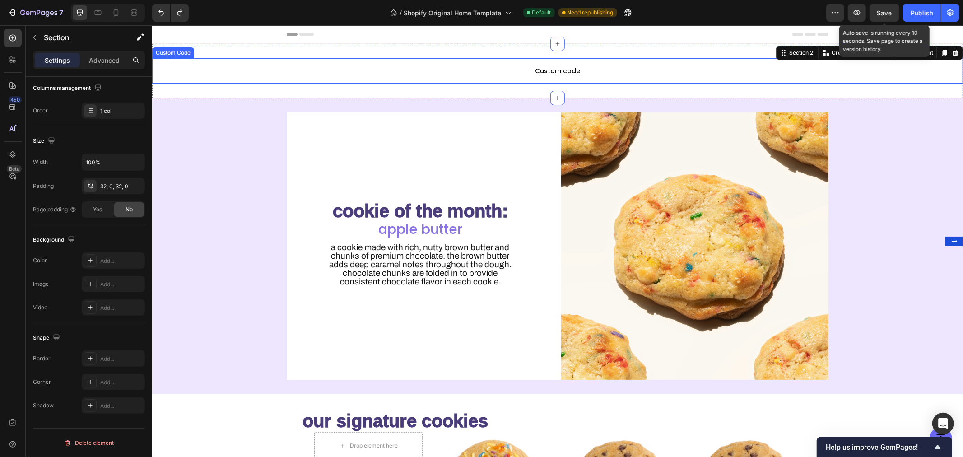
click at [575, 70] on span "Custom code" at bounding box center [557, 70] width 811 height 11
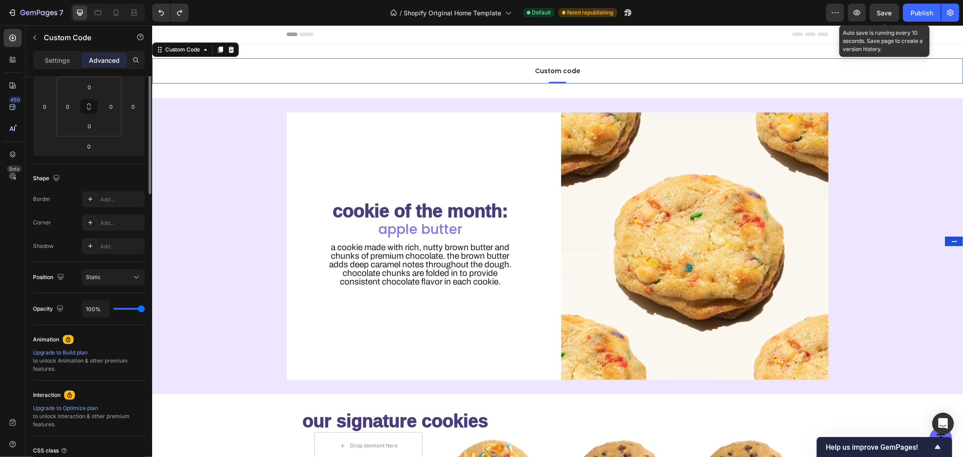
scroll to position [0, 0]
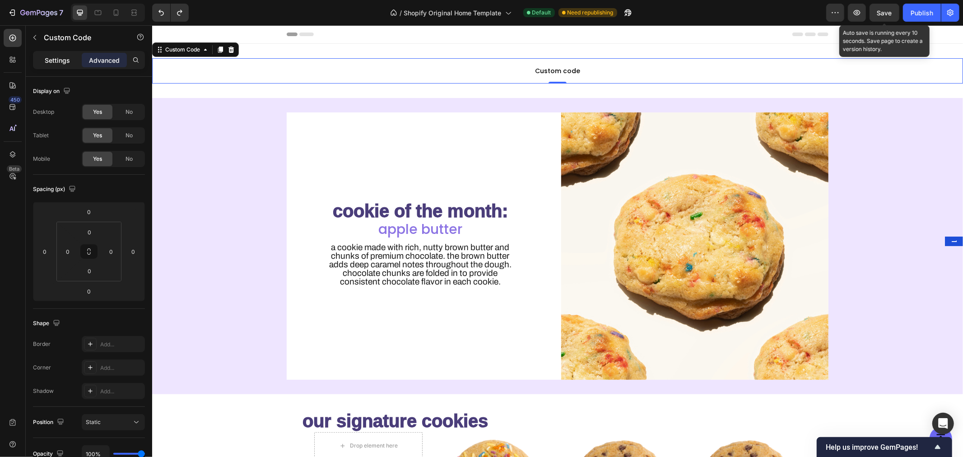
click at [64, 65] on div "Settings" at bounding box center [57, 60] width 45 height 14
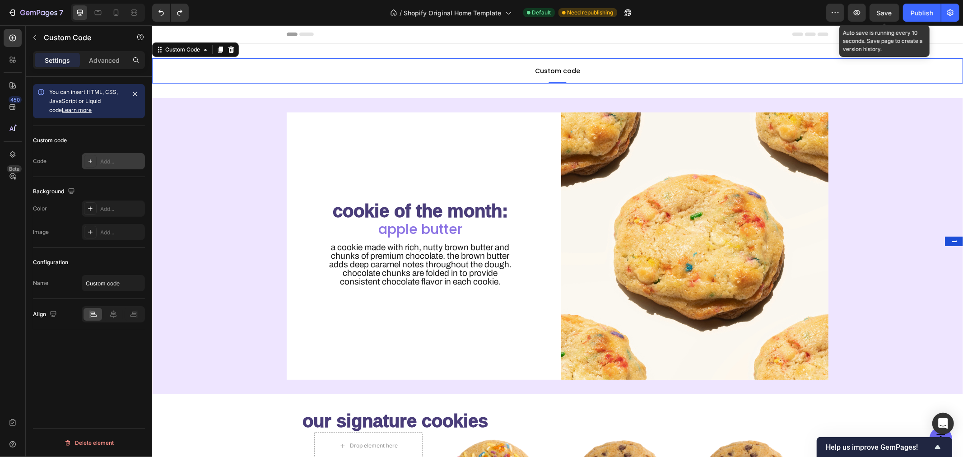
click at [100, 162] on div "Add..." at bounding box center [121, 162] width 42 height 8
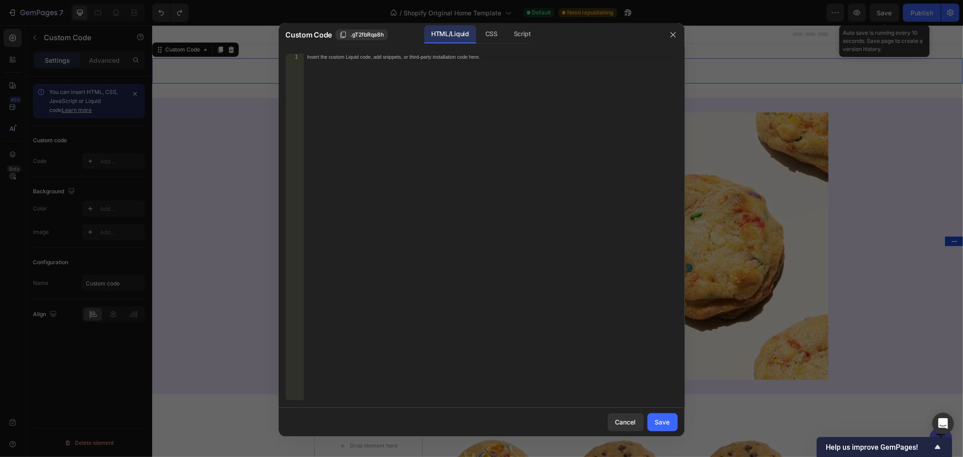
click at [416, 101] on div "Insert the custom Liquid code, add snippets, or third-party installation code h…" at bounding box center [491, 234] width 374 height 360
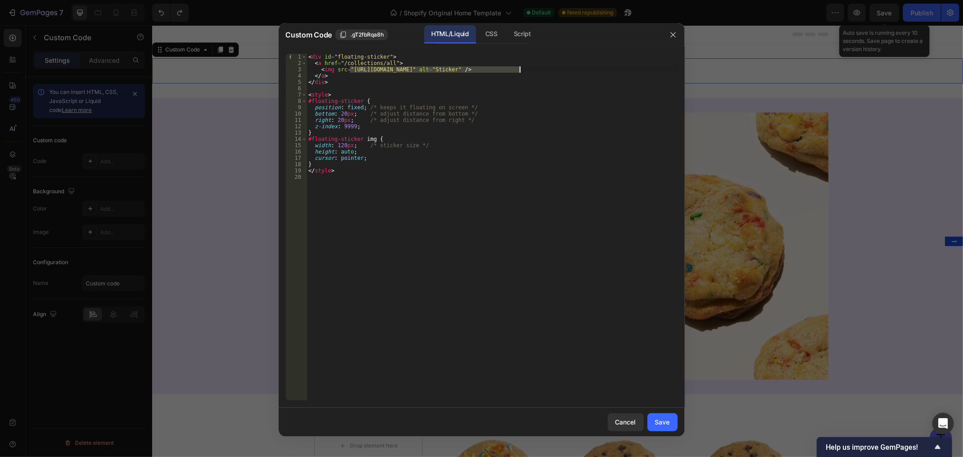
drag, startPoint x: 350, startPoint y: 69, endPoint x: 520, endPoint y: 71, distance: 170.8
click at [520, 70] on div "< div id = "floating-sticker" > < a href = "/collections/all" > < img src = "[U…" at bounding box center [492, 234] width 371 height 360
paste textarea "[DOMAIN_NAME][URL]"
type textarea "<img src="[URL][DOMAIN_NAME]" alt="Sticker" />"
click at [670, 423] on div "Save" at bounding box center [662, 421] width 15 height 9
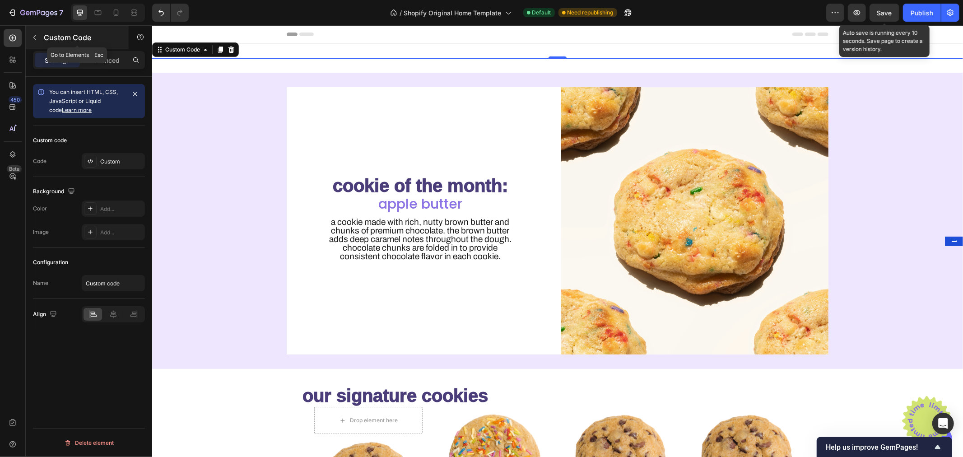
click at [105, 47] on div "Custom Code" at bounding box center [77, 37] width 103 height 23
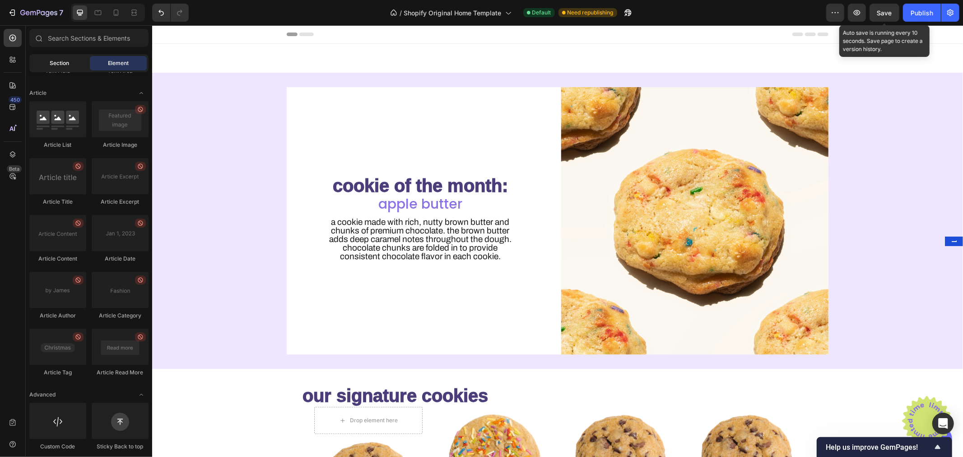
click at [58, 60] on span "Section" at bounding box center [59, 63] width 19 height 8
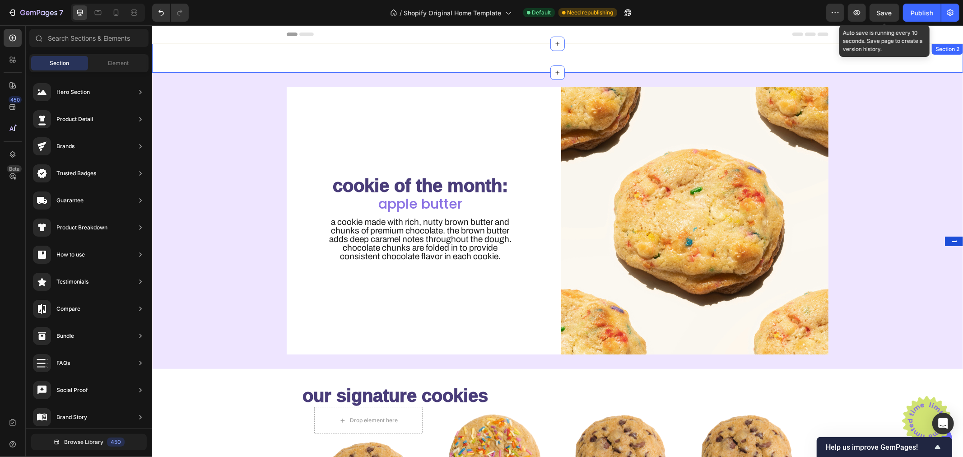
click at [381, 53] on div "Custom Code Section 2" at bounding box center [557, 57] width 811 height 29
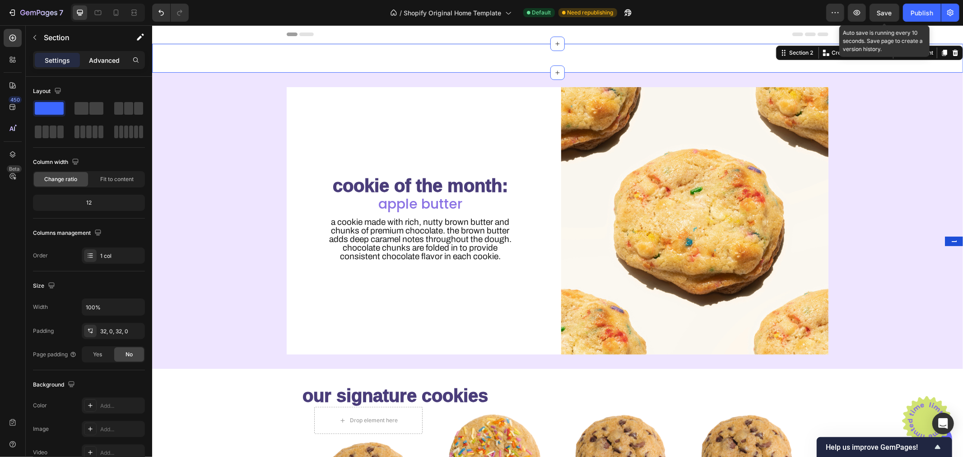
click at [98, 65] on p "Advanced" at bounding box center [104, 60] width 31 height 9
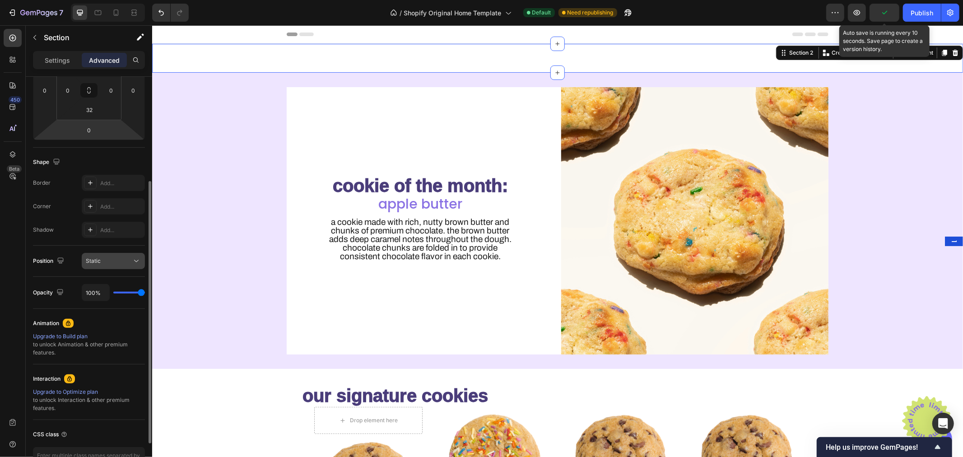
click at [107, 257] on div "Static" at bounding box center [109, 261] width 46 height 8
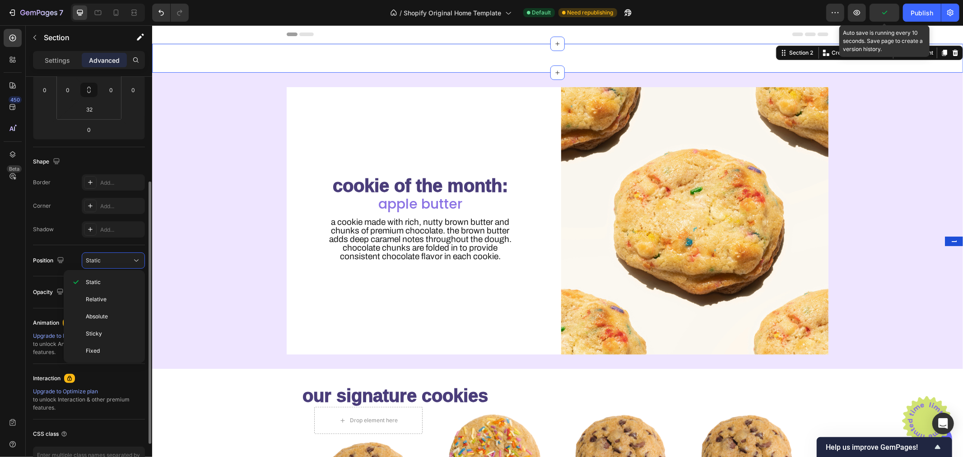
scroll to position [163, 0]
click at [102, 351] on p "Fixed" at bounding box center [111, 350] width 51 height 8
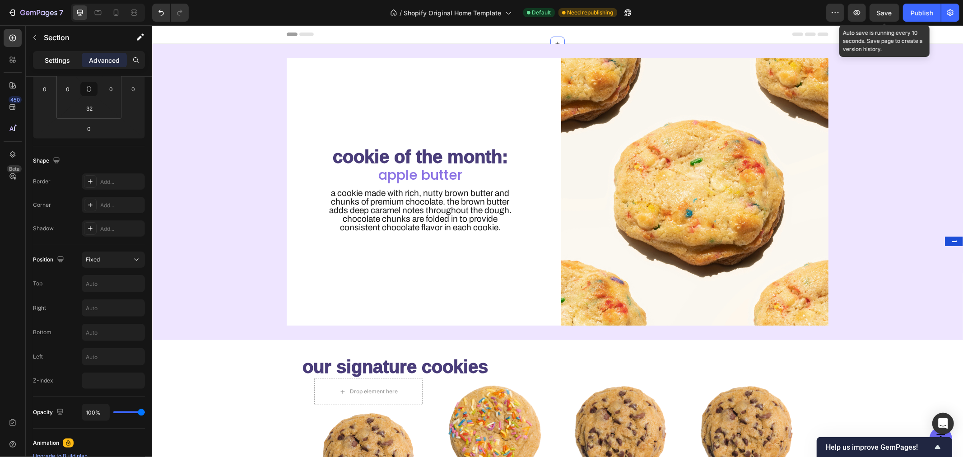
click at [56, 65] on p "Settings" at bounding box center [57, 60] width 25 height 9
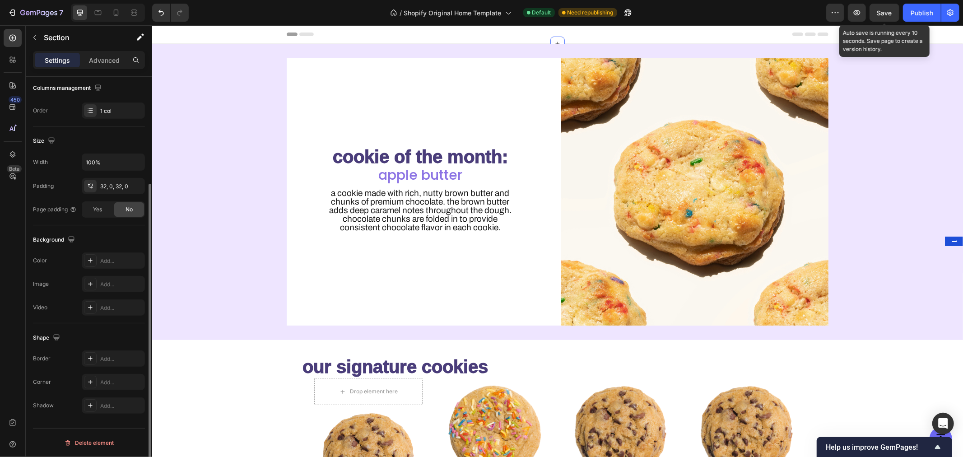
scroll to position [145, 0]
click at [138, 185] on icon "button" at bounding box center [135, 185] width 7 height 7
click at [107, 60] on p "Advanced" at bounding box center [104, 60] width 31 height 9
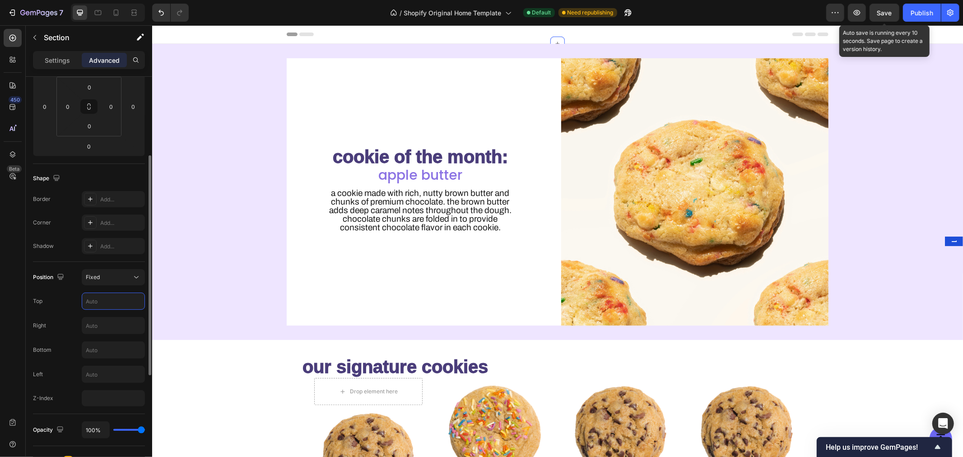
click at [110, 295] on input "text" at bounding box center [113, 301] width 62 height 16
type input "233"
click at [103, 402] on input "number" at bounding box center [113, 398] width 63 height 16
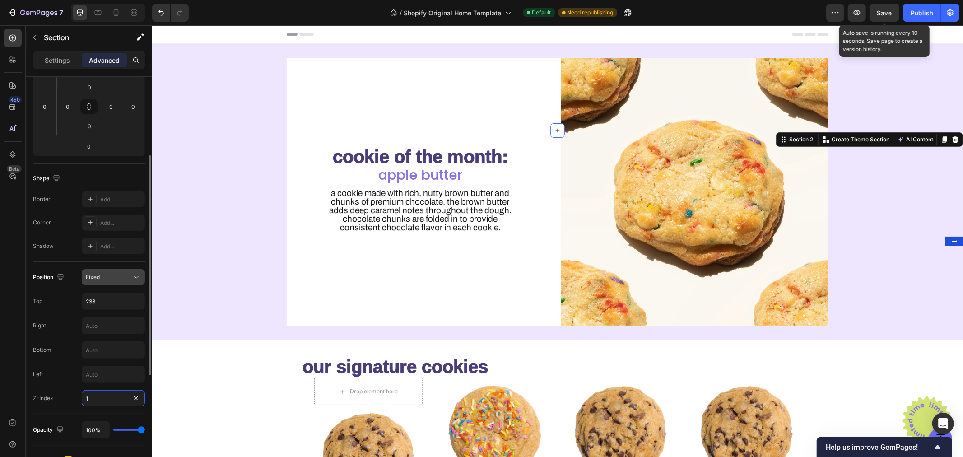
type input "1"
click at [125, 276] on div "Fixed" at bounding box center [109, 277] width 46 height 8
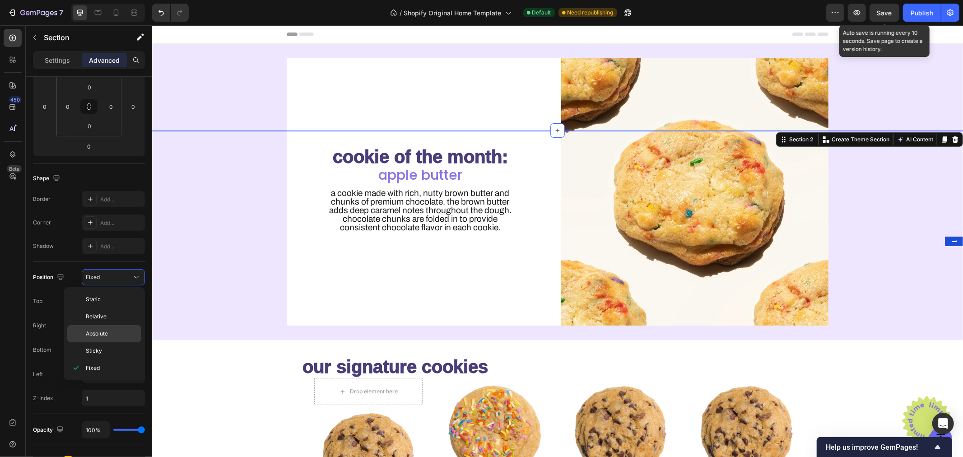
click at [115, 337] on p "Absolute" at bounding box center [111, 334] width 51 height 8
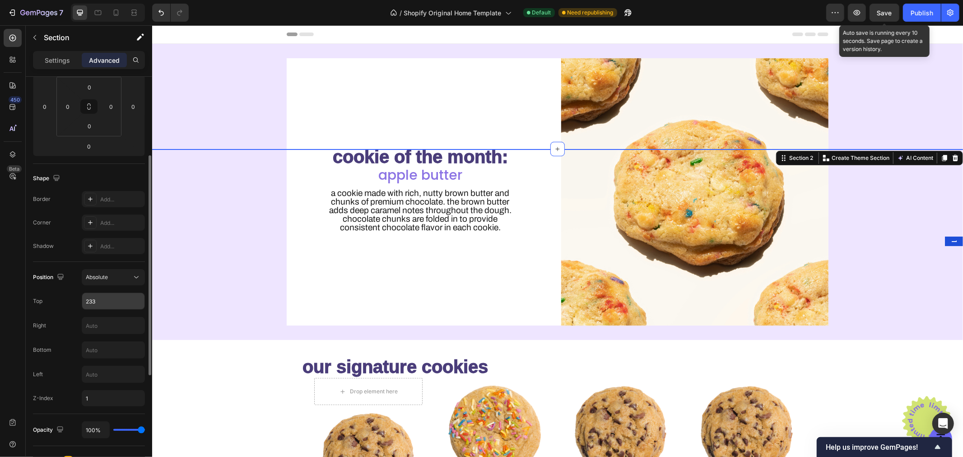
click at [118, 301] on input "233" at bounding box center [113, 301] width 62 height 16
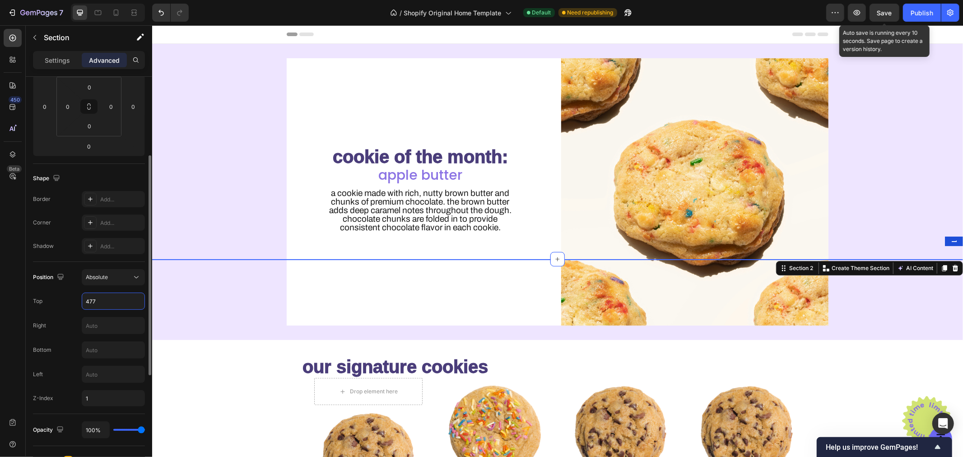
type input "4777"
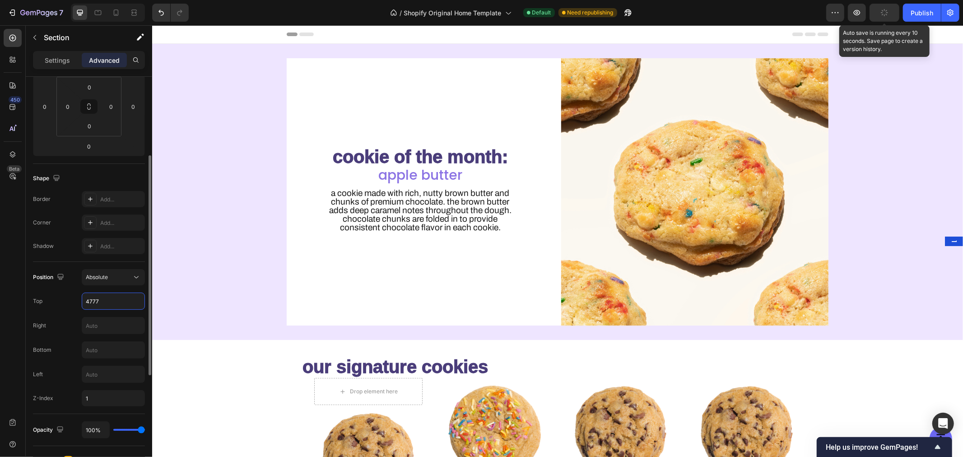
click at [118, 301] on input "4777" at bounding box center [113, 301] width 62 height 16
click at [123, 277] on div "Absolute" at bounding box center [109, 277] width 46 height 8
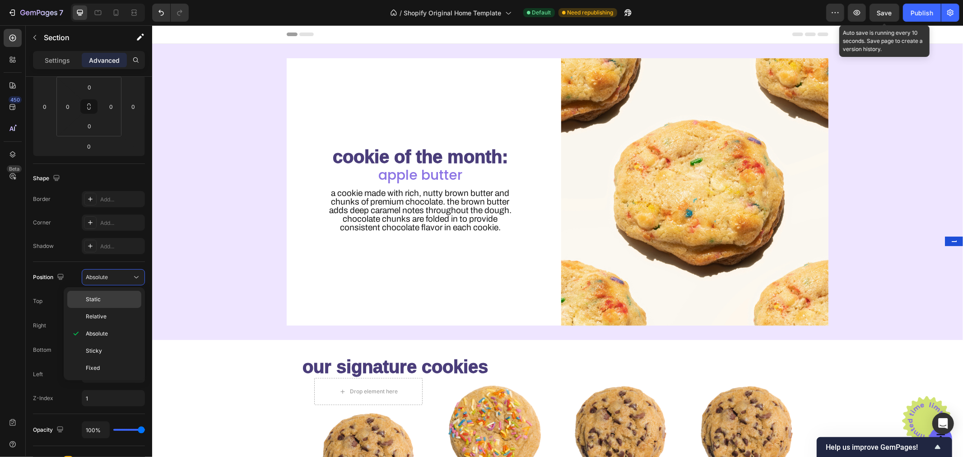
click at [114, 299] on p "Static" at bounding box center [111, 299] width 51 height 8
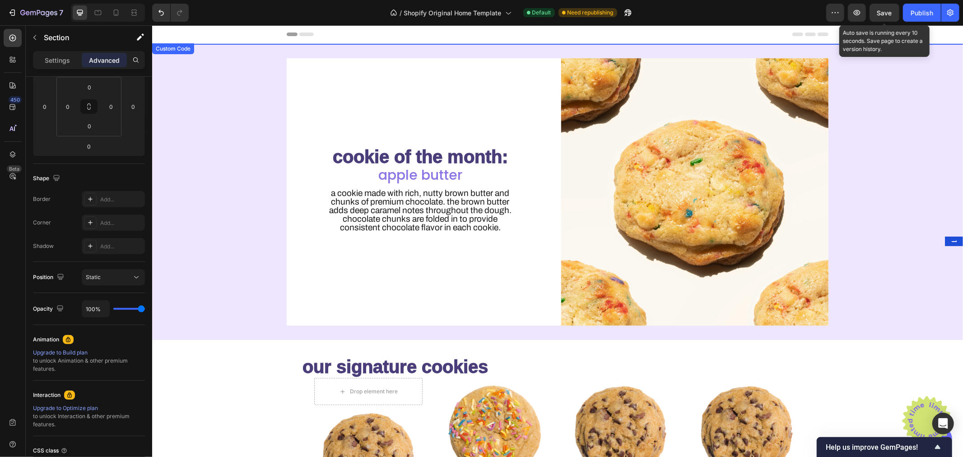
click at [920, 409] on img at bounding box center [927, 420] width 54 height 54
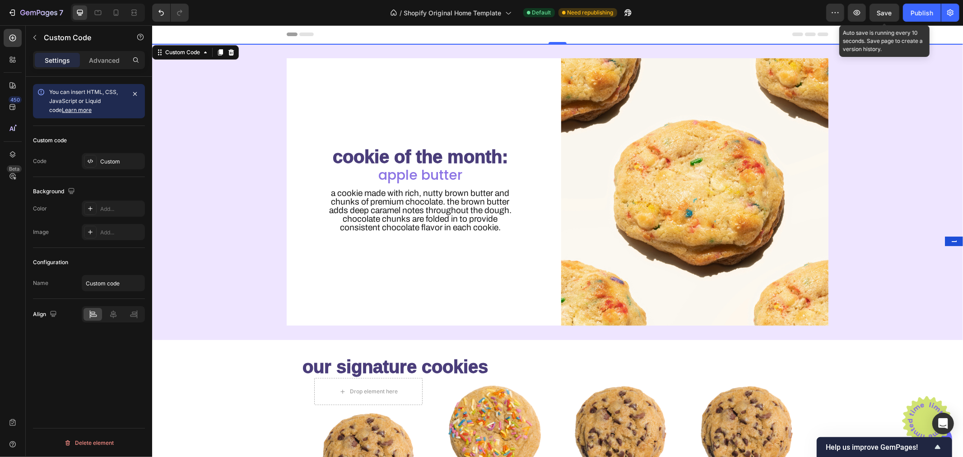
scroll to position [0, 0]
click at [114, 65] on div "Advanced" at bounding box center [104, 60] width 45 height 14
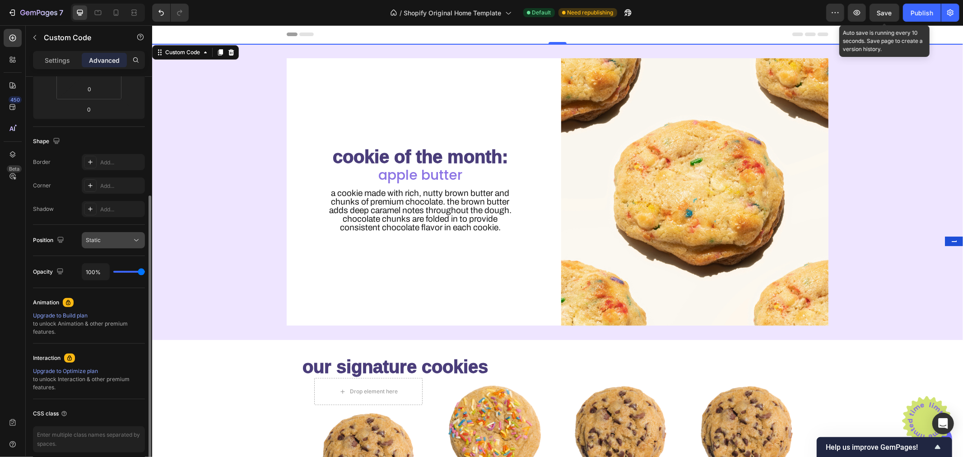
click at [106, 237] on div "Static" at bounding box center [109, 240] width 46 height 8
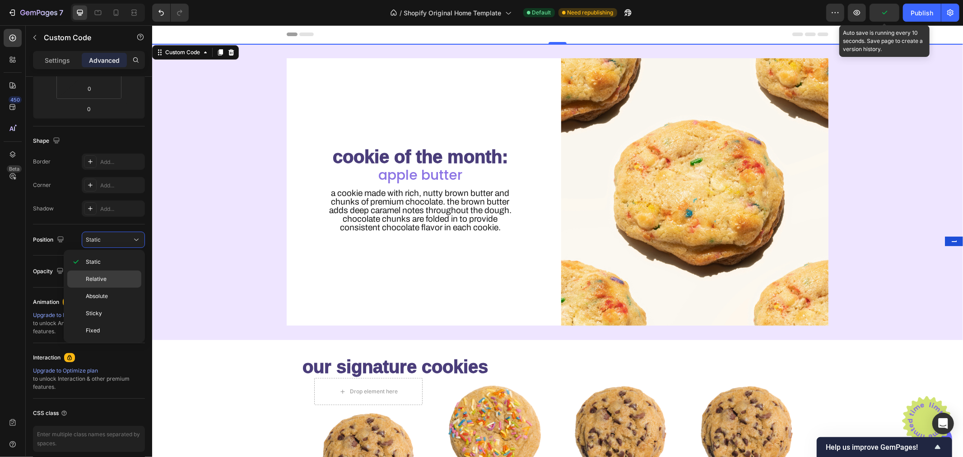
click at [107, 276] on p "Relative" at bounding box center [111, 279] width 51 height 8
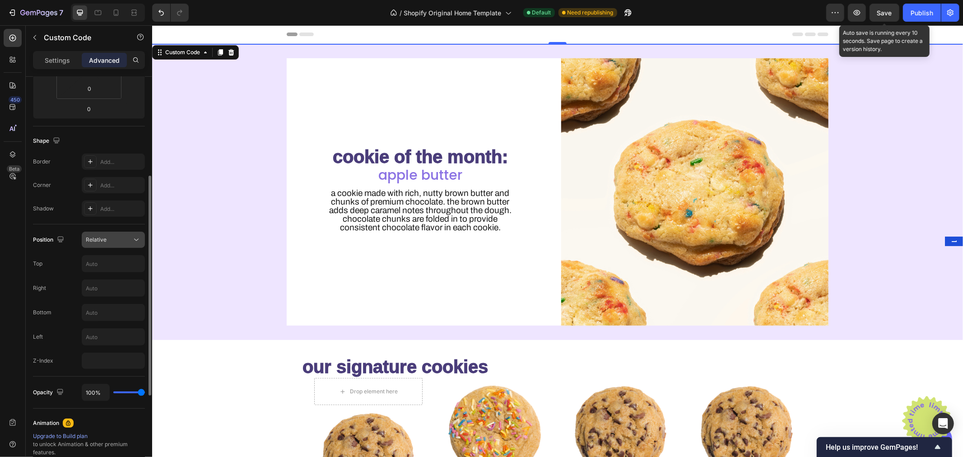
click at [116, 240] on div "Relative" at bounding box center [109, 240] width 46 height 8
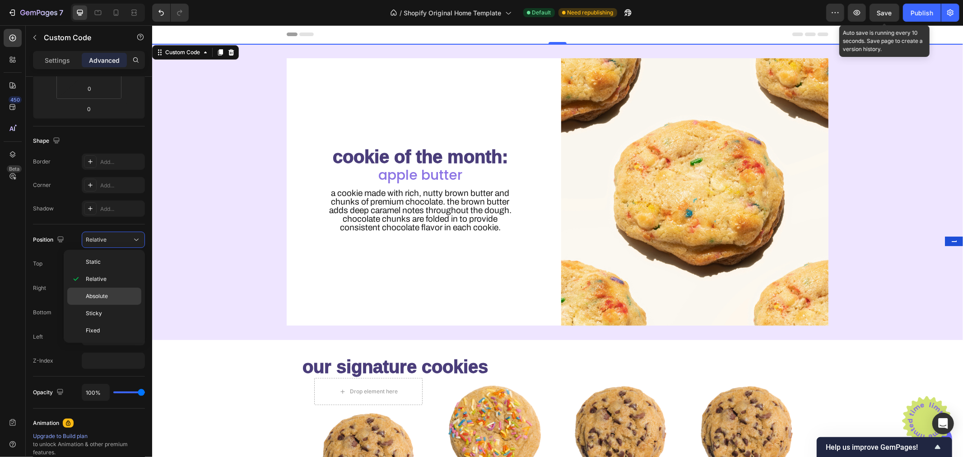
click at [108, 297] on p "Absolute" at bounding box center [111, 296] width 51 height 8
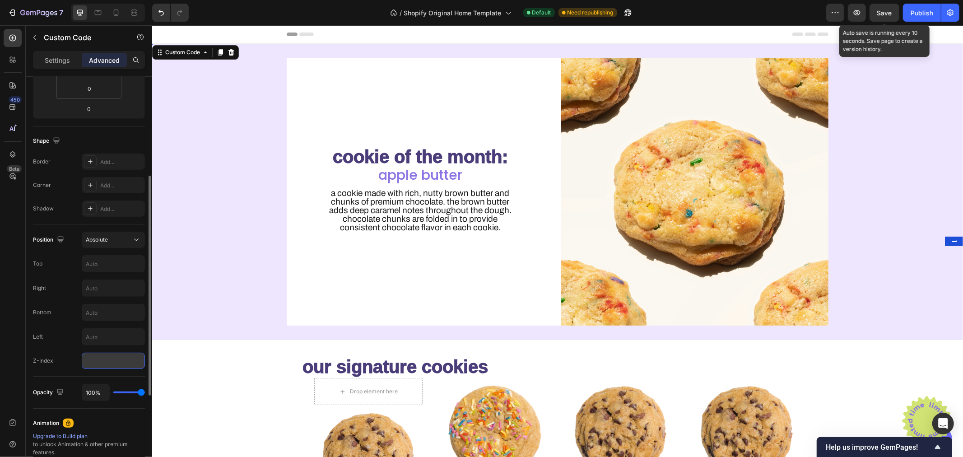
click at [103, 356] on input "number" at bounding box center [113, 361] width 63 height 16
click at [102, 265] on input "text" at bounding box center [113, 264] width 62 height 16
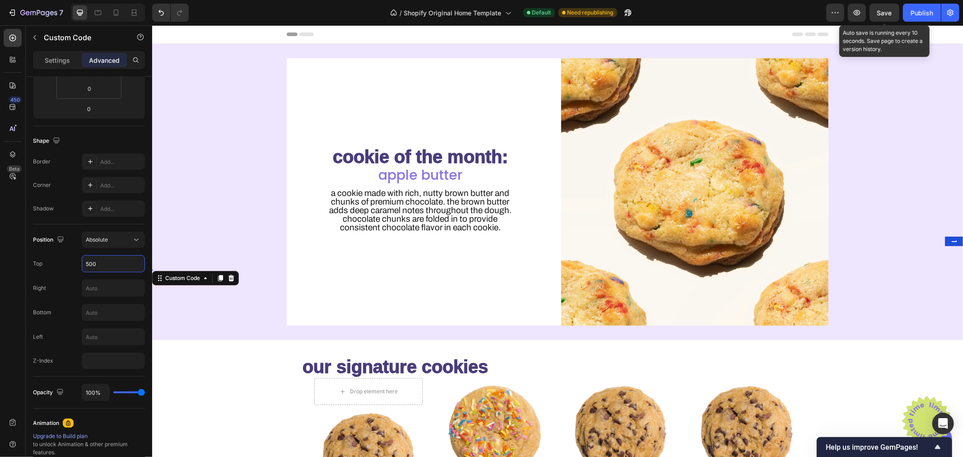
type input "500"
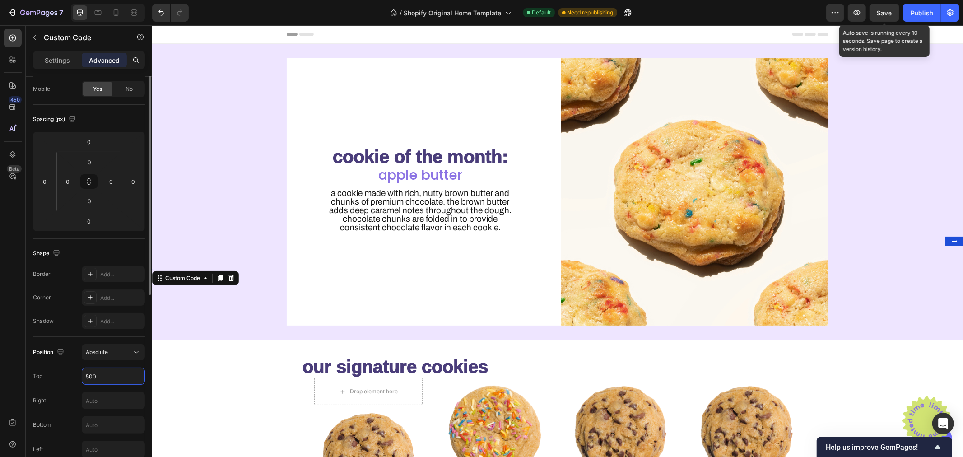
scroll to position [33, 0]
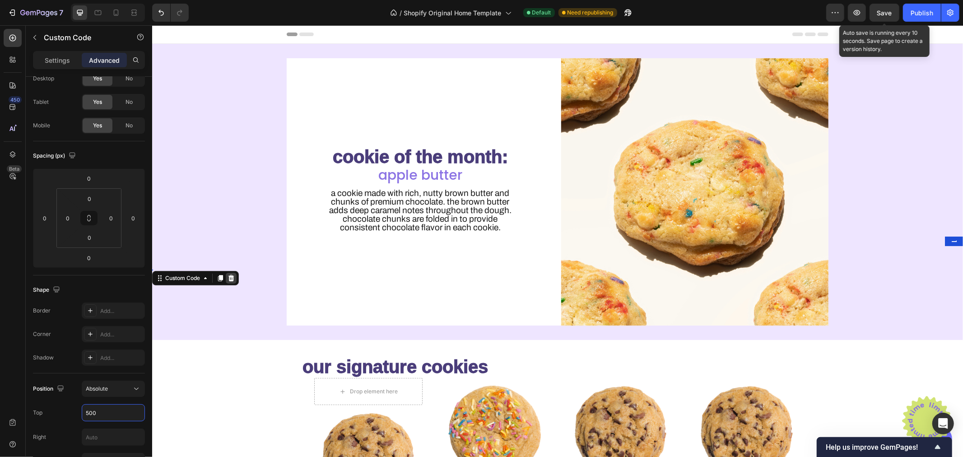
click at [232, 276] on icon at bounding box center [231, 278] width 6 height 6
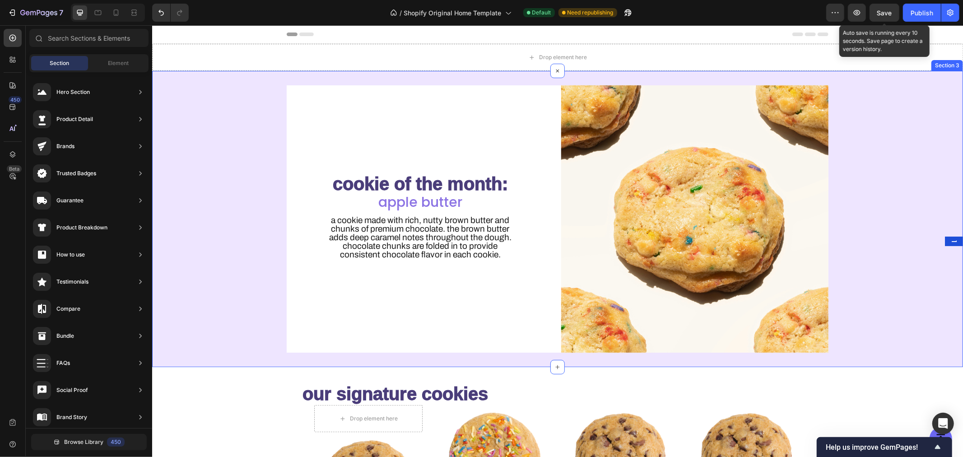
click at [346, 54] on div "Drop element here" at bounding box center [557, 56] width 811 height 27
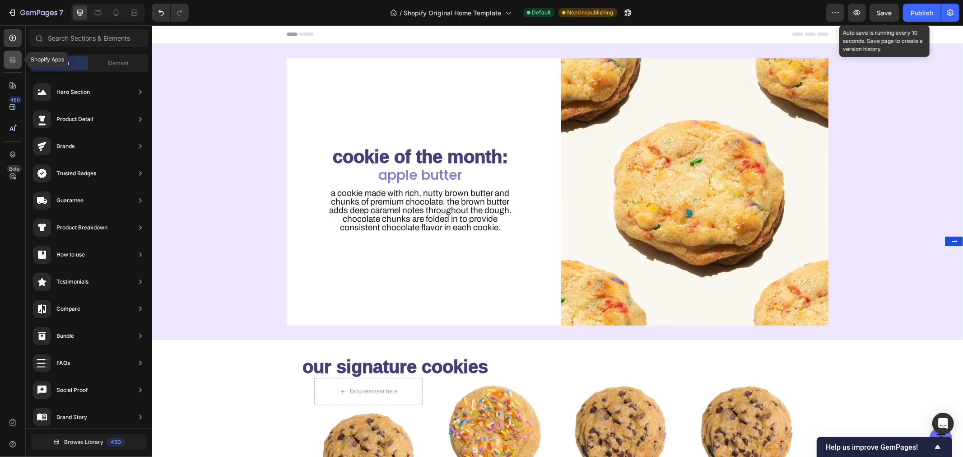
click at [10, 64] on icon at bounding box center [12, 59] width 9 height 9
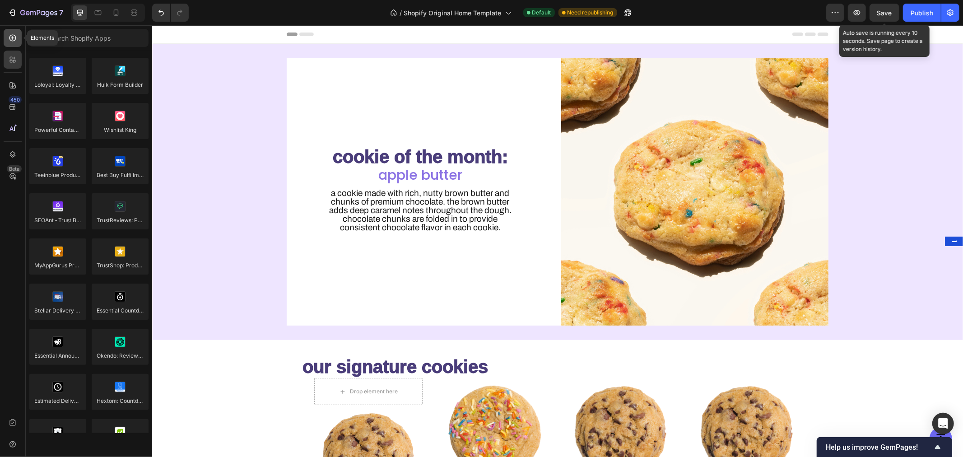
click at [11, 33] on icon at bounding box center [12, 37] width 9 height 9
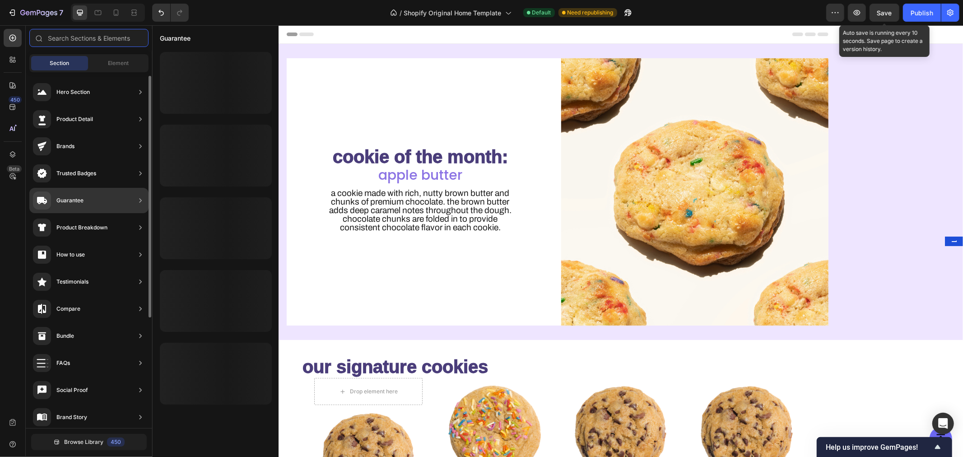
scroll to position [168, 0]
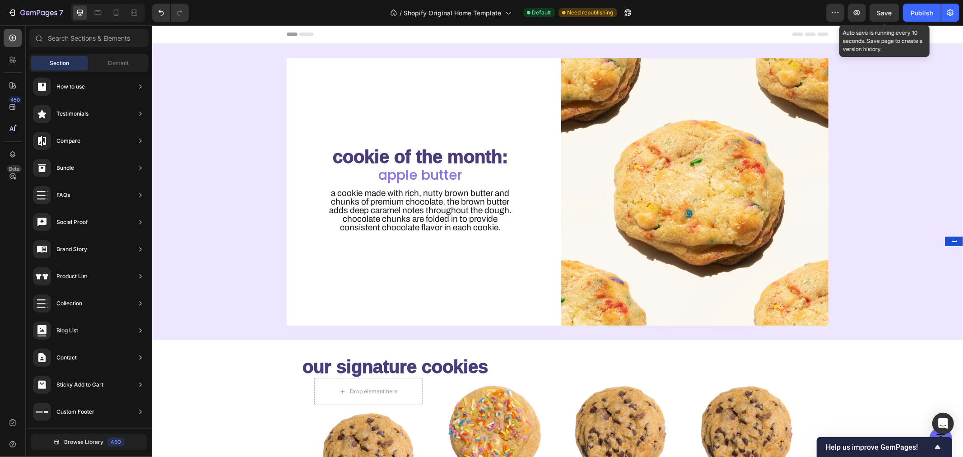
click at [14, 38] on icon at bounding box center [12, 37] width 9 height 9
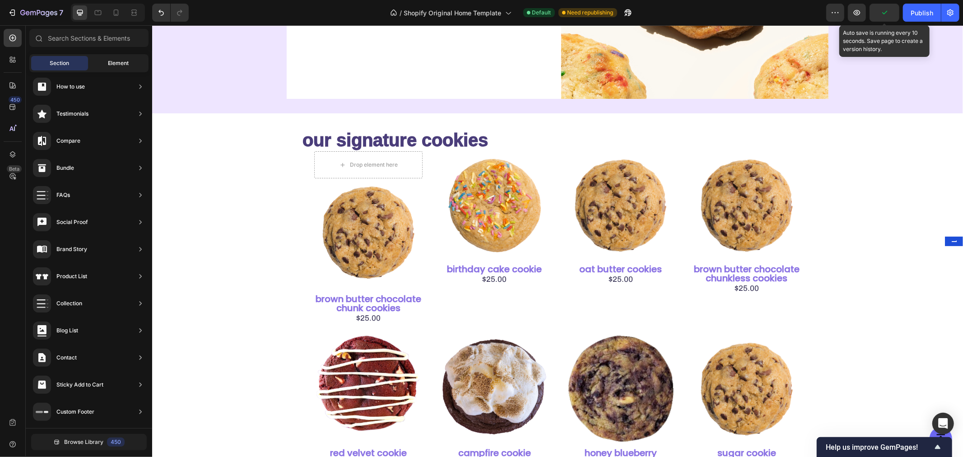
click at [130, 62] on div "Element" at bounding box center [118, 63] width 57 height 14
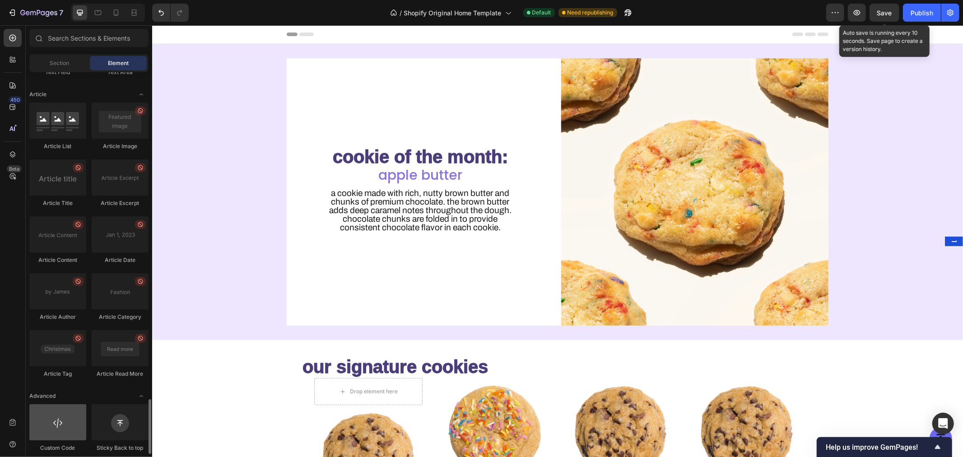
scroll to position [2288, 0]
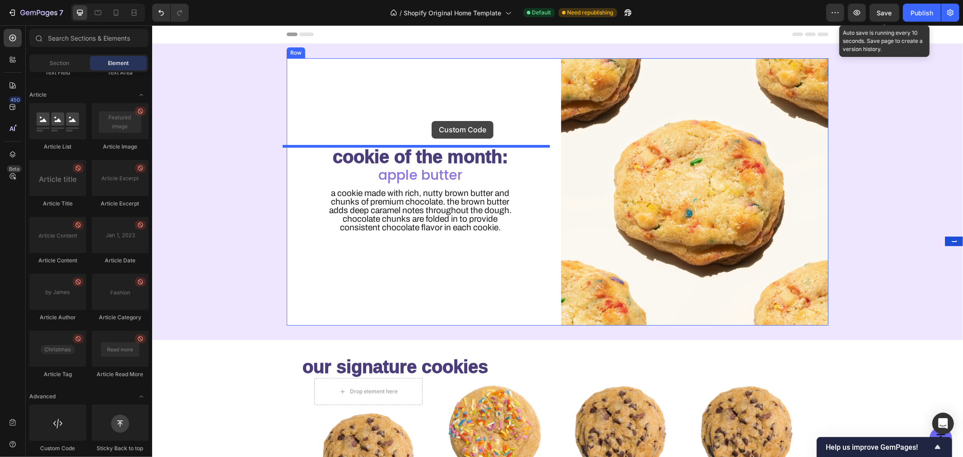
drag, startPoint x: 222, startPoint y: 448, endPoint x: 431, endPoint y: 121, distance: 388.2
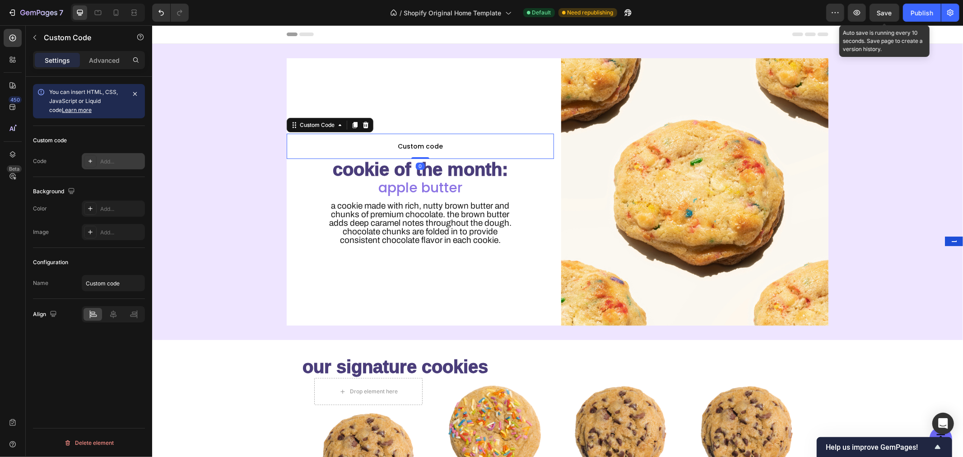
click at [93, 158] on icon at bounding box center [90, 161] width 7 height 7
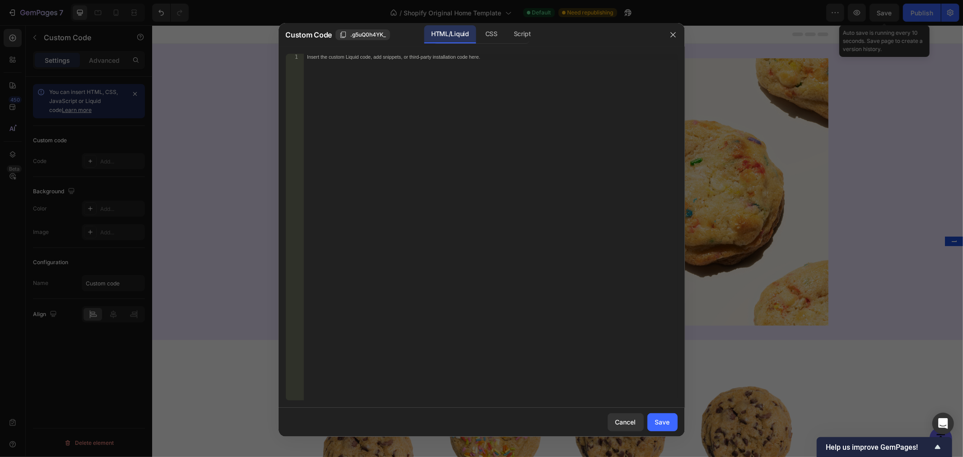
click at [399, 80] on div "Insert the custom Liquid code, add snippets, or third-party installation code h…" at bounding box center [491, 234] width 374 height 360
paste textarea "<img src="[URL][DOMAIN_NAME]" alt="Sticker" />"
click at [375, 51] on div "<img src="[URL][DOMAIN_NAME]" alt="Sticker" /> 1 < img src = "[URL][DOMAIN_NAME…" at bounding box center [482, 227] width 407 height 361
drag, startPoint x: 340, startPoint y: 55, endPoint x: 509, endPoint y: 62, distance: 169.1
click at [509, 61] on div "< img src = "[URL][DOMAIN_NAME]" alt = "Sticker" />" at bounding box center [491, 234] width 374 height 360
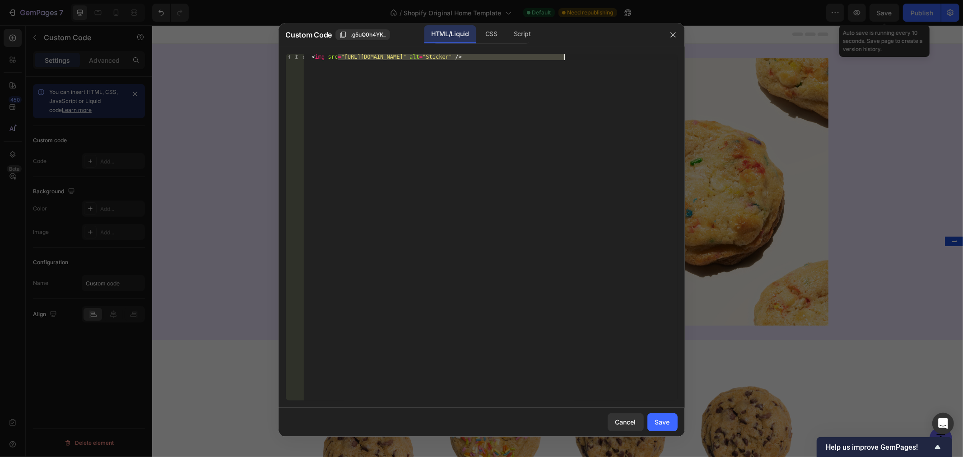
paste textarea "[URL][DOMAIN_NAME]"
drag, startPoint x: 391, startPoint y: 85, endPoint x: 378, endPoint y: 147, distance: 63.3
click at [378, 146] on div "< img src = [URL][DOMAIN_NAME]" at bounding box center [491, 234] width 374 height 360
click at [454, 71] on div "< img src = "[URL][DOMAIN_NAME]" alt = "Sticker" />" at bounding box center [491, 227] width 374 height 347
drag, startPoint x: 511, startPoint y: 56, endPoint x: 342, endPoint y: 56, distance: 168.5
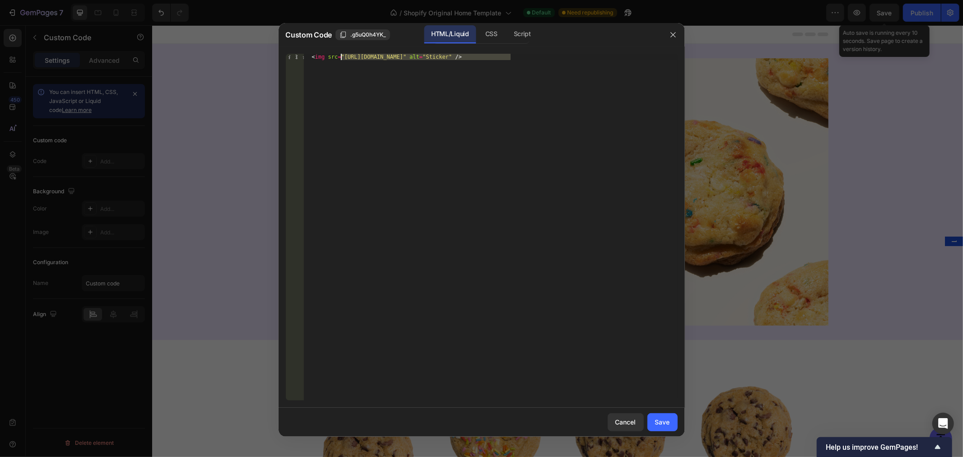
click at [342, 56] on div "< img src = "[URL][DOMAIN_NAME]" alt = "Sticker" />" at bounding box center [491, 234] width 374 height 360
paste textarea "[DOMAIN_NAME][URL]"
type textarea "<img src="[URL][DOMAIN_NAME]" alt="Sticker" />"
drag, startPoint x: 511, startPoint y: 58, endPoint x: 306, endPoint y: 51, distance: 205.6
click at [306, 51] on div "<img src="[URL][DOMAIN_NAME]" alt="Sticker" /> 1 < img src = "[URL][DOMAIN_NAME…" at bounding box center [482, 227] width 407 height 361
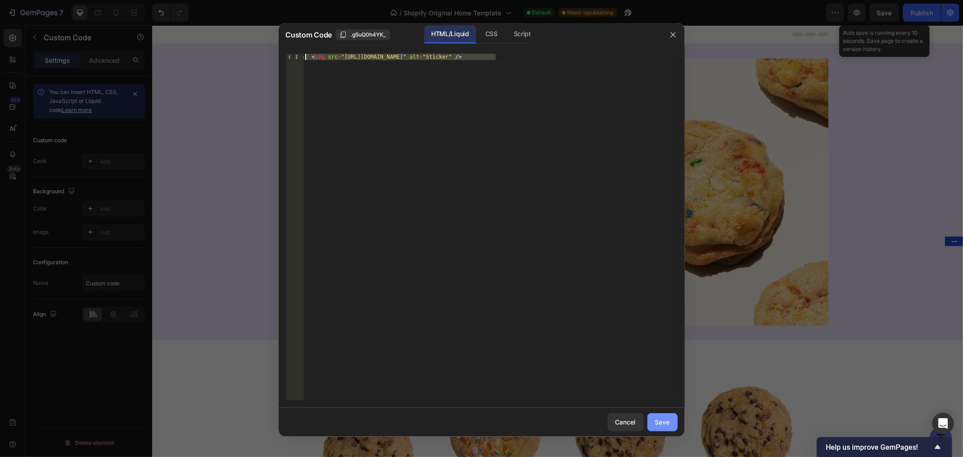
drag, startPoint x: 667, startPoint y: 421, endPoint x: 659, endPoint y: 421, distance: 8.1
click at [667, 420] on div "Save" at bounding box center [662, 421] width 15 height 9
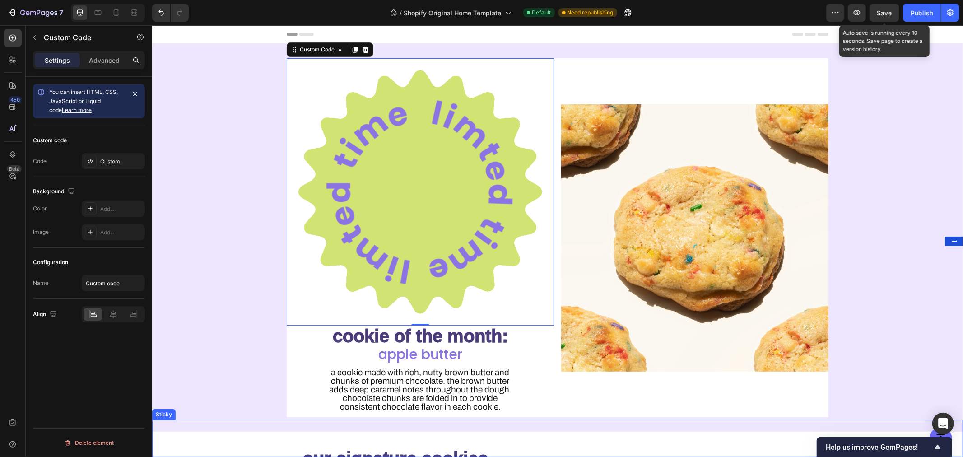
scroll to position [0, 0]
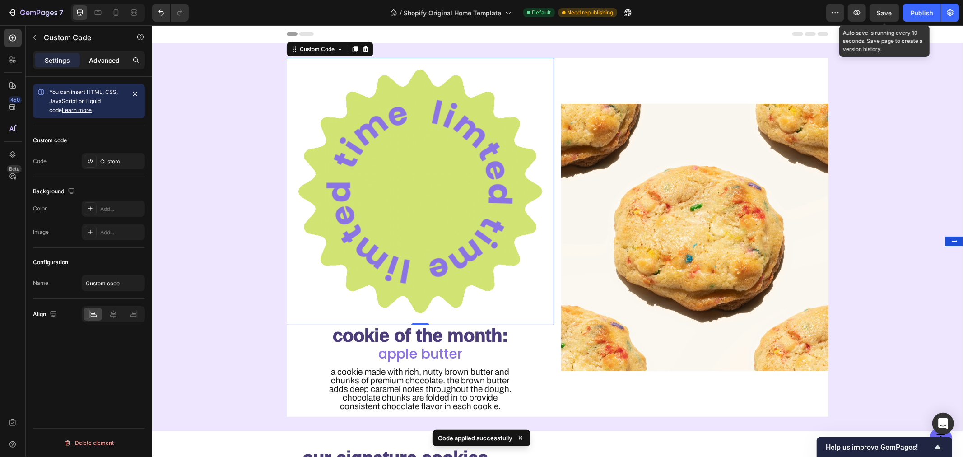
click at [105, 58] on p "Advanced" at bounding box center [104, 60] width 31 height 9
